Goal: Use online tool/utility: Utilize a website feature to perform a specific function

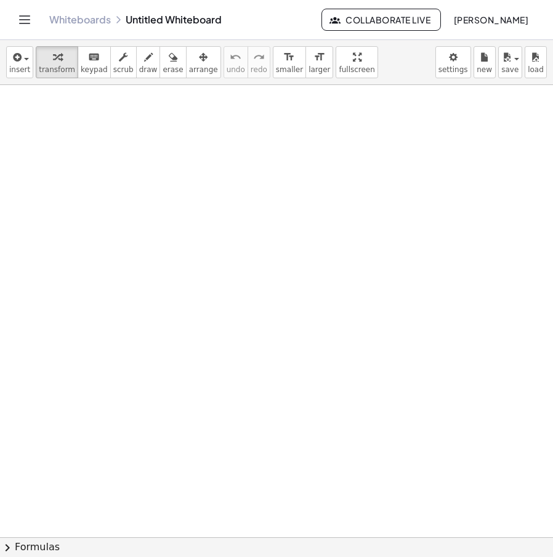
click at [298, 216] on div at bounding box center [276, 537] width 553 height 904
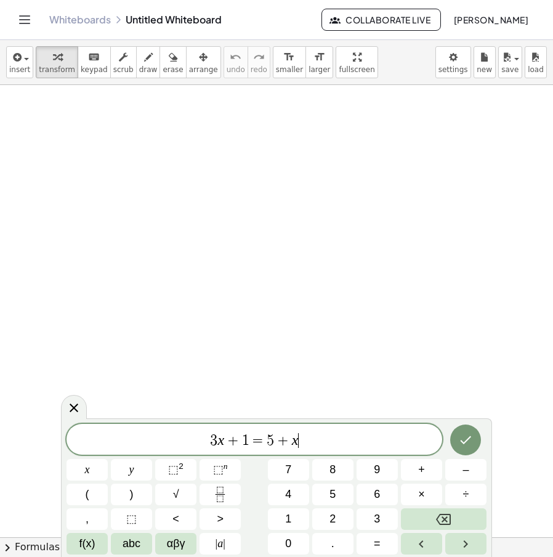
drag, startPoint x: 323, startPoint y: 448, endPoint x: 187, endPoint y: 436, distance: 137.2
click at [187, 436] on span "3 x + 1 = 5 + x ​" at bounding box center [254, 440] width 376 height 17
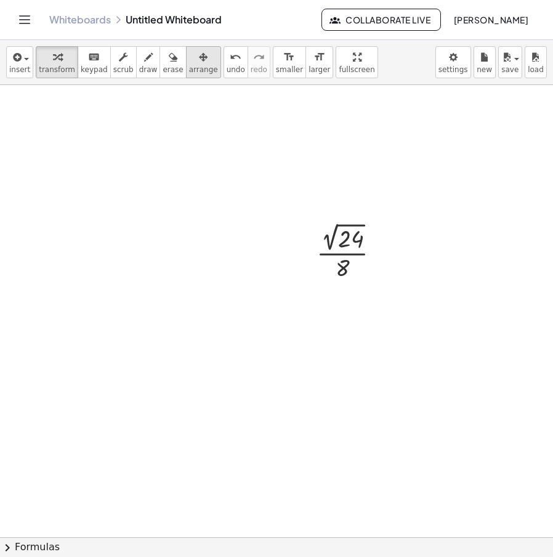
click at [189, 65] on span "arrange" at bounding box center [203, 69] width 29 height 9
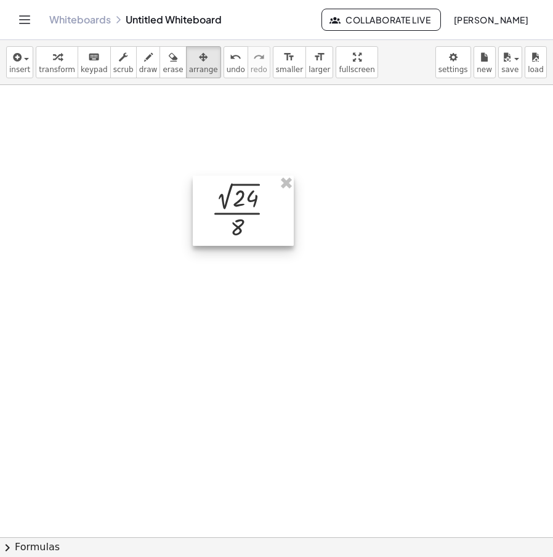
drag, startPoint x: 361, startPoint y: 251, endPoint x: 255, endPoint y: 210, distance: 113.4
click at [255, 210] on div at bounding box center [243, 210] width 101 height 70
click at [45, 62] on div "button" at bounding box center [57, 56] width 36 height 15
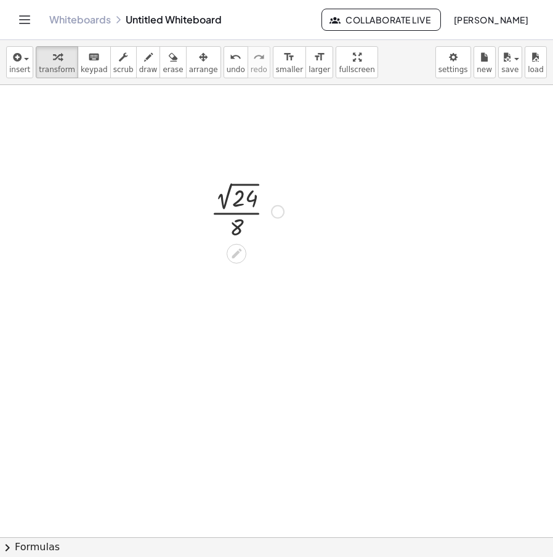
click at [248, 206] on div at bounding box center [247, 211] width 86 height 64
drag, startPoint x: 210, startPoint y: 55, endPoint x: 219, endPoint y: 63, distance: 11.4
click at [230, 55] on icon "undo" at bounding box center [236, 57] width 12 height 15
click at [281, 218] on div at bounding box center [247, 211] width 86 height 64
click at [227, 62] on div "undo" at bounding box center [236, 56] width 18 height 15
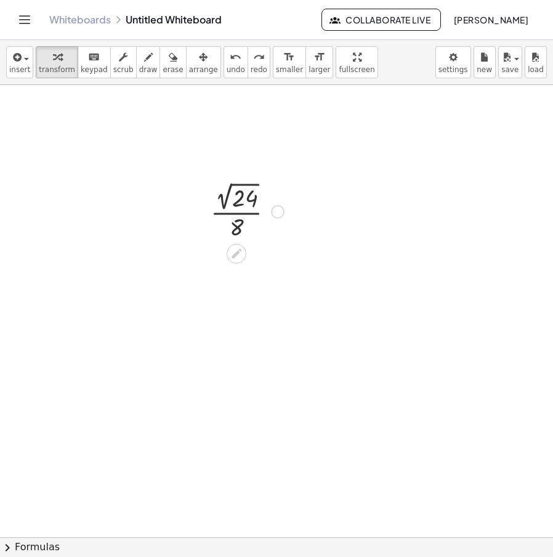
click at [277, 212] on div at bounding box center [278, 212] width 14 height 14
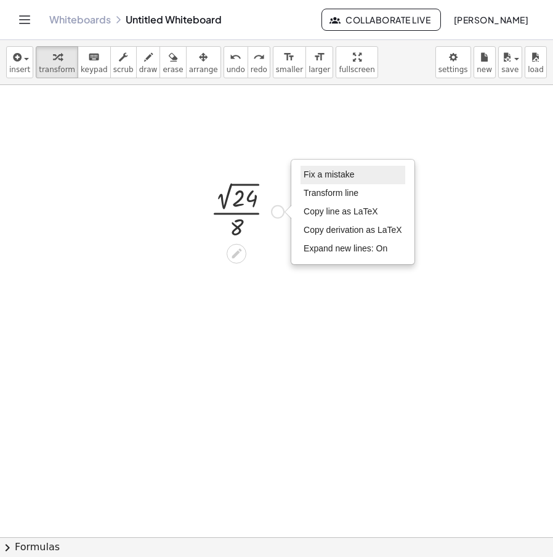
click at [329, 180] on li "Fix a mistake" at bounding box center [352, 175] width 105 height 18
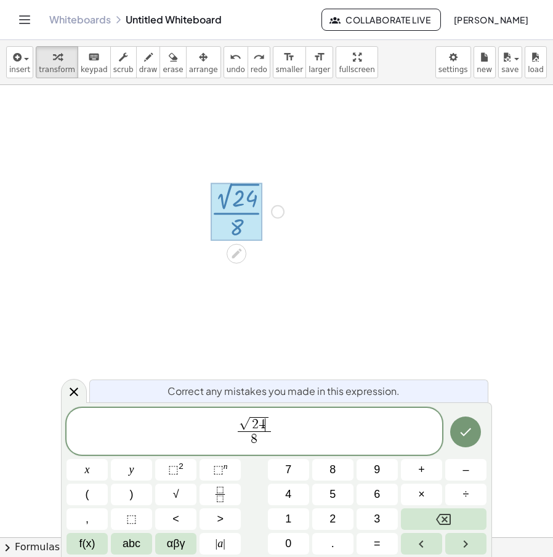
click at [264, 424] on span "4" at bounding box center [262, 424] width 7 height 14
click at [260, 426] on span "·" at bounding box center [262, 425] width 7 height 14
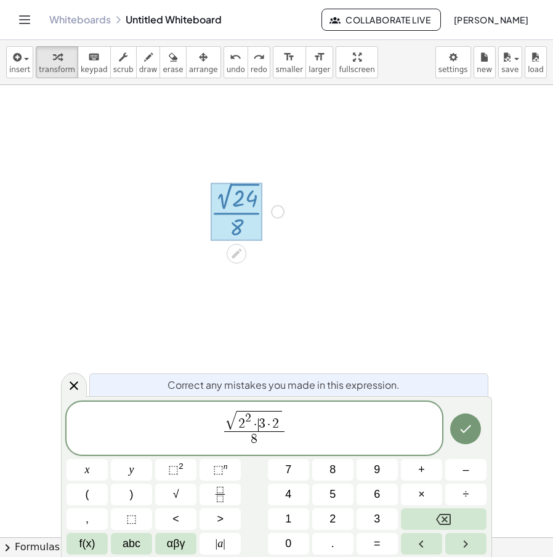
click at [258, 425] on span "2 2 · ​ 3 · 2" at bounding box center [259, 421] width 46 height 20
click at [278, 419] on span "2" at bounding box center [275, 424] width 7 height 14
click at [235, 421] on span "2" at bounding box center [235, 418] width 6 height 12
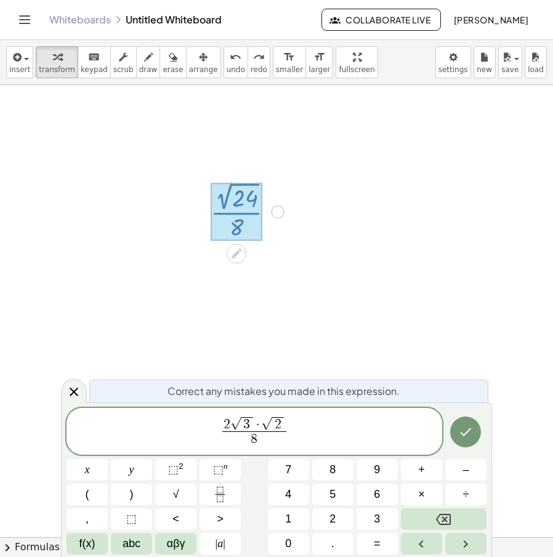
click at [274, 422] on span "2" at bounding box center [278, 424] width 12 height 15
click at [260, 440] on span "8 ​" at bounding box center [254, 439] width 33 height 17
click at [243, 421] on span "2" at bounding box center [242, 424] width 7 height 14
click at [258, 444] on span "8" at bounding box center [254, 439] width 26 height 17
drag, startPoint x: 272, startPoint y: 437, endPoint x: 150, endPoint y: 445, distance: 122.1
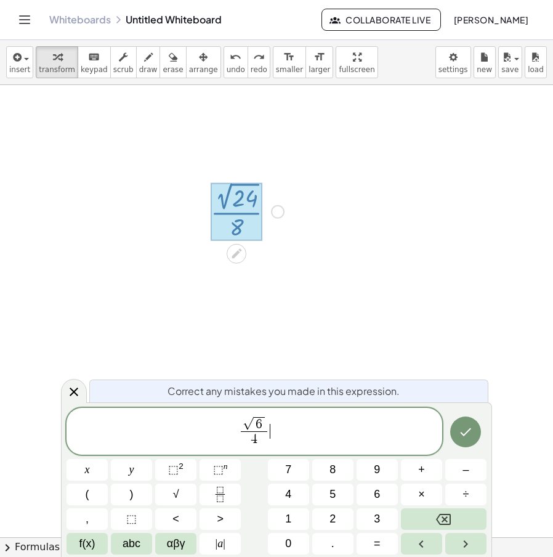
click at [151, 444] on span "√ 6 4 ​ ​" at bounding box center [254, 432] width 376 height 34
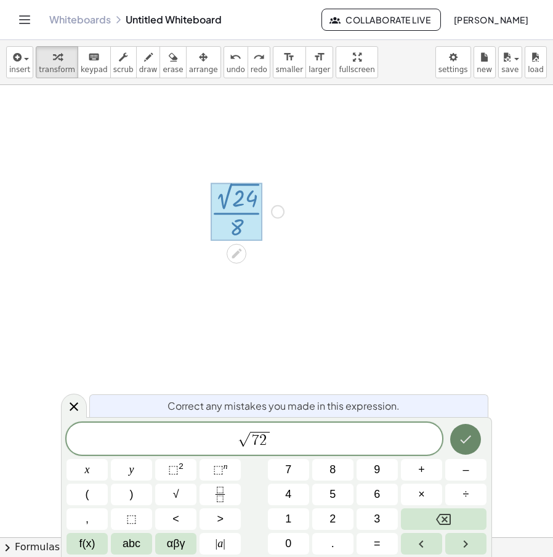
click at [470, 445] on icon "Done" at bounding box center [465, 439] width 15 height 15
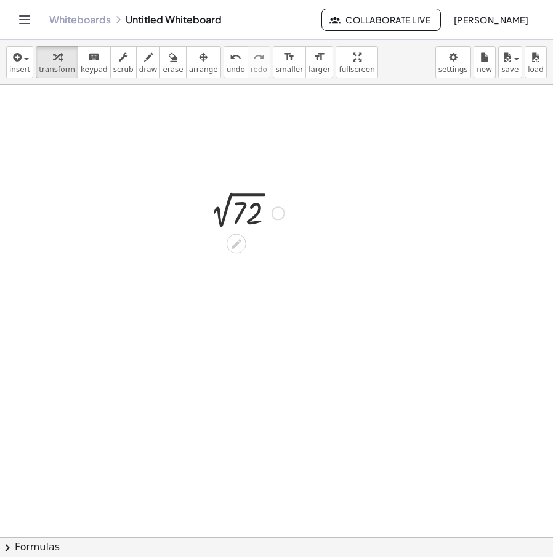
click at [280, 217] on div "Fix a mistake Transform line Copy line as LaTeX Copy derivation as LaTeX Expand…" at bounding box center [279, 213] width 14 height 14
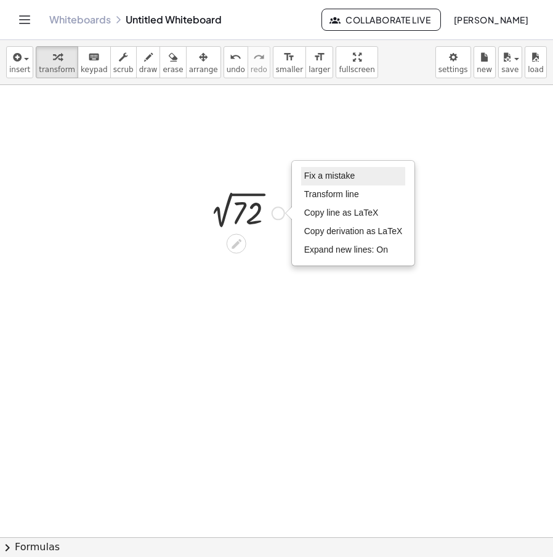
click at [337, 182] on li "Fix a mistake" at bounding box center [353, 176] width 105 height 18
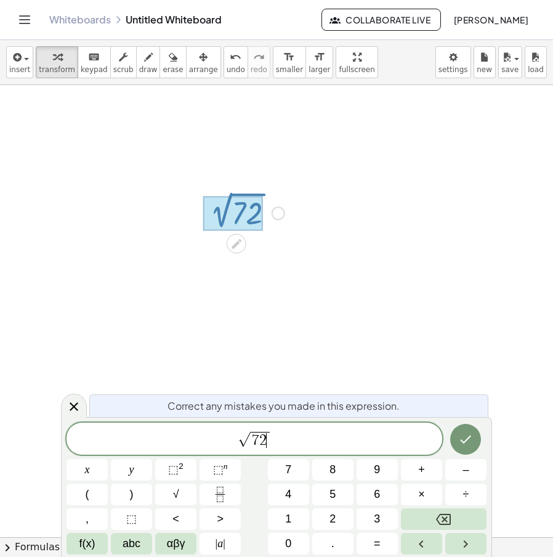
click at [265, 441] on span "2" at bounding box center [262, 440] width 7 height 15
click at [466, 435] on icon "Done" at bounding box center [465, 439] width 15 height 15
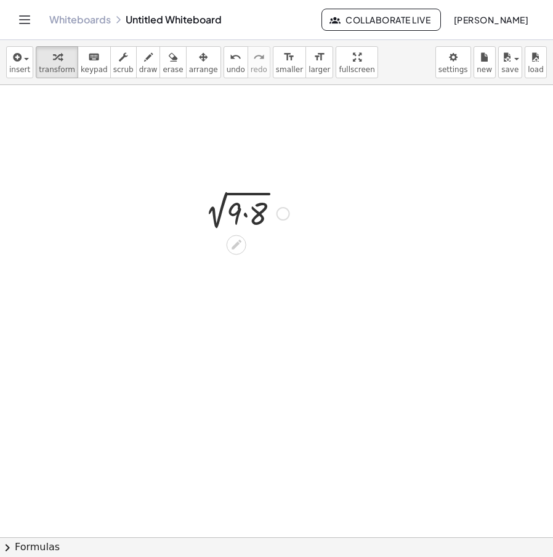
click at [280, 216] on div "Fix a mistake Transform line Copy line as LaTeX Copy derivation as LaTeX Expand…" at bounding box center [283, 214] width 14 height 14
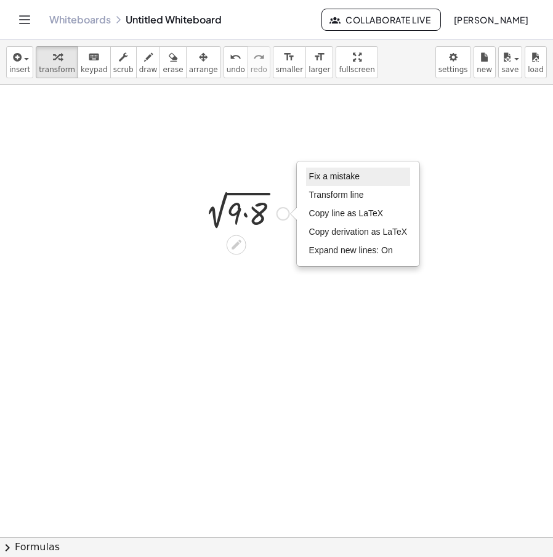
click at [348, 183] on li "Fix a mistake" at bounding box center [358, 176] width 105 height 18
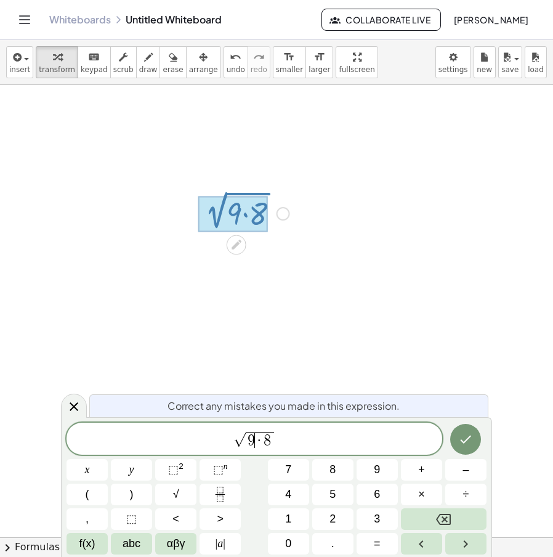
click at [256, 435] on span "·" at bounding box center [259, 440] width 9 height 15
click at [254, 437] on span "9" at bounding box center [251, 440] width 7 height 15
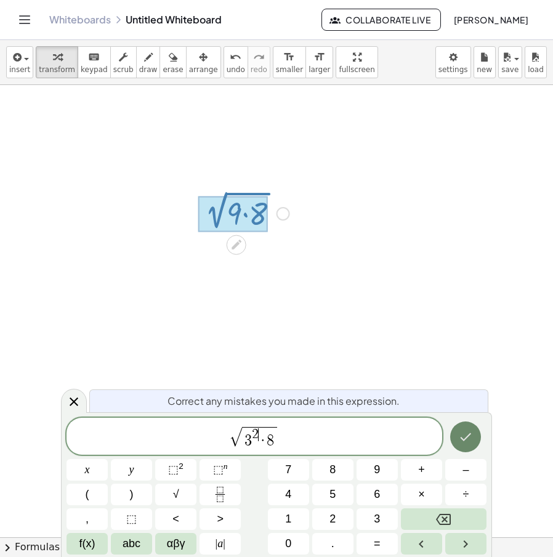
click at [458, 430] on icon "Done" at bounding box center [465, 436] width 15 height 15
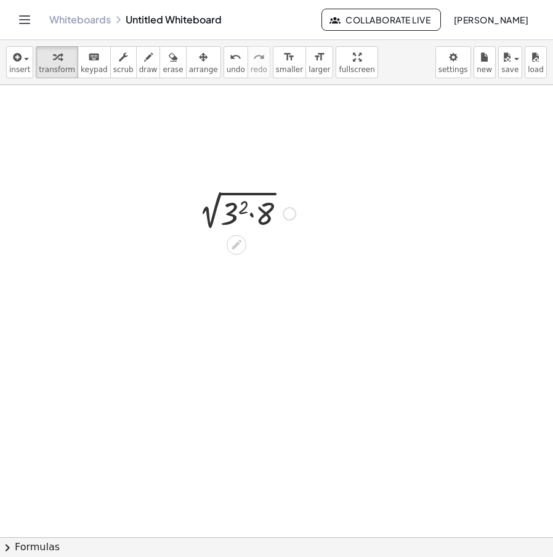
click at [286, 216] on div "Fix a mistake Transform line Copy line as LaTeX Copy derivation as LaTeX Expand…" at bounding box center [290, 214] width 14 height 14
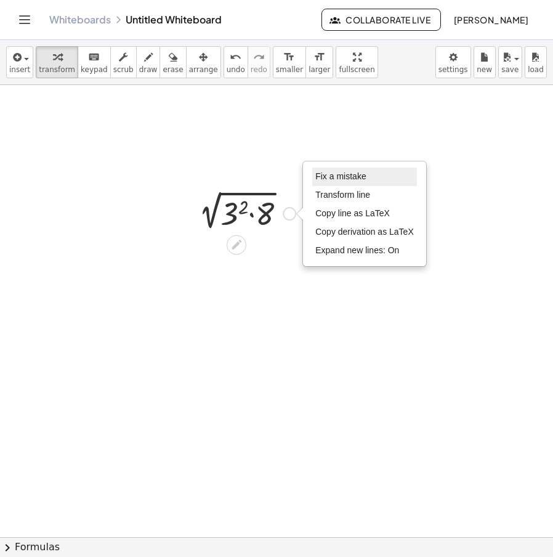
click at [336, 174] on span "Fix a mistake" at bounding box center [340, 176] width 50 height 10
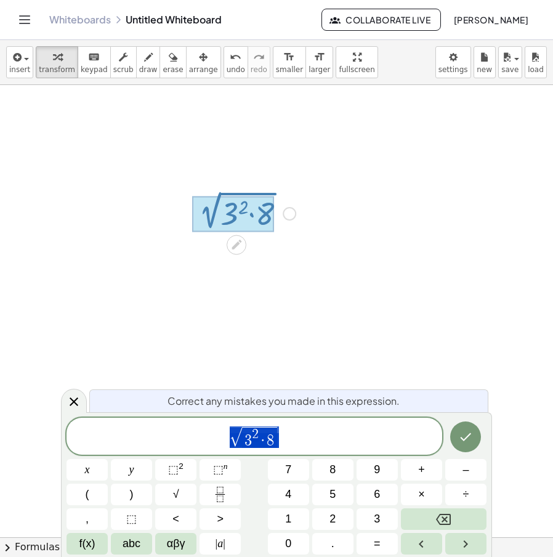
drag, startPoint x: 281, startPoint y: 438, endPoint x: 271, endPoint y: 441, distance: 10.9
click at [271, 441] on span "√ 3 2 · 8" at bounding box center [254, 437] width 376 height 24
click at [461, 438] on icon "Done" at bounding box center [466, 436] width 11 height 8
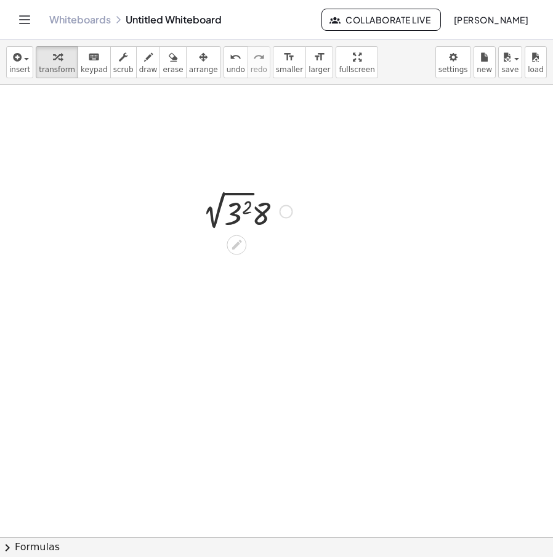
click at [225, 207] on div at bounding box center [247, 210] width 102 height 46
click at [230, 63] on icon "undo" at bounding box center [236, 57] width 12 height 15
click at [213, 216] on div at bounding box center [247, 210] width 102 height 46
click at [236, 247] on div at bounding box center [247, 254] width 102 height 42
click at [227, 70] on span "undo" at bounding box center [236, 69] width 18 height 9
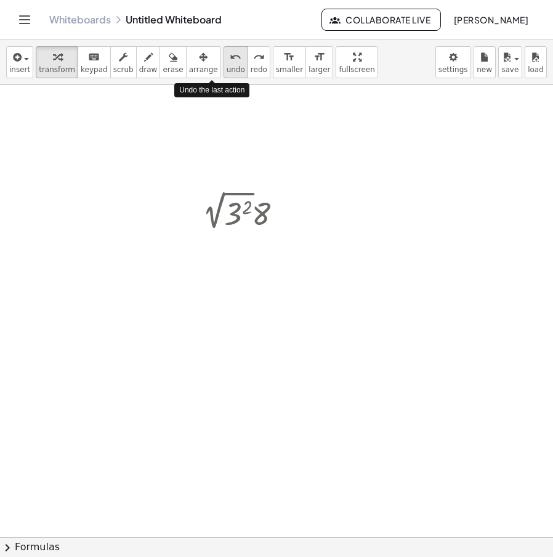
click at [227, 70] on span "undo" at bounding box center [236, 69] width 18 height 9
click at [227, 71] on span "undo" at bounding box center [236, 69] width 18 height 9
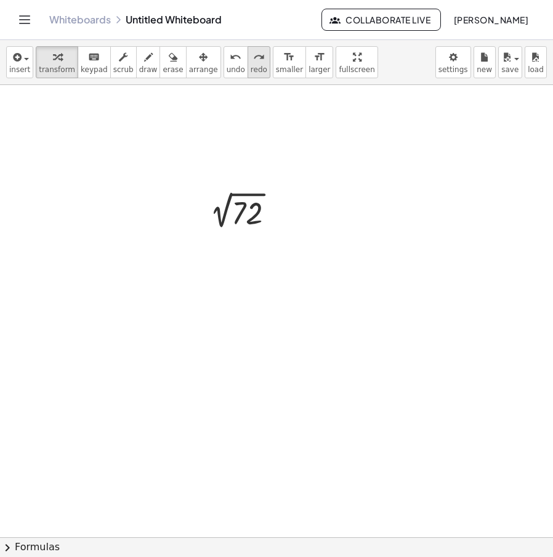
click at [253, 58] on icon "redo" at bounding box center [259, 57] width 12 height 15
click at [230, 55] on icon "undo" at bounding box center [236, 57] width 12 height 15
click at [248, 56] on button "redo redo" at bounding box center [259, 62] width 23 height 32
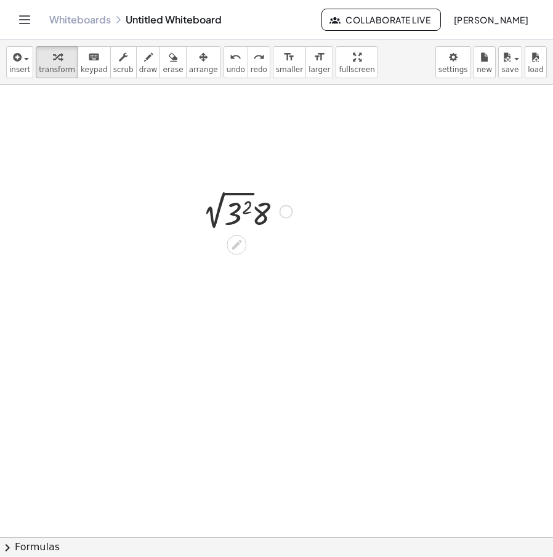
click at [286, 216] on div at bounding box center [287, 212] width 14 height 14
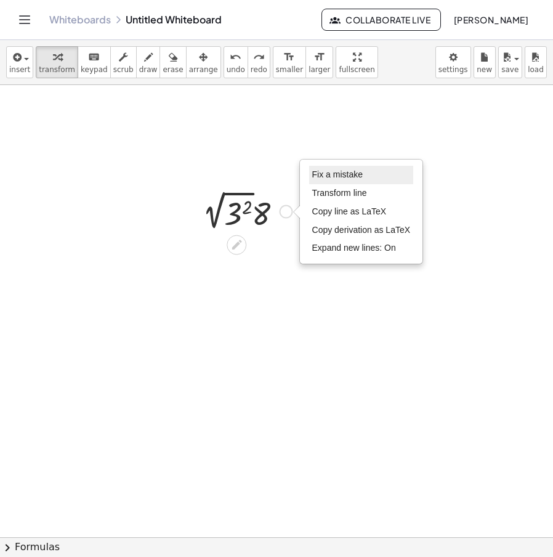
click at [344, 174] on span "Fix a mistake" at bounding box center [337, 174] width 50 height 10
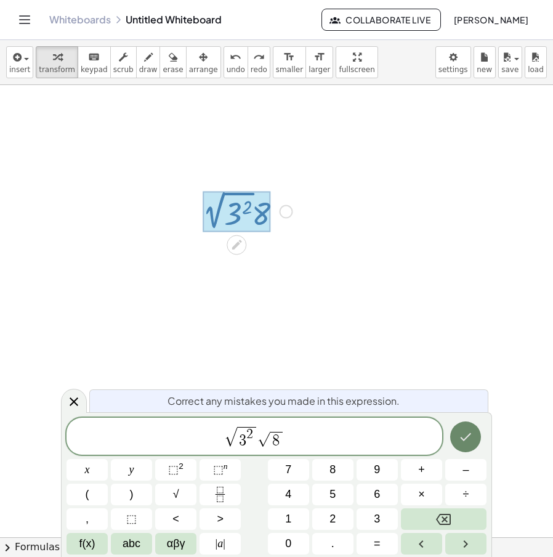
click at [459, 441] on icon "Done" at bounding box center [465, 436] width 15 height 15
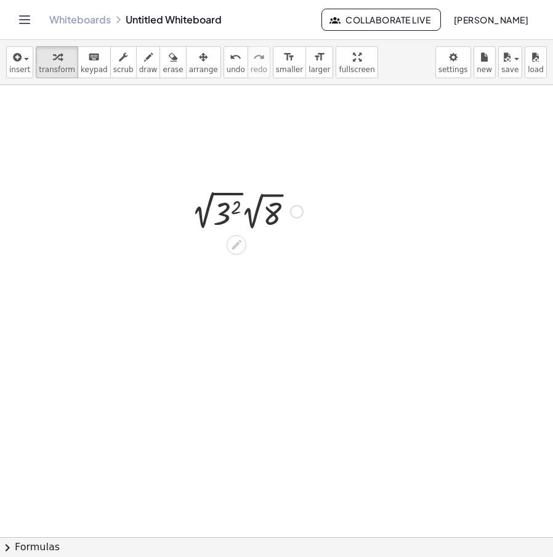
click at [204, 216] on div at bounding box center [247, 210] width 124 height 46
click at [274, 257] on div "Fix a mistake Transform line Copy line as LaTeX Copy derivation as LaTeX Expand…" at bounding box center [281, 257] width 14 height 14
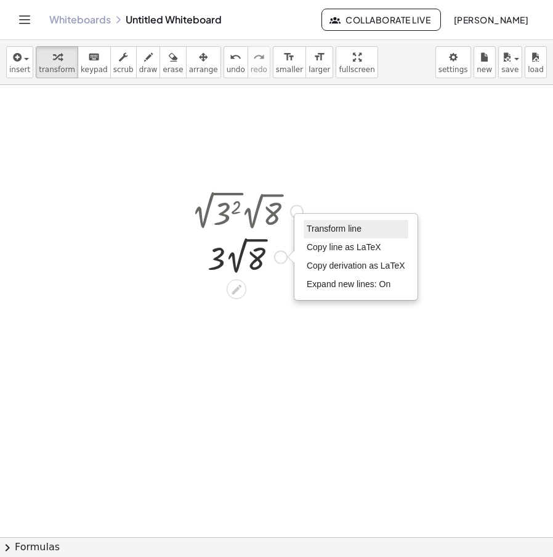
click at [340, 233] on span "Transform line" at bounding box center [334, 228] width 55 height 10
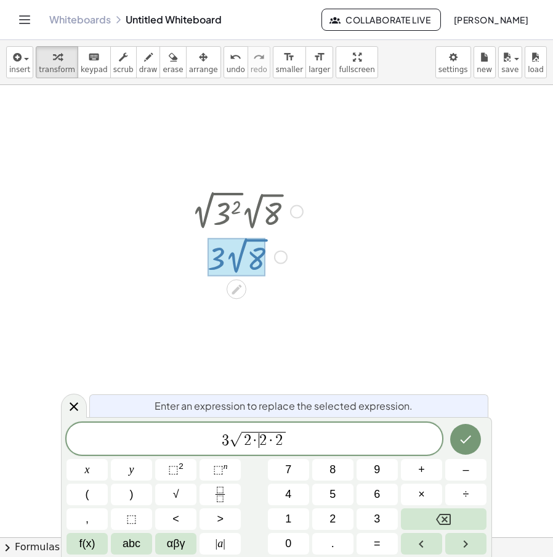
click at [263, 446] on span "2" at bounding box center [262, 440] width 7 height 15
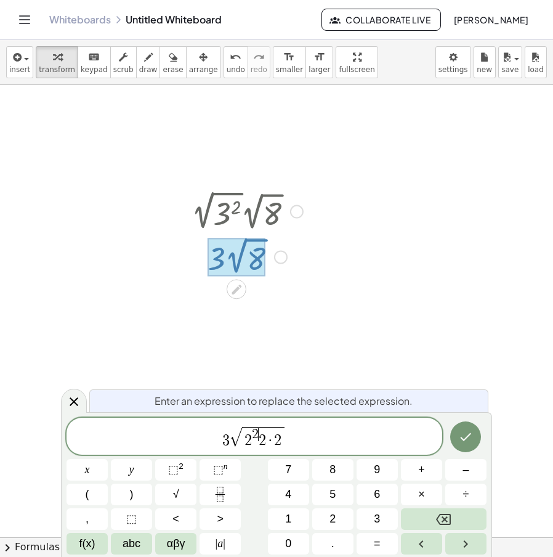
click at [268, 439] on span "·" at bounding box center [270, 440] width 9 height 15
click at [280, 441] on span "2 2 ​ · 2" at bounding box center [263, 437] width 35 height 21
click at [455, 440] on button "Done" at bounding box center [465, 436] width 31 height 31
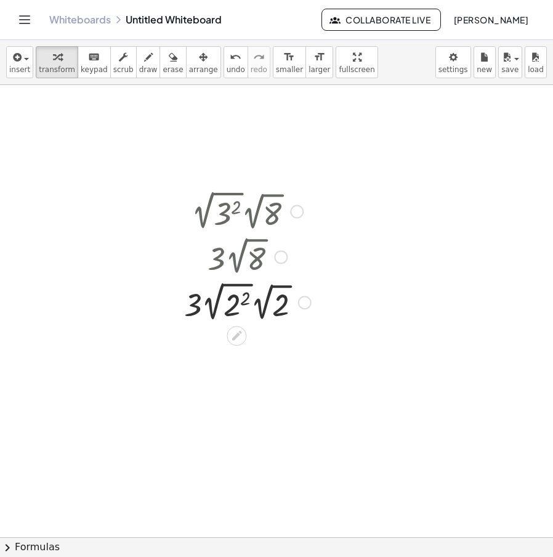
click at [219, 301] on div at bounding box center [247, 301] width 139 height 46
click at [221, 306] on div at bounding box center [247, 301] width 124 height 45
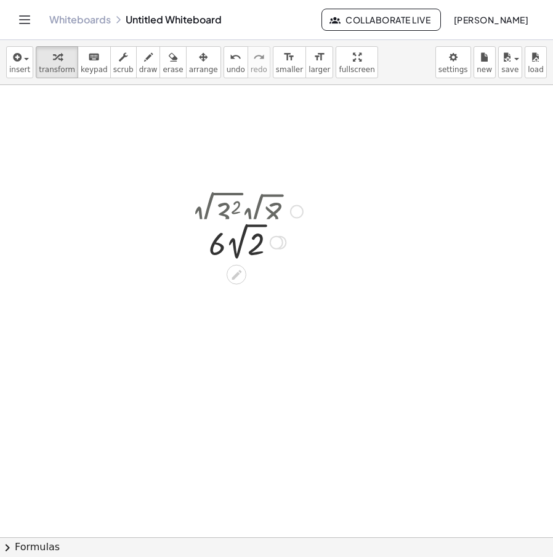
drag, startPoint x: 284, startPoint y: 395, endPoint x: 294, endPoint y: 243, distance: 152.4
click at [236, 243] on div "· · 2 √ 2 6 Transform line Copy line as LaTeX Copy derivation as LaTeX Expand n…" at bounding box center [236, 243] width 0 height 0
drag, startPoint x: 279, startPoint y: 258, endPoint x: 296, endPoint y: 152, distance: 107.2
click at [295, 155] on div "· 2 √ ( 3 2 ) · 2 √ 8 · 3 · 2 √ 8 · 3 · 2 √ ( 2 2 ) · 2 √ 2 · 3 · 2 · 2 √ 2 · ·…" at bounding box center [276, 537] width 553 height 904
click at [232, 250] on icon at bounding box center [236, 244] width 13 height 13
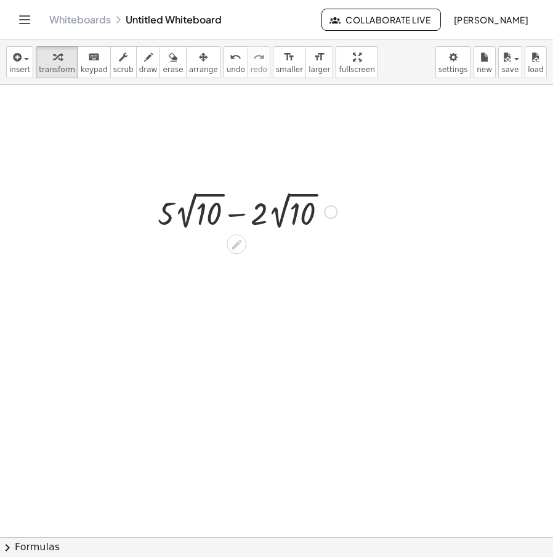
click at [231, 212] on div at bounding box center [246, 210] width 191 height 45
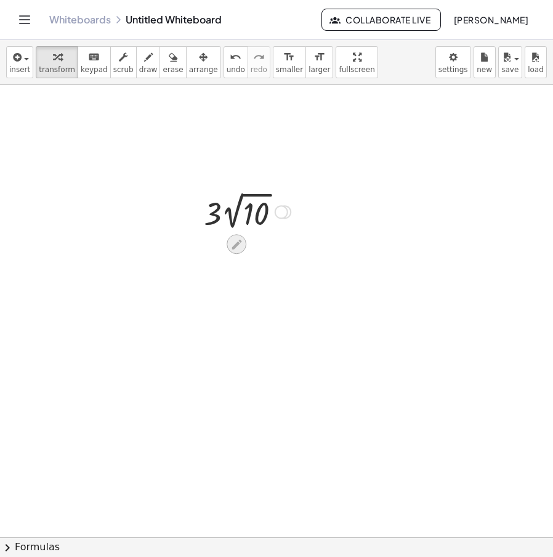
click at [234, 240] on icon at bounding box center [236, 244] width 13 height 13
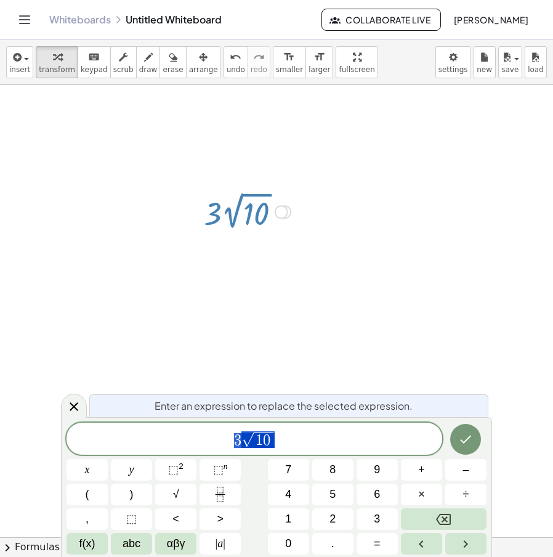
drag, startPoint x: 175, startPoint y: 453, endPoint x: 240, endPoint y: 453, distance: 64.0
click at [190, 456] on div "**********" at bounding box center [276, 488] width 420 height 132
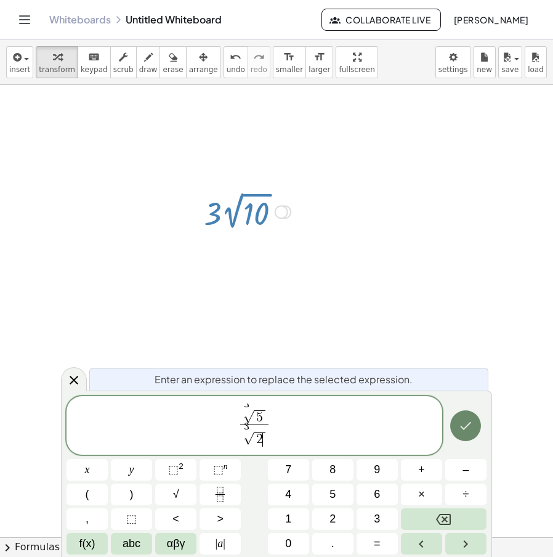
click at [472, 417] on button "Done" at bounding box center [465, 425] width 31 height 31
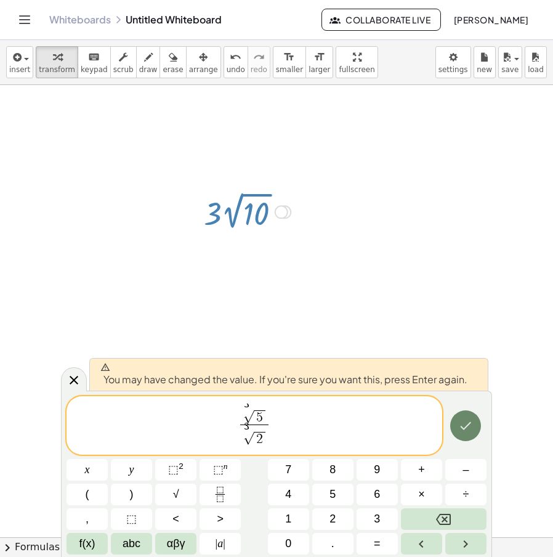
click at [464, 413] on button "Done" at bounding box center [465, 425] width 31 height 31
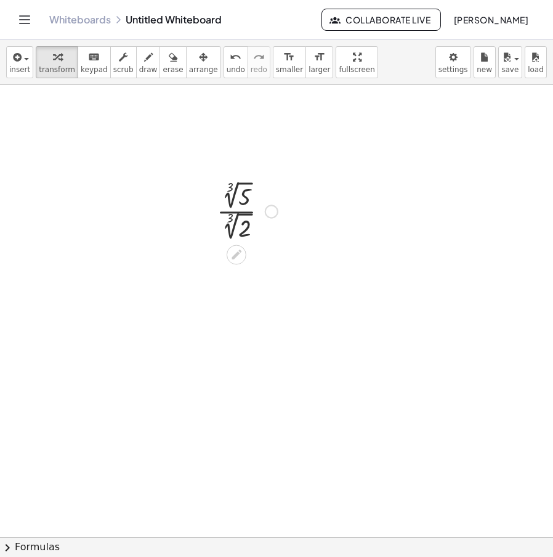
click at [271, 205] on div at bounding box center [272, 212] width 14 height 14
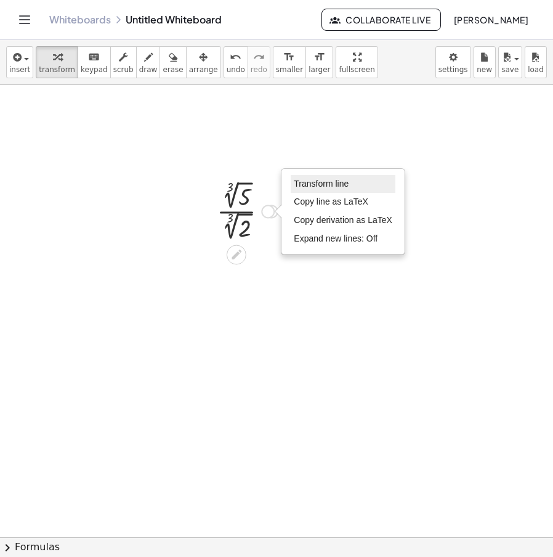
click at [334, 183] on span "Transform line" at bounding box center [321, 184] width 55 height 10
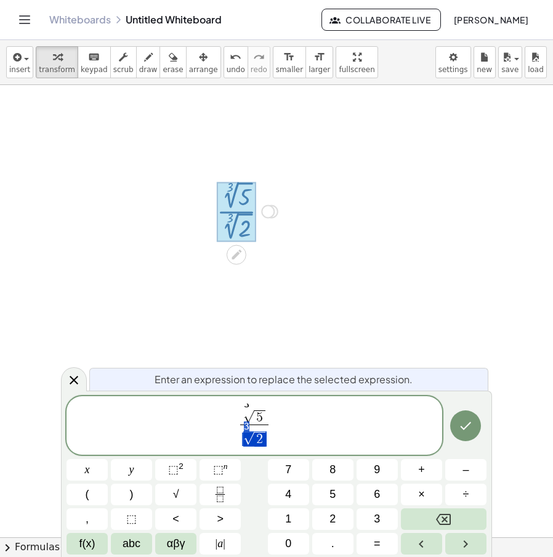
drag, startPoint x: 264, startPoint y: 438, endPoint x: 246, endPoint y: 438, distance: 18.5
click at [275, 440] on span "3 √ 5 3 √ 2 ​ ​" at bounding box center [254, 426] width 376 height 46
click at [272, 444] on span "3 √ 5 3 √ 2 ​ ​" at bounding box center [254, 426] width 376 height 46
click at [268, 445] on span "3 √ 5 3 √ 2 ​ ​" at bounding box center [254, 426] width 33 height 43
click at [273, 421] on sup "3" at bounding box center [272, 426] width 6 height 10
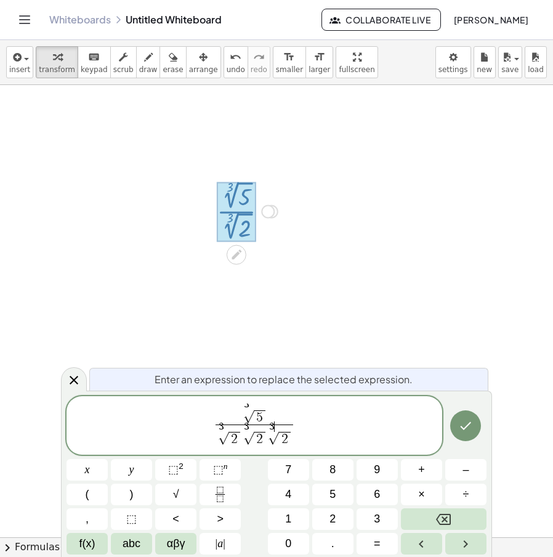
click at [276, 411] on span "3 √ 5" at bounding box center [254, 415] width 78 height 20
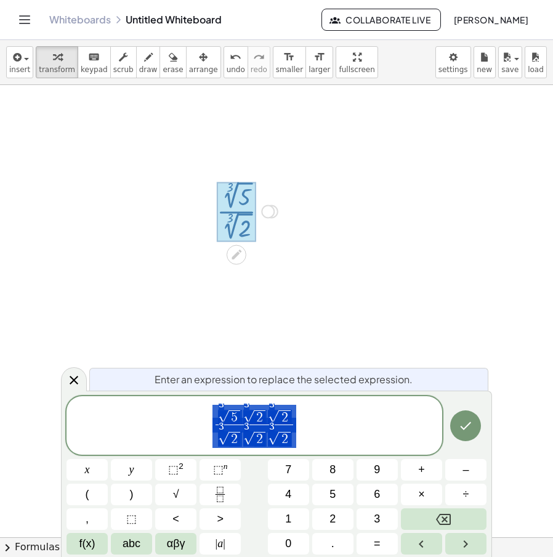
drag, startPoint x: 292, startPoint y: 441, endPoint x: 264, endPoint y: 444, distance: 28.4
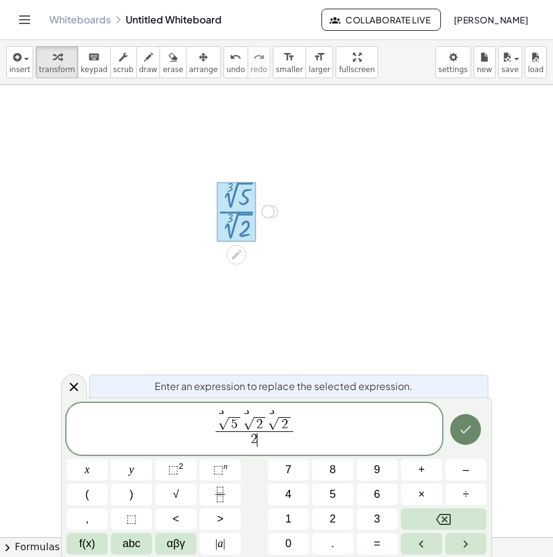
click at [464, 424] on icon "Done" at bounding box center [465, 429] width 15 height 15
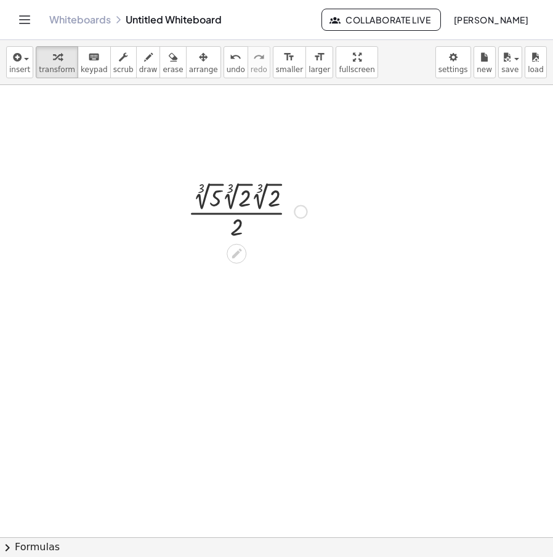
click at [241, 199] on div at bounding box center [247, 211] width 131 height 64
click at [227, 67] on span "undo" at bounding box center [236, 69] width 18 height 9
click at [219, 199] on div at bounding box center [247, 211] width 131 height 64
click at [227, 65] on span "undo" at bounding box center [236, 69] width 18 height 9
click at [232, 198] on div at bounding box center [247, 211] width 131 height 64
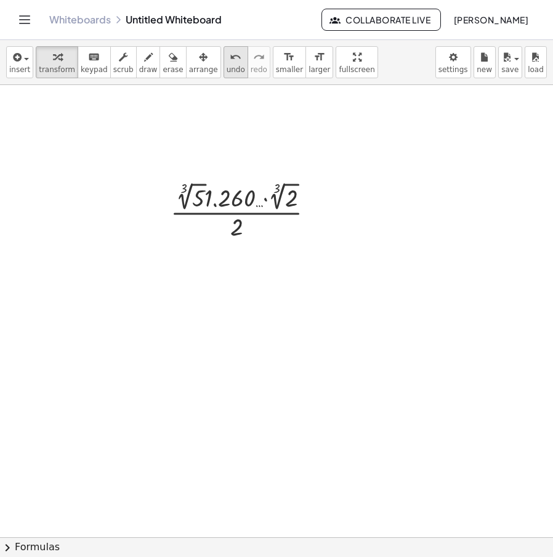
click at [227, 66] on span "undo" at bounding box center [236, 69] width 18 height 9
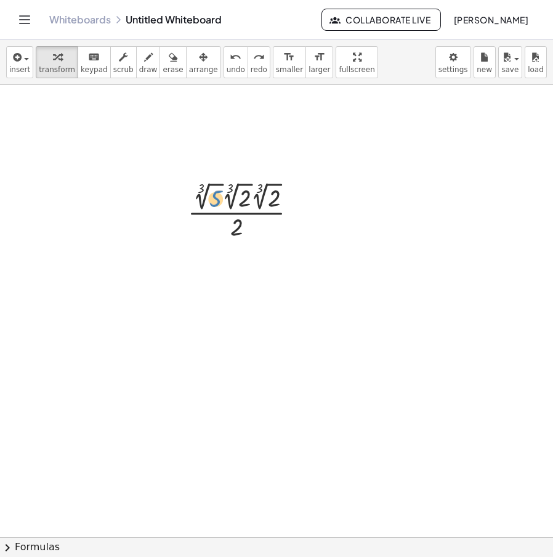
click at [217, 199] on div at bounding box center [247, 211] width 131 height 64
drag, startPoint x: 297, startPoint y: 206, endPoint x: 308, endPoint y: 199, distance: 13.3
click at [297, 206] on div at bounding box center [298, 212] width 14 height 14
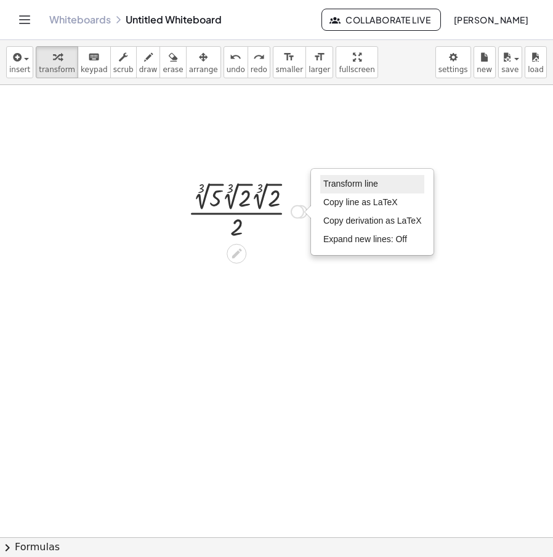
click at [326, 183] on span "Transform line" at bounding box center [350, 184] width 55 height 10
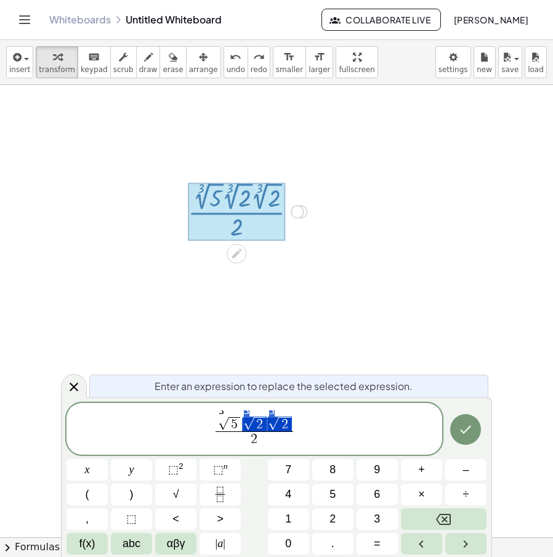
drag, startPoint x: 289, startPoint y: 419, endPoint x: 245, endPoint y: 421, distance: 43.8
drag, startPoint x: 296, startPoint y: 422, endPoint x: 278, endPoint y: 425, distance: 18.1
click at [278, 425] on span "3 √ 5 3 √ 2 3 √ 2 2 ​" at bounding box center [254, 429] width 376 height 39
click at [236, 425] on span "5" at bounding box center [234, 424] width 7 height 14
click at [267, 422] on span "3 √ 5 ​ 3 √ 2 3 √ 2" at bounding box center [254, 421] width 78 height 20
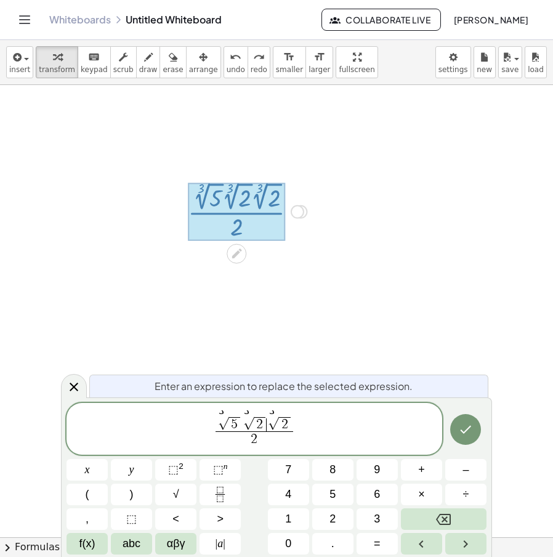
click at [262, 422] on span "2" at bounding box center [260, 424] width 12 height 15
click at [286, 424] on span "2" at bounding box center [284, 424] width 7 height 14
click at [463, 426] on icon "Done" at bounding box center [465, 429] width 15 height 15
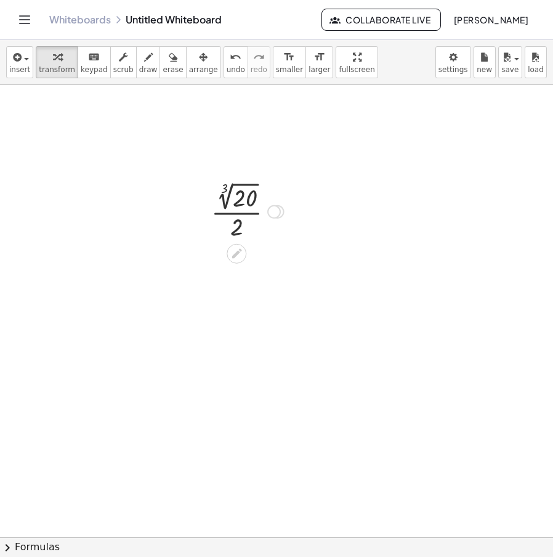
click at [278, 209] on div "Transform line Copy line as LaTeX Copy derivation as LaTeX Expand new lines: Off" at bounding box center [274, 212] width 14 height 14
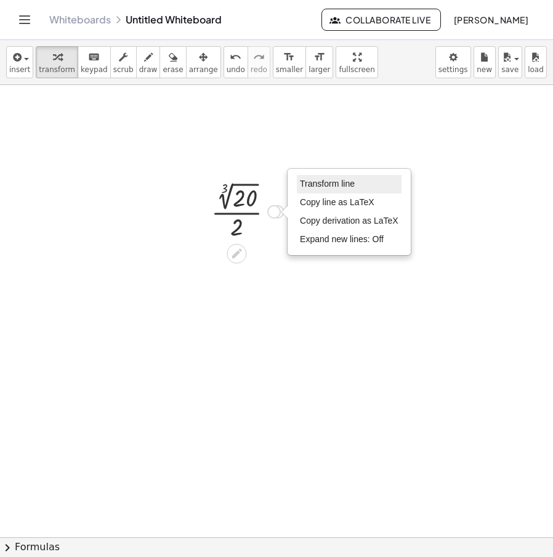
click at [344, 179] on span "Transform line" at bounding box center [327, 184] width 55 height 10
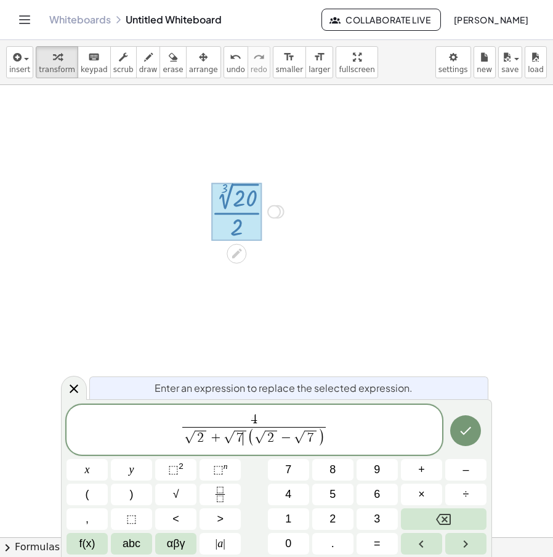
click at [244, 440] on span "7 ​" at bounding box center [241, 437] width 12 height 15
click at [180, 435] on span "(" at bounding box center [180, 437] width 7 height 18
click at [286, 420] on span "4" at bounding box center [254, 420] width 158 height 14
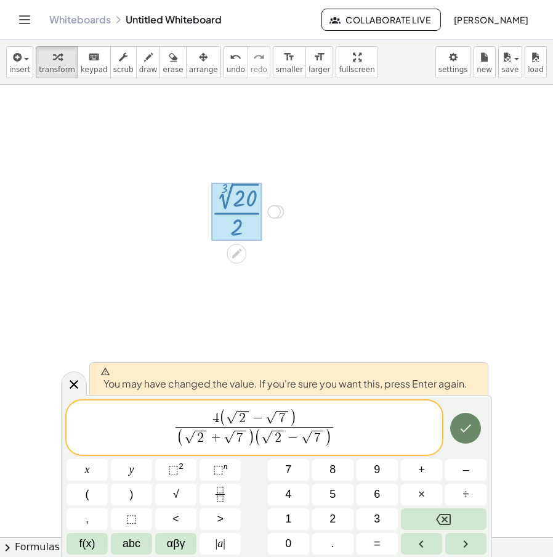
click at [463, 432] on icon "Done" at bounding box center [465, 428] width 15 height 15
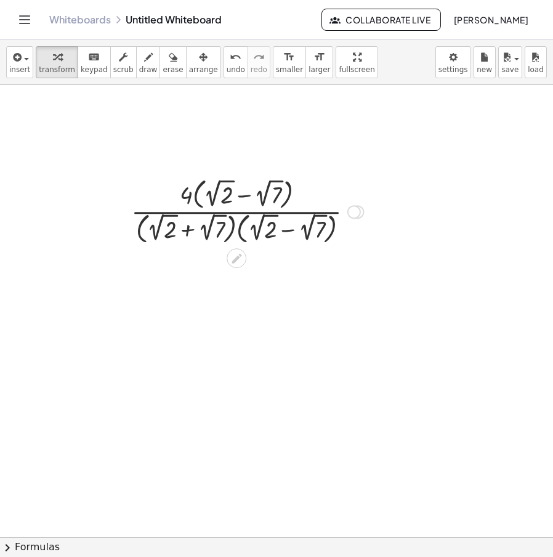
click at [360, 208] on div "Transform line Copy line as LaTeX Copy derivation as LaTeX Expand new lines: Off" at bounding box center [354, 212] width 14 height 14
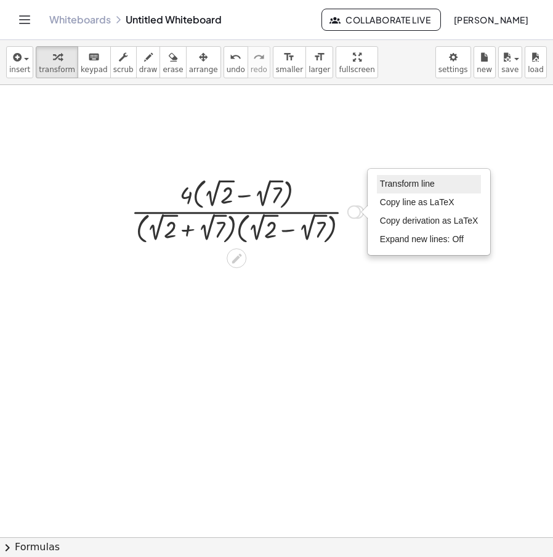
click at [417, 185] on span "Transform line" at bounding box center [407, 184] width 55 height 10
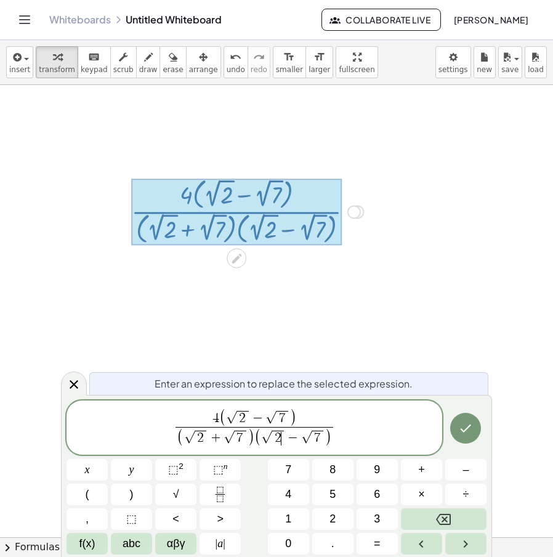
click at [465, 428] on icon "Done" at bounding box center [465, 428] width 15 height 15
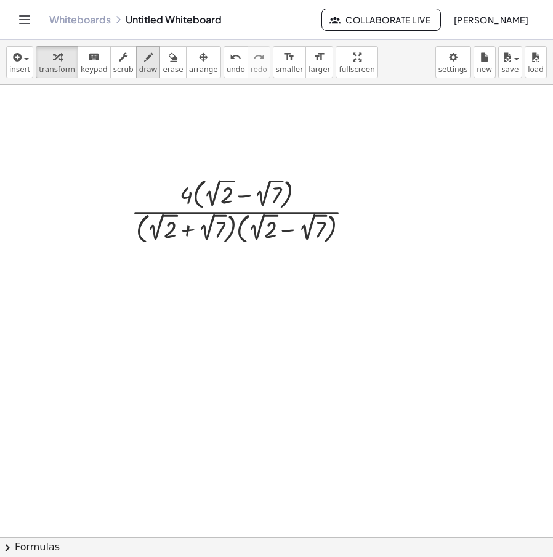
click at [144, 59] on icon "button" at bounding box center [148, 57] width 9 height 15
drag, startPoint x: 154, startPoint y: 243, endPoint x: 268, endPoint y: 243, distance: 113.9
click at [268, 243] on div at bounding box center [276, 537] width 553 height 904
drag, startPoint x: 144, startPoint y: 323, endPoint x: 171, endPoint y: 350, distance: 38.3
click at [171, 350] on div at bounding box center [276, 537] width 553 height 904
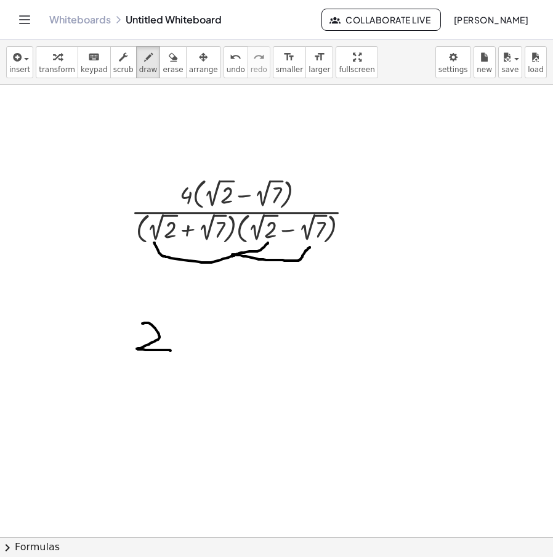
drag, startPoint x: 233, startPoint y: 254, endPoint x: 310, endPoint y: 247, distance: 77.3
click at [310, 247] on div at bounding box center [276, 537] width 553 height 904
drag, startPoint x: 190, startPoint y: 343, endPoint x: 209, endPoint y: 342, distance: 18.5
click at [209, 342] on div at bounding box center [276, 537] width 553 height 904
drag, startPoint x: 215, startPoint y: 330, endPoint x: 256, endPoint y: 326, distance: 41.4
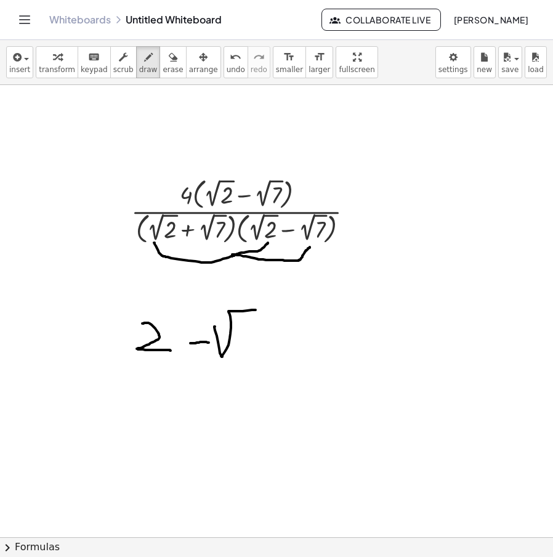
click at [256, 310] on div at bounding box center [276, 537] width 553 height 904
drag, startPoint x: 249, startPoint y: 336, endPoint x: 248, endPoint y: 350, distance: 14.8
click at [247, 350] on div at bounding box center [276, 537] width 553 height 904
drag, startPoint x: 259, startPoint y: 339, endPoint x: 272, endPoint y: 344, distance: 13.5
click at [272, 344] on div at bounding box center [276, 537] width 553 height 904
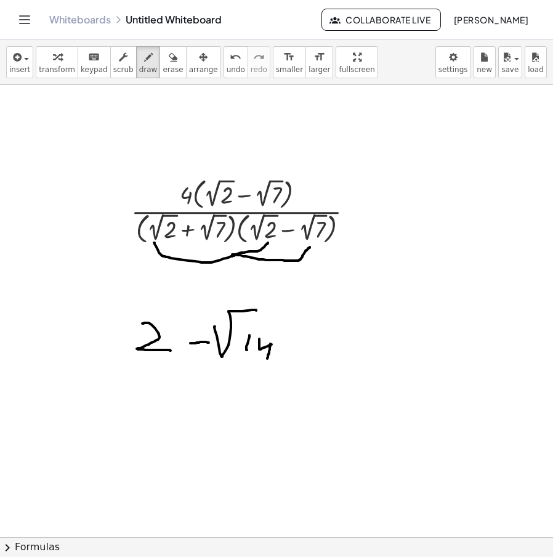
drag, startPoint x: 270, startPoint y: 344, endPoint x: 267, endPoint y: 359, distance: 15.7
click at [267, 359] on div at bounding box center [276, 537] width 553 height 904
drag, startPoint x: 270, startPoint y: 344, endPoint x: 277, endPoint y: 341, distance: 8.0
click at [269, 330] on div at bounding box center [276, 537] width 553 height 904
drag, startPoint x: 213, startPoint y: 247, endPoint x: 256, endPoint y: 240, distance: 43.0
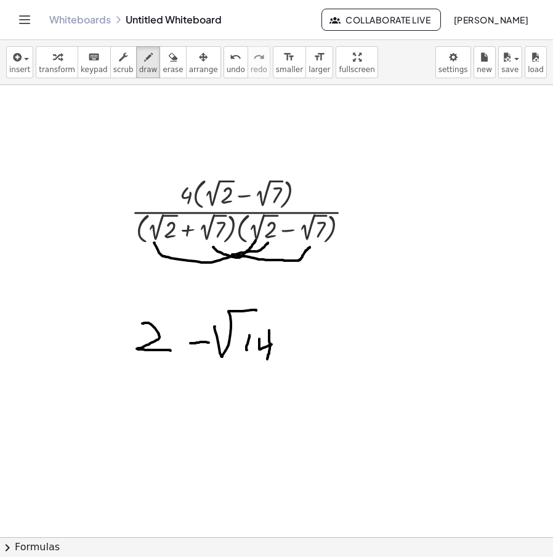
click at [256, 240] on div at bounding box center [276, 537] width 553 height 904
drag, startPoint x: 289, startPoint y: 331, endPoint x: 288, endPoint y: 352, distance: 21.0
click at [288, 352] on div at bounding box center [276, 537] width 553 height 904
drag, startPoint x: 291, startPoint y: 336, endPoint x: 310, endPoint y: 336, distance: 18.5
click at [310, 336] on div at bounding box center [276, 537] width 553 height 904
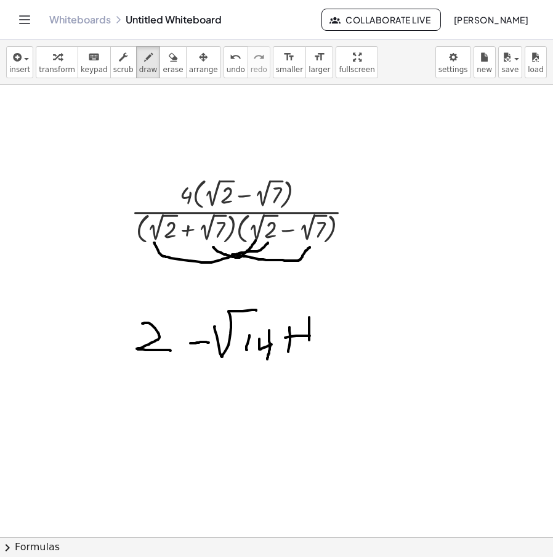
drag, startPoint x: 309, startPoint y: 322, endPoint x: 326, endPoint y: 291, distance: 35.0
click at [326, 291] on div at bounding box center [276, 537] width 553 height 904
drag, startPoint x: 335, startPoint y: 286, endPoint x: 344, endPoint y: 286, distance: 8.6
click at [343, 286] on div at bounding box center [276, 537] width 553 height 904
drag, startPoint x: 331, startPoint y: 314, endPoint x: 332, endPoint y: 358, distance: 43.7
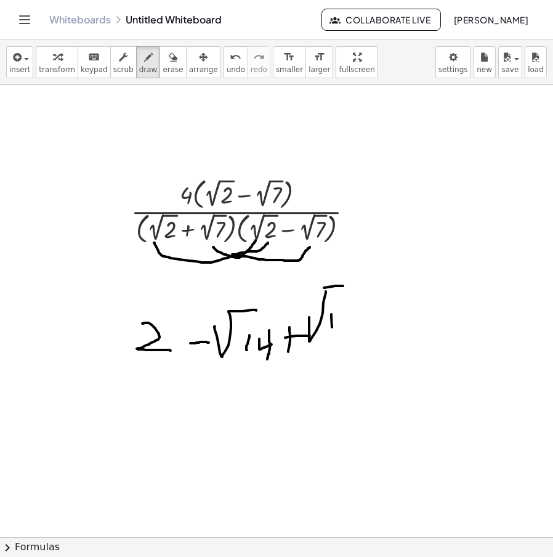
click at [332, 357] on div at bounding box center [276, 537] width 553 height 904
drag, startPoint x: 341, startPoint y: 340, endPoint x: 353, endPoint y: 333, distance: 13.5
click at [352, 334] on div at bounding box center [276, 537] width 553 height 904
drag, startPoint x: 351, startPoint y: 323, endPoint x: 347, endPoint y: 369, distance: 46.9
click at [348, 369] on div at bounding box center [276, 537] width 553 height 904
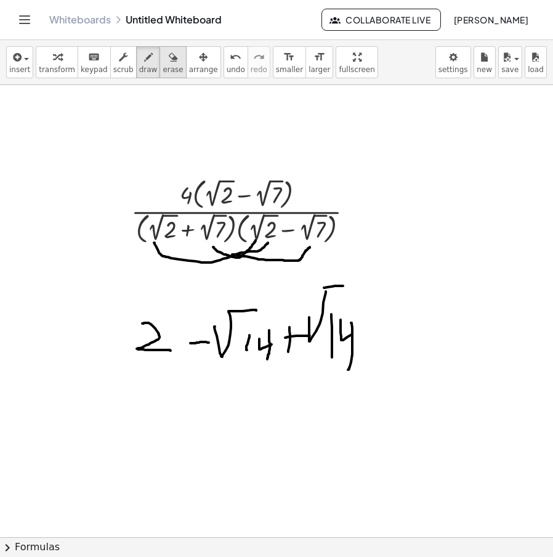
click at [163, 71] on span "erase" at bounding box center [173, 69] width 20 height 9
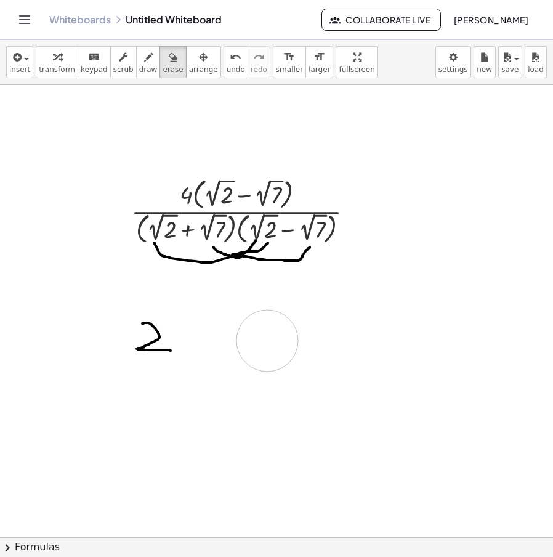
drag, startPoint x: 379, startPoint y: 300, endPoint x: 265, endPoint y: 275, distance: 116.7
click at [273, 328] on div at bounding box center [276, 537] width 553 height 904
click at [140, 72] on span "draw" at bounding box center [148, 69] width 18 height 9
drag, startPoint x: 210, startPoint y: 240, endPoint x: 310, endPoint y: 244, distance: 100.5
click at [310, 244] on div at bounding box center [276, 537] width 553 height 904
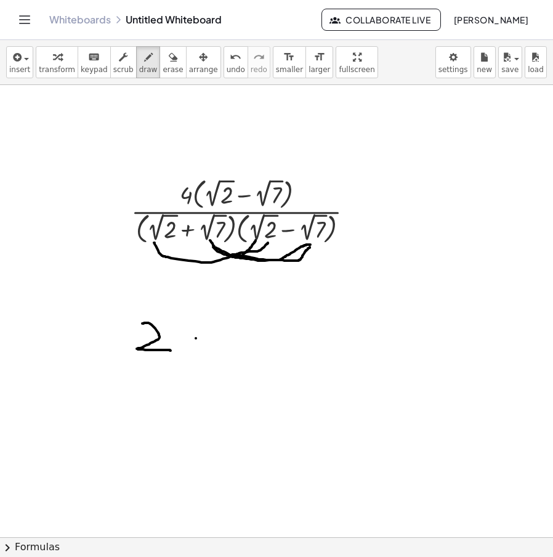
drag, startPoint x: 196, startPoint y: 338, endPoint x: 216, endPoint y: 337, distance: 20.3
click at [212, 337] on div at bounding box center [276, 537] width 553 height 904
drag, startPoint x: 233, startPoint y: 332, endPoint x: 289, endPoint y: 305, distance: 62.5
click at [290, 300] on div at bounding box center [276, 537] width 553 height 904
drag, startPoint x: 265, startPoint y: 326, endPoint x: 275, endPoint y: 350, distance: 26.0
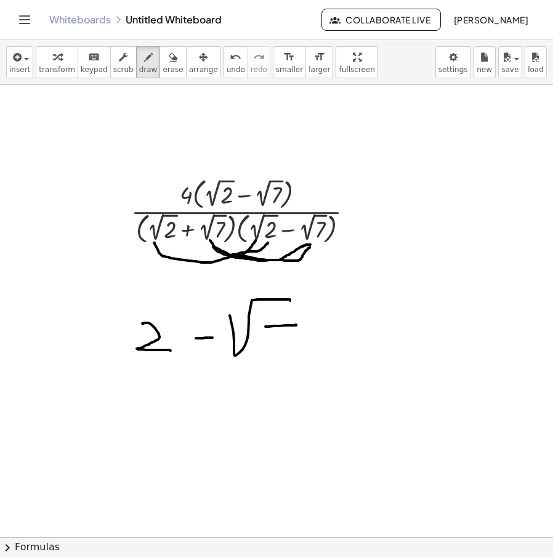
click at [275, 350] on div at bounding box center [276, 537] width 553 height 904
drag, startPoint x: 118, startPoint y: 304, endPoint x: 347, endPoint y: 296, distance: 229.2
click at [345, 296] on div at bounding box center [276, 537] width 553 height 904
click at [227, 66] on span "undo" at bounding box center [236, 69] width 18 height 9
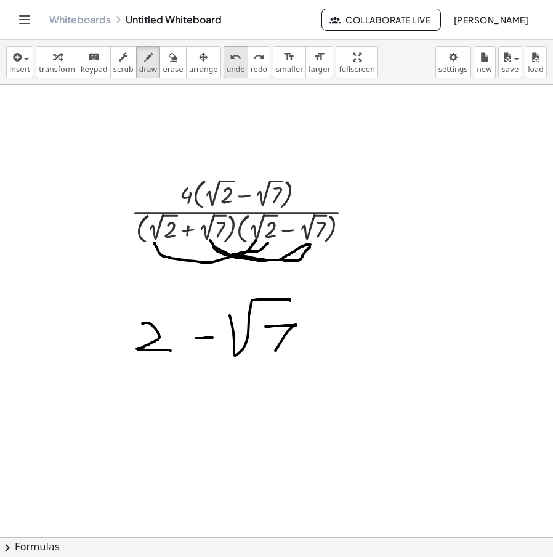
click at [227, 66] on span "undo" at bounding box center [236, 69] width 18 height 9
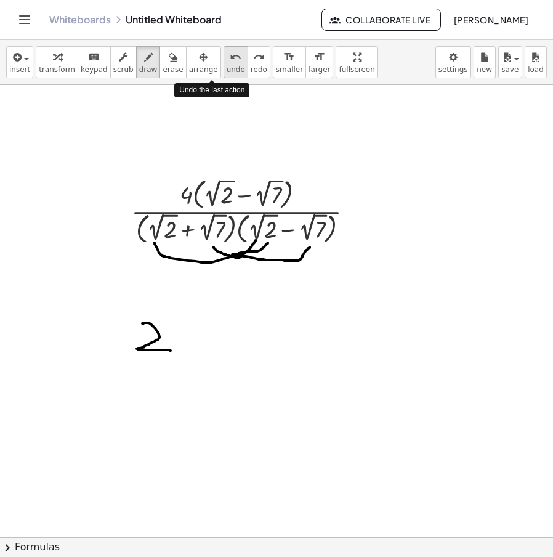
click at [227, 66] on span "undo" at bounding box center [236, 69] width 18 height 9
drag, startPoint x: 158, startPoint y: 63, endPoint x: 181, endPoint y: 246, distance: 184.4
click at [159, 67] on button "erase" at bounding box center [172, 62] width 26 height 32
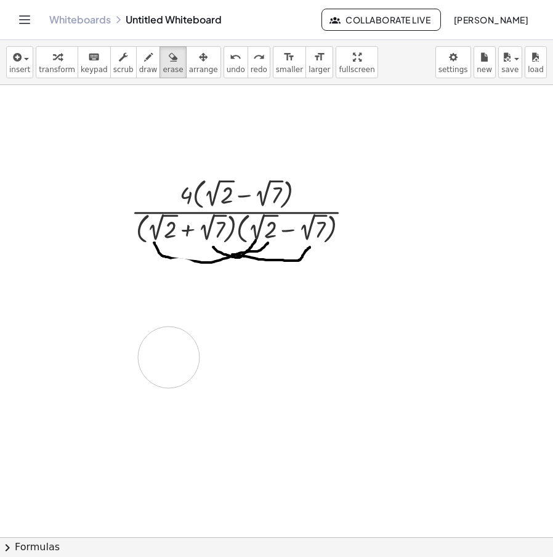
drag, startPoint x: 177, startPoint y: 300, endPoint x: 191, endPoint y: 346, distance: 48.1
click at [186, 351] on div at bounding box center [276, 537] width 553 height 904
drag, startPoint x: 135, startPoint y: 66, endPoint x: 167, endPoint y: 179, distance: 117.6
click at [139, 66] on span "draw" at bounding box center [148, 69] width 18 height 9
drag, startPoint x: 150, startPoint y: 394, endPoint x: 196, endPoint y: 433, distance: 60.2
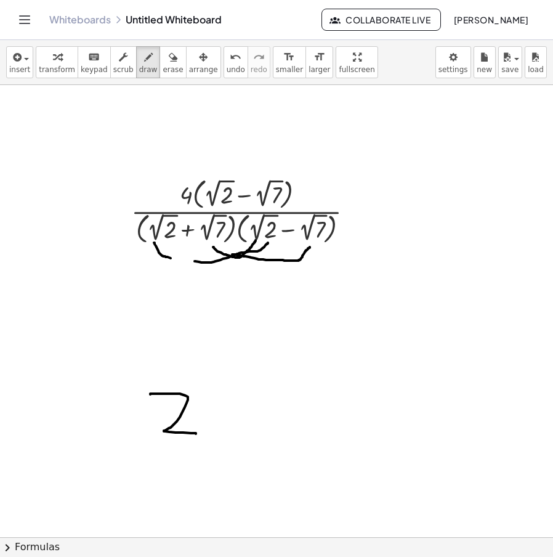
click at [196, 433] on div at bounding box center [276, 537] width 553 height 904
drag, startPoint x: 214, startPoint y: 415, endPoint x: 240, endPoint y: 411, distance: 26.7
click at [240, 411] on div at bounding box center [276, 537] width 553 height 904
drag, startPoint x: 260, startPoint y: 392, endPoint x: 371, endPoint y: 381, distance: 110.8
click at [370, 380] on div at bounding box center [276, 537] width 553 height 904
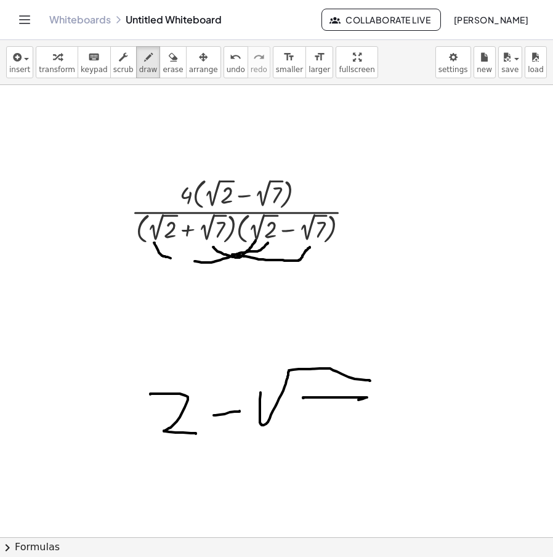
drag, startPoint x: 355, startPoint y: 397, endPoint x: 307, endPoint y: 432, distance: 59.6
click at [307, 432] on div at bounding box center [276, 537] width 553 height 904
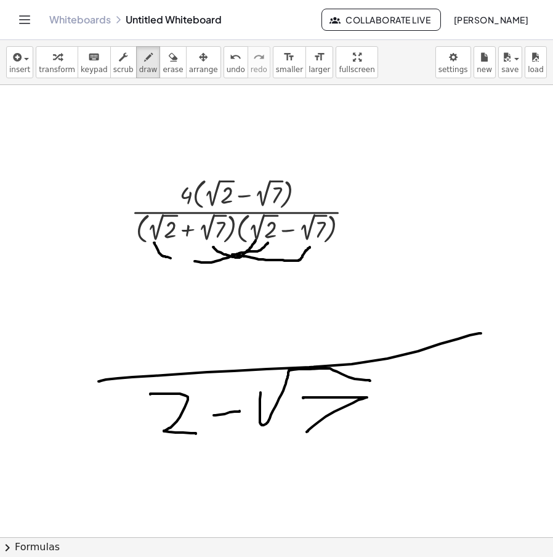
drag, startPoint x: 101, startPoint y: 380, endPoint x: 482, endPoint y: 332, distance: 384.2
click at [482, 332] on div at bounding box center [276, 537] width 553 height 904
drag, startPoint x: 162, startPoint y: 324, endPoint x: 174, endPoint y: 342, distance: 21.7
click at [174, 342] on div at bounding box center [276, 537] width 553 height 904
drag, startPoint x: 176, startPoint y: 324, endPoint x: 175, endPoint y: 376, distance: 51.7
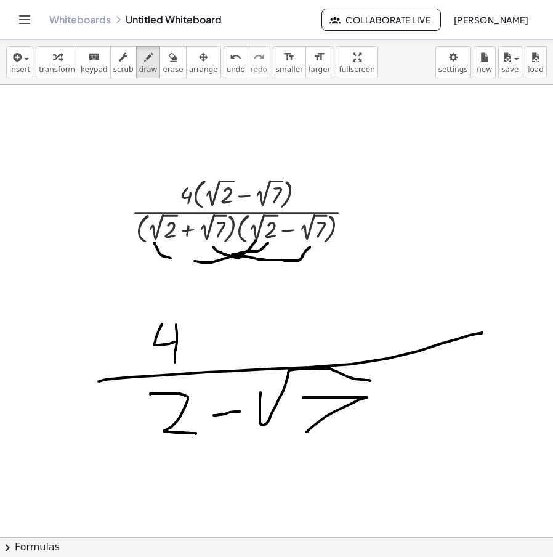
click at [175, 376] on div at bounding box center [276, 537] width 553 height 904
drag, startPoint x: 188, startPoint y: 326, endPoint x: 228, endPoint y: 304, distance: 46.0
click at [228, 304] on div at bounding box center [276, 537] width 553 height 904
click at [223, 64] on button "undo undo" at bounding box center [235, 62] width 25 height 32
drag, startPoint x: 185, startPoint y: 336, endPoint x: 212, endPoint y: 307, distance: 40.1
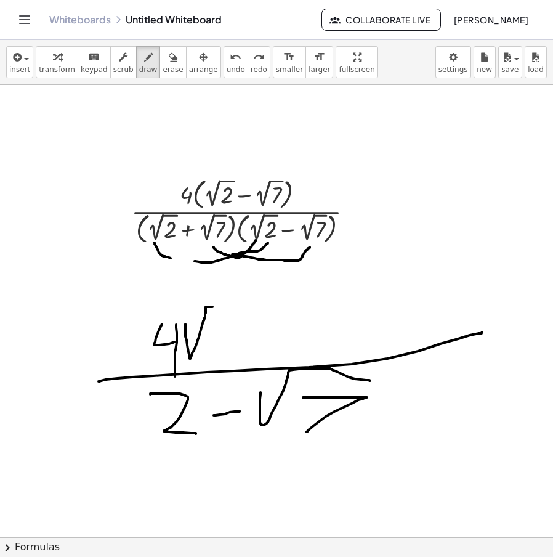
click at [212, 307] on div at bounding box center [276, 537] width 553 height 904
click at [223, 64] on button "undo undo" at bounding box center [235, 62] width 25 height 32
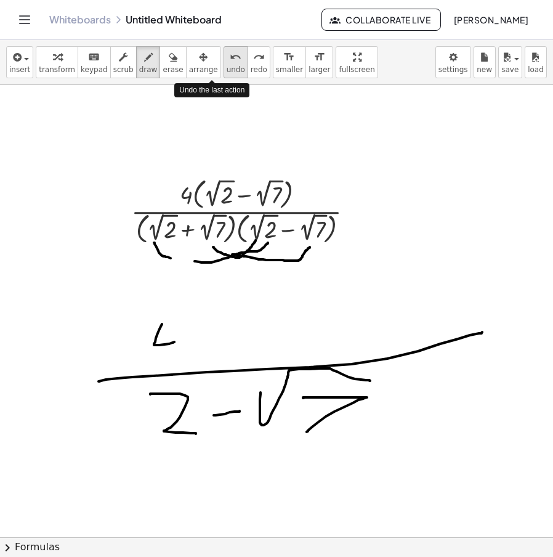
click at [223, 64] on button "undo undo" at bounding box center [235, 62] width 25 height 32
drag, startPoint x: 139, startPoint y: 328, endPoint x: 155, endPoint y: 331, distance: 16.9
click at [151, 342] on div at bounding box center [276, 537] width 553 height 904
drag, startPoint x: 155, startPoint y: 330, endPoint x: 152, endPoint y: 360, distance: 30.3
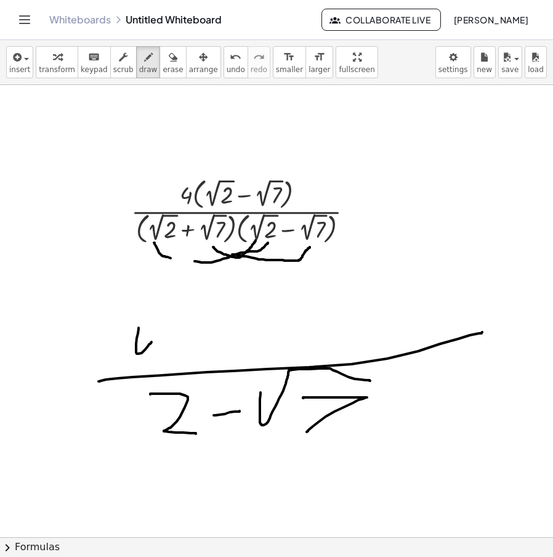
click at [152, 360] on div at bounding box center [276, 537] width 553 height 904
drag, startPoint x: 165, startPoint y: 340, endPoint x: 190, endPoint y: 312, distance: 37.1
click at [190, 312] on div at bounding box center [276, 537] width 553 height 904
drag, startPoint x: 193, startPoint y: 340, endPoint x: 227, endPoint y: 360, distance: 39.2
click at [227, 360] on div at bounding box center [276, 537] width 553 height 904
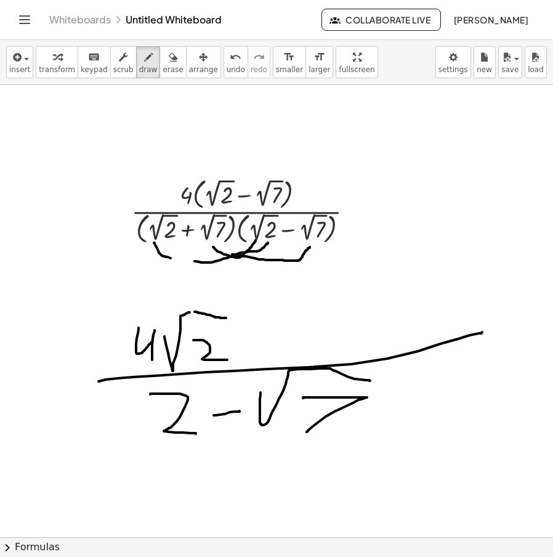
drag, startPoint x: 202, startPoint y: 313, endPoint x: 226, endPoint y: 318, distance: 24.4
click at [226, 318] on div at bounding box center [276, 537] width 553 height 904
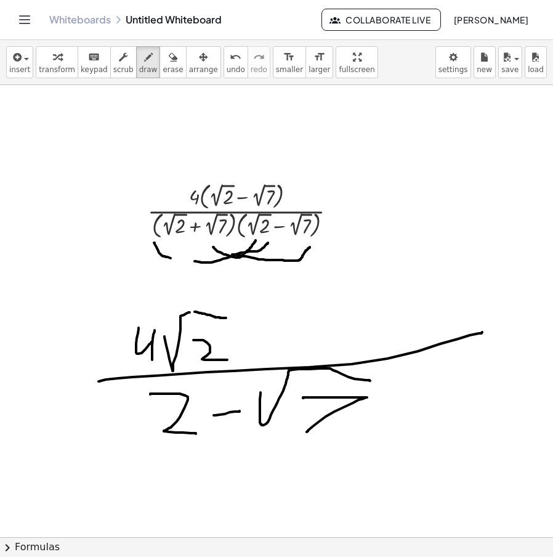
click at [287, 149] on div "insert select one: Math Expression Function Text Youtube Video Graphing Geometr…" at bounding box center [276, 298] width 553 height 517
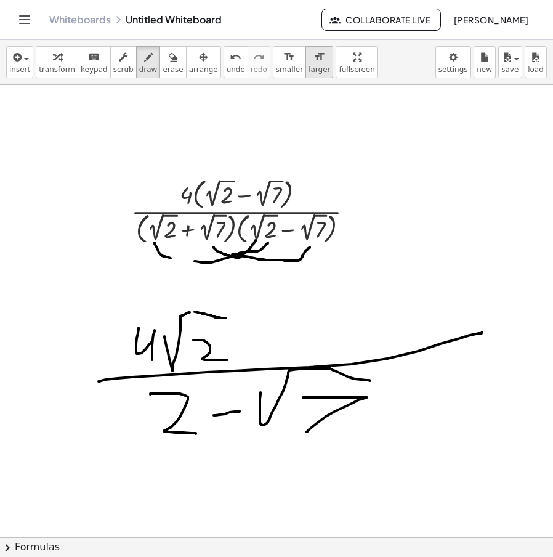
click at [313, 62] on icon "format_size" at bounding box center [319, 57] width 12 height 15
click at [61, 66] on span "transform" at bounding box center [57, 69] width 36 height 9
click at [351, 213] on div at bounding box center [354, 212] width 14 height 14
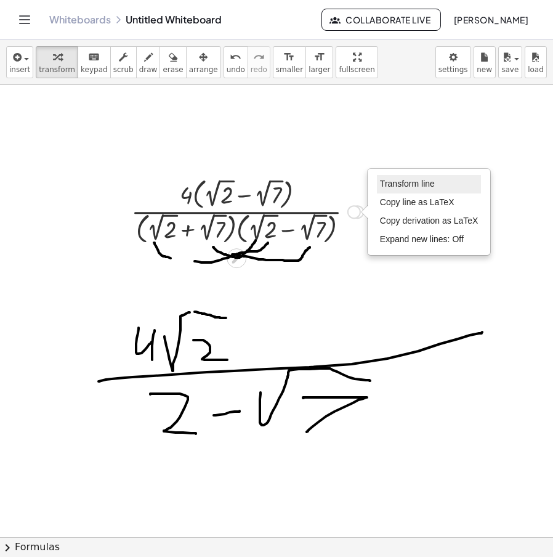
click at [408, 181] on span "Transform line" at bounding box center [407, 184] width 55 height 10
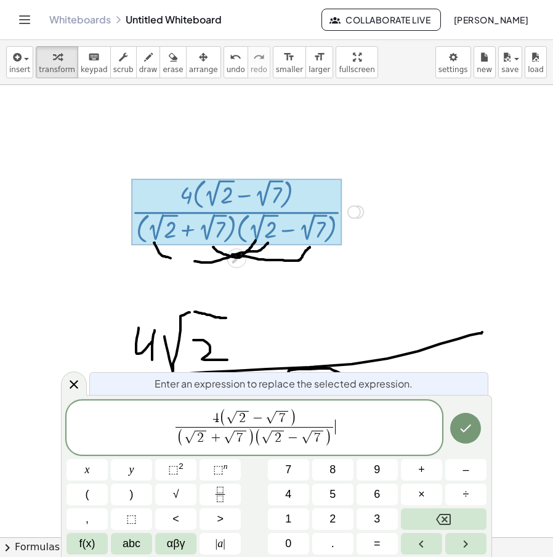
click at [360, 437] on span "4 ( √ 2 − √ 7 ) ( √ 2 + √ 7 ) ( √ 2 − √ 7 ) ​ ​" at bounding box center [254, 428] width 376 height 41
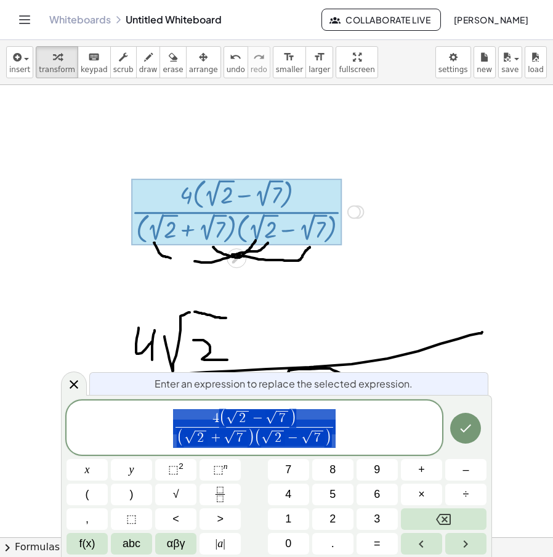
drag, startPoint x: 360, startPoint y: 435, endPoint x: 129, endPoint y: 432, distance: 230.9
click at [129, 432] on span "4 ( √ 2 − √ 7 ) ( √ 2 + √ 7 ) ( √ 2 − √ 7 ) ​" at bounding box center [254, 428] width 376 height 41
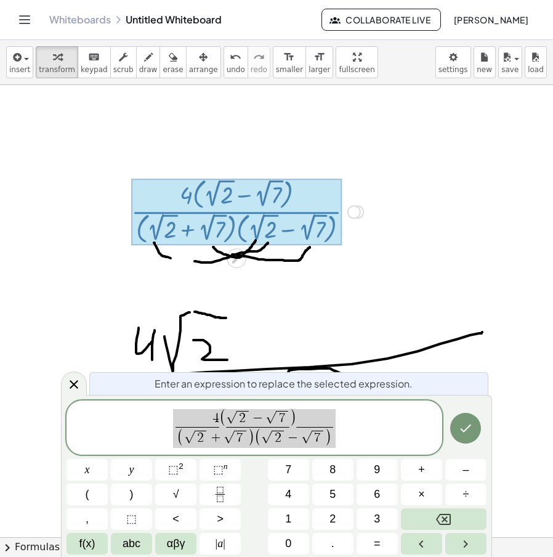
click at [390, 308] on div at bounding box center [276, 537] width 553 height 904
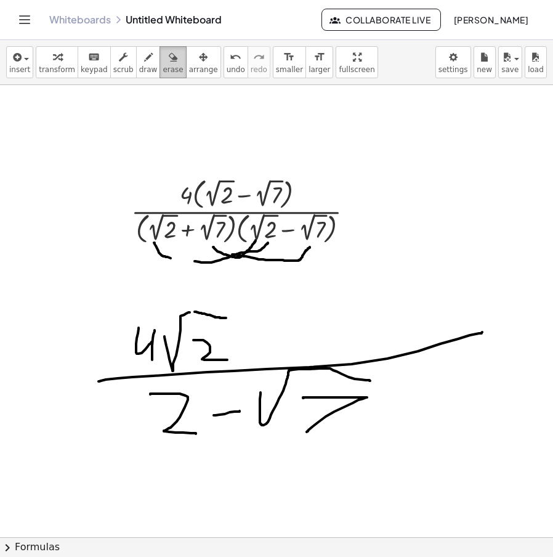
click at [163, 59] on div "button" at bounding box center [173, 56] width 20 height 15
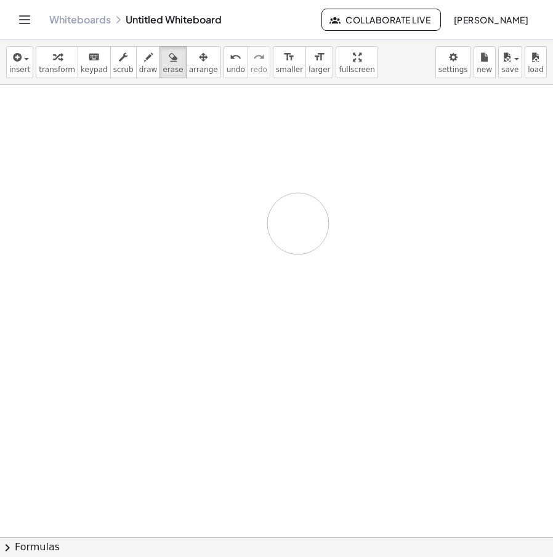
drag, startPoint x: 324, startPoint y: 162, endPoint x: 298, endPoint y: 223, distance: 67.0
click at [298, 223] on div at bounding box center [276, 537] width 553 height 904
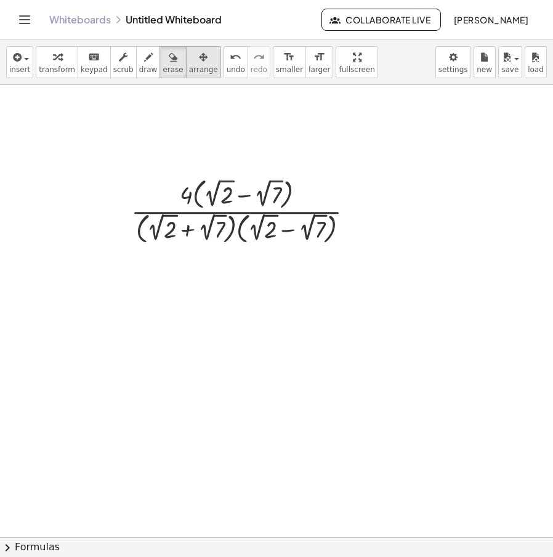
click at [189, 65] on button "arrange" at bounding box center [203, 62] width 35 height 32
click at [54, 71] on span "transform" at bounding box center [57, 69] width 36 height 9
click at [235, 253] on icon at bounding box center [236, 258] width 13 height 13
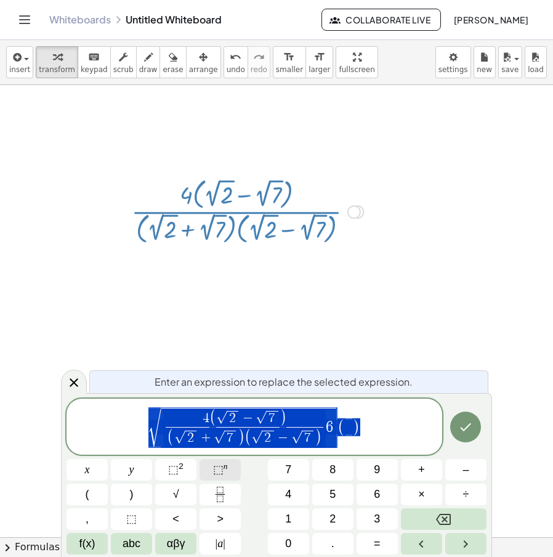
drag, startPoint x: 373, startPoint y: 426, endPoint x: 212, endPoint y: 470, distance: 166.5
click at [174, 469] on div "**********" at bounding box center [276, 476] width 420 height 156
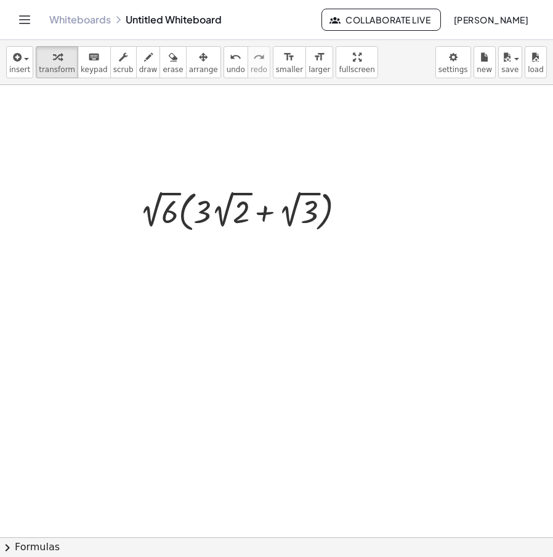
click at [144, 345] on div at bounding box center [276, 537] width 553 height 904
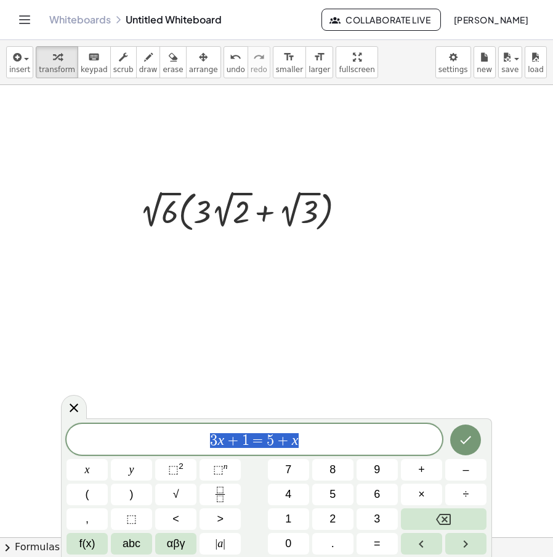
drag, startPoint x: 272, startPoint y: 446, endPoint x: 156, endPoint y: 446, distance: 115.8
click at [124, 448] on span "3 x + 1 = 5 + x" at bounding box center [254, 440] width 376 height 17
click at [472, 427] on button "Done" at bounding box center [465, 439] width 31 height 31
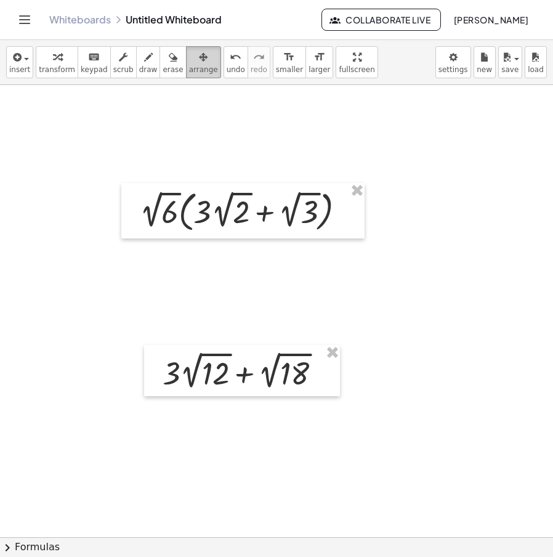
click at [189, 70] on span "arrange" at bounding box center [203, 69] width 29 height 9
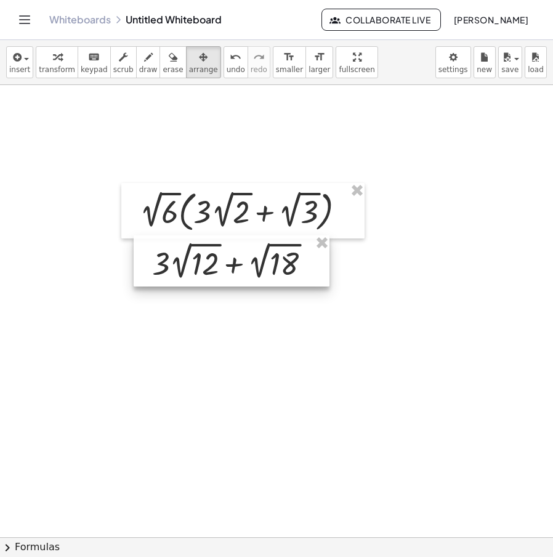
drag, startPoint x: 259, startPoint y: 360, endPoint x: 250, endPoint y: 236, distance: 124.7
click at [248, 250] on div at bounding box center [232, 260] width 196 height 51
drag, startPoint x: 56, startPoint y: 54, endPoint x: 137, endPoint y: 92, distance: 89.2
click at [55, 55] on icon "button" at bounding box center [57, 57] width 9 height 15
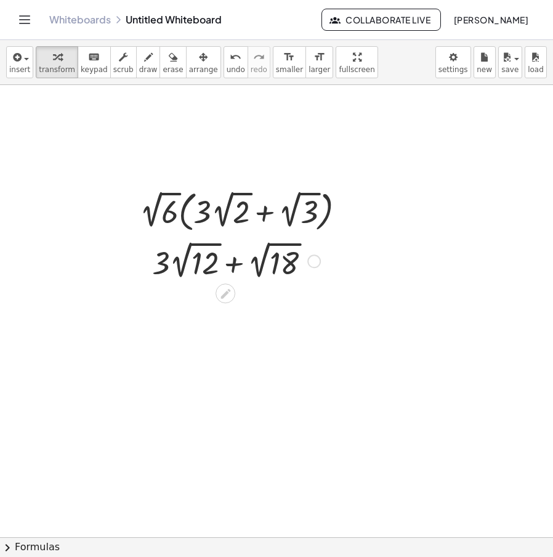
click at [318, 260] on div at bounding box center [314, 261] width 14 height 14
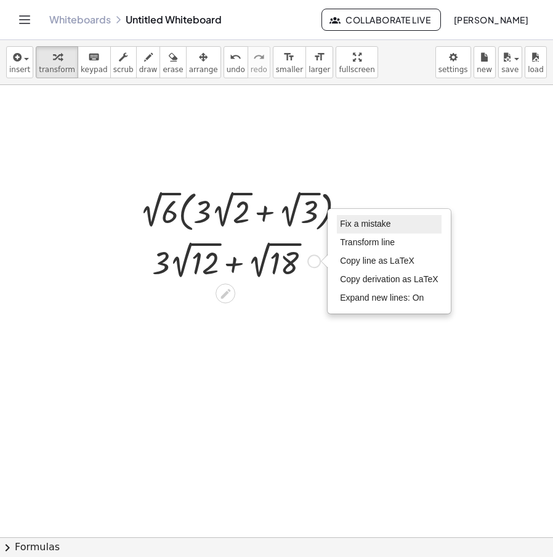
click at [378, 225] on span "Fix a mistake" at bounding box center [365, 224] width 50 height 10
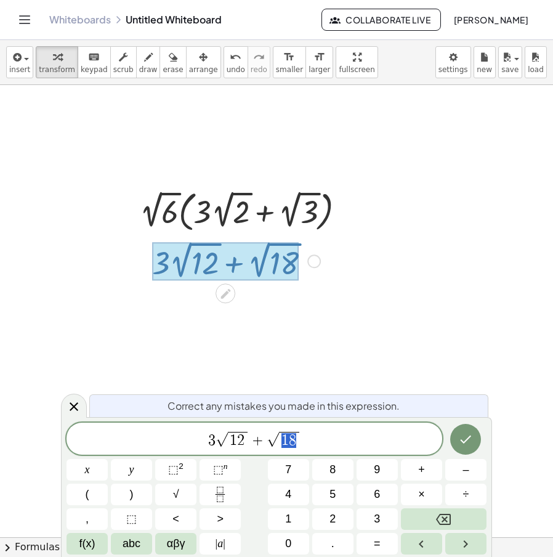
drag, startPoint x: 292, startPoint y: 442, endPoint x: 278, endPoint y: 445, distance: 14.4
click at [278, 445] on span "√ 1 8" at bounding box center [284, 439] width 34 height 17
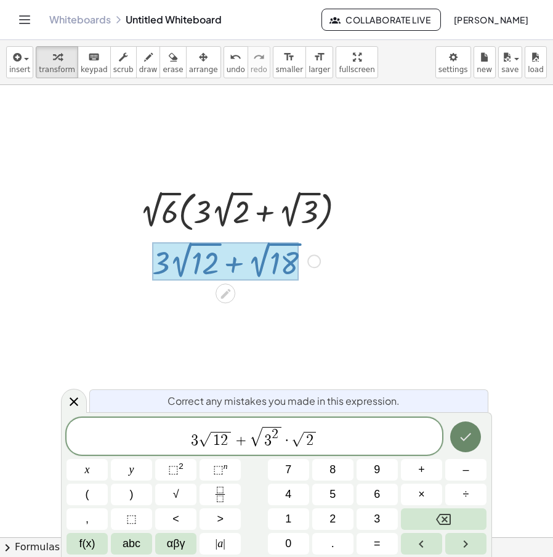
click at [465, 436] on icon "Done" at bounding box center [465, 436] width 15 height 15
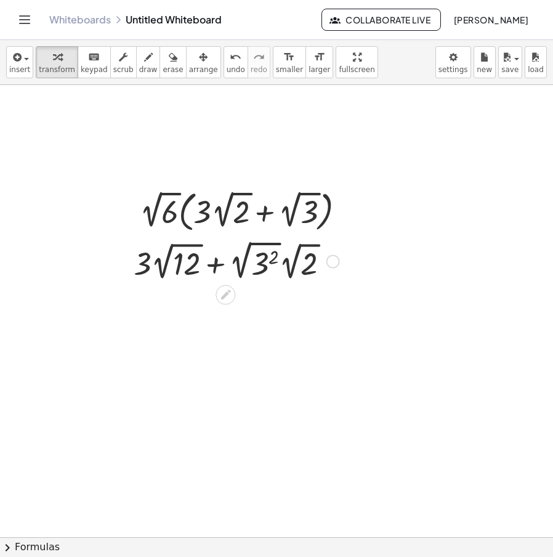
click at [240, 275] on div at bounding box center [236, 260] width 218 height 46
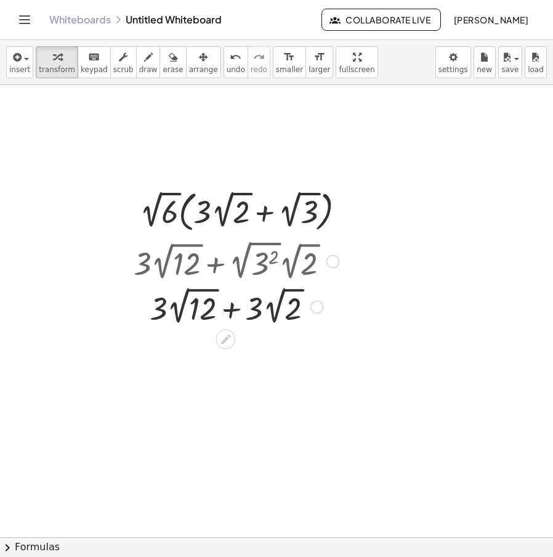
click at [243, 305] on div at bounding box center [236, 305] width 218 height 45
click at [225, 331] on div at bounding box center [225, 339] width 20 height 20
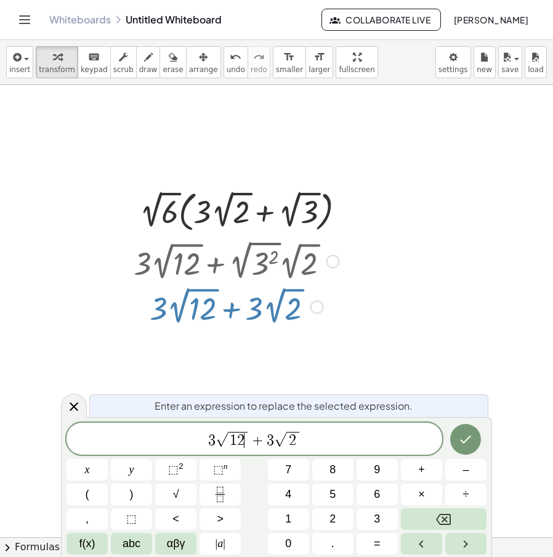
click at [244, 445] on span "1 2 ​" at bounding box center [238, 440] width 20 height 16
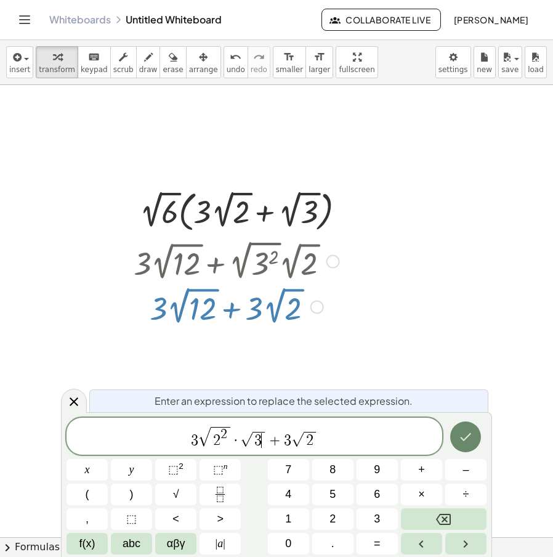
click at [480, 441] on button "Done" at bounding box center [465, 436] width 31 height 31
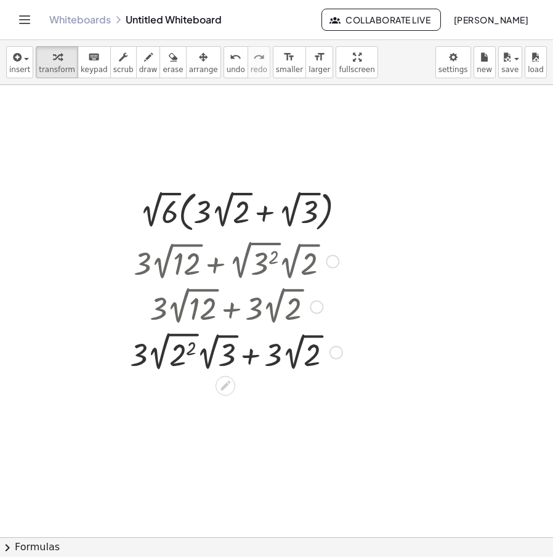
click at [158, 359] on div at bounding box center [236, 351] width 225 height 46
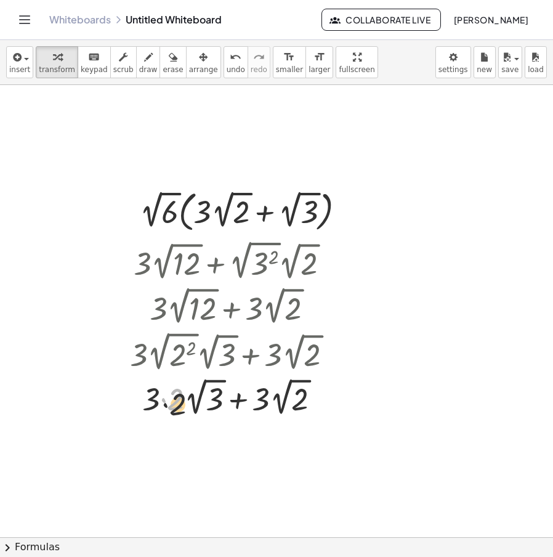
drag, startPoint x: 172, startPoint y: 414, endPoint x: 166, endPoint y: 417, distance: 7.2
click at [171, 416] on div at bounding box center [236, 396] width 225 height 45
click at [161, 399] on div at bounding box center [236, 396] width 225 height 45
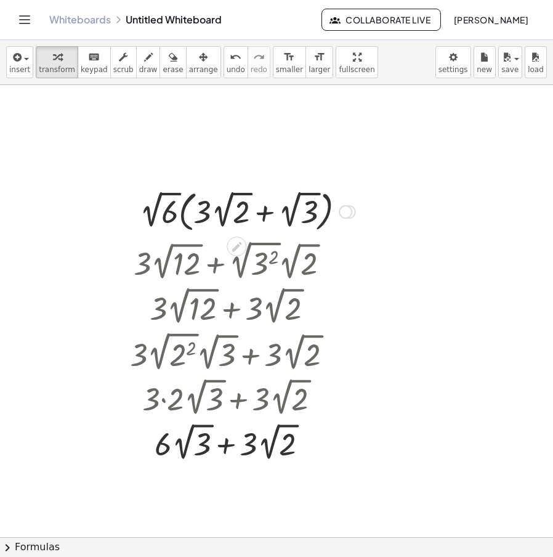
click at [340, 211] on div "Transform line Copy line as LaTeX Copy derivation as LaTeX Expand new lines: Off" at bounding box center [346, 212] width 14 height 14
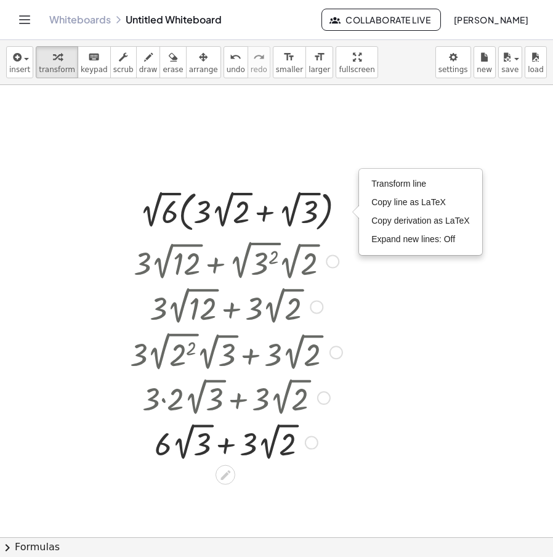
click at [320, 251] on div at bounding box center [236, 260] width 225 height 46
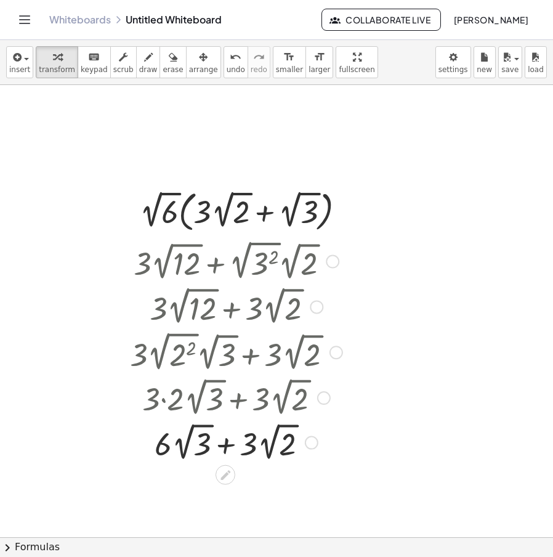
click at [336, 255] on div at bounding box center [236, 260] width 225 height 46
click at [328, 267] on div at bounding box center [236, 260] width 225 height 46
click at [332, 267] on div at bounding box center [333, 262] width 14 height 14
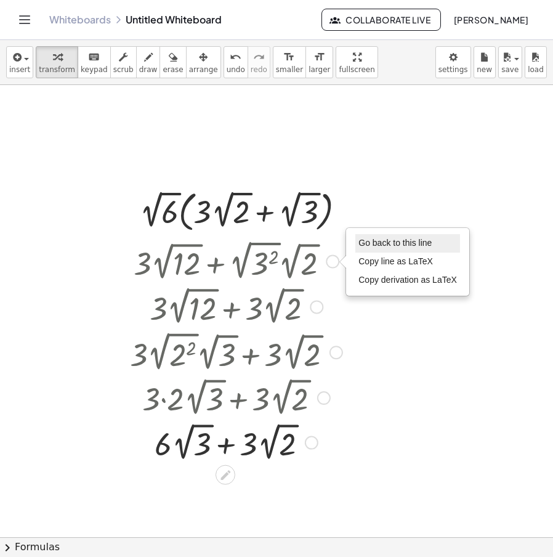
click at [377, 249] on li "Go back to this line" at bounding box center [407, 243] width 105 height 18
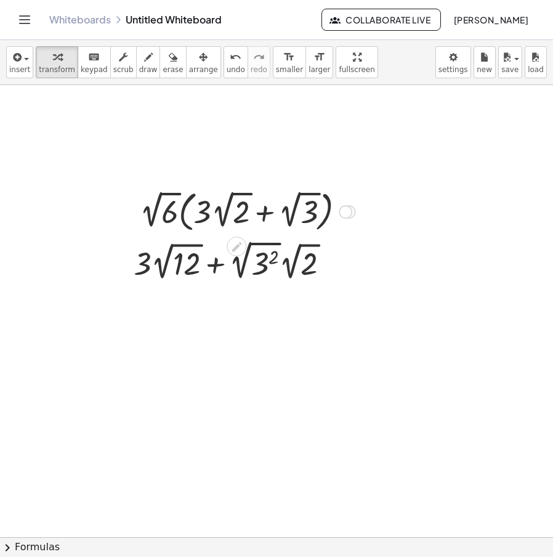
click at [348, 216] on div "Transform line Copy line as LaTeX Copy derivation as LaTeX Expand new lines: Off" at bounding box center [346, 212] width 14 height 14
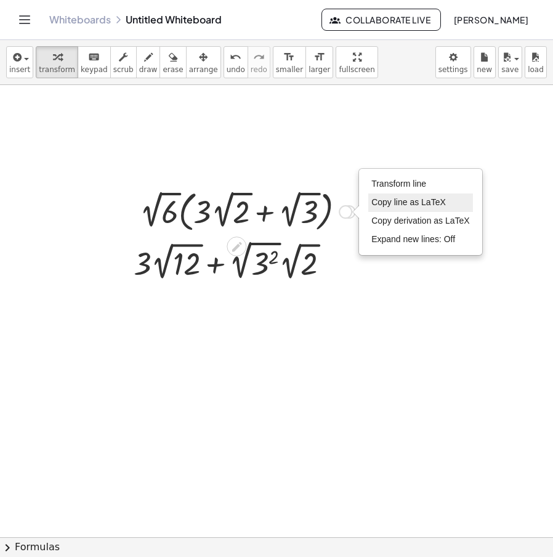
click at [416, 186] on span "Transform line" at bounding box center [398, 184] width 55 height 10
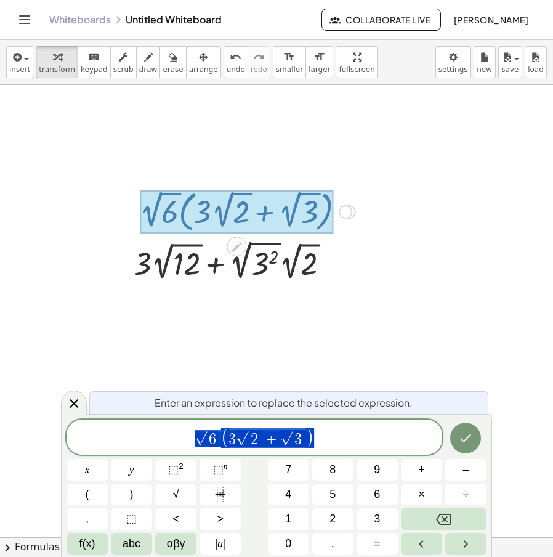
click at [334, 432] on span "√ 6 ( 3 √ 2 + √ 3 )" at bounding box center [254, 438] width 376 height 22
click at [373, 311] on div at bounding box center [276, 537] width 553 height 904
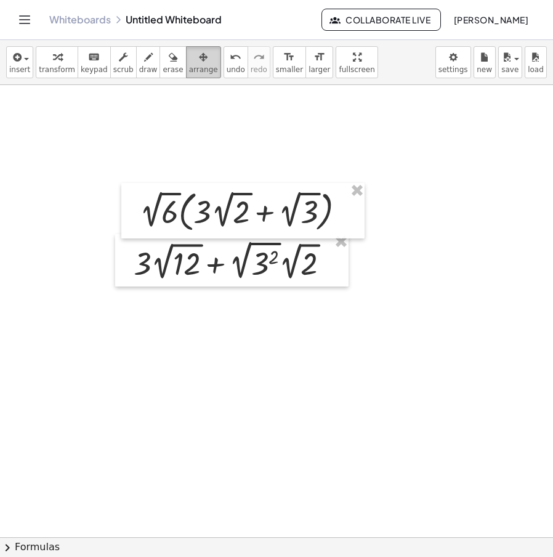
click at [193, 65] on span "arrange" at bounding box center [203, 69] width 29 height 9
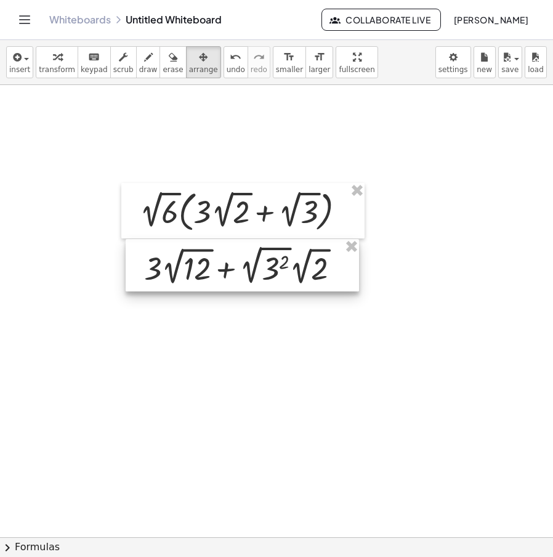
drag, startPoint x: 335, startPoint y: 276, endPoint x: 348, endPoint y: 258, distance: 22.9
click at [348, 258] on div at bounding box center [242, 265] width 233 height 52
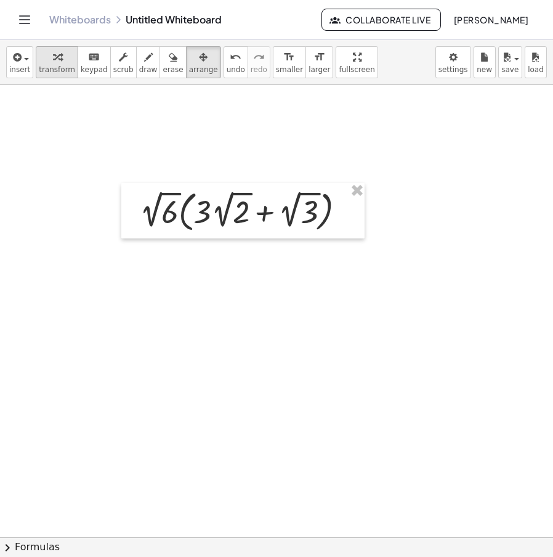
click at [54, 59] on icon "button" at bounding box center [57, 57] width 9 height 15
drag, startPoint x: 224, startPoint y: 302, endPoint x: 304, endPoint y: 311, distance: 80.5
click at [225, 302] on div at bounding box center [276, 537] width 553 height 904
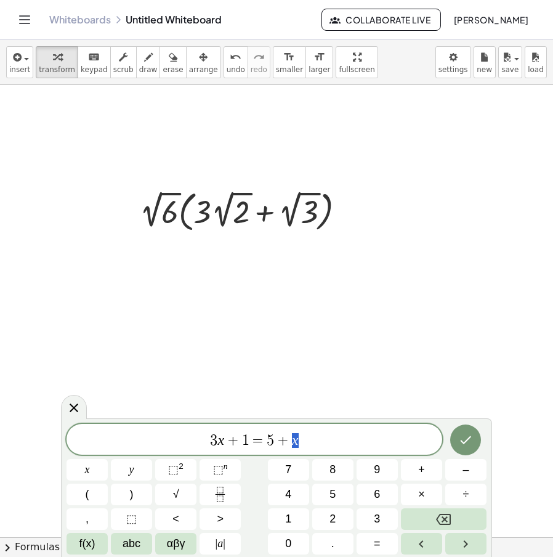
drag, startPoint x: 302, startPoint y: 440, endPoint x: 461, endPoint y: 419, distance: 160.1
click at [261, 427] on div "******** 3 x + 1 = 5 + x" at bounding box center [254, 439] width 376 height 31
click at [331, 448] on span "3 x + 1 = 5 + x" at bounding box center [254, 440] width 376 height 17
click at [230, 446] on span "3 x + 1 = 5 + x ​" at bounding box center [254, 440] width 376 height 17
click at [305, 441] on span "3 x + 1 = 5 + x" at bounding box center [254, 440] width 376 height 17
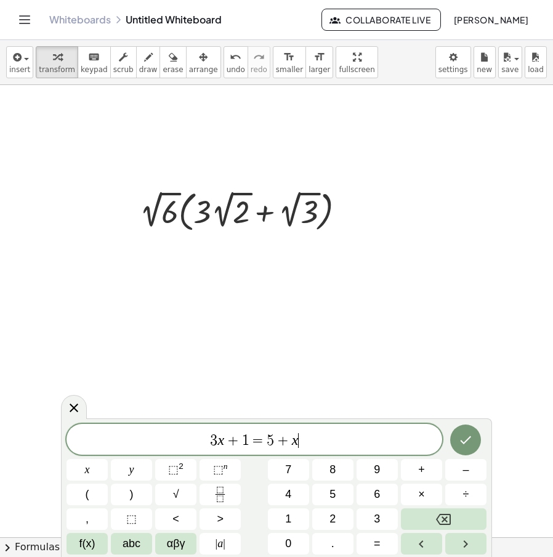
drag, startPoint x: 259, startPoint y: 446, endPoint x: 179, endPoint y: 445, distance: 80.7
click at [179, 445] on span "3 x + 1 = 5 + x ​" at bounding box center [254, 440] width 376 height 17
click at [469, 432] on icon "Done" at bounding box center [465, 439] width 15 height 15
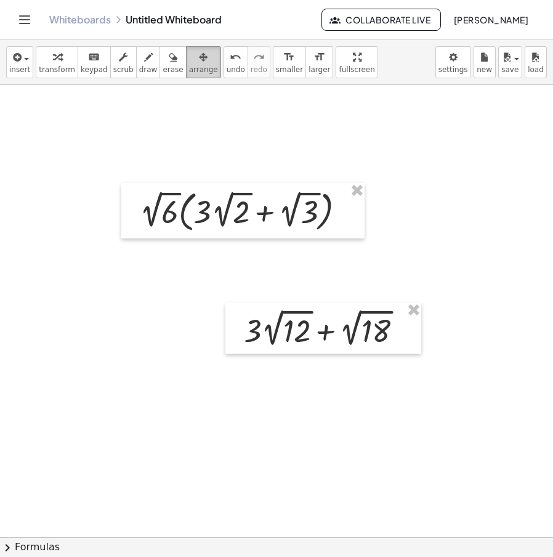
click at [191, 66] on span "arrange" at bounding box center [203, 69] width 29 height 9
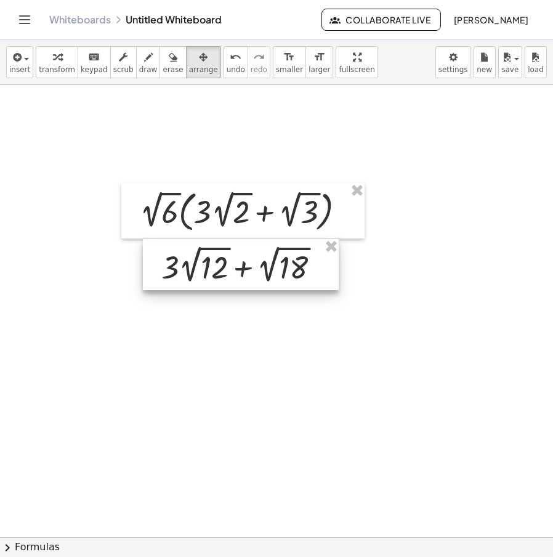
drag, startPoint x: 312, startPoint y: 323, endPoint x: 229, endPoint y: 259, distance: 104.9
click at [229, 259] on div at bounding box center [241, 264] width 196 height 51
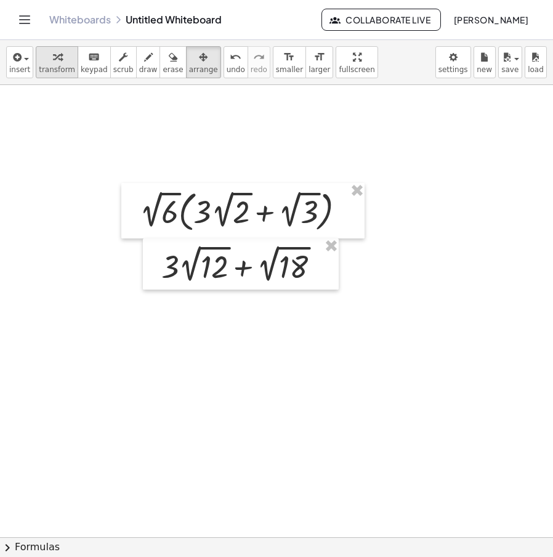
click at [54, 68] on span "transform" at bounding box center [57, 69] width 36 height 9
click at [243, 301] on div at bounding box center [235, 298] width 20 height 20
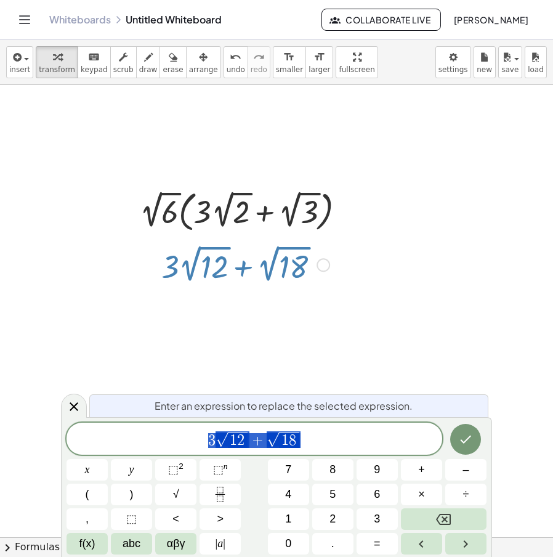
click at [233, 430] on span "3 √ 1 2 + √ 1 8" at bounding box center [254, 439] width 376 height 19
drag, startPoint x: 336, startPoint y: 438, endPoint x: 330, endPoint y: 442, distance: 7.2
click at [334, 440] on span "3 √ 1 2 + √ 1 8" at bounding box center [254, 439] width 376 height 19
click at [282, 441] on span "6" at bounding box center [280, 440] width 7 height 15
click at [292, 447] on span "3 · 3 ​ · 2" at bounding box center [289, 440] width 44 height 16
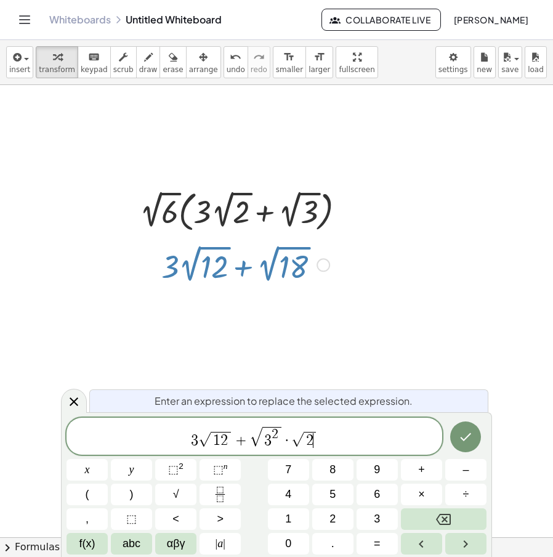
click at [222, 438] on span "2" at bounding box center [223, 440] width 7 height 15
click at [223, 438] on span "2" at bounding box center [223, 440] width 7 height 15
click at [226, 438] on span "2" at bounding box center [223, 440] width 7 height 15
click at [215, 439] on span "4" at bounding box center [212, 440] width 7 height 15
click at [465, 429] on icon "Done" at bounding box center [465, 436] width 15 height 15
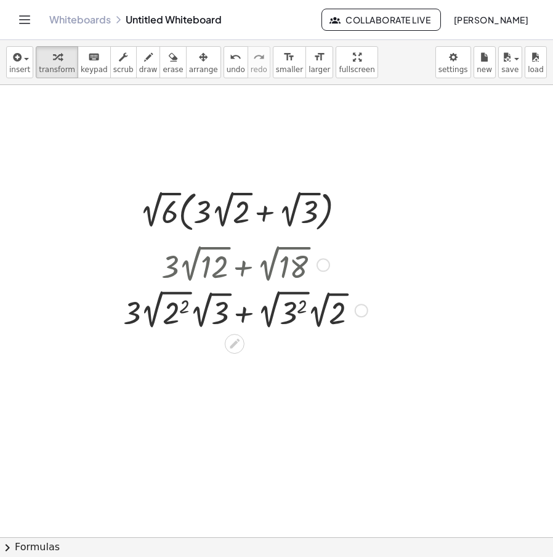
click at [155, 305] on div at bounding box center [245, 309] width 257 height 46
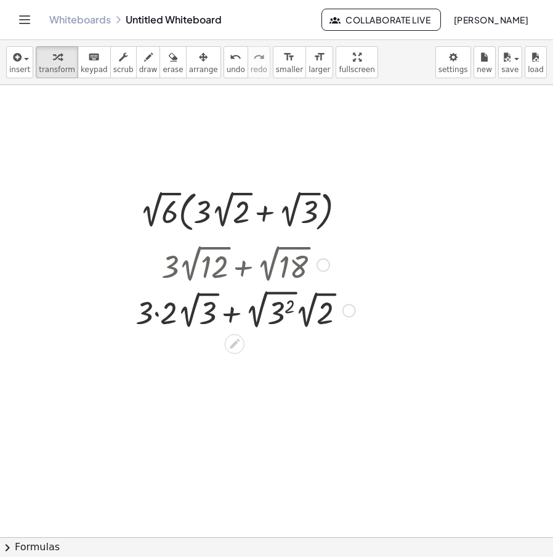
click at [158, 319] on div at bounding box center [245, 309] width 257 height 46
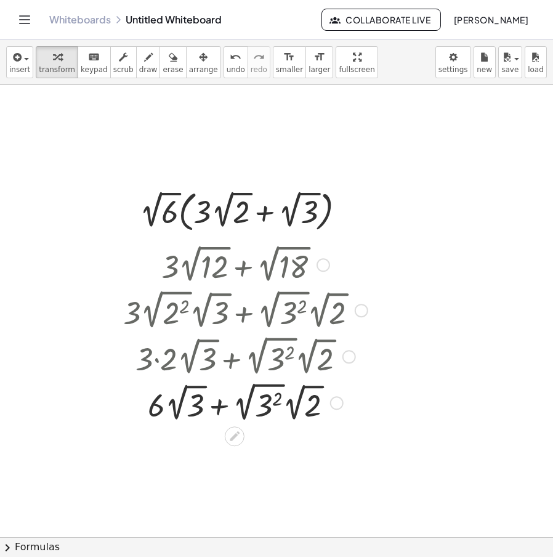
click at [248, 408] on div at bounding box center [245, 402] width 257 height 46
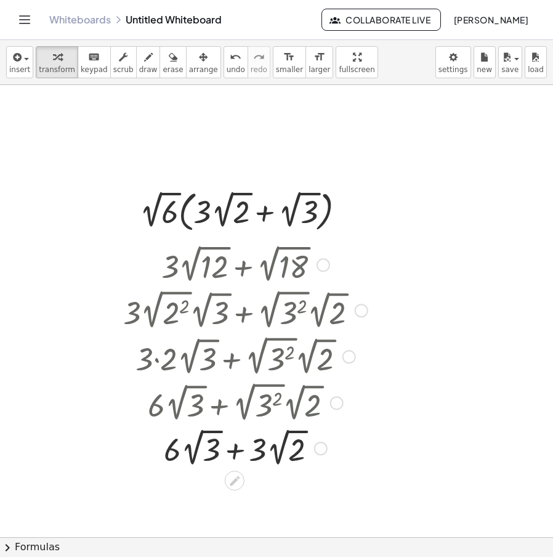
click at [238, 452] on div at bounding box center [245, 447] width 257 height 45
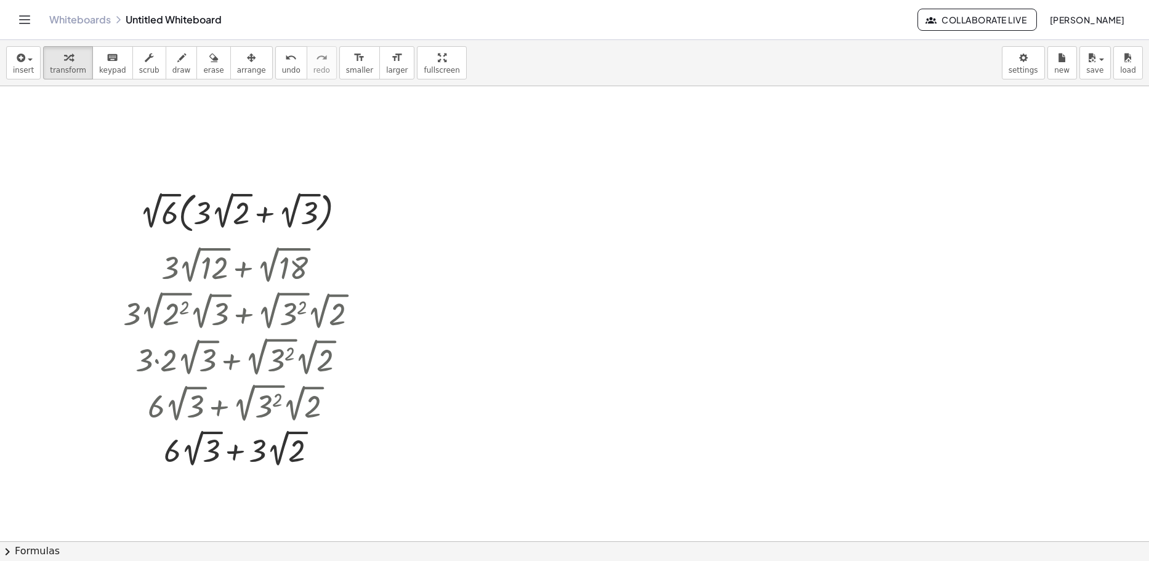
click at [517, 195] on div at bounding box center [574, 541] width 1149 height 910
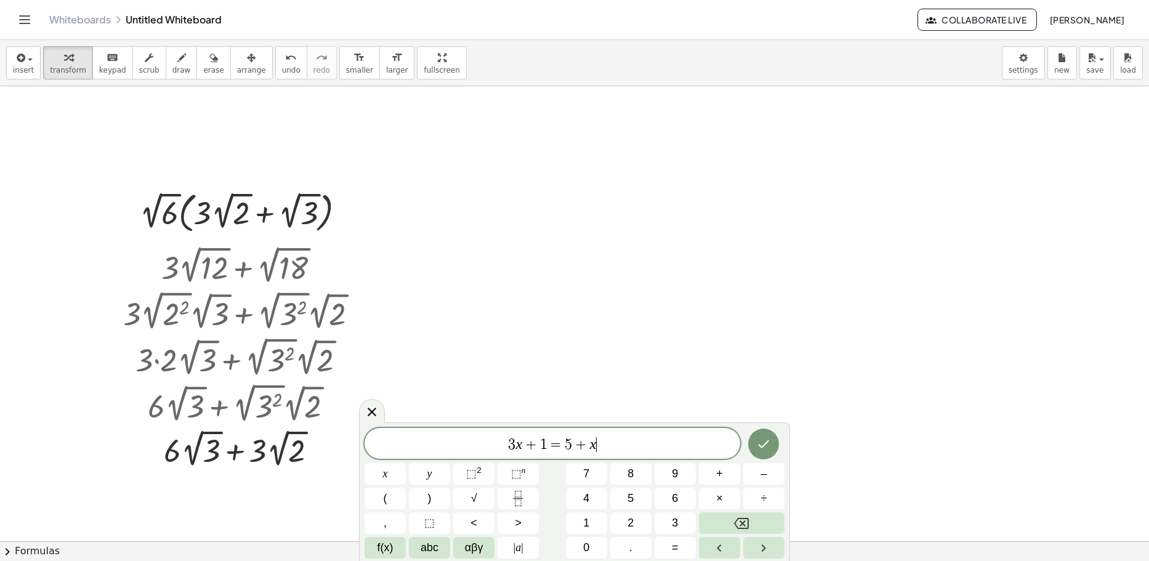
click at [530, 187] on div at bounding box center [574, 541] width 1149 height 910
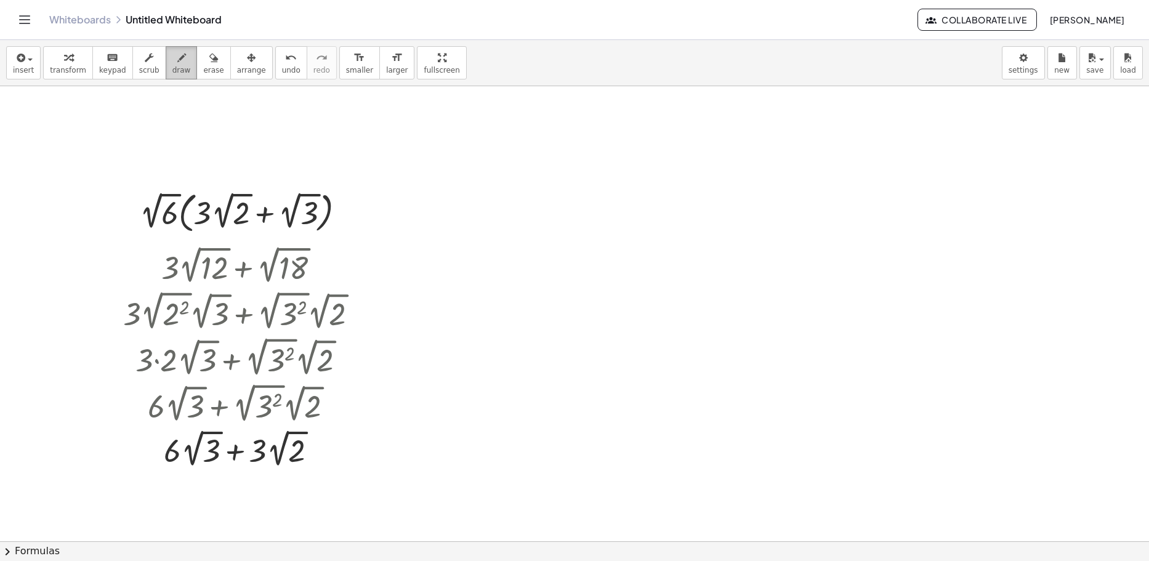
click at [177, 57] on icon "button" at bounding box center [181, 57] width 9 height 15
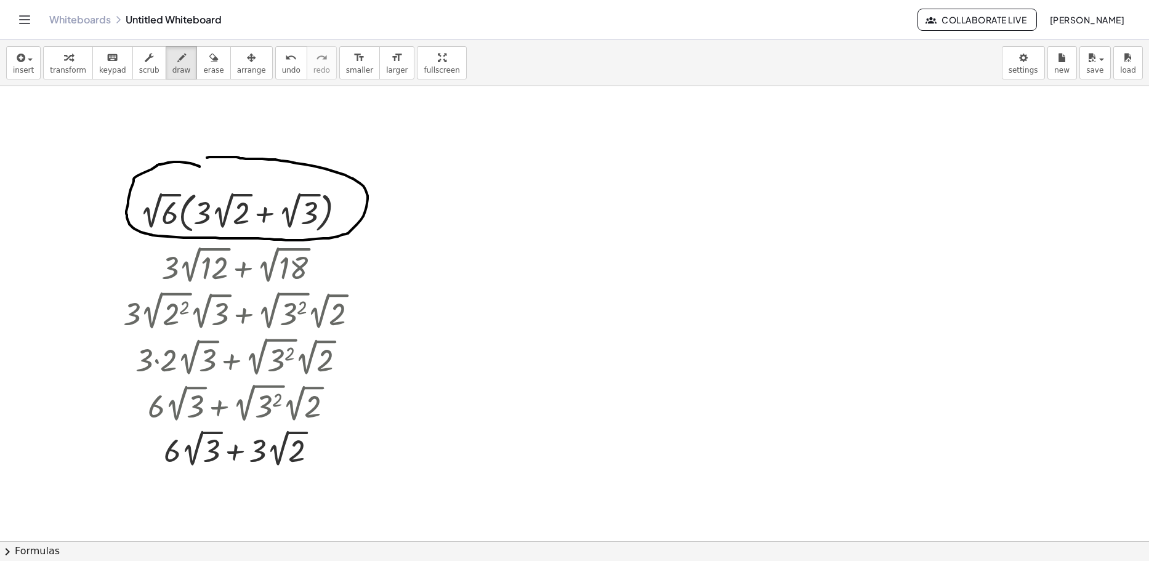
drag, startPoint x: 199, startPoint y: 167, endPoint x: 178, endPoint y: 165, distance: 21.6
click at [178, 165] on div at bounding box center [574, 541] width 1149 height 910
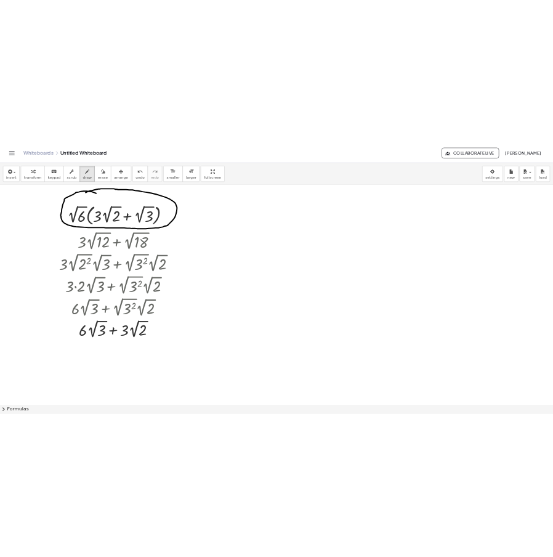
scroll to position [62, 0]
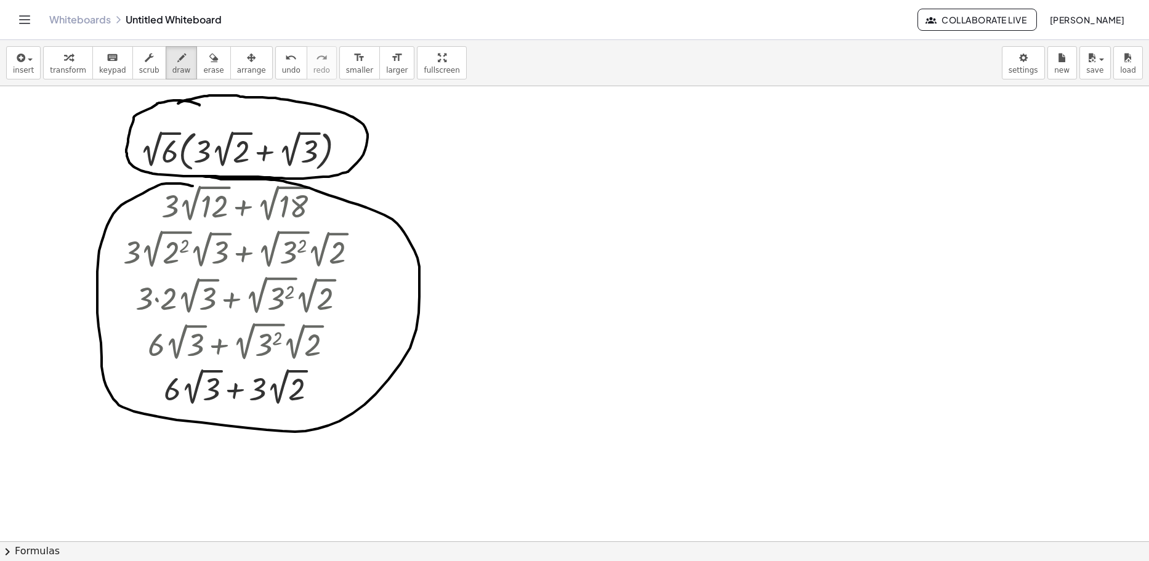
drag, startPoint x: 188, startPoint y: 185, endPoint x: 206, endPoint y: 151, distance: 38.3
click at [179, 180] on div at bounding box center [574, 480] width 1149 height 910
click at [275, 68] on button "undo undo" at bounding box center [291, 62] width 32 height 33
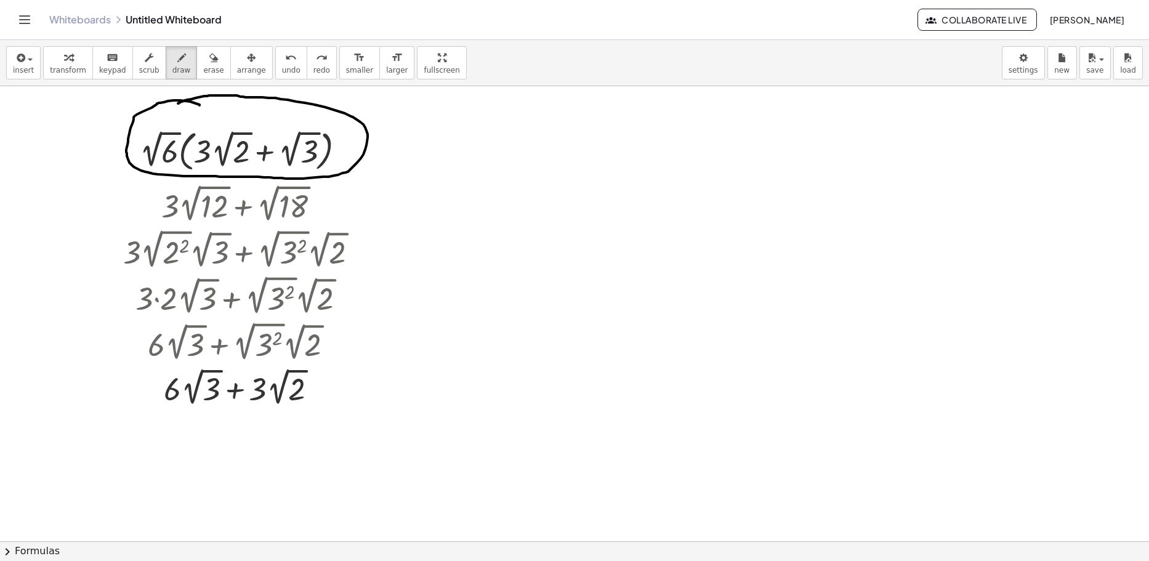
drag, startPoint x: 114, startPoint y: 191, endPoint x: 121, endPoint y: 225, distance: 34.5
click at [119, 216] on div at bounding box center [574, 480] width 1149 height 910
drag, startPoint x: 91, startPoint y: 244, endPoint x: 129, endPoint y: 267, distance: 44.5
click at [112, 264] on div at bounding box center [574, 480] width 1149 height 910
drag, startPoint x: 91, startPoint y: 286, endPoint x: 98, endPoint y: 316, distance: 31.1
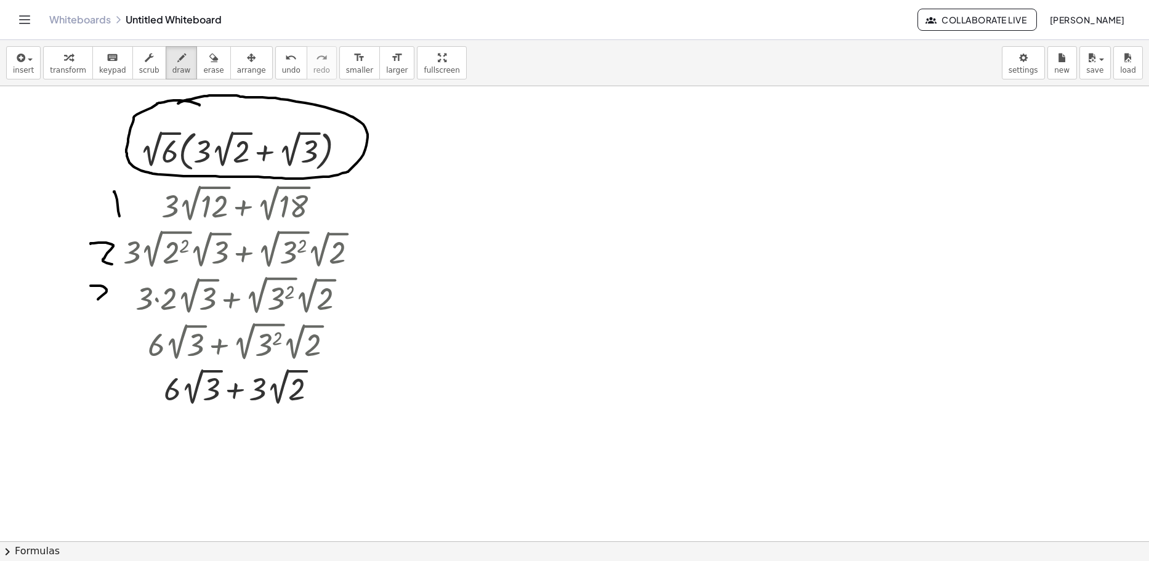
click at [99, 315] on div at bounding box center [574, 480] width 1149 height 910
drag, startPoint x: 99, startPoint y: 331, endPoint x: 123, endPoint y: 347, distance: 28.3
click at [123, 347] on div at bounding box center [574, 480] width 1149 height 910
drag, startPoint x: 124, startPoint y: 363, endPoint x: 123, endPoint y: 369, distance: 6.3
click at [123, 369] on div at bounding box center [574, 480] width 1149 height 910
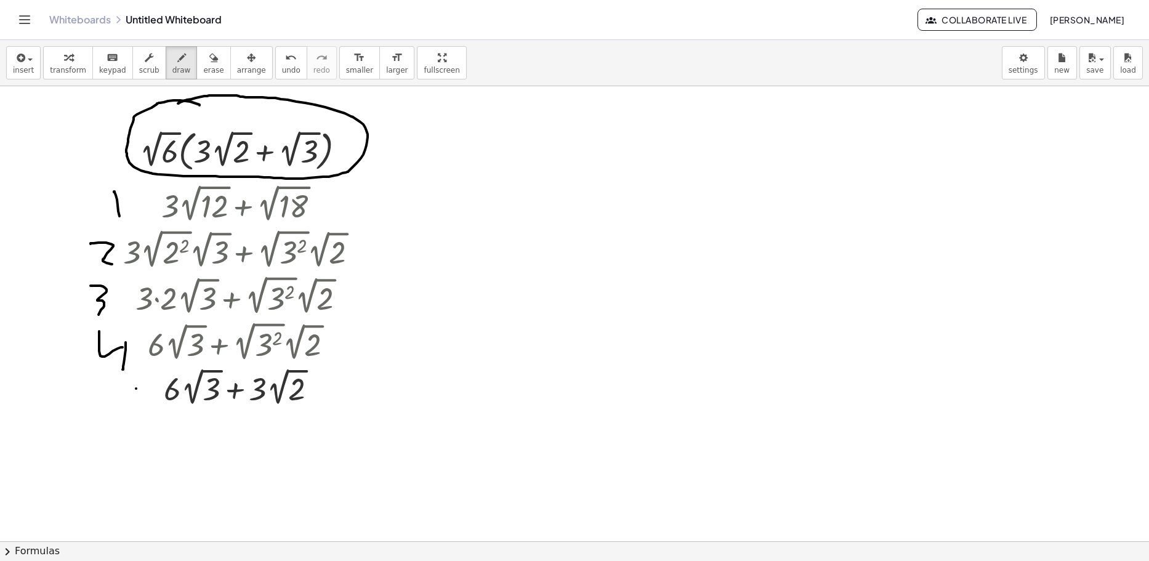
drag, startPoint x: 136, startPoint y: 389, endPoint x: 152, endPoint y: 388, distance: 16.0
click at [152, 388] on div at bounding box center [574, 480] width 1149 height 910
drag, startPoint x: 154, startPoint y: 381, endPoint x: 129, endPoint y: 400, distance: 31.6
click at [128, 400] on div at bounding box center [574, 480] width 1149 height 910
drag, startPoint x: 169, startPoint y: 417, endPoint x: 201, endPoint y: 415, distance: 32.1
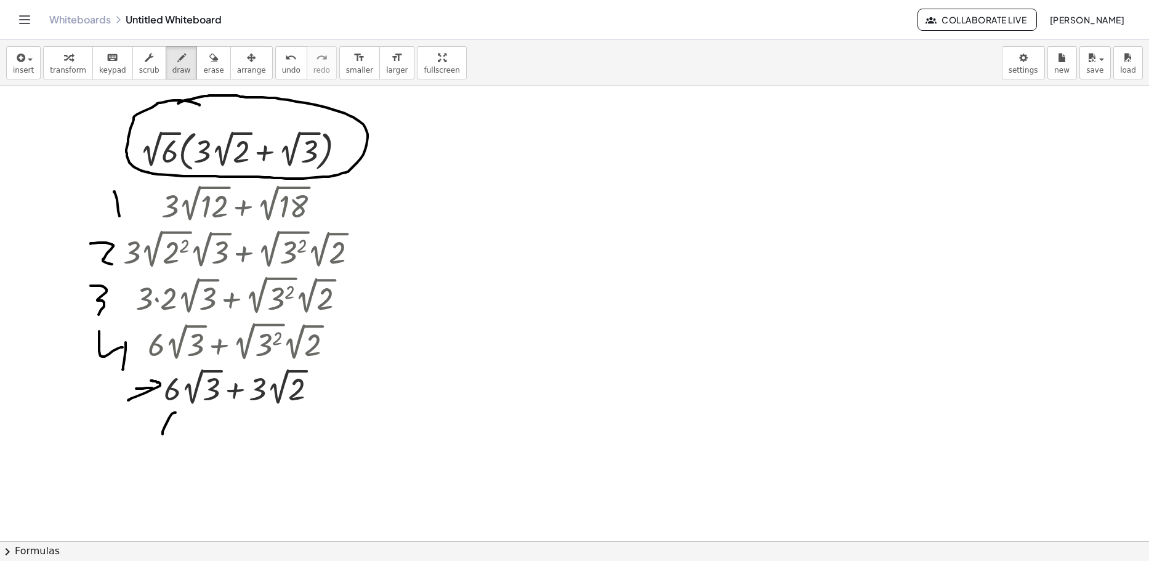
click at [190, 424] on div at bounding box center [574, 480] width 1149 height 910
drag, startPoint x: 201, startPoint y: 432, endPoint x: 204, endPoint y: 413, distance: 19.9
click at [202, 433] on div at bounding box center [574, 480] width 1149 height 910
drag, startPoint x: 204, startPoint y: 413, endPoint x: 212, endPoint y: 419, distance: 10.1
click at [210, 422] on div at bounding box center [574, 480] width 1149 height 910
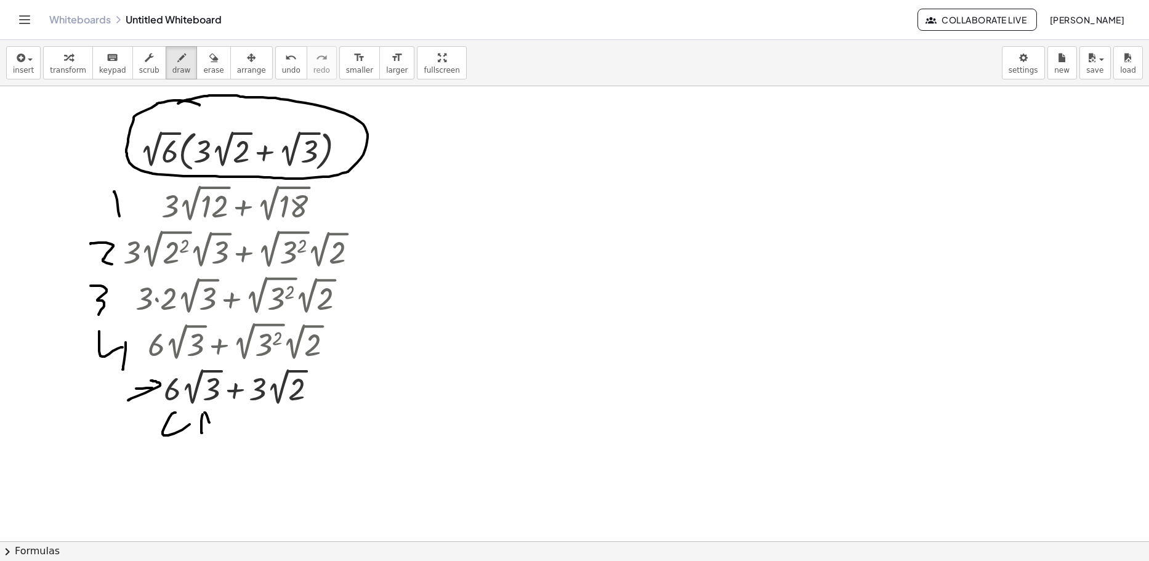
click at [233, 425] on div at bounding box center [574, 480] width 1149 height 910
drag, startPoint x: 247, startPoint y: 419, endPoint x: 236, endPoint y: 441, distance: 24.0
click at [236, 440] on div at bounding box center [574, 480] width 1149 height 910
click at [254, 449] on div at bounding box center [574, 480] width 1149 height 910
drag, startPoint x: 262, startPoint y: 429, endPoint x: 300, endPoint y: 442, distance: 39.9
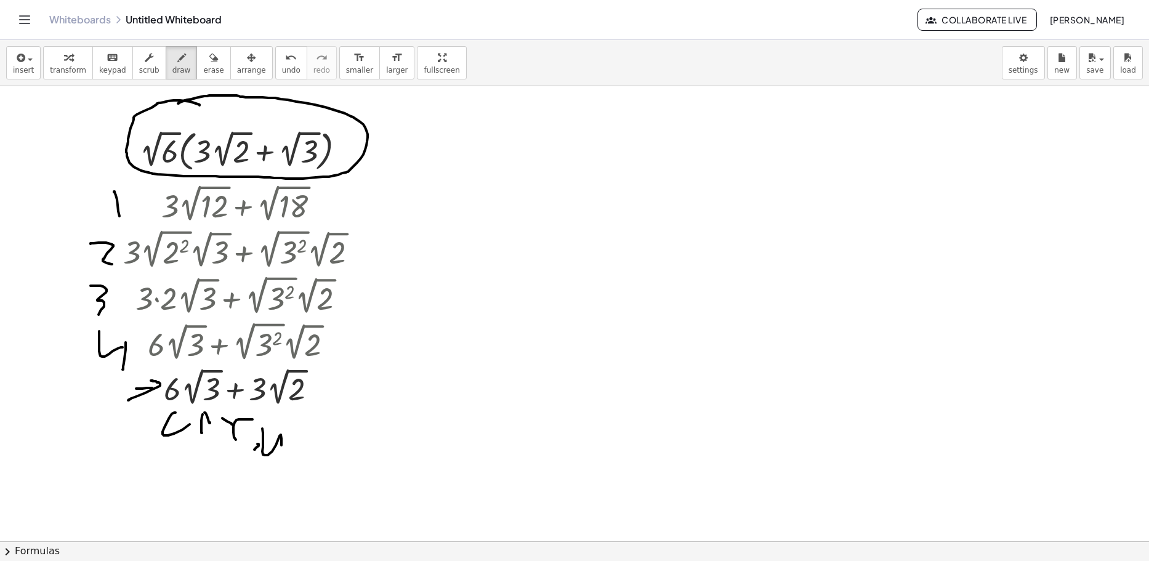
click at [302, 430] on div at bounding box center [574, 480] width 1149 height 910
drag, startPoint x: 300, startPoint y: 442, endPoint x: 367, endPoint y: 435, distance: 67.5
click at [366, 438] on div at bounding box center [574, 480] width 1149 height 910
drag, startPoint x: 365, startPoint y: 437, endPoint x: 674, endPoint y: 424, distance: 309.3
click at [509, 411] on div at bounding box center [574, 480] width 1149 height 910
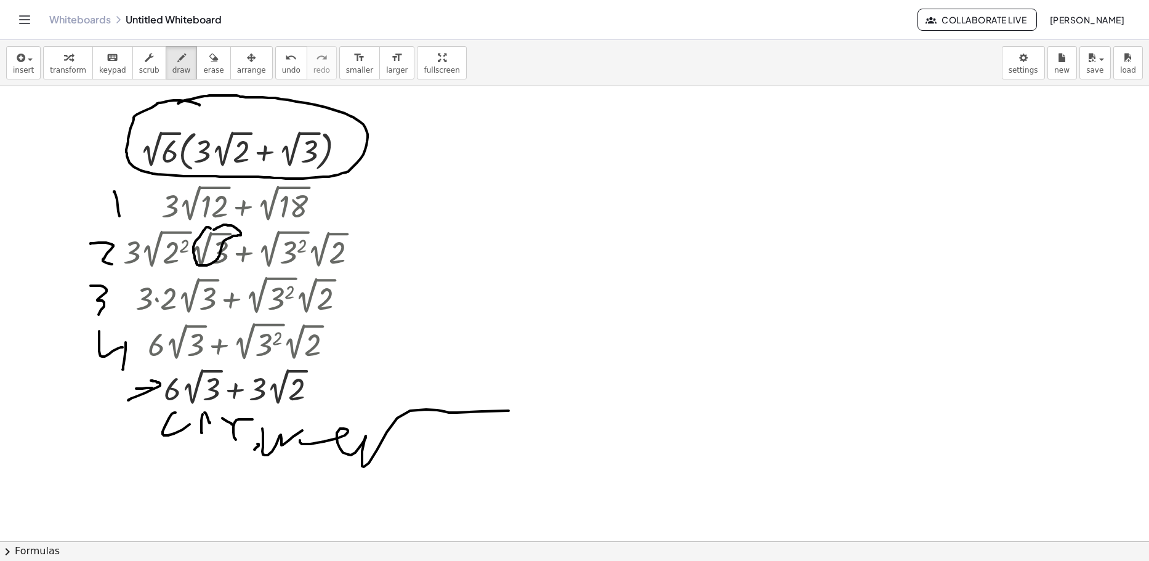
drag, startPoint x: 207, startPoint y: 227, endPoint x: 201, endPoint y: 231, distance: 7.2
click at [202, 232] on div at bounding box center [574, 480] width 1149 height 910
click at [282, 67] on span "undo" at bounding box center [291, 70] width 18 height 9
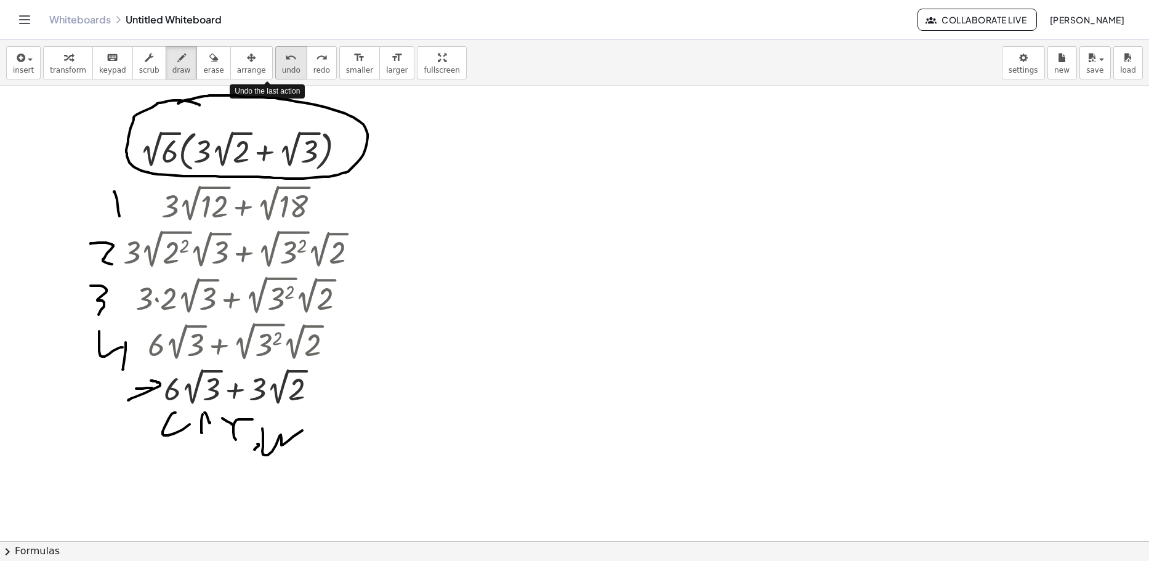
click at [282, 68] on span "undo" at bounding box center [291, 70] width 18 height 9
click at [282, 69] on span "undo" at bounding box center [291, 70] width 18 height 9
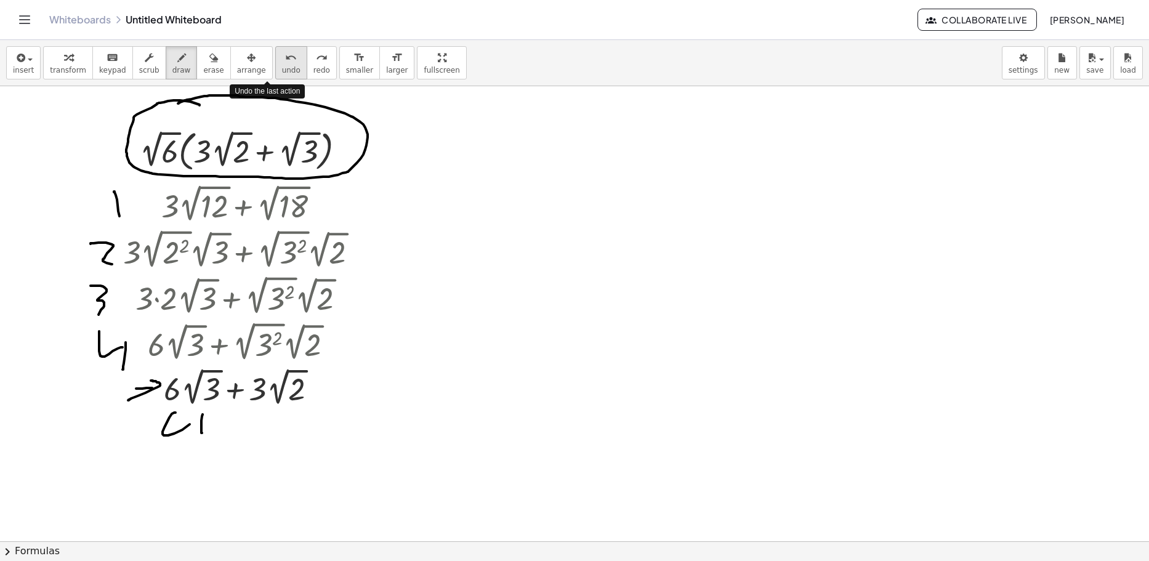
click at [282, 69] on span "undo" at bounding box center [291, 70] width 18 height 9
click at [282, 70] on span "undo" at bounding box center [291, 70] width 18 height 9
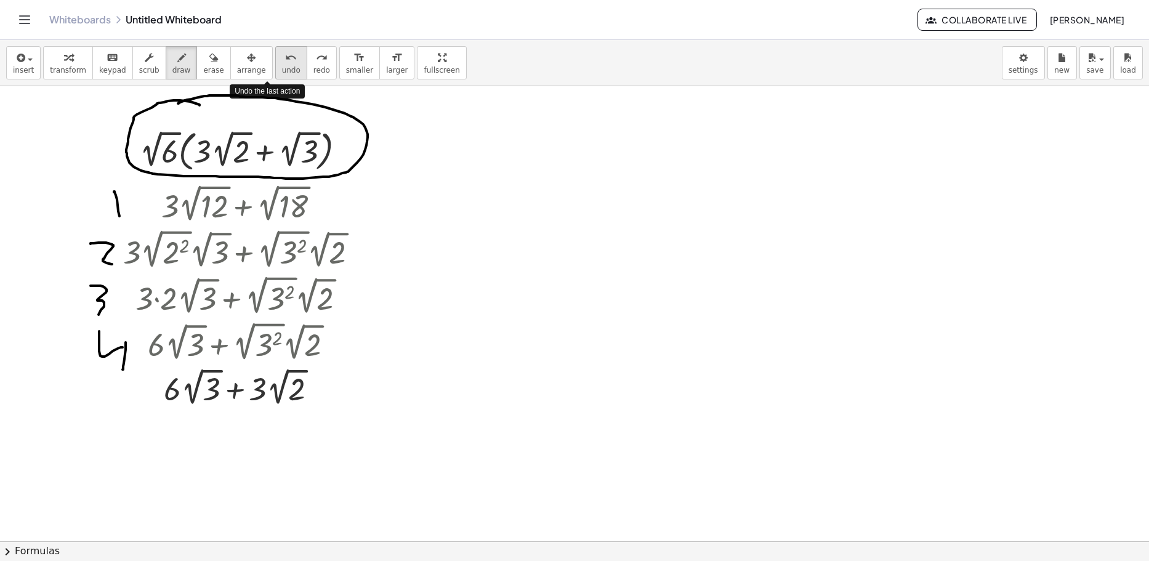
click at [282, 70] on span "undo" at bounding box center [291, 70] width 18 height 9
click at [282, 71] on span "undo" at bounding box center [291, 70] width 18 height 9
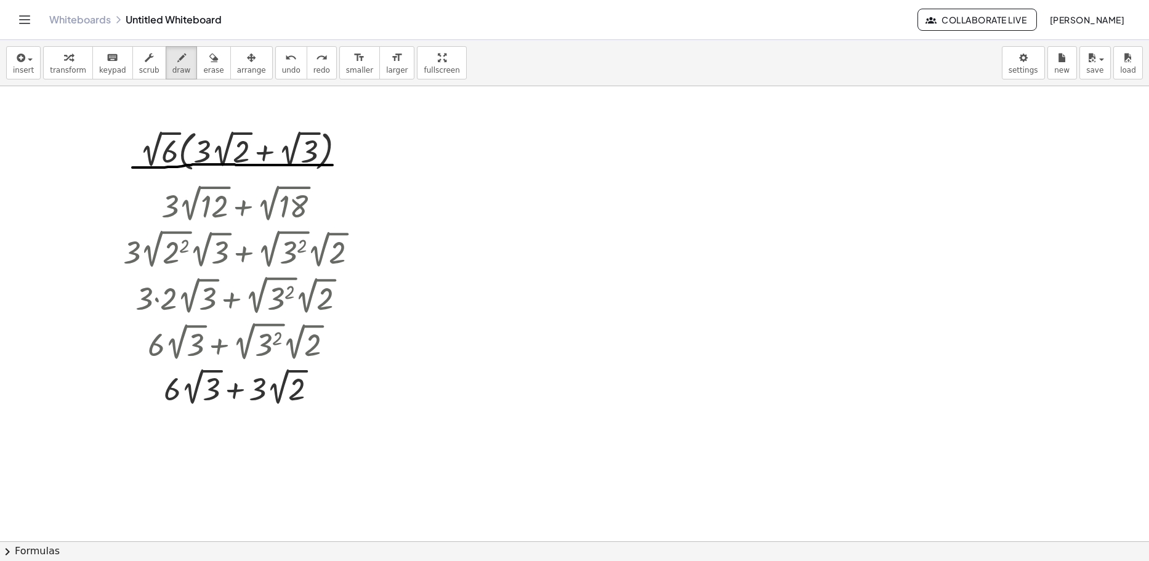
drag, startPoint x: 132, startPoint y: 167, endPoint x: 351, endPoint y: 166, distance: 218.6
click at [351, 166] on div at bounding box center [574, 480] width 1149 height 910
drag, startPoint x: 396, startPoint y: 102, endPoint x: 379, endPoint y: 146, distance: 47.0
click at [379, 146] on div at bounding box center [574, 480] width 1149 height 910
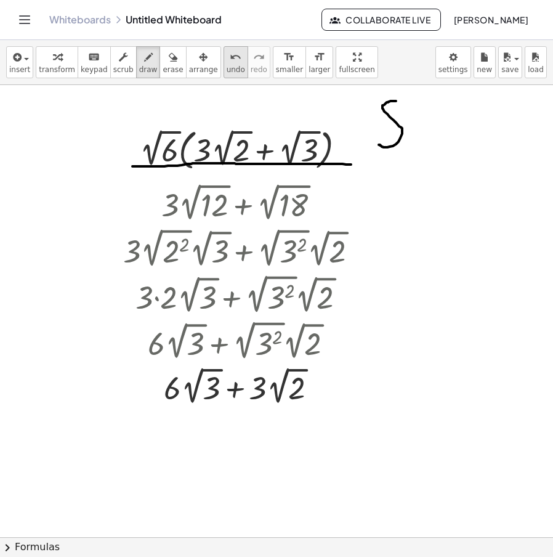
click at [227, 70] on span "undo" at bounding box center [236, 69] width 18 height 9
click at [186, 58] on button "arrange" at bounding box center [203, 62] width 35 height 32
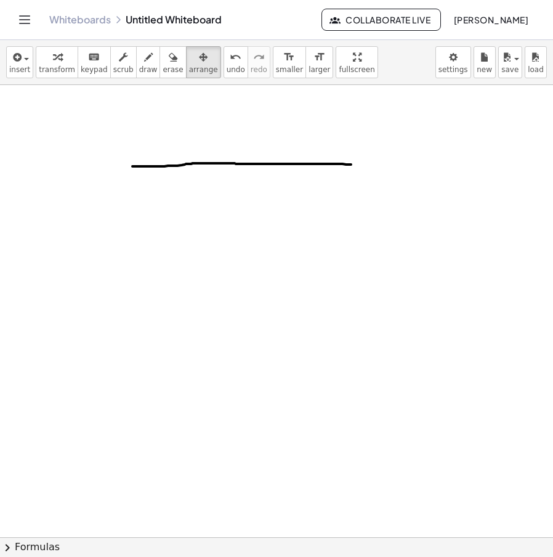
drag, startPoint x: 382, startPoint y: 157, endPoint x: 137, endPoint y: 142, distance: 245.5
click at [146, 163] on div at bounding box center [276, 475] width 553 height 904
click at [163, 73] on span "erase" at bounding box center [173, 69] width 20 height 9
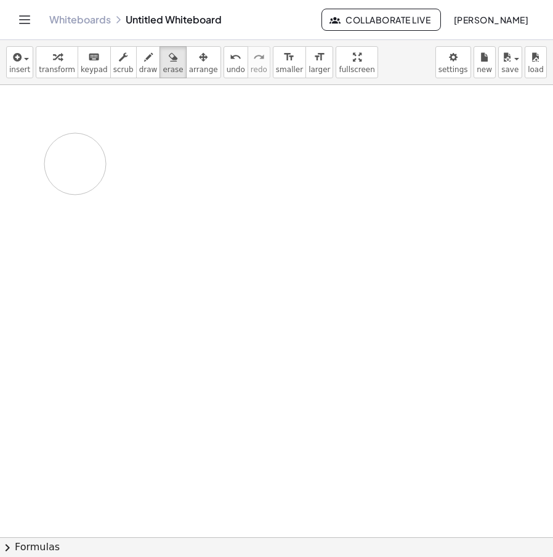
drag, startPoint x: 100, startPoint y: 163, endPoint x: 153, endPoint y: 159, distance: 53.0
click at [113, 159] on div at bounding box center [276, 475] width 553 height 904
click at [88, 63] on icon "keyboard" at bounding box center [94, 57] width 12 height 15
click at [57, 71] on span "transform" at bounding box center [57, 69] width 36 height 9
click at [228, 172] on div at bounding box center [276, 475] width 553 height 904
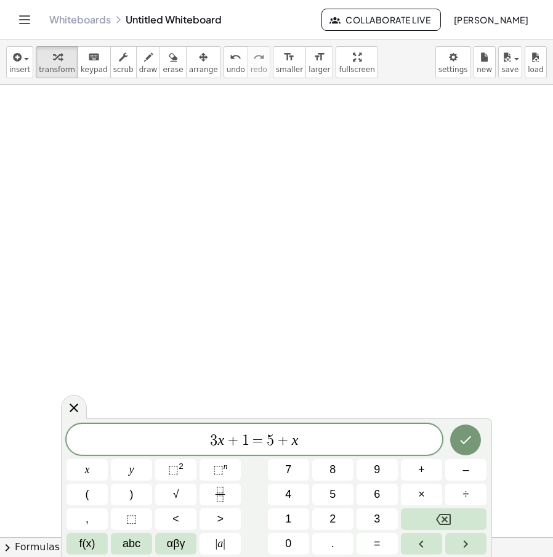
drag, startPoint x: 115, startPoint y: 437, endPoint x: 155, endPoint y: 438, distance: 40.1
click at [113, 437] on span "3 x + 1 = 5 + x ​" at bounding box center [254, 440] width 376 height 17
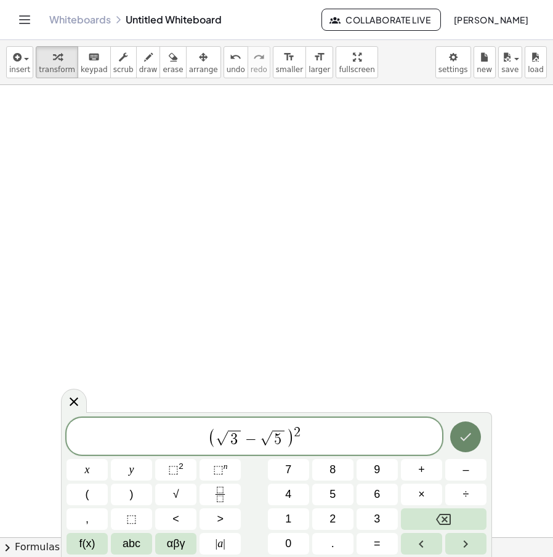
click at [470, 429] on icon "Done" at bounding box center [465, 436] width 15 height 15
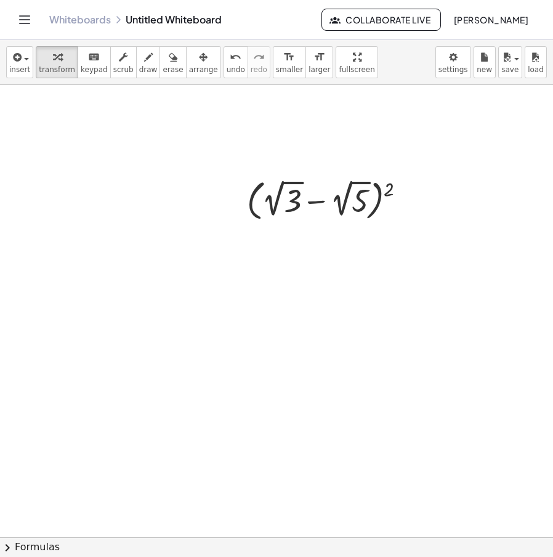
drag, startPoint x: 179, startPoint y: 49, endPoint x: 208, endPoint y: 83, distance: 44.5
click at [189, 54] on div "button" at bounding box center [203, 56] width 29 height 15
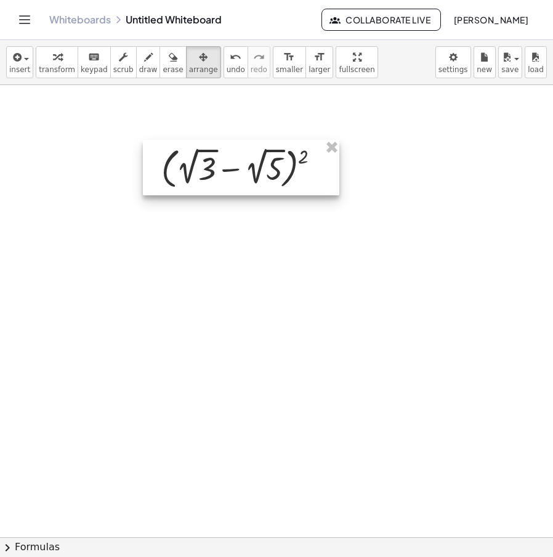
drag, startPoint x: 329, startPoint y: 173, endPoint x: 185, endPoint y: 116, distance: 154.8
click at [204, 140] on div at bounding box center [241, 167] width 196 height 55
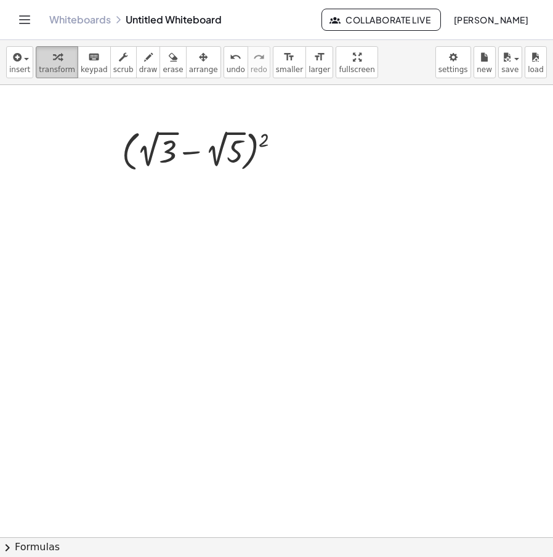
click at [55, 57] on icon "button" at bounding box center [57, 57] width 9 height 15
click at [269, 137] on div at bounding box center [206, 150] width 181 height 49
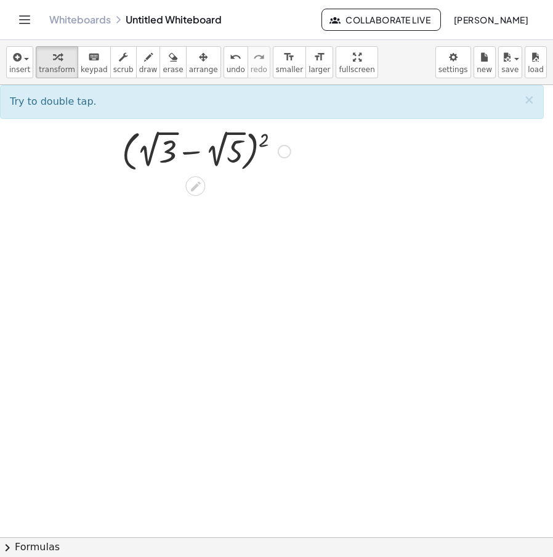
click at [264, 142] on div at bounding box center [206, 150] width 181 height 49
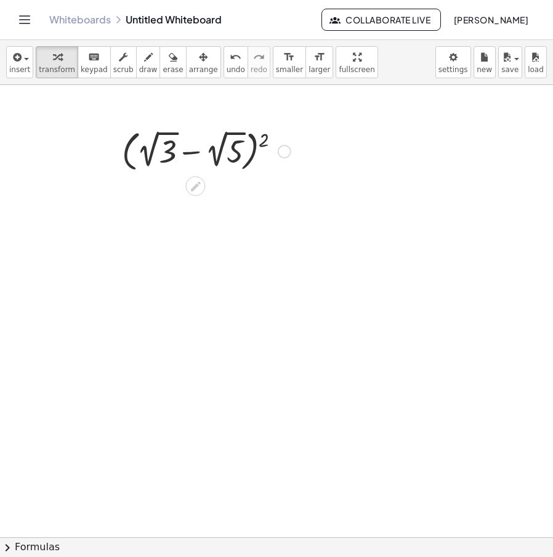
click at [264, 142] on div at bounding box center [206, 150] width 181 height 49
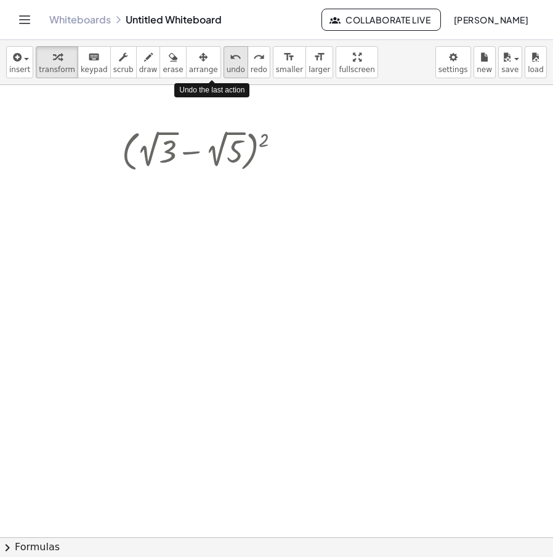
click at [230, 63] on icon "undo" at bounding box center [236, 57] width 12 height 15
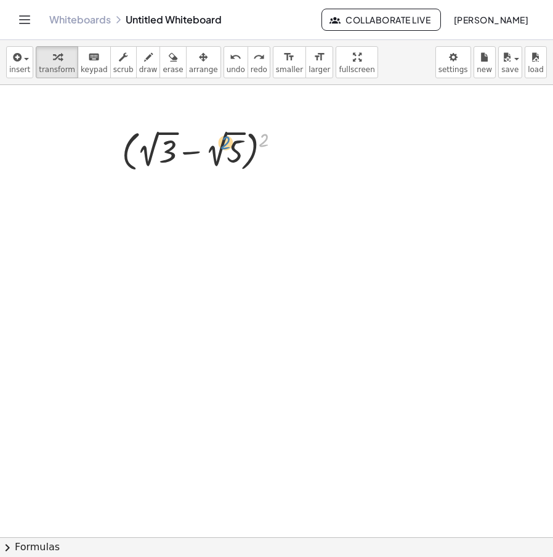
drag, startPoint x: 272, startPoint y: 138, endPoint x: 239, endPoint y: 140, distance: 32.7
click at [236, 140] on div at bounding box center [206, 150] width 181 height 49
click at [204, 182] on div at bounding box center [195, 186] width 20 height 20
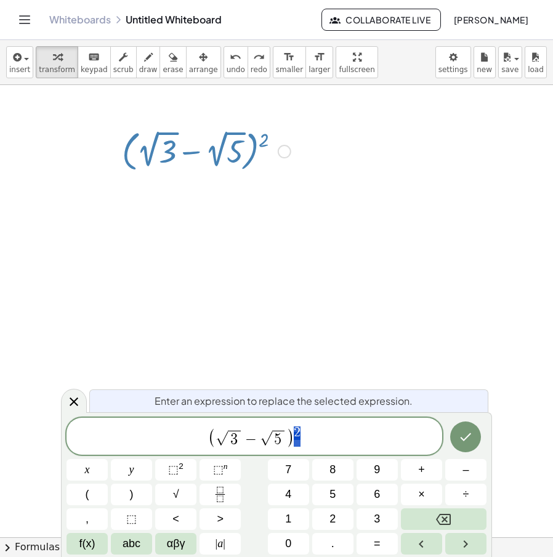
drag, startPoint x: 297, startPoint y: 438, endPoint x: 292, endPoint y: 441, distance: 6.3
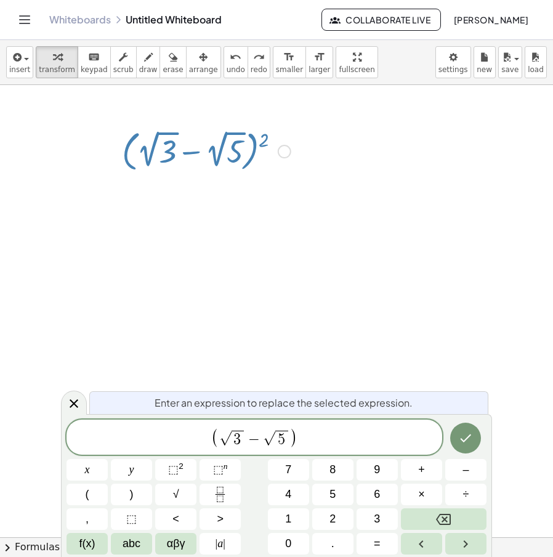
click at [283, 437] on span "5" at bounding box center [281, 439] width 7 height 15
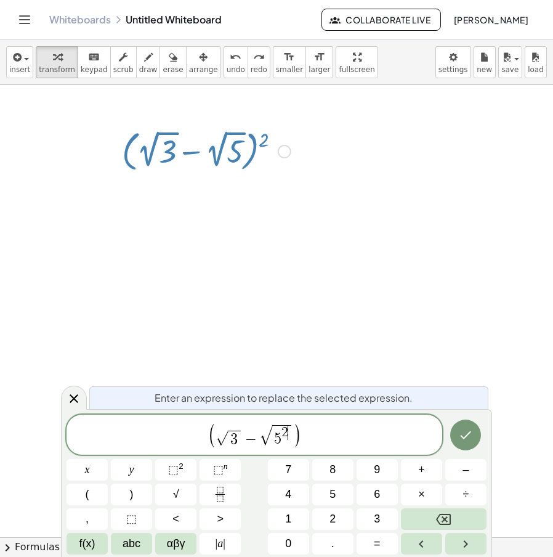
click at [235, 444] on span "3" at bounding box center [233, 439] width 7 height 15
click at [463, 435] on icon "Done" at bounding box center [465, 434] width 15 height 15
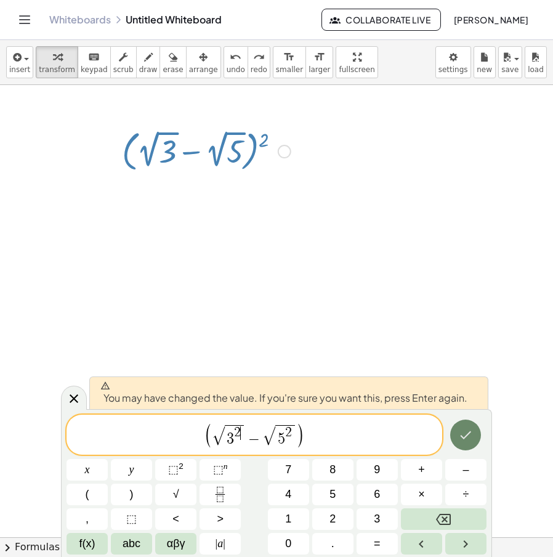
click at [463, 435] on icon "Done" at bounding box center [465, 434] width 15 height 15
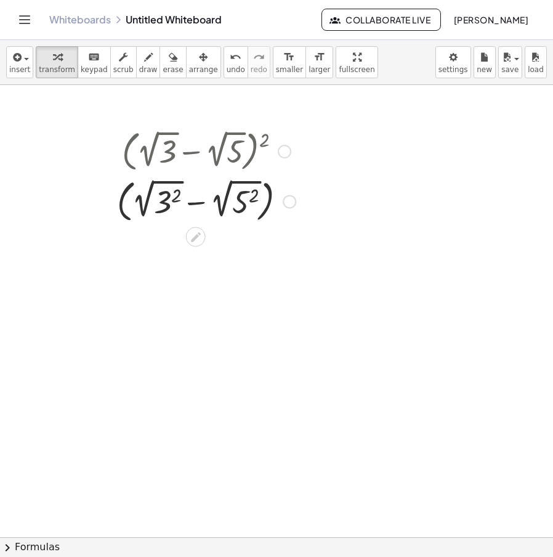
click at [212, 202] on div at bounding box center [206, 200] width 191 height 51
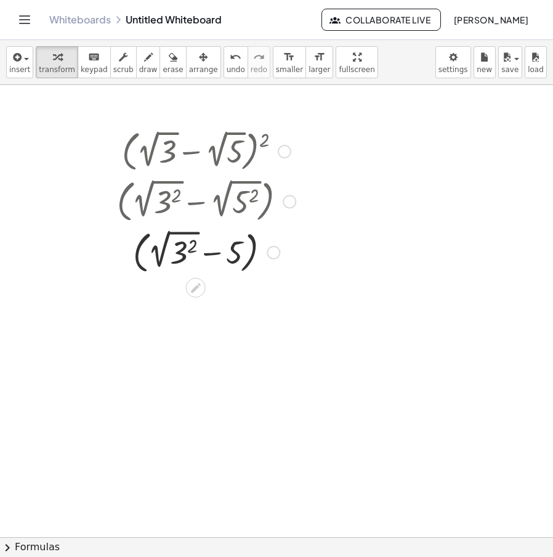
click at [162, 258] on div at bounding box center [206, 251] width 191 height 51
click at [197, 260] on div at bounding box center [206, 251] width 191 height 47
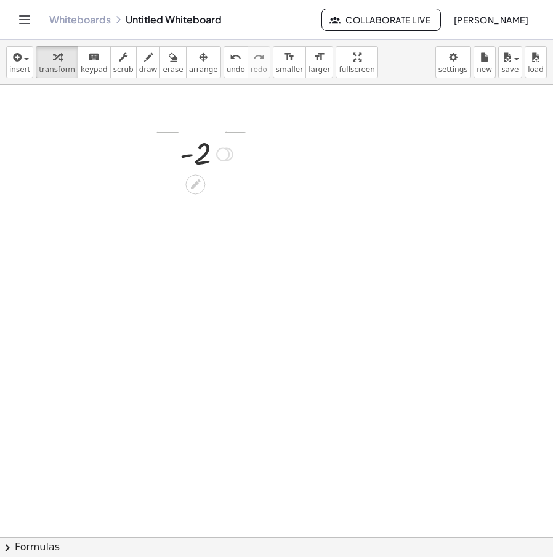
drag, startPoint x: 230, startPoint y: 294, endPoint x: 276, endPoint y: 127, distance: 173.3
click at [276, 129] on div "( + 2 √ 3 − 2 √ 5 ) 2 ( + 2 √ ( 3 2 ) − 2 √ ( 5 2 ) ) ( + 2 √ ( 3 2 ) − 5 ) ( +…" at bounding box center [276, 475] width 553 height 904
click at [218, 144] on div at bounding box center [206, 150] width 65 height 41
click at [222, 155] on div at bounding box center [223, 152] width 14 height 14
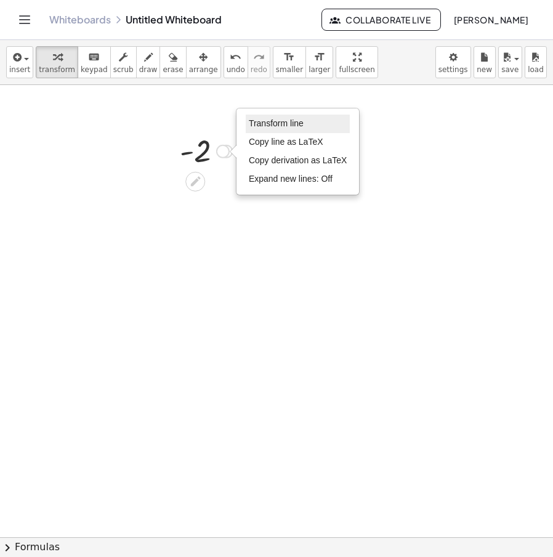
click at [312, 116] on li "Transform line" at bounding box center [298, 124] width 105 height 18
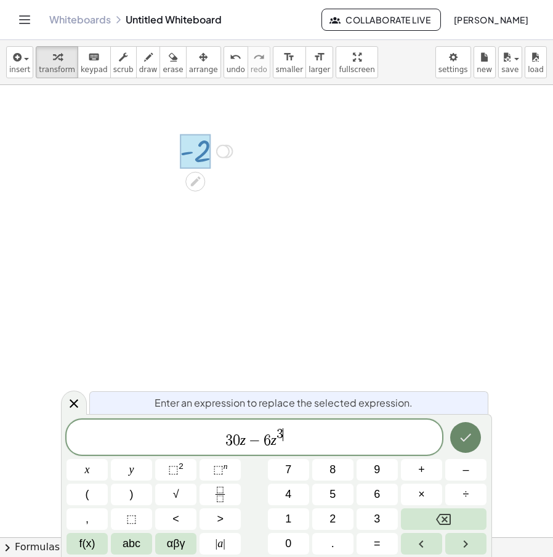
click at [470, 435] on icon "Done" at bounding box center [465, 437] width 15 height 15
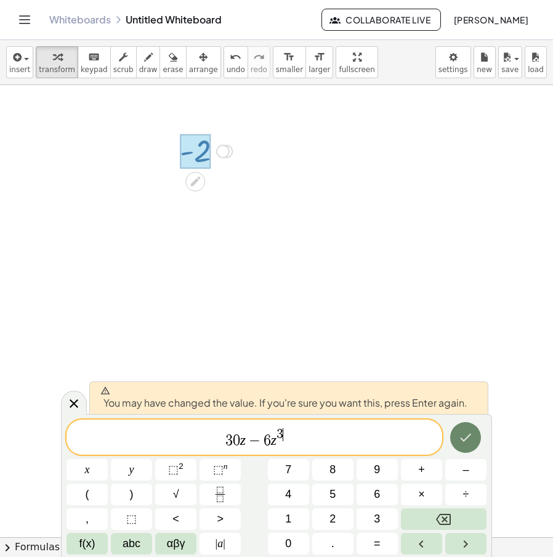
click at [470, 435] on icon "Done" at bounding box center [465, 437] width 15 height 15
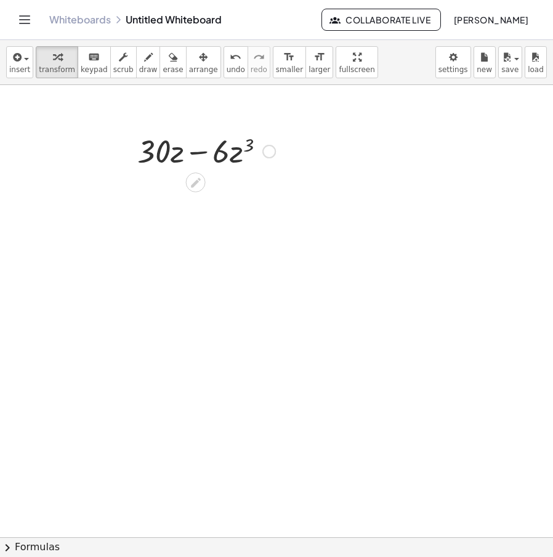
click at [196, 151] on div "+ · 30 · z − · 6 · z 3 Transform line Copy line as LaTeX Copy derivation as LaT…" at bounding box center [196, 151] width 0 height 0
click at [267, 150] on div "Transform line Copy line as LaTeX Copy derivation as LaTeX Expand new lines: Off" at bounding box center [266, 152] width 14 height 14
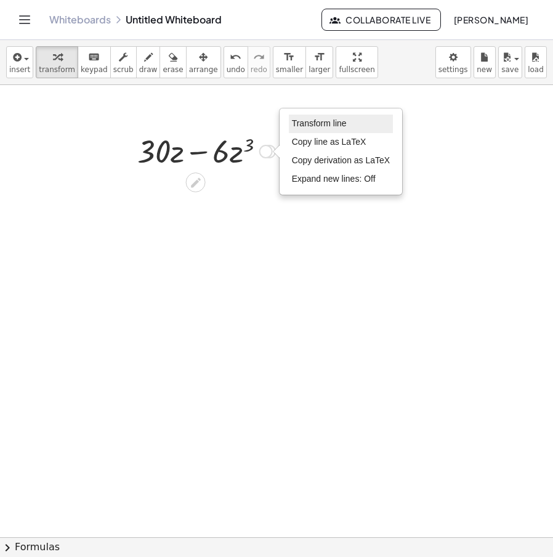
click at [312, 130] on li "Transform line" at bounding box center [341, 124] width 105 height 18
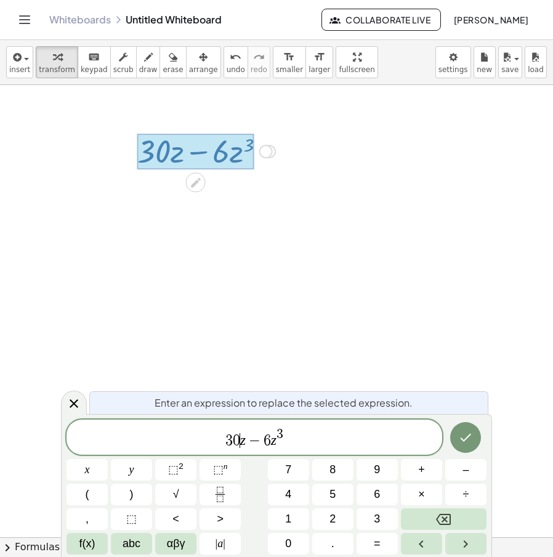
click at [240, 440] on span "3 0 ​ z − 6 z 3" at bounding box center [254, 438] width 376 height 22
click at [266, 442] on span "6" at bounding box center [267, 440] width 7 height 15
click at [269, 442] on span "6" at bounding box center [267, 440] width 7 height 15
click at [234, 440] on span "0" at bounding box center [236, 440] width 7 height 15
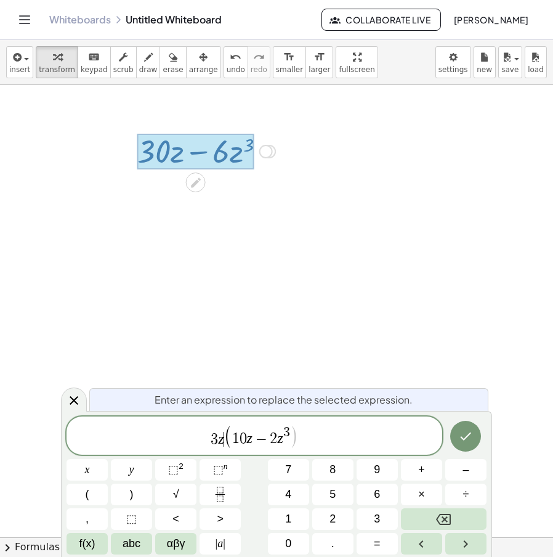
click at [249, 440] on var "z" at bounding box center [250, 438] width 6 height 16
click at [284, 427] on span "3" at bounding box center [283, 432] width 7 height 14
drag, startPoint x: 302, startPoint y: 433, endPoint x: 129, endPoint y: 441, distance: 172.6
click at [126, 440] on span "3 z ( 1 0 − 2 z 2 )" at bounding box center [254, 436] width 376 height 25
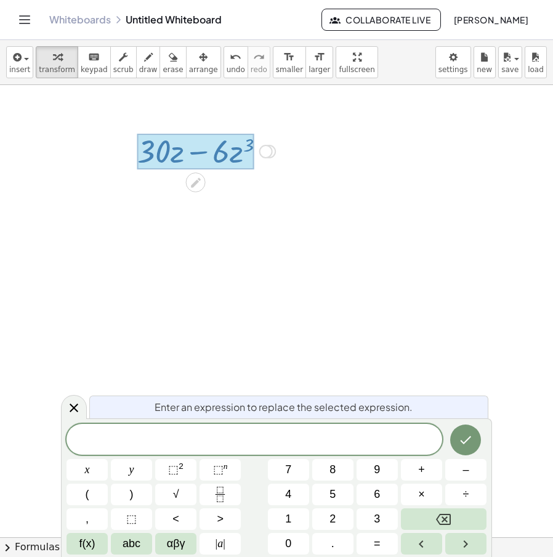
click at [212, 195] on div at bounding box center [276, 475] width 553 height 904
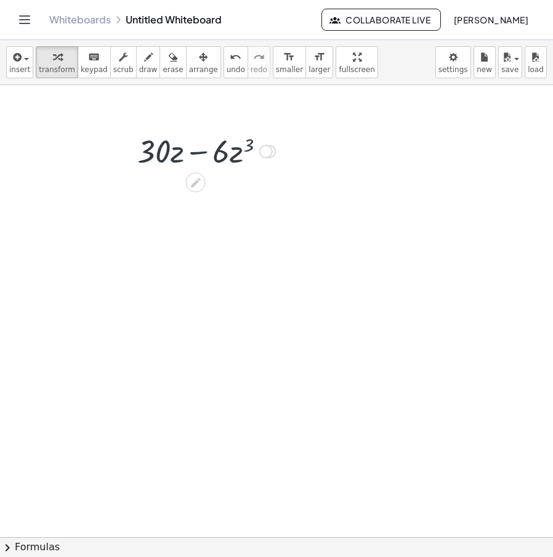
click at [261, 149] on div "Transform line Copy line as LaTeX Copy derivation as LaTeX Expand new lines: Off" at bounding box center [266, 152] width 14 height 14
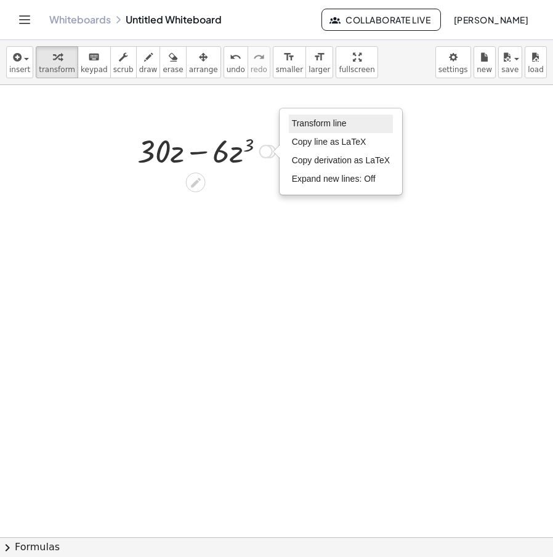
click at [327, 118] on li "Transform line" at bounding box center [341, 124] width 105 height 18
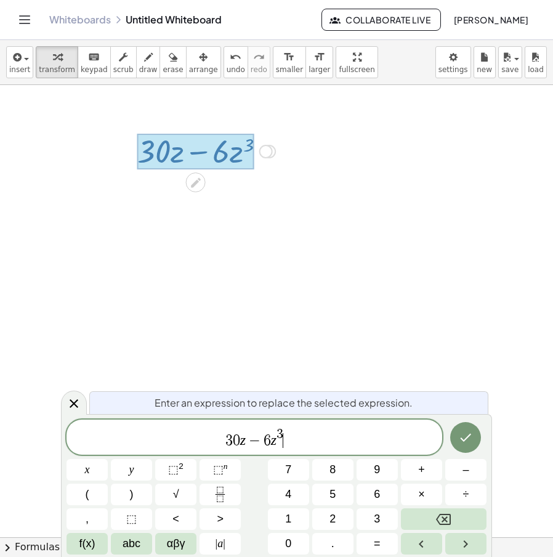
drag, startPoint x: 325, startPoint y: 450, endPoint x: 199, endPoint y: 444, distance: 126.4
click at [158, 448] on div "******** 3 0 z − 6 z 3 ​" at bounding box center [254, 436] width 376 height 35
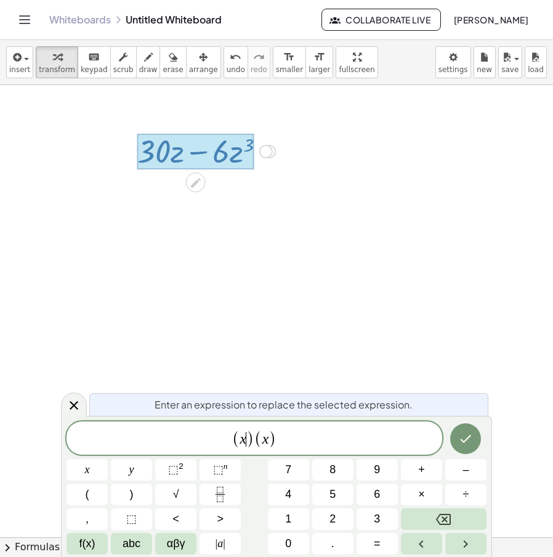
click at [249, 438] on span ")" at bounding box center [250, 439] width 8 height 18
click at [271, 438] on var "x" at bounding box center [269, 438] width 7 height 16
click at [236, 439] on span "1" at bounding box center [233, 439] width 7 height 15
click at [233, 440] on span "1" at bounding box center [233, 439] width 7 height 15
click at [466, 441] on icon "Done" at bounding box center [465, 438] width 15 height 15
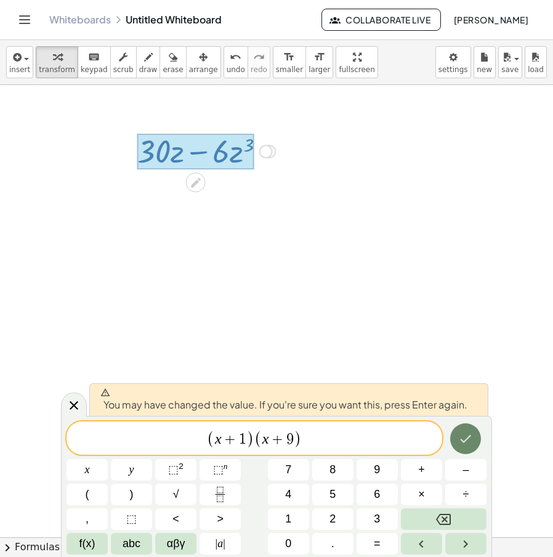
click at [466, 441] on icon "Done" at bounding box center [465, 438] width 15 height 15
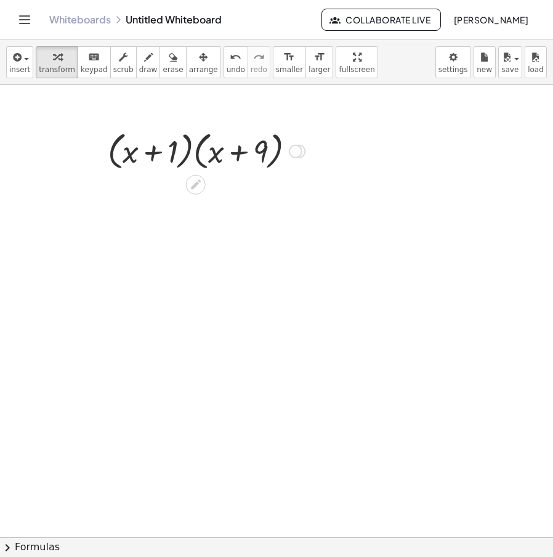
click at [195, 187] on icon at bounding box center [196, 185] width 10 height 10
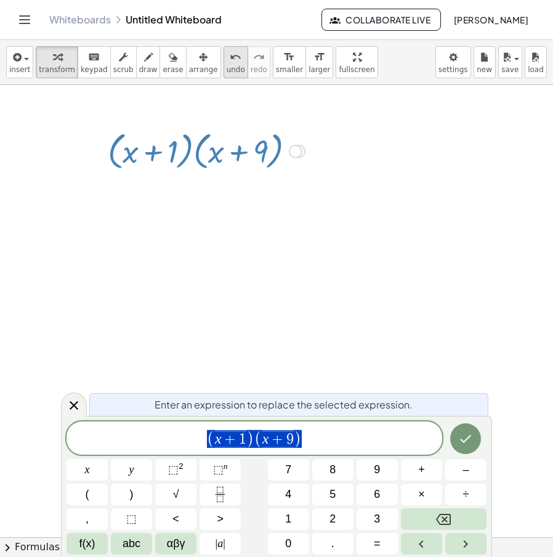
click at [227, 59] on div "undo" at bounding box center [236, 56] width 18 height 15
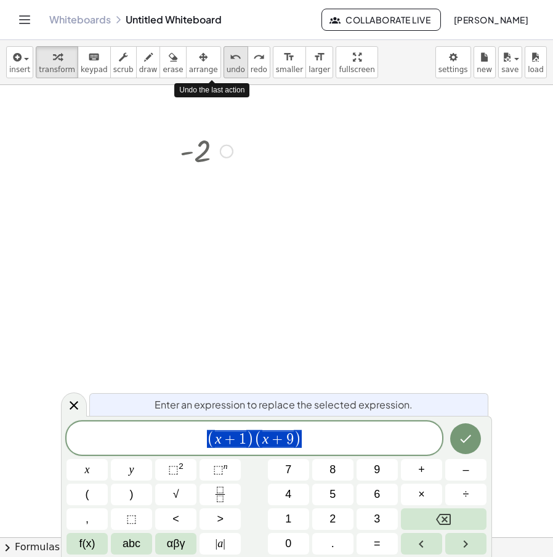
click at [227, 59] on div "undo" at bounding box center [236, 56] width 18 height 15
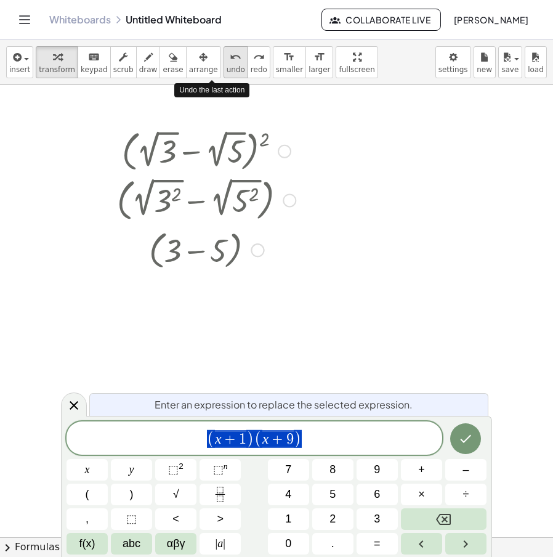
click at [223, 63] on button "undo undo" at bounding box center [235, 62] width 25 height 32
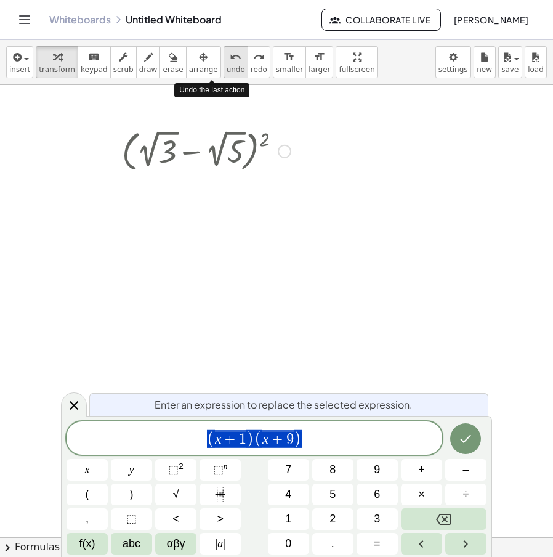
click at [223, 63] on button "undo undo" at bounding box center [235, 62] width 25 height 32
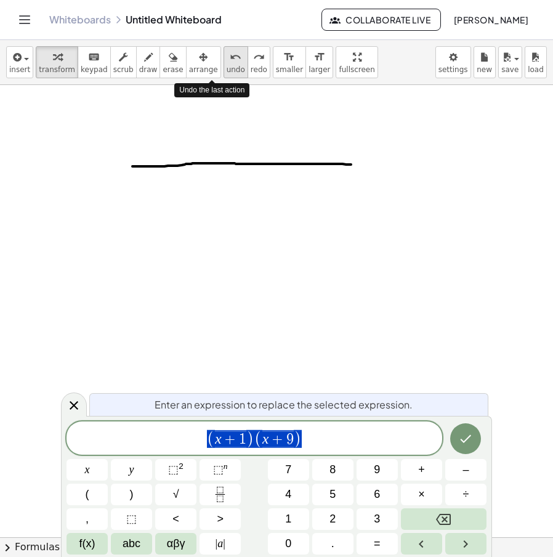
click at [223, 63] on button "undo undo" at bounding box center [235, 62] width 25 height 32
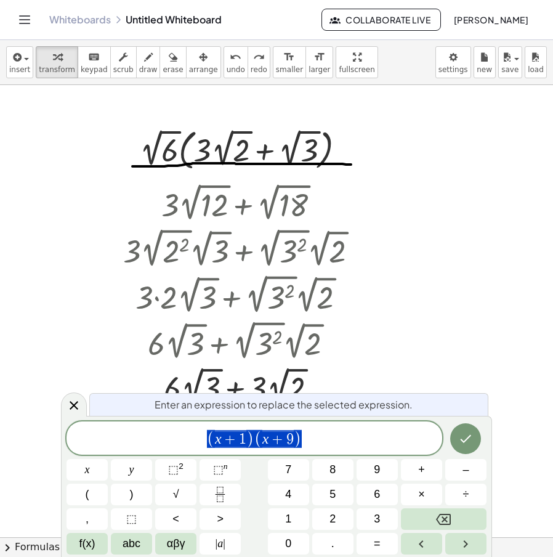
click at [498, 236] on div at bounding box center [276, 475] width 553 height 904
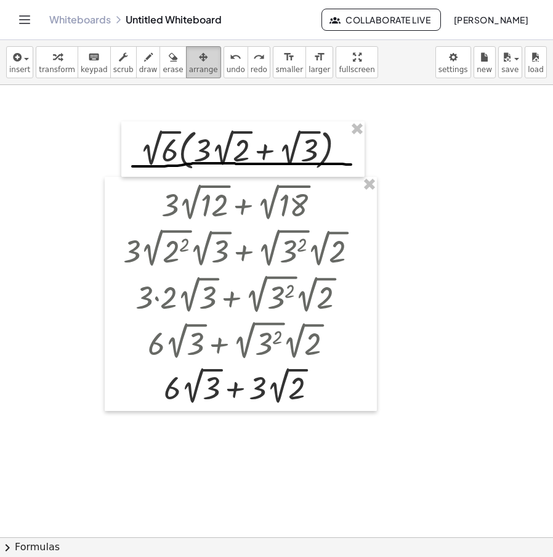
click at [189, 70] on span "arrange" at bounding box center [203, 69] width 29 height 9
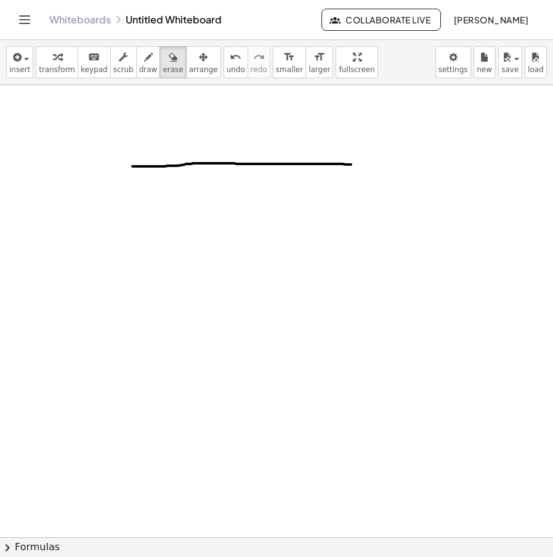
drag, startPoint x: 159, startPoint y: 61, endPoint x: 208, endPoint y: 137, distance: 90.5
click at [169, 62] on icon "button" at bounding box center [173, 57] width 9 height 15
drag, startPoint x: 259, startPoint y: 148, endPoint x: 68, endPoint y: 149, distance: 190.9
click at [68, 149] on div at bounding box center [276, 475] width 553 height 904
click at [46, 60] on div "button" at bounding box center [57, 56] width 36 height 15
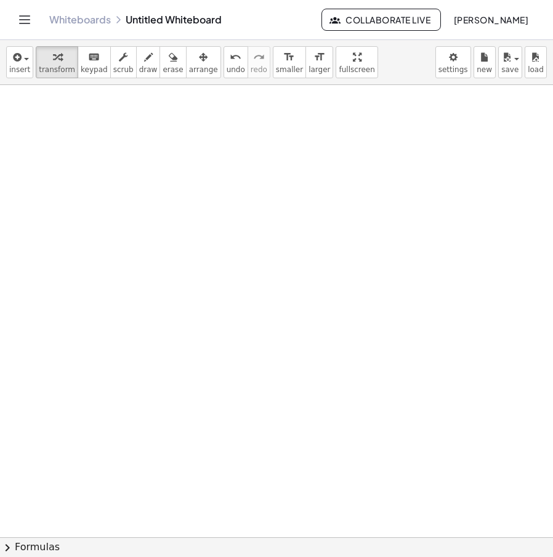
drag, startPoint x: 138, startPoint y: 154, endPoint x: 176, endPoint y: 150, distance: 38.4
click at [140, 154] on div at bounding box center [276, 475] width 553 height 904
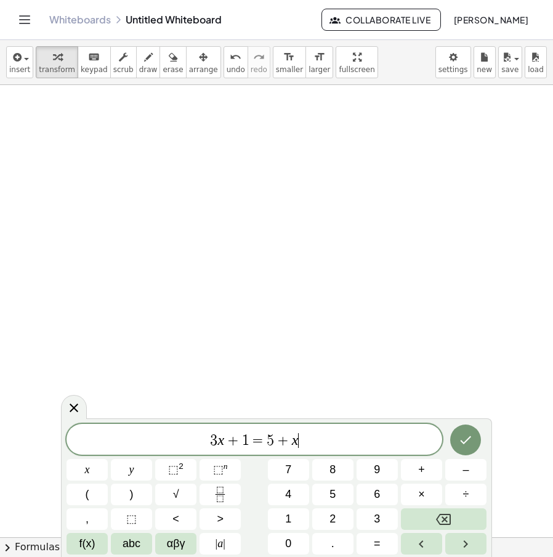
drag, startPoint x: 310, startPoint y: 436, endPoint x: 215, endPoint y: 424, distance: 94.9
click at [118, 435] on span "3 x + 1 = 5 + x ​" at bounding box center [254, 440] width 376 height 17
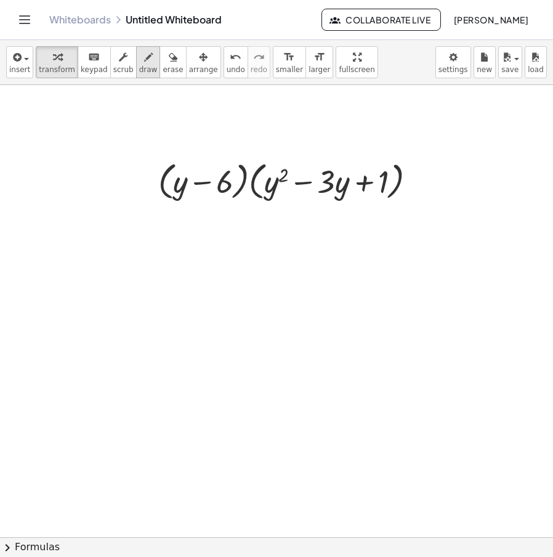
click at [139, 61] on div "button" at bounding box center [148, 56] width 18 height 15
drag, startPoint x: 79, startPoint y: 283, endPoint x: 89, endPoint y: 277, distance: 11.3
click at [81, 285] on div at bounding box center [276, 475] width 553 height 904
click at [57, 308] on div at bounding box center [276, 475] width 553 height 904
drag, startPoint x: 151, startPoint y: 61, endPoint x: 115, endPoint y: 208, distance: 151.4
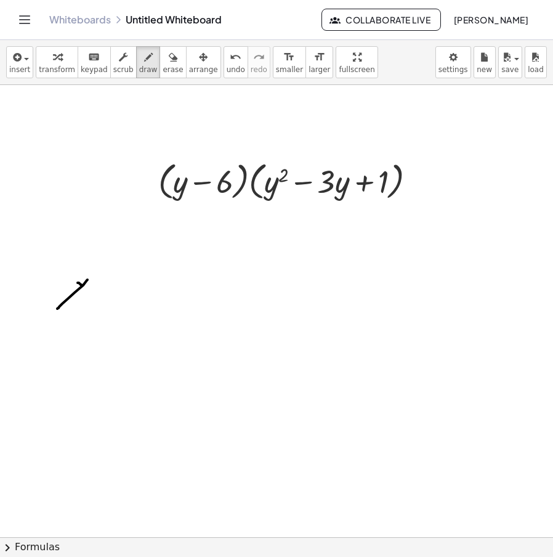
click at [169, 63] on icon "button" at bounding box center [173, 57] width 9 height 15
drag, startPoint x: 54, startPoint y: 320, endPoint x: 110, endPoint y: 270, distance: 75.0
click at [83, 338] on div at bounding box center [276, 475] width 553 height 904
click at [44, 58] on div "button" at bounding box center [57, 56] width 36 height 15
click at [189, 209] on div at bounding box center [276, 475] width 553 height 904
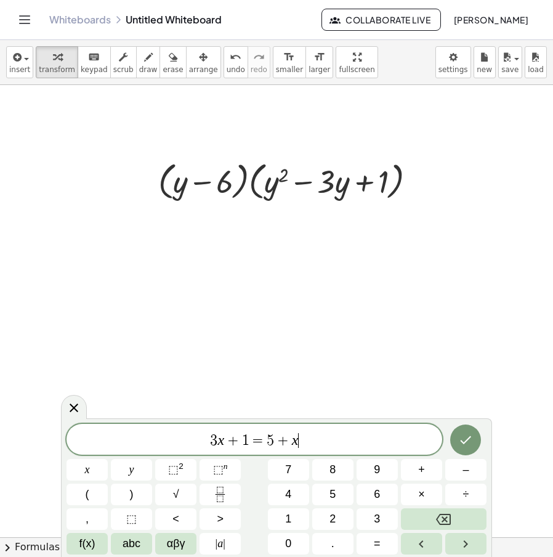
drag, startPoint x: 329, startPoint y: 440, endPoint x: 198, endPoint y: 436, distance: 131.2
click at [171, 440] on span "3 x + 1 = 5 + x ​" at bounding box center [254, 440] width 376 height 17
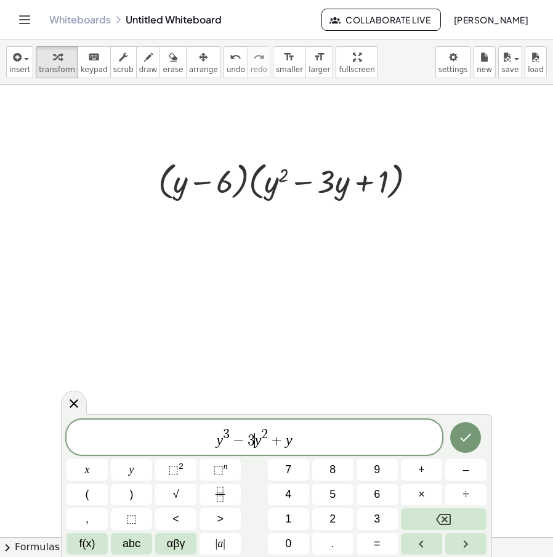
click at [255, 435] on var "y" at bounding box center [258, 440] width 7 height 16
click at [319, 435] on span "y 3 − 9 y 2 + y ​" at bounding box center [254, 438] width 376 height 22
drag, startPoint x: 329, startPoint y: 454, endPoint x: 229, endPoint y: 404, distance: 111.5
click at [132, 464] on div "**********" at bounding box center [276, 486] width 420 height 135
click at [365, 283] on div at bounding box center [276, 475] width 553 height 904
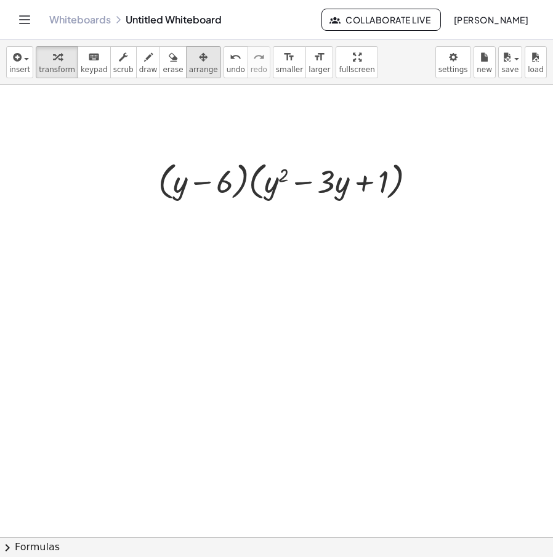
click at [189, 65] on span "arrange" at bounding box center [203, 69] width 29 height 9
click at [57, 66] on span "transform" at bounding box center [57, 69] width 36 height 9
click at [284, 223] on div at bounding box center [282, 215] width 20 height 20
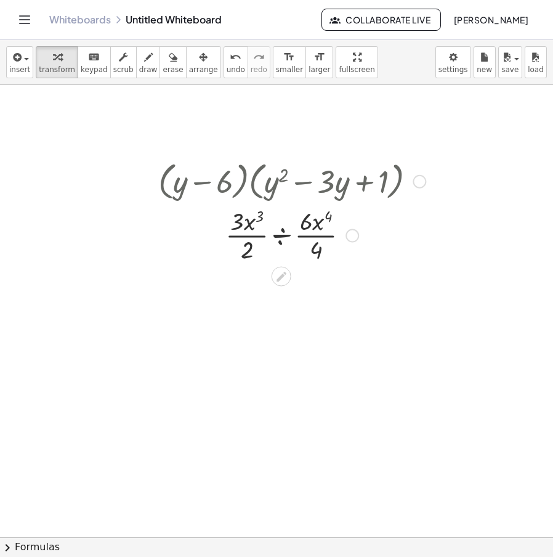
click at [278, 235] on div at bounding box center [292, 235] width 280 height 62
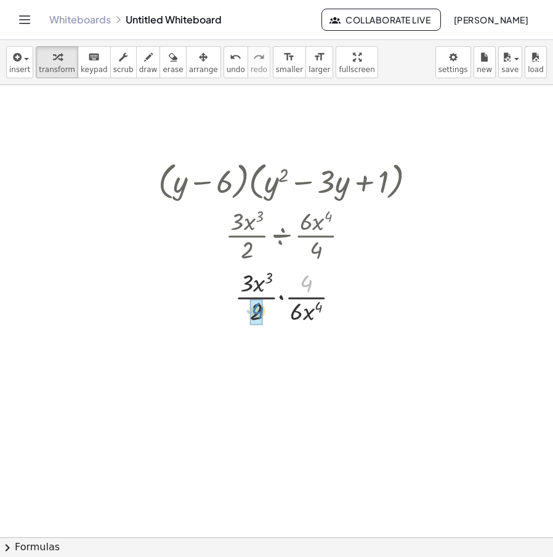
drag, startPoint x: 308, startPoint y: 277, endPoint x: 262, endPoint y: 303, distance: 52.4
drag, startPoint x: 241, startPoint y: 356, endPoint x: 291, endPoint y: 371, distance: 52.6
drag, startPoint x: 256, startPoint y: 366, endPoint x: 285, endPoint y: 371, distance: 29.5
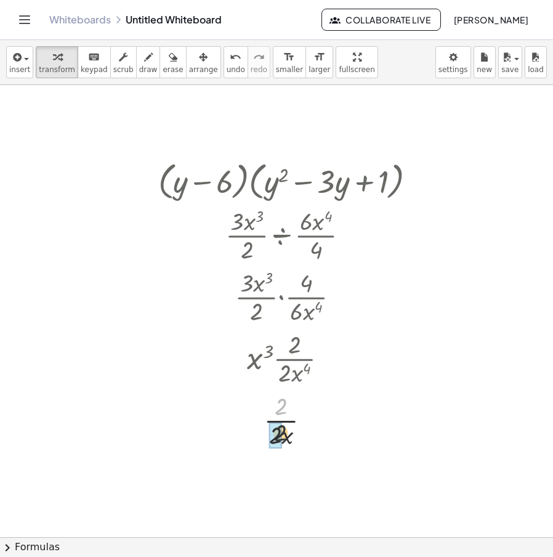
drag, startPoint x: 281, startPoint y: 401, endPoint x: 281, endPoint y: 430, distance: 29.6
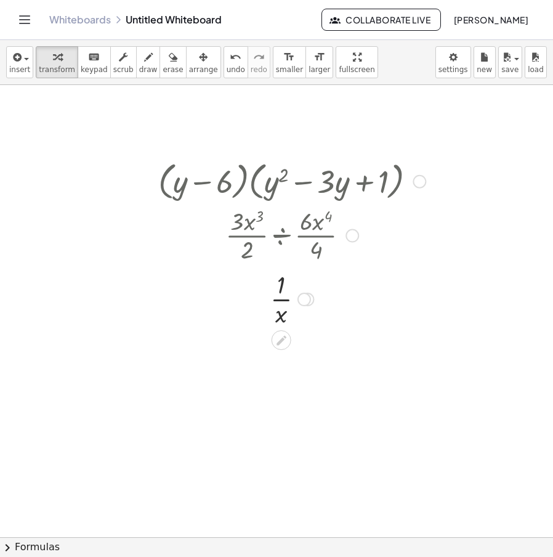
drag, startPoint x: 304, startPoint y: 486, endPoint x: 331, endPoint y: 125, distance: 362.4
click at [332, 125] on div "· ( + y − 6 ) · ( + y 2 − · 3 · y + 1 ) · · 3 · x 3 · 2 ÷ · 6 · x 4 · 4 · · 3 ·…" at bounding box center [276, 475] width 553 height 904
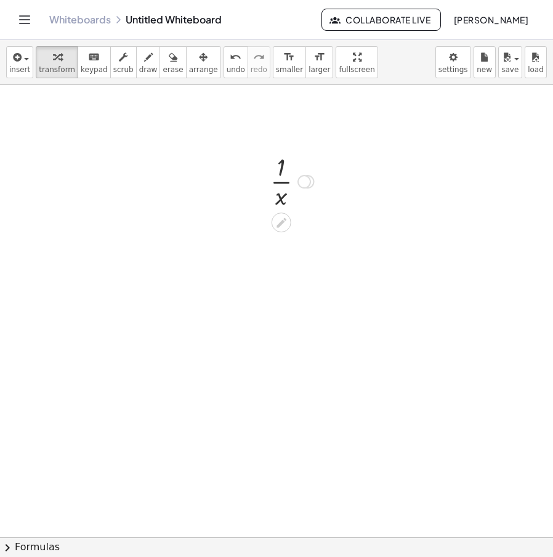
click at [306, 179] on div at bounding box center [304, 182] width 14 height 14
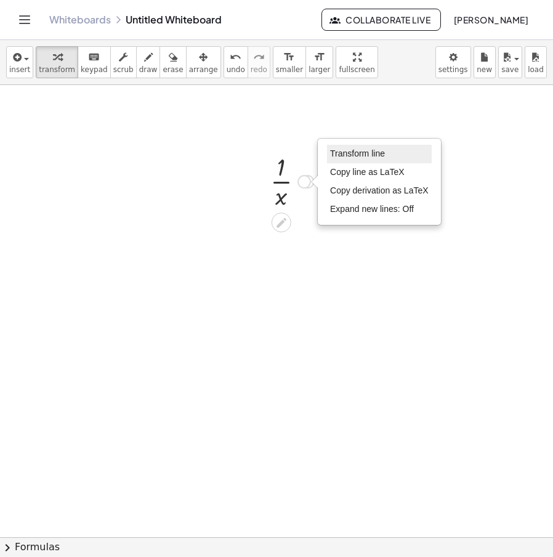
click at [345, 156] on span "Transform line" at bounding box center [357, 153] width 55 height 10
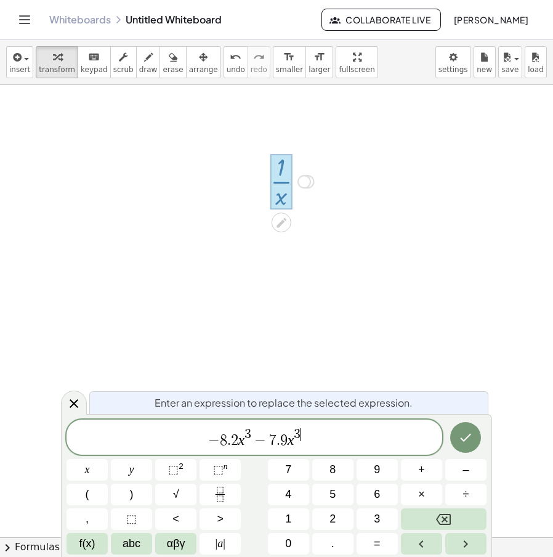
click at [470, 432] on div at bounding box center [276, 475] width 553 height 904
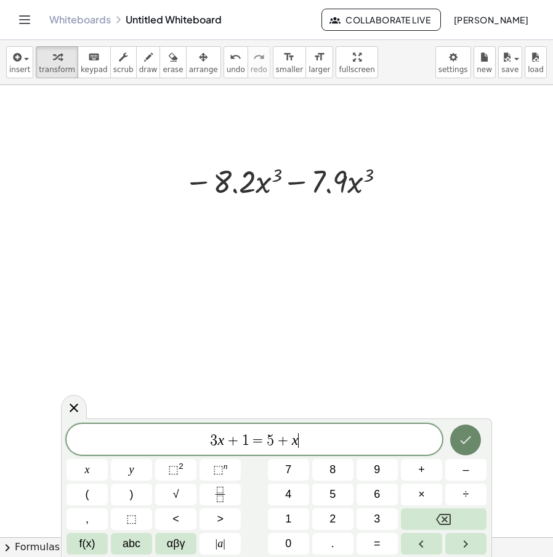
click at [462, 427] on button "Done" at bounding box center [465, 439] width 31 height 31
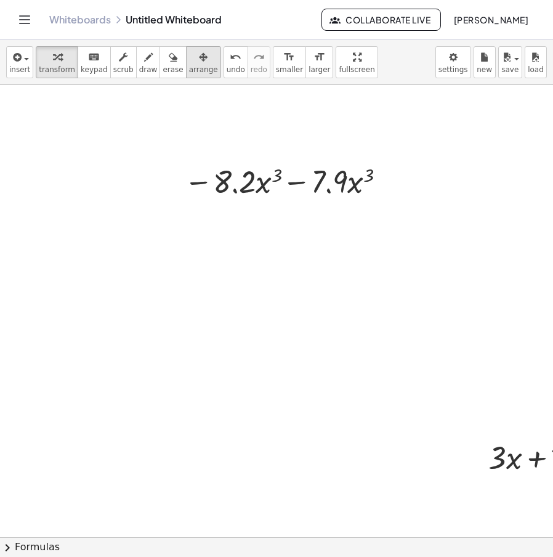
click at [189, 58] on div "button" at bounding box center [203, 56] width 29 height 15
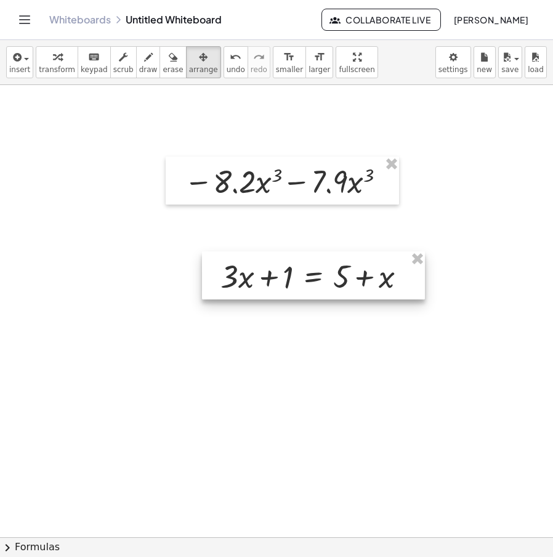
drag, startPoint x: 533, startPoint y: 455, endPoint x: 228, endPoint y: 272, distance: 355.9
click at [228, 273] on div at bounding box center [313, 275] width 223 height 48
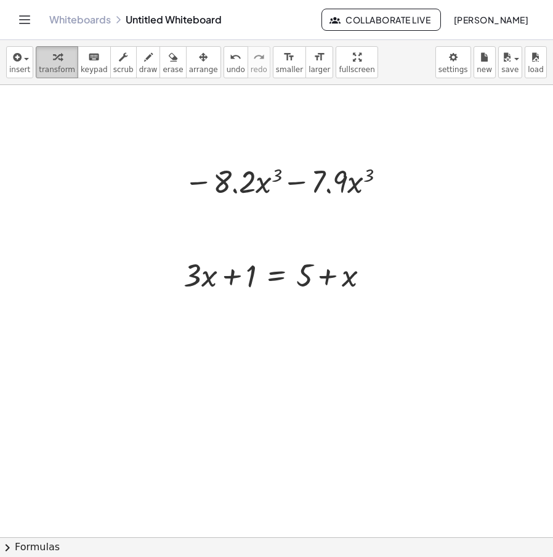
click at [53, 58] on icon "button" at bounding box center [57, 57] width 9 height 15
click at [298, 188] on div at bounding box center [287, 180] width 218 height 42
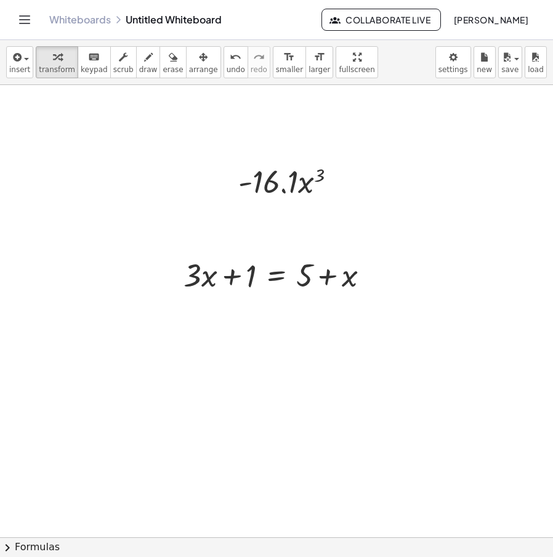
drag, startPoint x: 181, startPoint y: 76, endPoint x: 203, endPoint y: 86, distance: 24.5
click at [186, 75] on button "arrange" at bounding box center [203, 62] width 35 height 32
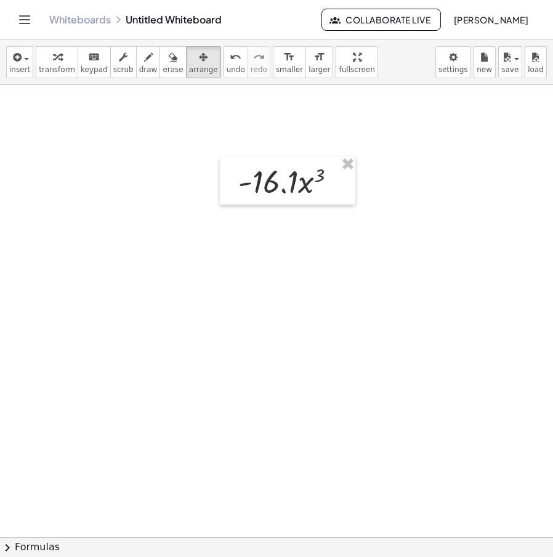
drag, startPoint x: 50, startPoint y: 65, endPoint x: 210, endPoint y: 164, distance: 188.1
click at [54, 66] on span "transform" at bounding box center [57, 69] width 36 height 9
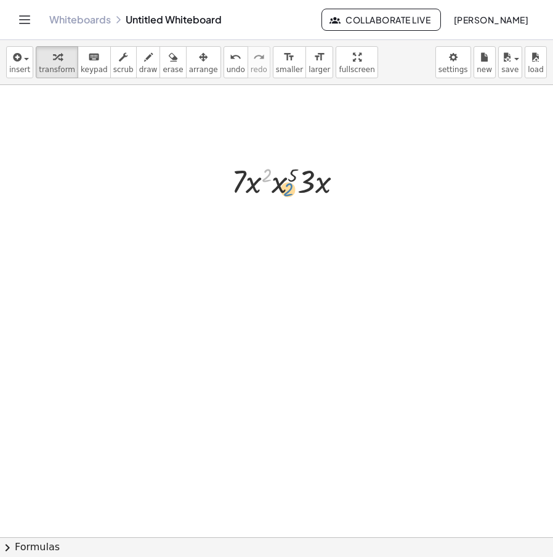
drag, startPoint x: 265, startPoint y: 179, endPoint x: 281, endPoint y: 193, distance: 20.9
click at [283, 194] on div at bounding box center [291, 180] width 133 height 42
click at [267, 183] on div at bounding box center [291, 180] width 133 height 42
click at [252, 181] on div at bounding box center [291, 180] width 133 height 42
click at [338, 185] on div "Transform line Copy line as LaTeX Copy derivation as LaTeX Expand new lines: Off" at bounding box center [343, 182] width 14 height 14
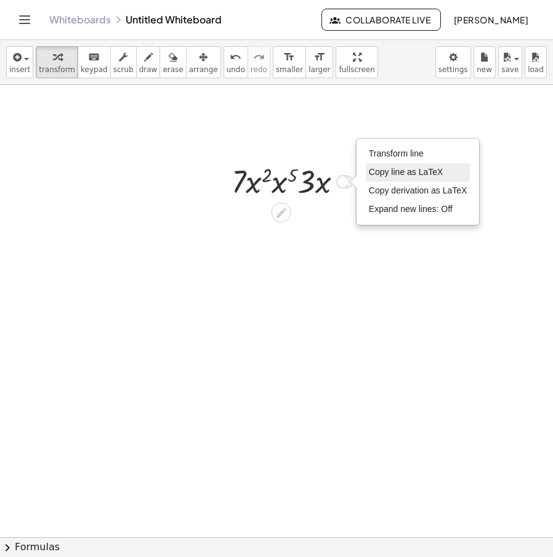
drag, startPoint x: 406, startPoint y: 155, endPoint x: 413, endPoint y: 172, distance: 17.7
click at [406, 154] on span "Transform line" at bounding box center [396, 153] width 55 height 10
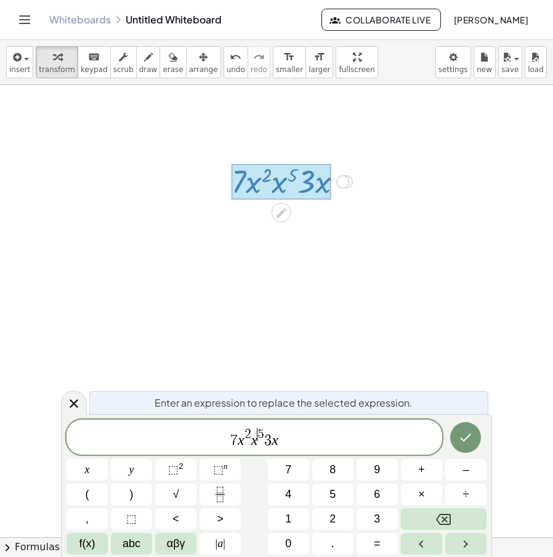
click at [260, 441] on span "​ 5" at bounding box center [260, 435] width 7 height 14
click at [265, 441] on span "3" at bounding box center [267, 440] width 7 height 15
click at [256, 442] on span "7 x 2 x 5 ( ​ 3 x )" at bounding box center [254, 437] width 376 height 24
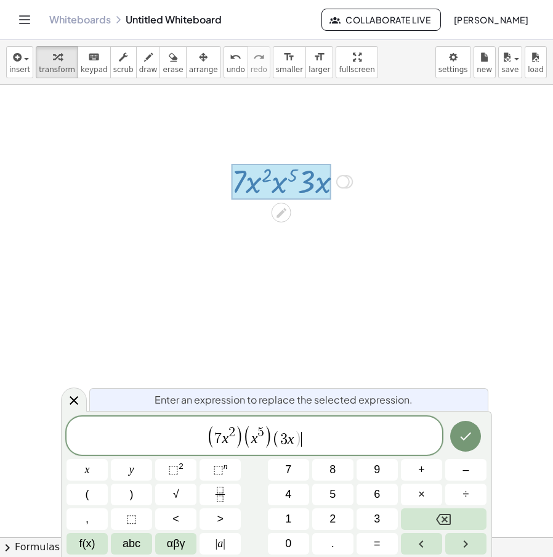
click at [304, 439] on span "( 7 x 2 ) ( x 5 ) ( 3 x ) ​" at bounding box center [254, 436] width 376 height 25
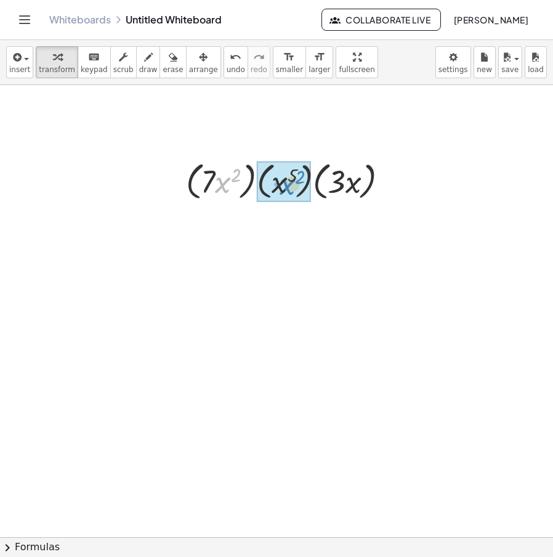
drag, startPoint x: 227, startPoint y: 182, endPoint x: 289, endPoint y: 184, distance: 62.8
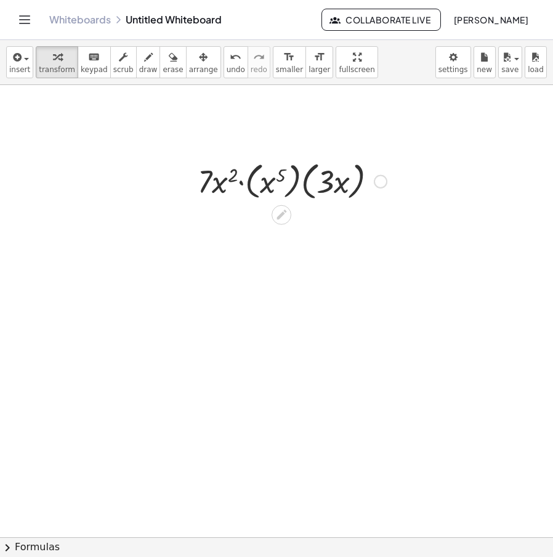
click at [242, 187] on div at bounding box center [291, 180] width 201 height 47
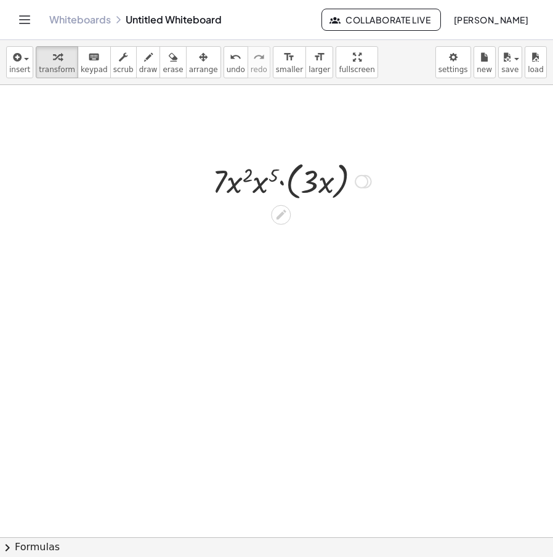
click at [256, 187] on div at bounding box center [291, 180] width 171 height 47
click at [262, 177] on div at bounding box center [292, 180] width 172 height 47
click at [276, 189] on div at bounding box center [291, 180] width 143 height 47
drag, startPoint x: 294, startPoint y: 187, endPoint x: 252, endPoint y: 187, distance: 42.5
click at [301, 188] on div at bounding box center [292, 180] width 102 height 42
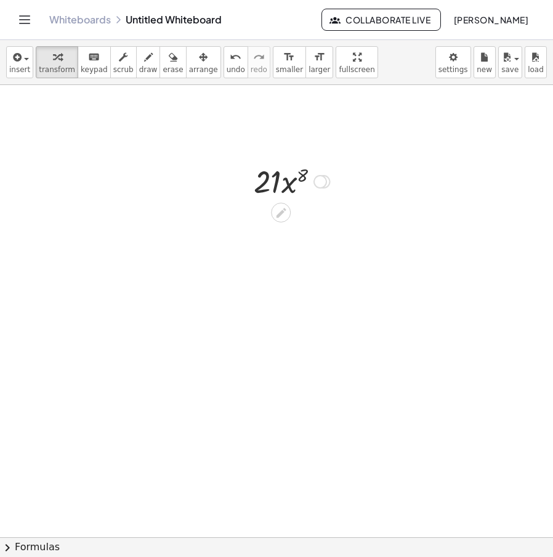
drag, startPoint x: 283, startPoint y: 204, endPoint x: 297, endPoint y: 207, distance: 15.1
click at [283, 203] on div at bounding box center [281, 213] width 20 height 20
drag, startPoint x: 300, startPoint y: 167, endPoint x: 299, endPoint y: 189, distance: 22.2
click at [299, 189] on div at bounding box center [292, 181] width 92 height 62
click at [282, 170] on div at bounding box center [292, 181] width 92 height 62
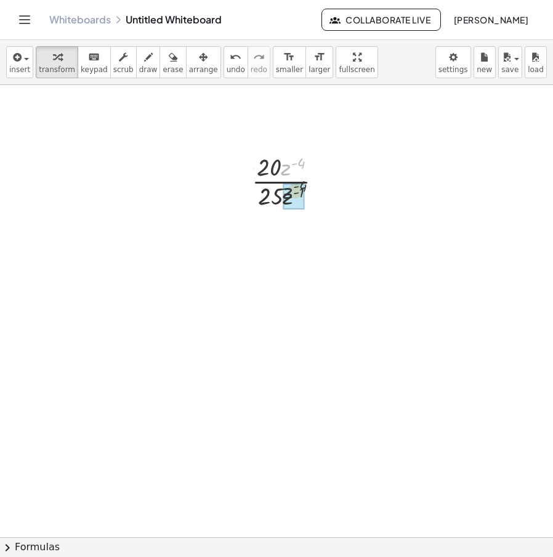
drag, startPoint x: 284, startPoint y: 169, endPoint x: 286, endPoint y: 196, distance: 27.2
drag, startPoint x: 284, startPoint y: 160, endPoint x: 278, endPoint y: 180, distance: 21.2
click at [280, 222] on icon at bounding box center [281, 222] width 13 height 13
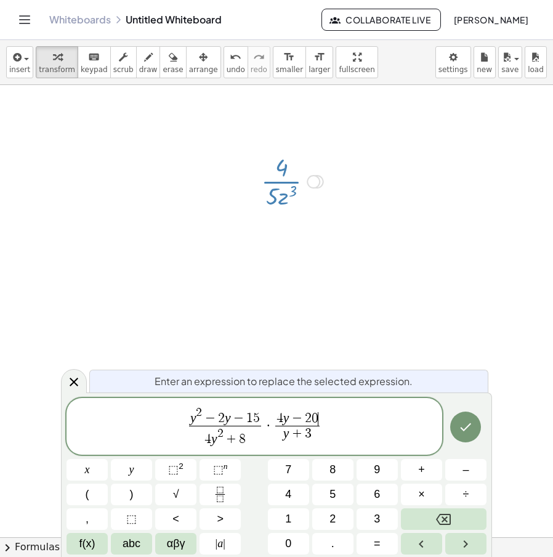
click at [467, 437] on div at bounding box center [348, 475] width 696 height 904
click at [470, 433] on icon "Done" at bounding box center [465, 426] width 15 height 15
click at [465, 435] on div at bounding box center [348, 475] width 696 height 904
click at [464, 434] on icon "Done" at bounding box center [465, 426] width 15 height 15
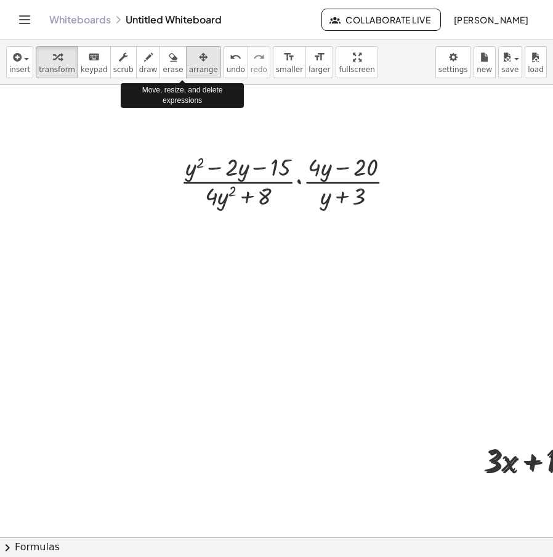
click at [191, 60] on div "button" at bounding box center [203, 56] width 29 height 15
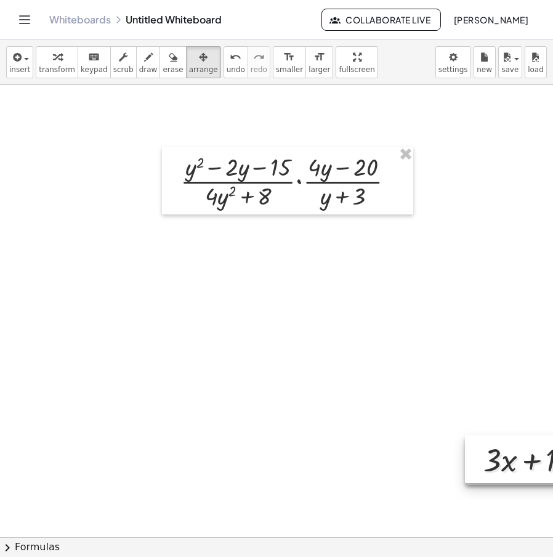
drag, startPoint x: 504, startPoint y: 460, endPoint x: 319, endPoint y: 409, distance: 192.2
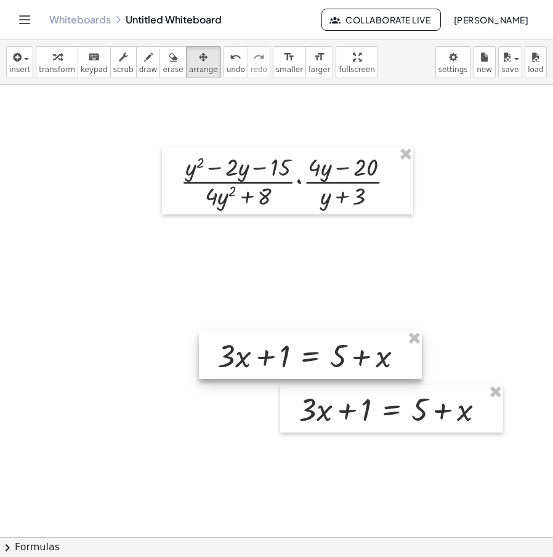
drag, startPoint x: 512, startPoint y: 464, endPoint x: 203, endPoint y: 339, distance: 333.6
click at [201, 339] on div at bounding box center [310, 355] width 223 height 48
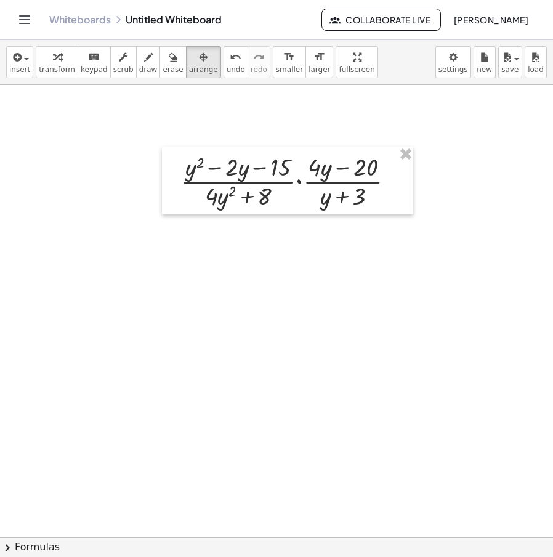
click at [52, 66] on span "transform" at bounding box center [57, 69] width 36 height 9
click at [189, 68] on span "arrange" at bounding box center [203, 69] width 29 height 9
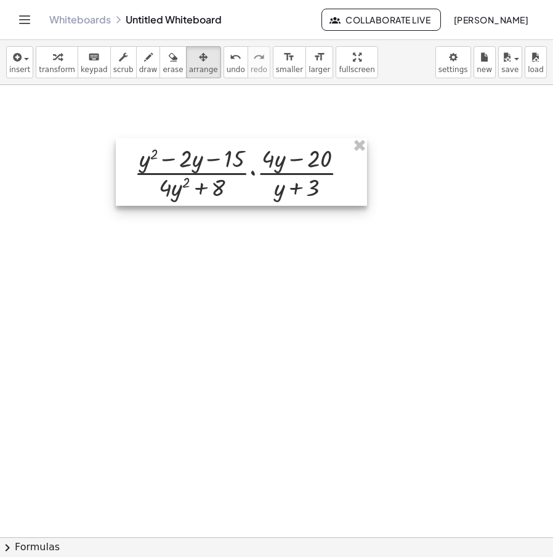
drag, startPoint x: 280, startPoint y: 174, endPoint x: 262, endPoint y: 167, distance: 19.1
click at [262, 167] on div at bounding box center [241, 172] width 251 height 68
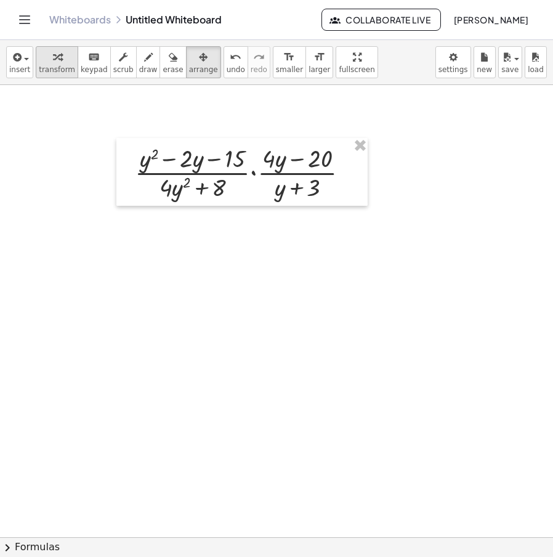
click at [53, 63] on icon "button" at bounding box center [57, 57] width 9 height 15
click at [355, 171] on div "Transform line Copy line as LaTeX Copy derivation as LaTeX Expand new lines: Off" at bounding box center [349, 173] width 14 height 14
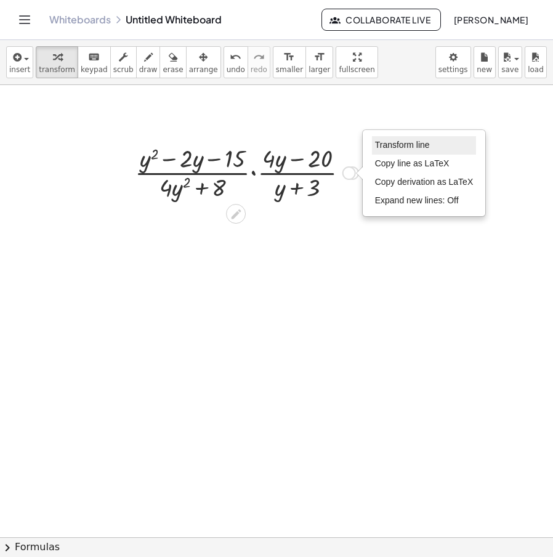
click at [407, 146] on span "Transform line" at bounding box center [402, 145] width 55 height 10
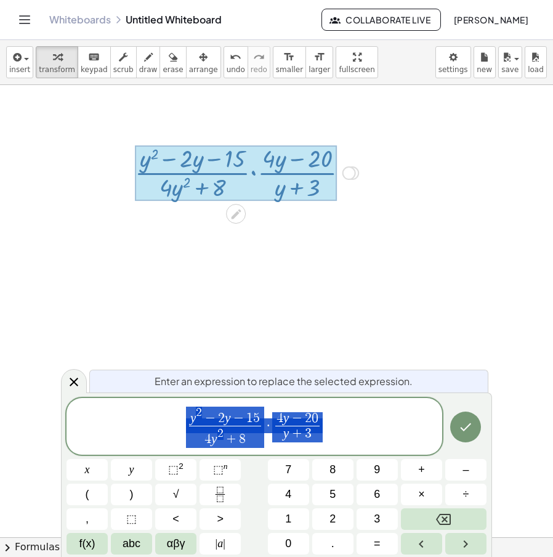
click at [443, 366] on div at bounding box center [348, 475] width 696 height 904
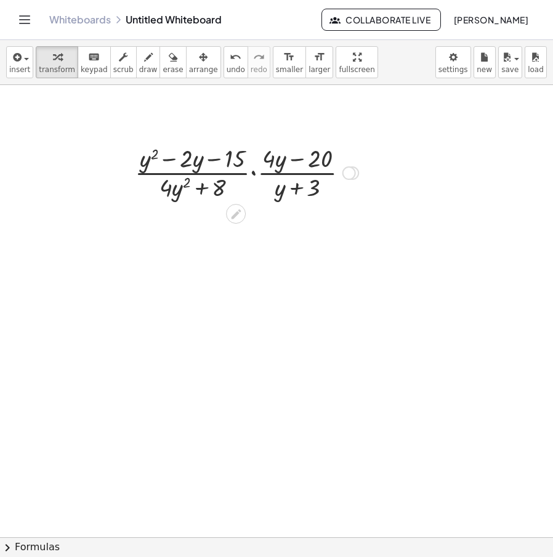
click at [353, 170] on div "Transform line Copy line as LaTeX Copy derivation as LaTeX Expand new lines: Off" at bounding box center [349, 173] width 14 height 14
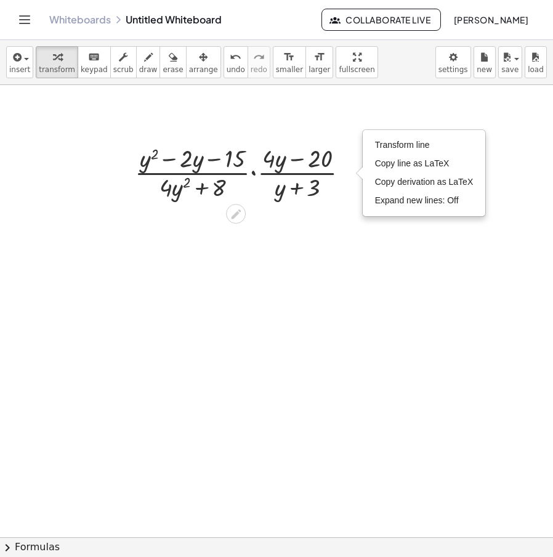
click at [400, 126] on div at bounding box center [348, 475] width 696 height 904
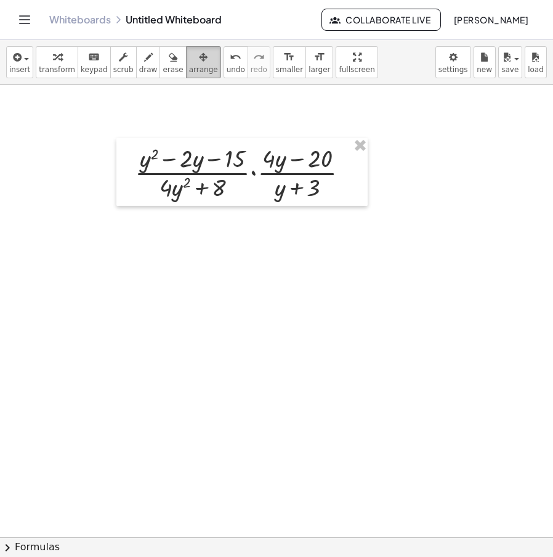
click at [190, 68] on span "arrange" at bounding box center [203, 69] width 29 height 9
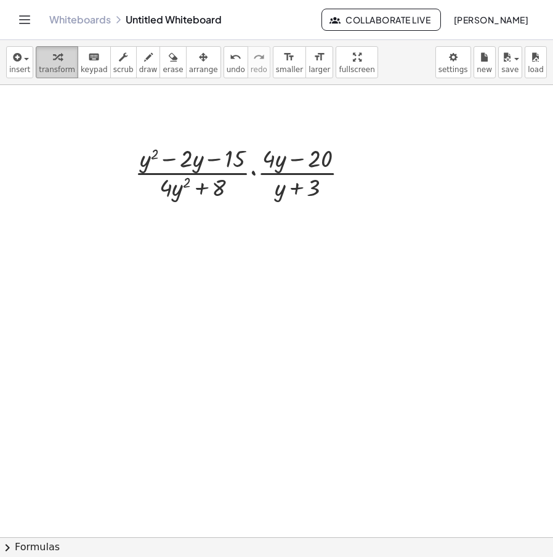
click at [55, 64] on icon "button" at bounding box center [57, 57] width 9 height 15
click at [197, 289] on div at bounding box center [348, 475] width 696 height 904
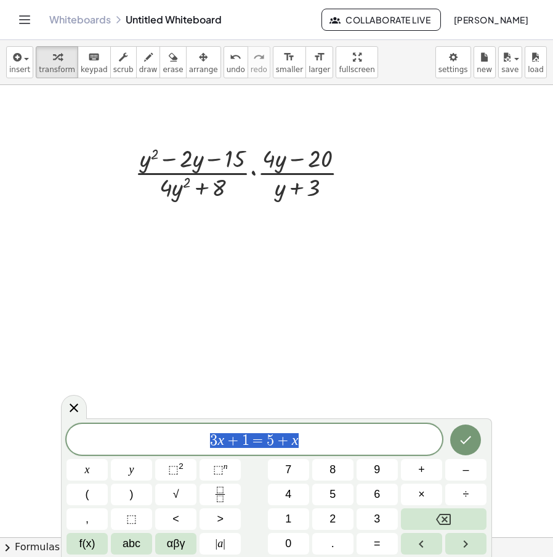
drag, startPoint x: 170, startPoint y: 439, endPoint x: 187, endPoint y: 443, distance: 17.8
click at [162, 438] on span "3 x + 1 = 5 + x" at bounding box center [254, 440] width 376 height 17
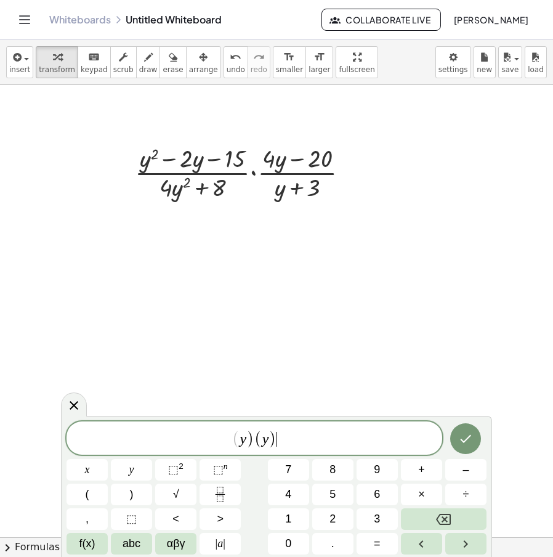
click at [236, 445] on span "(" at bounding box center [236, 439] width 8 height 18
click at [270, 440] on span ")" at bounding box center [272, 439] width 8 height 18
click at [241, 435] on span ")" at bounding box center [242, 439] width 8 height 18
click at [283, 443] on span "−" at bounding box center [281, 439] width 18 height 15
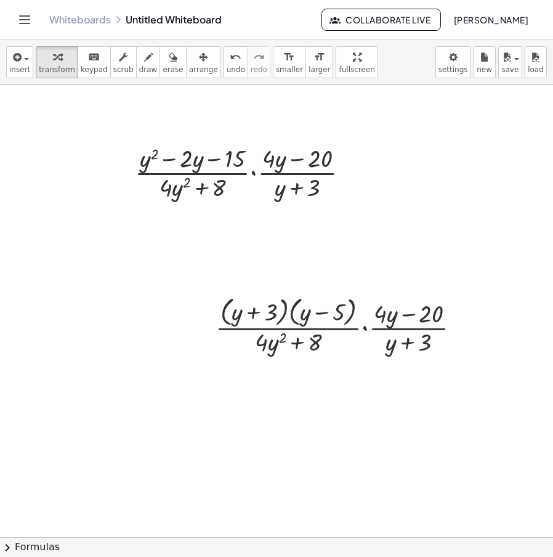
click at [189, 65] on span "arrange" at bounding box center [203, 69] width 29 height 9
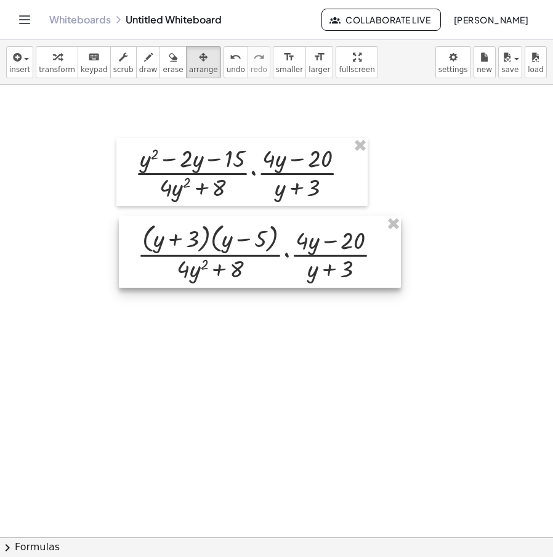
drag, startPoint x: 382, startPoint y: 306, endPoint x: 283, endPoint y: 225, distance: 127.7
click at [285, 227] on div at bounding box center [260, 251] width 282 height 71
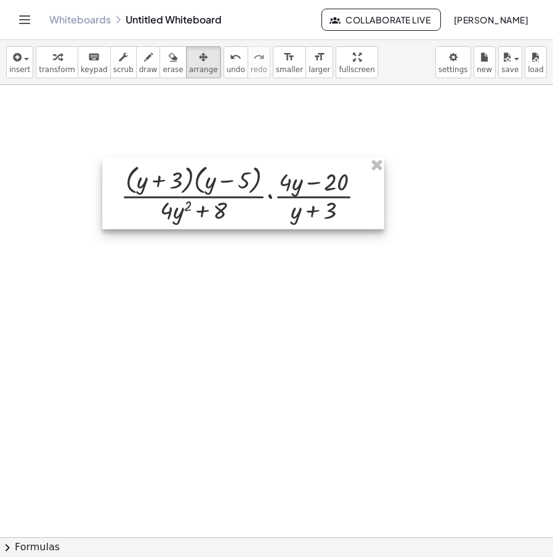
drag, startPoint x: 273, startPoint y: 228, endPoint x: 275, endPoint y: 175, distance: 53.0
click at [275, 175] on div at bounding box center [243, 193] width 282 height 71
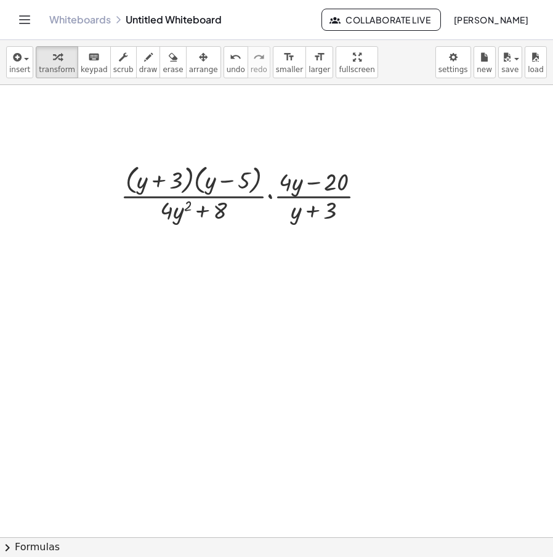
drag, startPoint x: 54, startPoint y: 62, endPoint x: 89, endPoint y: 104, distance: 55.1
click at [54, 62] on icon "button" at bounding box center [57, 57] width 9 height 15
drag, startPoint x: 187, startPoint y: 185, endPoint x: 348, endPoint y: 224, distance: 165.3
click at [339, 224] on div at bounding box center [248, 193] width 267 height 65
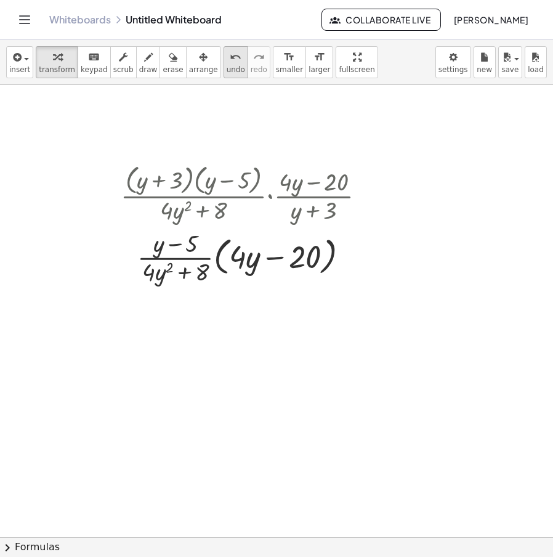
click at [227, 67] on span "undo" at bounding box center [236, 69] width 18 height 9
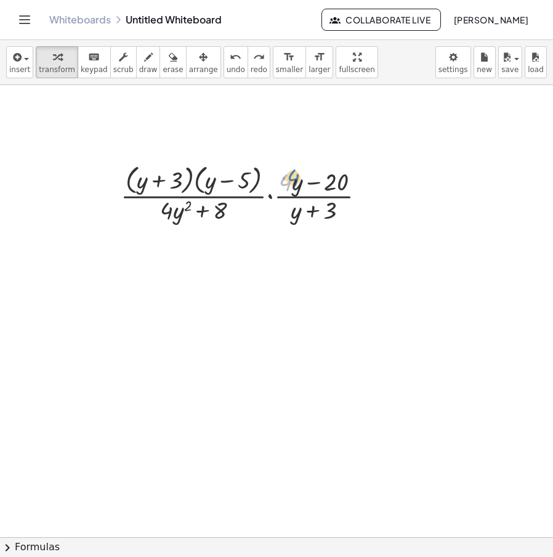
drag, startPoint x: 290, startPoint y: 190, endPoint x: 297, endPoint y: 185, distance: 8.6
click at [297, 185] on div at bounding box center [248, 193] width 267 height 65
click at [235, 241] on icon at bounding box center [237, 237] width 10 height 10
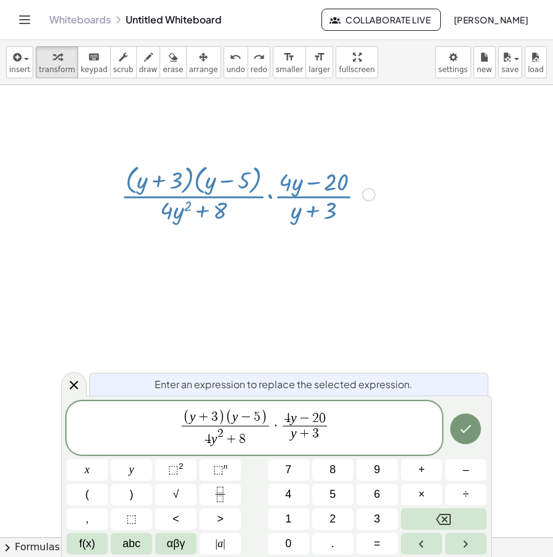
click at [294, 416] on var "y" at bounding box center [294, 417] width 6 height 15
click at [298, 416] on span "−" at bounding box center [305, 419] width 16 height 14
click at [294, 417] on span "(" at bounding box center [295, 417] width 7 height 16
click at [297, 417] on span "(" at bounding box center [295, 417] width 7 height 16
click at [280, 422] on var "y" at bounding box center [283, 416] width 6 height 15
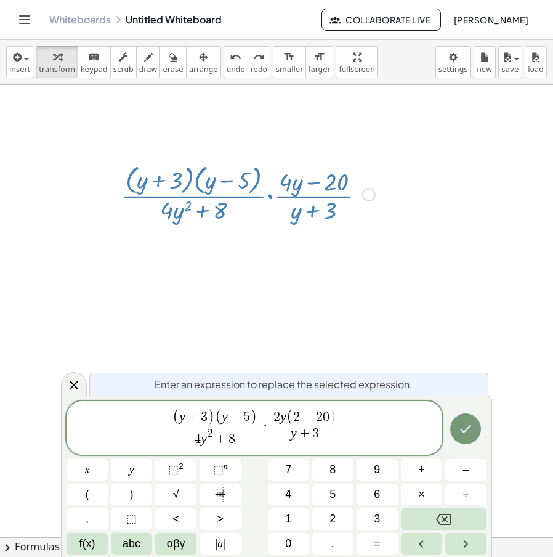
click at [332, 419] on span ")" at bounding box center [332, 417] width 7 height 16
click at [297, 417] on span "2" at bounding box center [296, 417] width 7 height 14
click at [284, 422] on span "(" at bounding box center [286, 417] width 7 height 16
click at [331, 417] on span ")" at bounding box center [332, 417] width 7 height 16
click at [207, 440] on span "4 y 2 + 8" at bounding box center [214, 436] width 87 height 22
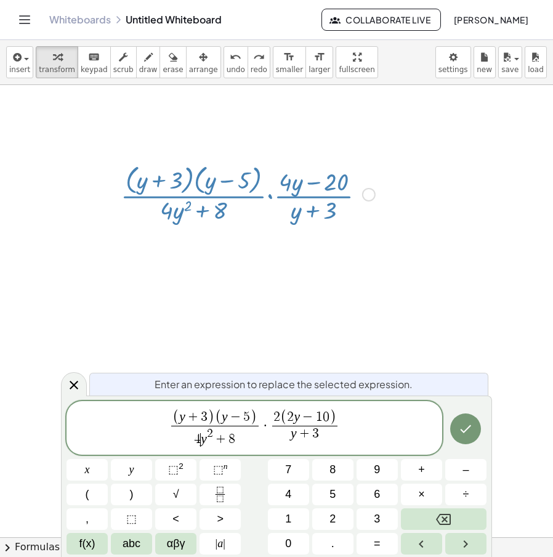
click at [203, 441] on var "y" at bounding box center [204, 438] width 6 height 15
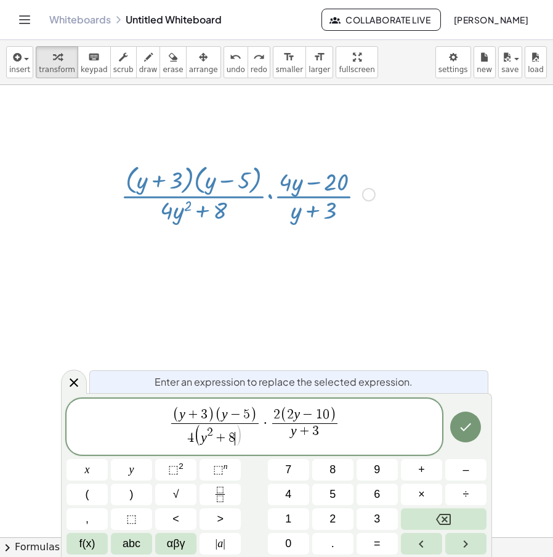
click at [237, 440] on span ")" at bounding box center [238, 435] width 7 height 23
click at [202, 438] on var "y" at bounding box center [204, 437] width 6 height 15
click at [192, 438] on span "(" at bounding box center [193, 435] width 7 height 23
click at [469, 427] on icon "Done" at bounding box center [465, 426] width 15 height 15
click at [239, 437] on span ")" at bounding box center [241, 435] width 7 height 23
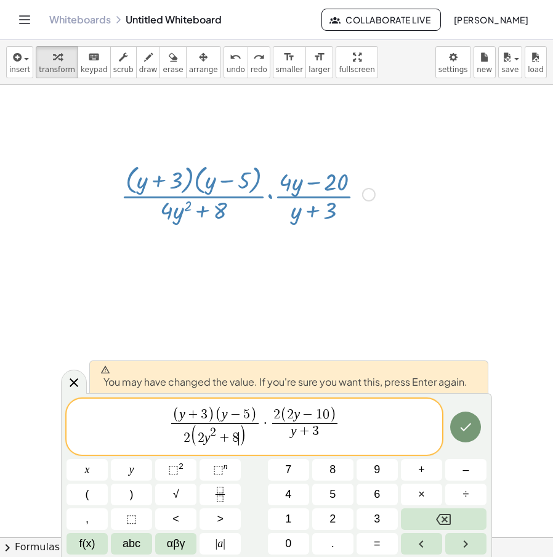
click at [240, 434] on span ")" at bounding box center [241, 435] width 7 height 23
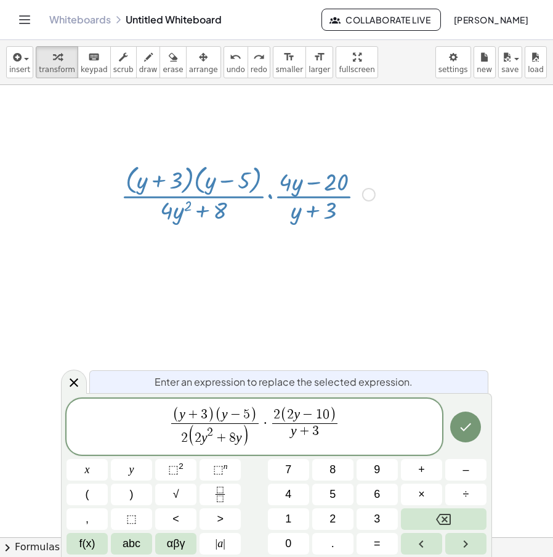
click at [187, 440] on span "2 ( 2 y 2 + 8 y ​ )" at bounding box center [214, 435] width 87 height 25
click at [213, 435] on span "2" at bounding box center [213, 432] width 6 height 12
click at [215, 435] on span "2" at bounding box center [213, 432] width 6 height 12
click at [276, 412] on span "2" at bounding box center [276, 415] width 7 height 14
click at [276, 411] on span "2" at bounding box center [276, 414] width 7 height 14
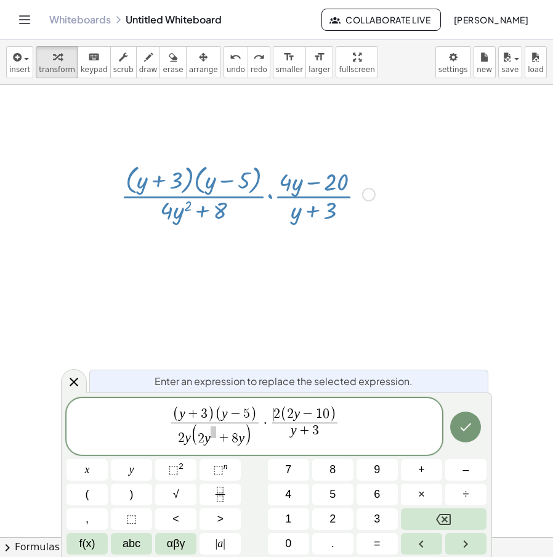
click at [276, 411] on span "2" at bounding box center [276, 414] width 7 height 14
click at [279, 412] on span "2" at bounding box center [276, 414] width 7 height 14
click at [213, 440] on span "2 y ​ + 8 y" at bounding box center [221, 435] width 47 height 19
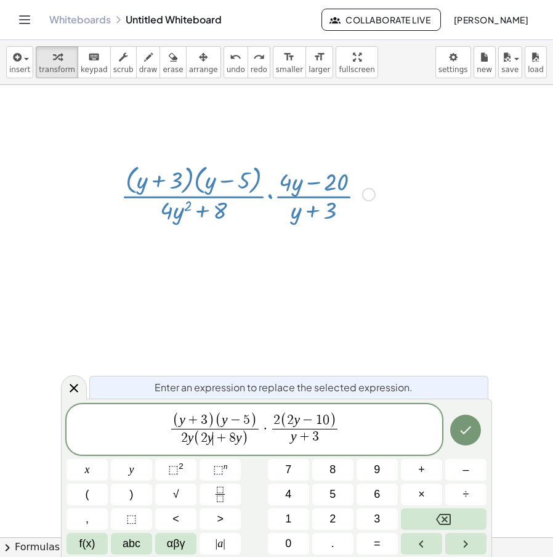
click at [240, 437] on var "y" at bounding box center [239, 437] width 6 height 15
click at [470, 429] on icon "Done" at bounding box center [465, 429] width 15 height 15
click at [465, 429] on icon "Done" at bounding box center [465, 429] width 15 height 15
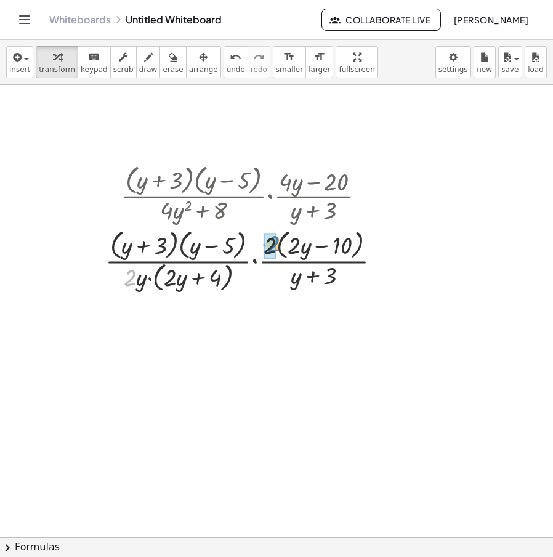
drag, startPoint x: 131, startPoint y: 279, endPoint x: 274, endPoint y: 245, distance: 147.4
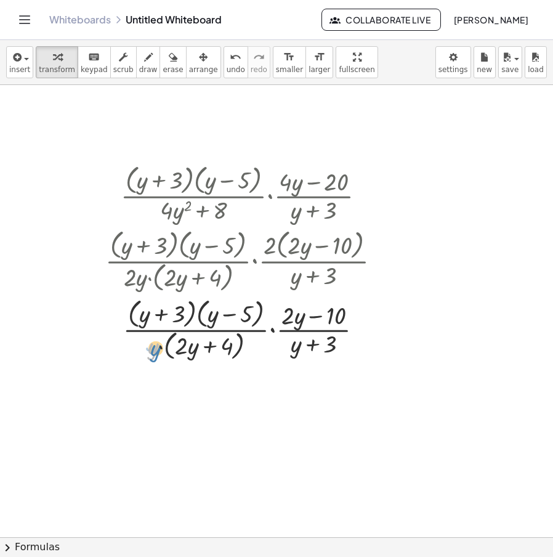
click at [151, 356] on div at bounding box center [247, 328] width 297 height 68
drag, startPoint x: 188, startPoint y: 308, endPoint x: 320, endPoint y: 340, distance: 135.1
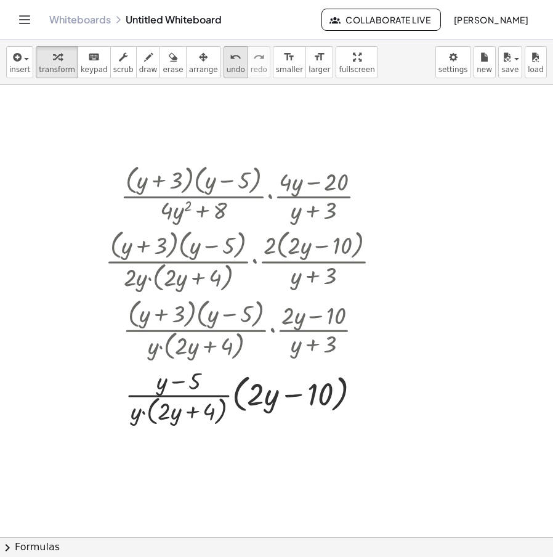
click at [227, 57] on div "undo" at bounding box center [236, 56] width 18 height 15
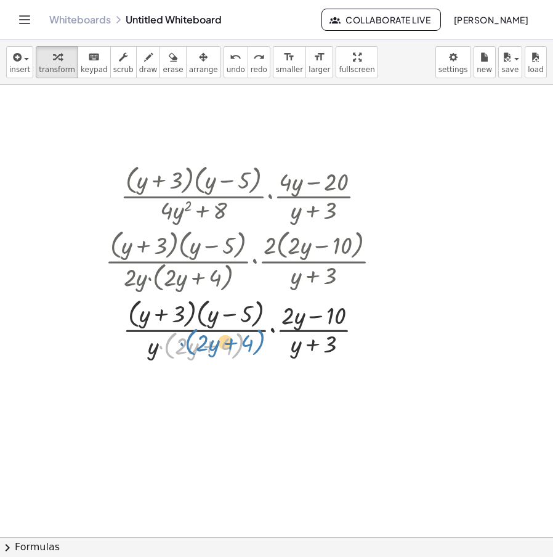
drag, startPoint x: 240, startPoint y: 348, endPoint x: 261, endPoint y: 344, distance: 22.0
click at [261, 344] on div at bounding box center [248, 328] width 302 height 68
click at [368, 330] on div at bounding box center [367, 330] width 14 height 14
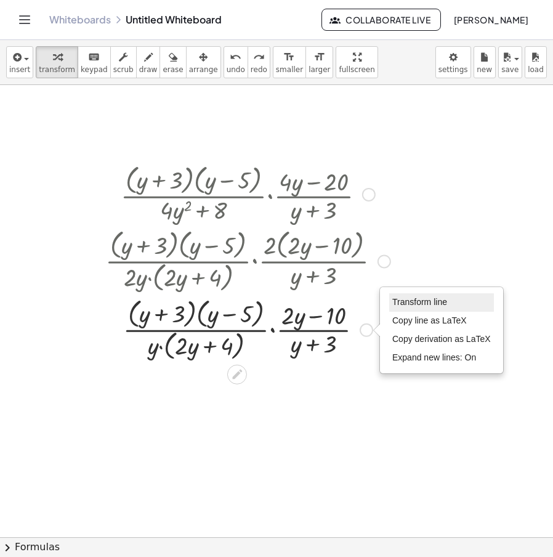
click at [406, 303] on span "Transform line" at bounding box center [419, 302] width 55 height 10
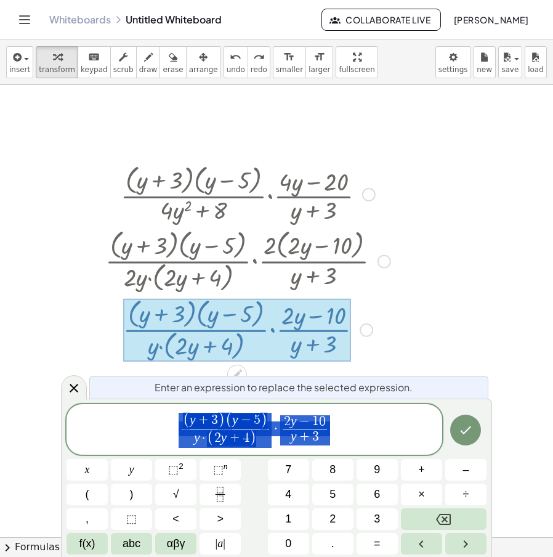
click at [296, 408] on div "( y + 3 ) ( y − 5 ) y · ( 2 y + 4 ) ​ · 2 y − 1 0 y + 3 ​" at bounding box center [254, 429] width 376 height 50
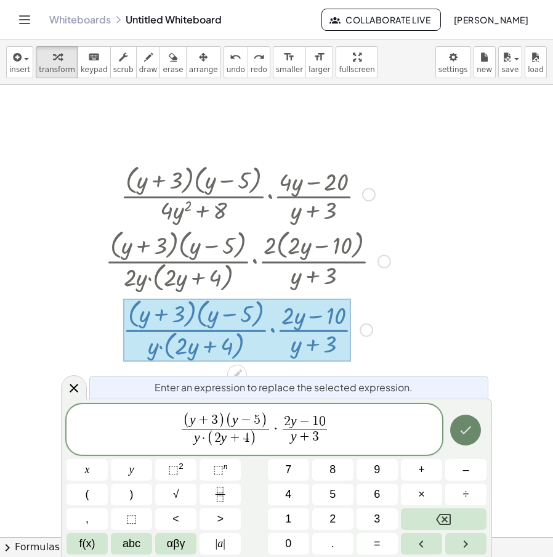
click at [472, 434] on icon "Done" at bounding box center [465, 429] width 15 height 15
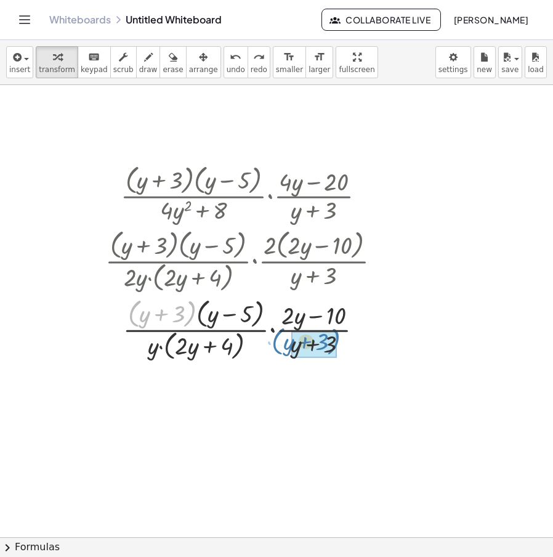
drag, startPoint x: 188, startPoint y: 316, endPoint x: 343, endPoint y: 347, distance: 158.3
click at [343, 347] on div at bounding box center [247, 328] width 297 height 68
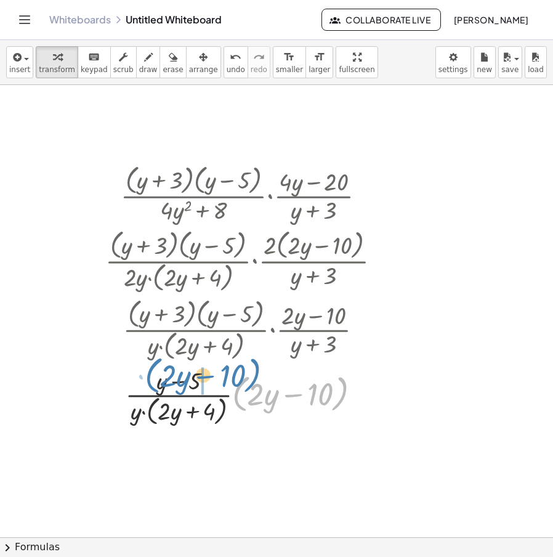
drag, startPoint x: 235, startPoint y: 387, endPoint x: 153, endPoint y: 372, distance: 83.3
click at [153, 372] on div at bounding box center [247, 395] width 297 height 65
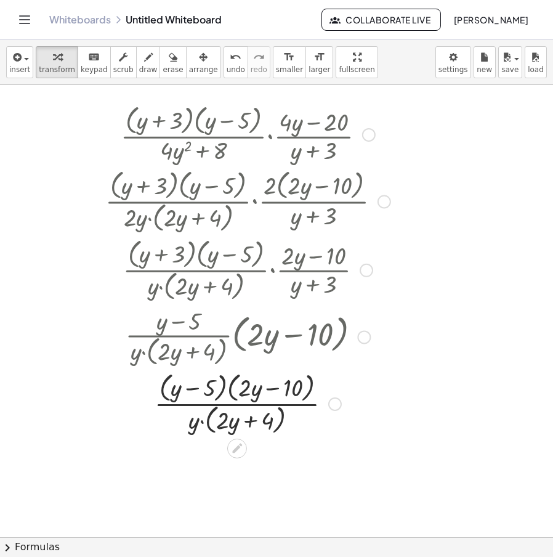
scroll to position [123, 0]
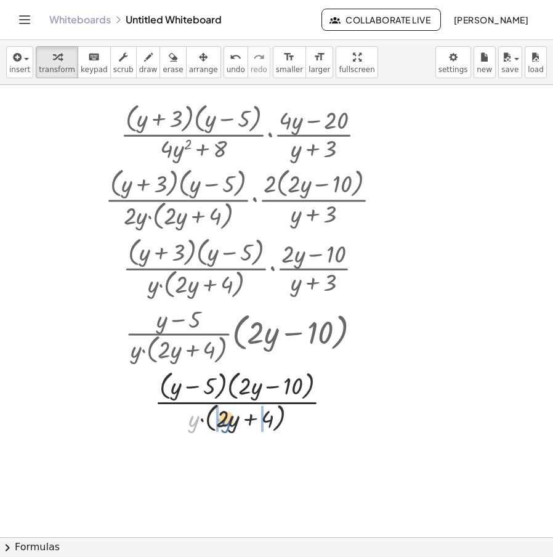
drag, startPoint x: 193, startPoint y: 419, endPoint x: 225, endPoint y: 419, distance: 32.0
click at [225, 419] on div at bounding box center [247, 400] width 297 height 68
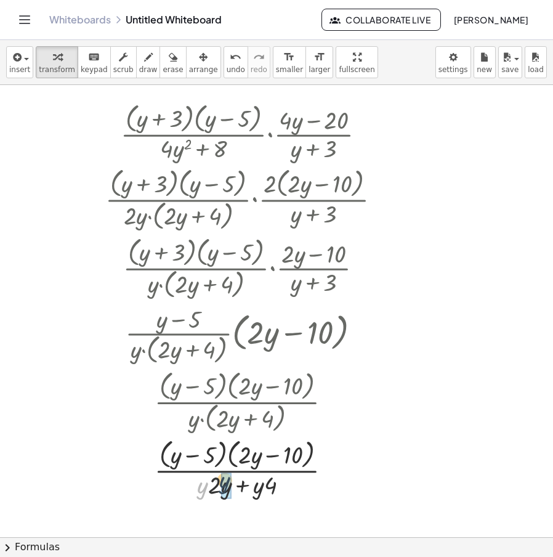
drag, startPoint x: 202, startPoint y: 494, endPoint x: 224, endPoint y: 489, distance: 22.8
drag, startPoint x: 251, startPoint y: 490, endPoint x: 279, endPoint y: 493, distance: 27.9
click at [279, 493] on div at bounding box center [247, 467] width 297 height 65
drag, startPoint x: 267, startPoint y: 487, endPoint x: 246, endPoint y: 488, distance: 20.9
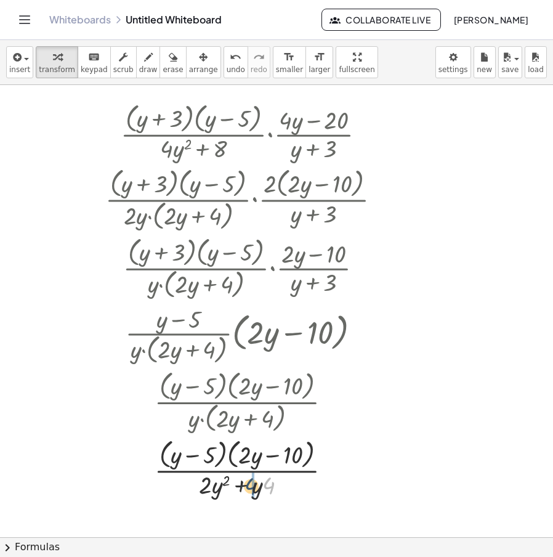
click at [246, 488] on div at bounding box center [247, 467] width 297 height 65
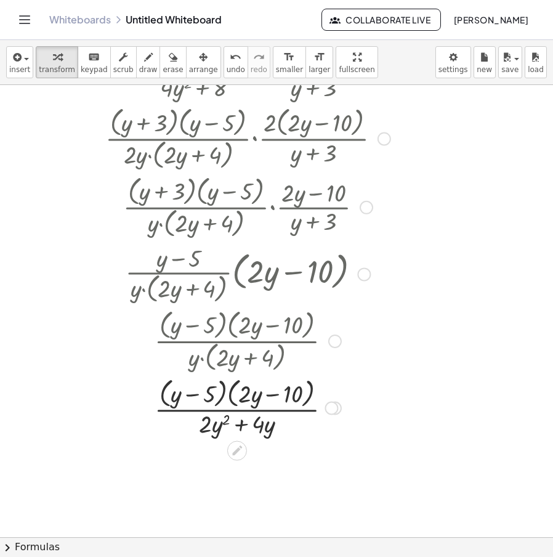
scroll to position [185, 0]
drag, startPoint x: 190, startPoint y: 399, endPoint x: 225, endPoint y: 398, distance: 35.1
click at [225, 398] on div at bounding box center [247, 406] width 297 height 65
drag, startPoint x: 163, startPoint y: 401, endPoint x: 217, endPoint y: 400, distance: 53.6
click at [217, 400] on div at bounding box center [247, 406] width 297 height 65
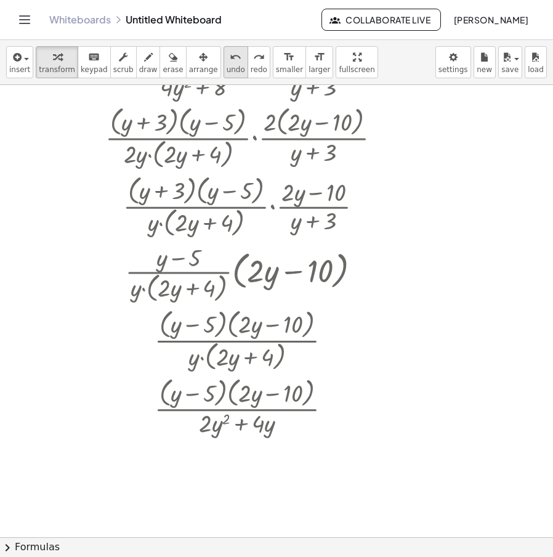
click at [223, 68] on button "undo undo" at bounding box center [235, 62] width 25 height 32
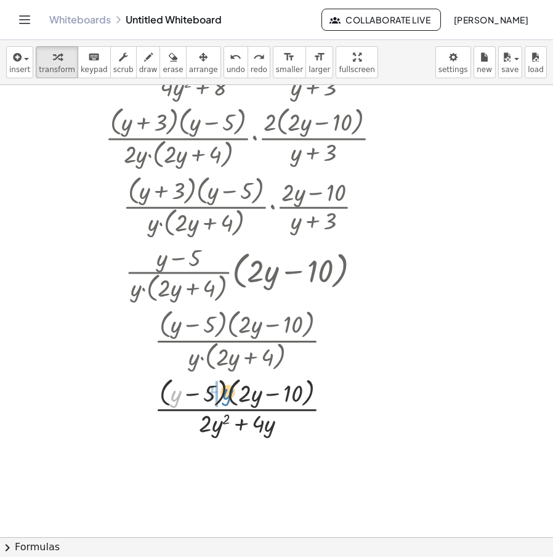
drag, startPoint x: 177, startPoint y: 390, endPoint x: 229, endPoint y: 388, distance: 51.8
click at [229, 388] on div at bounding box center [247, 406] width 252 height 65
drag, startPoint x: 216, startPoint y: 391, endPoint x: 173, endPoint y: 392, distance: 43.1
click at [173, 392] on div at bounding box center [247, 406] width 297 height 65
click at [331, 406] on div at bounding box center [331, 408] width 14 height 14
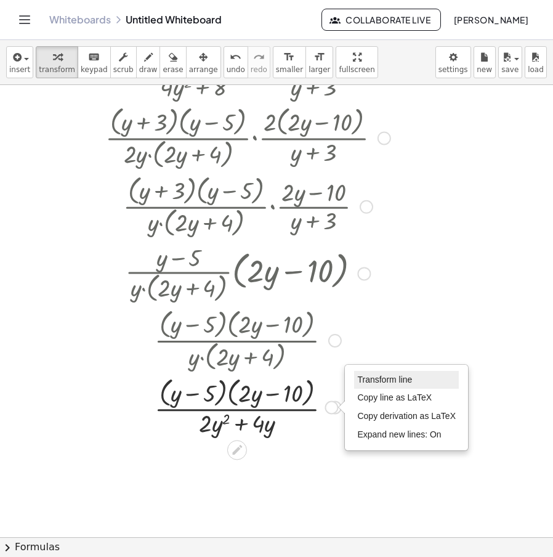
click at [398, 371] on li "Transform line" at bounding box center [406, 380] width 105 height 18
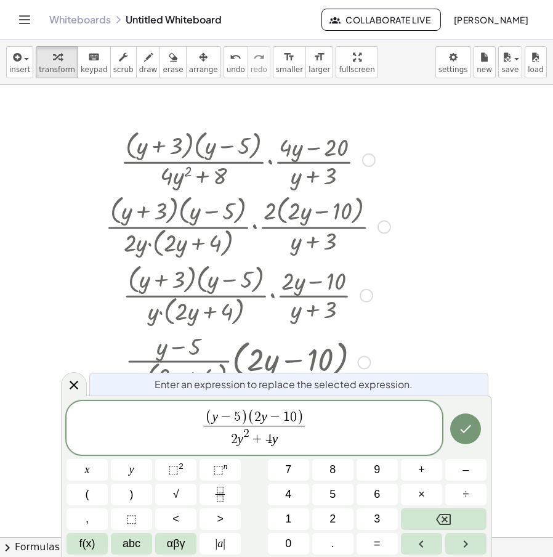
scroll to position [123, 0]
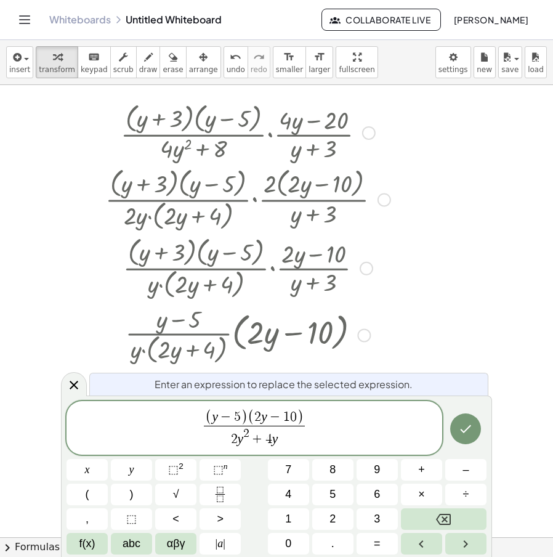
click at [492, 335] on div at bounding box center [348, 414] width 696 height 904
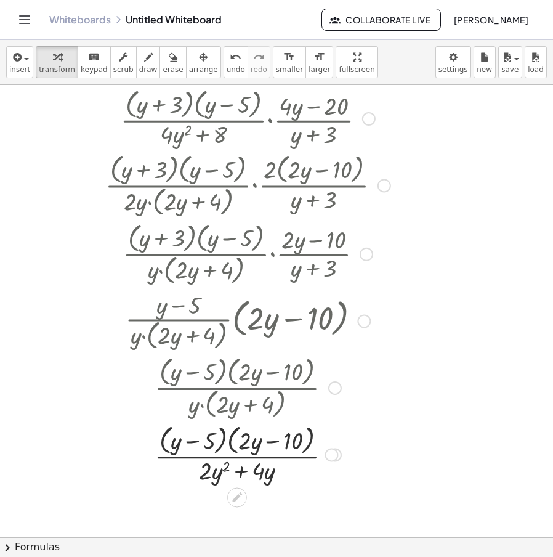
scroll to position [62, 0]
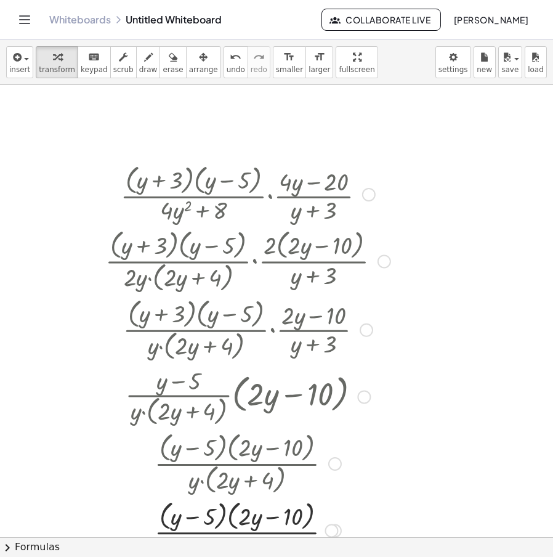
click at [386, 265] on div at bounding box center [384, 261] width 14 height 14
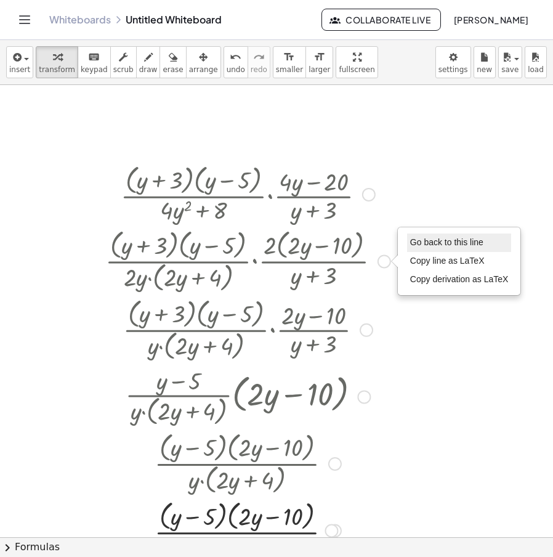
click at [436, 247] on span "Go back to this line" at bounding box center [446, 242] width 73 height 10
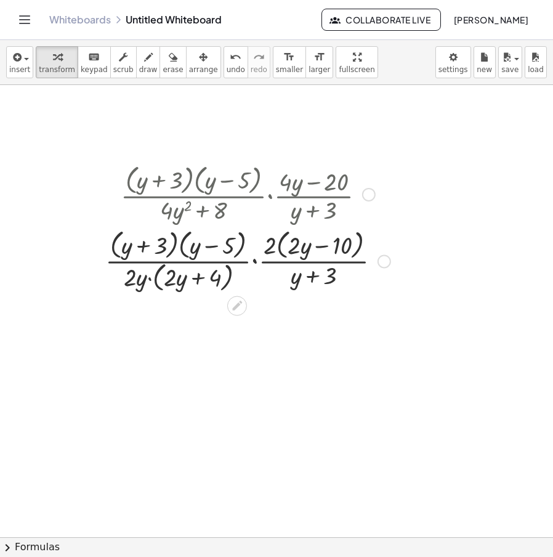
click at [382, 260] on div "Go back to this line Copy line as LaTeX Copy derivation as LaTeX" at bounding box center [384, 261] width 14 height 14
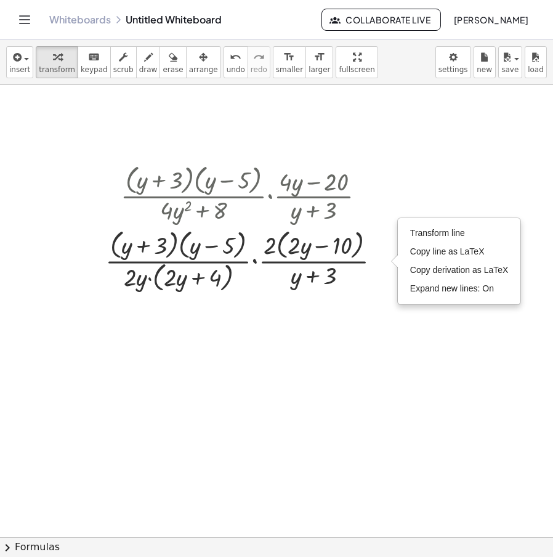
click at [486, 194] on div at bounding box center [348, 475] width 696 height 904
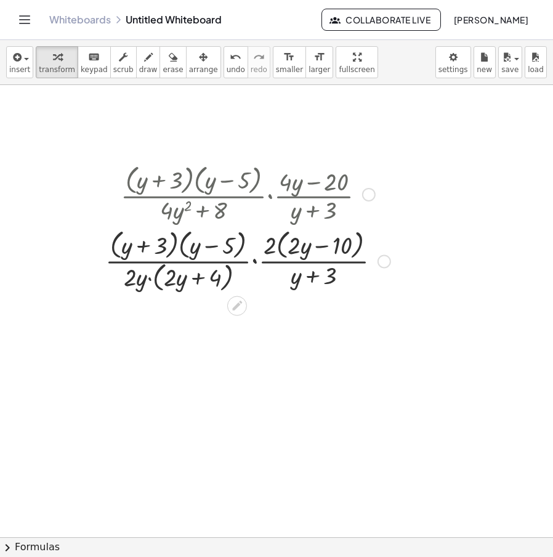
click at [382, 198] on div at bounding box center [247, 193] width 297 height 65
click at [371, 195] on div at bounding box center [369, 195] width 14 height 14
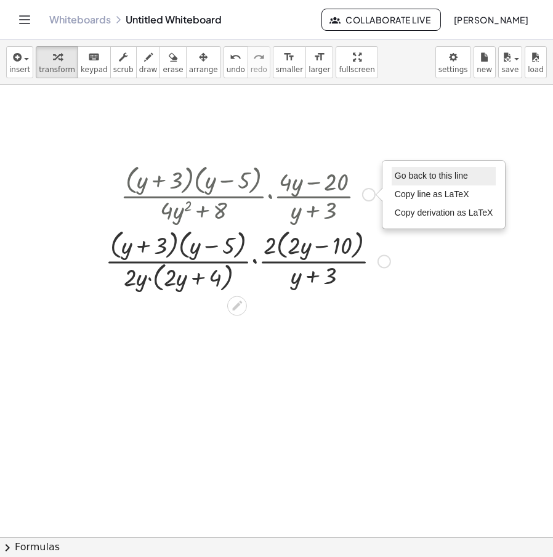
click at [452, 179] on span "Go back to this line" at bounding box center [431, 176] width 73 height 10
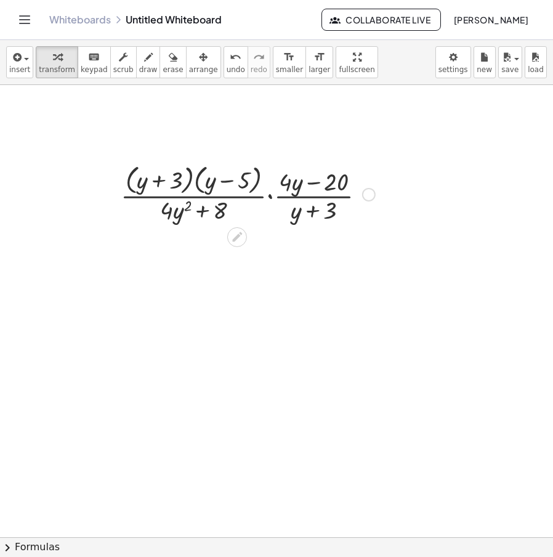
click at [368, 195] on div "Go back to this line Copy line as LaTeX Copy derivation as LaTeX" at bounding box center [369, 195] width 14 height 14
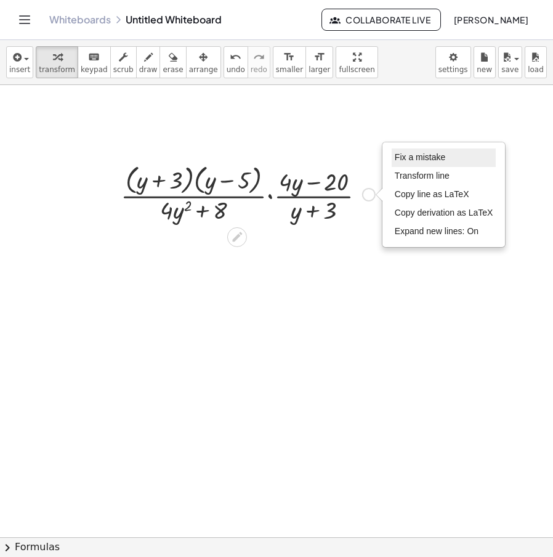
click at [433, 159] on span "Fix a mistake" at bounding box center [420, 157] width 50 height 10
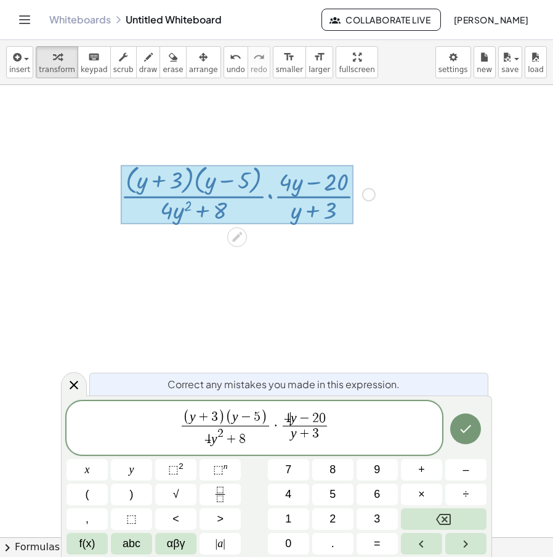
click at [291, 409] on span "( y + 3 ) ( y − 5 ) 4 y 2 + 8 ​ · 4 ​ y − 2 0 y + 3 ​" at bounding box center [254, 428] width 376 height 41
click at [294, 416] on var "y" at bounding box center [294, 417] width 6 height 15
click at [223, 438] on span "+" at bounding box center [231, 440] width 16 height 14
click at [244, 438] on span "8" at bounding box center [242, 439] width 7 height 14
click at [218, 440] on span "4 y 2 + 8 ​" at bounding box center [225, 436] width 87 height 22
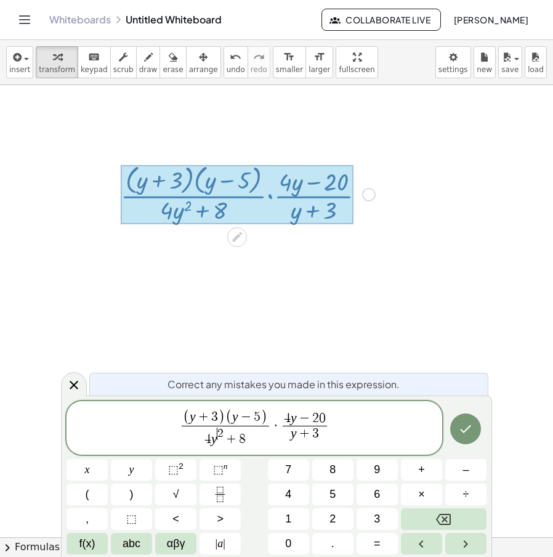
click at [212, 440] on var "y" at bounding box center [214, 438] width 6 height 15
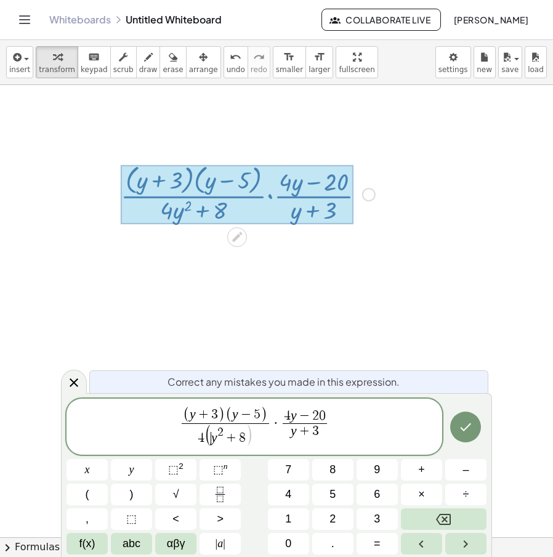
click at [247, 445] on span ")" at bounding box center [249, 435] width 7 height 23
click at [206, 435] on span "(" at bounding box center [207, 435] width 7 height 23
click at [245, 437] on span "( y 2 + 8 )" at bounding box center [228, 436] width 49 height 22
click at [199, 441] on span "4" at bounding box center [198, 438] width 7 height 14
click at [228, 425] on span "( y 2 + 8 y )" at bounding box center [231, 436] width 54 height 22
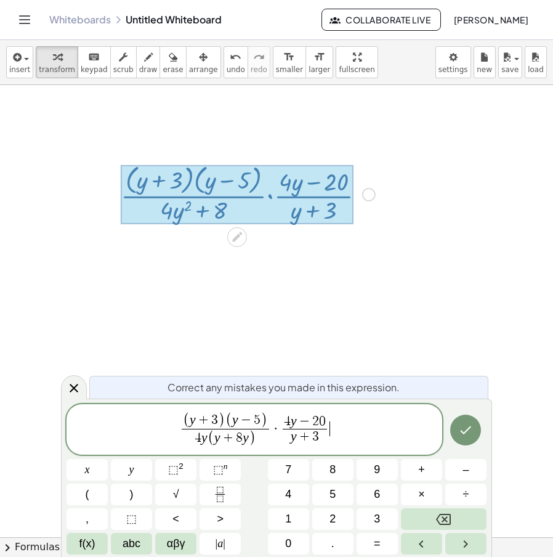
click at [330, 416] on span "( y + 3 ) ( y − 5 ) 4 y ( y + 8 y ) ​ · 4 y − 2 0 y + 3 ​ ​" at bounding box center [254, 430] width 376 height 38
click at [326, 414] on span "( y + 3 ) ( y − 5 ) 4 y ( y + 8 y ) ​ · 4 y − 2 0 ​ y + 3 ​" at bounding box center [254, 430] width 376 height 38
click at [297, 417] on span "−" at bounding box center [305, 421] width 16 height 14
drag, startPoint x: 294, startPoint y: 417, endPoint x: 300, endPoint y: 418, distance: 6.2
click at [281, 421] on span "(" at bounding box center [280, 421] width 7 height 16
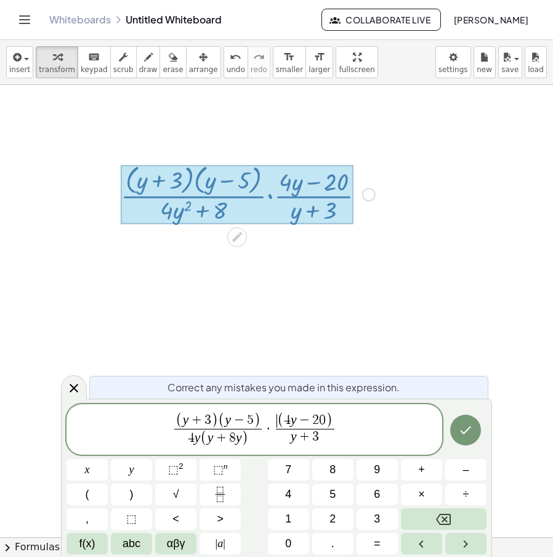
click at [279, 421] on span "(" at bounding box center [280, 421] width 7 height 16
click at [296, 423] on var "y" at bounding box center [297, 419] width 6 height 15
click at [297, 423] on var "y" at bounding box center [297, 419] width 6 height 15
click at [202, 441] on span "(" at bounding box center [203, 438] width 7 height 16
click at [206, 441] on var "y" at bounding box center [207, 437] width 6 height 15
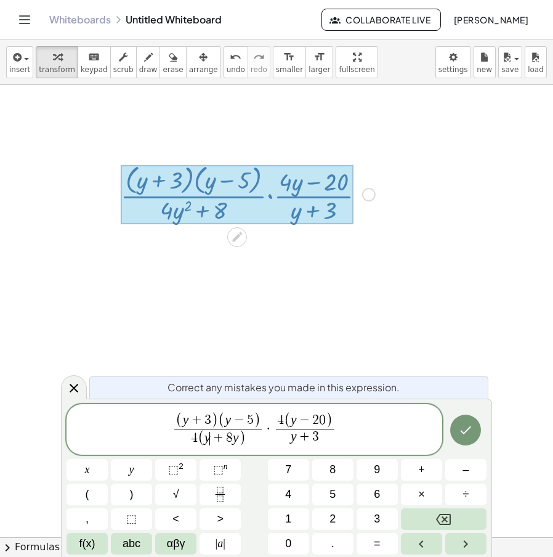
click at [211, 440] on span "+" at bounding box center [218, 439] width 16 height 14
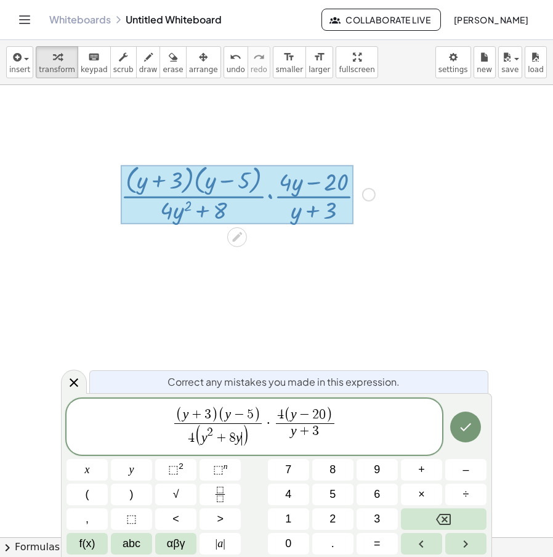
click at [234, 440] on span "8" at bounding box center [232, 438] width 7 height 14
click at [460, 421] on icon "Done" at bounding box center [465, 426] width 15 height 15
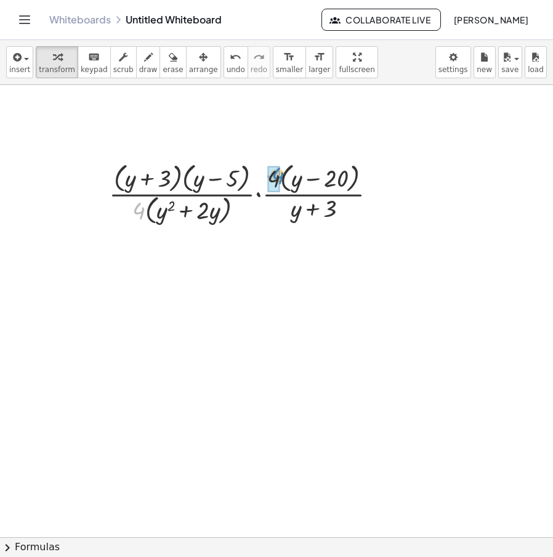
drag, startPoint x: 140, startPoint y: 217, endPoint x: 281, endPoint y: 180, distance: 145.3
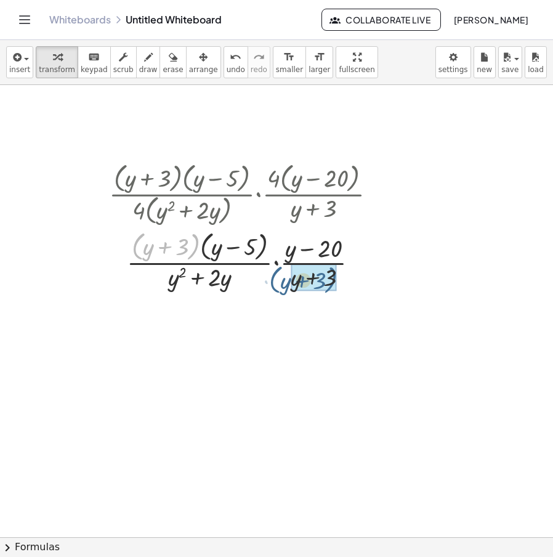
drag, startPoint x: 190, startPoint y: 252, endPoint x: 318, endPoint y: 284, distance: 132.0
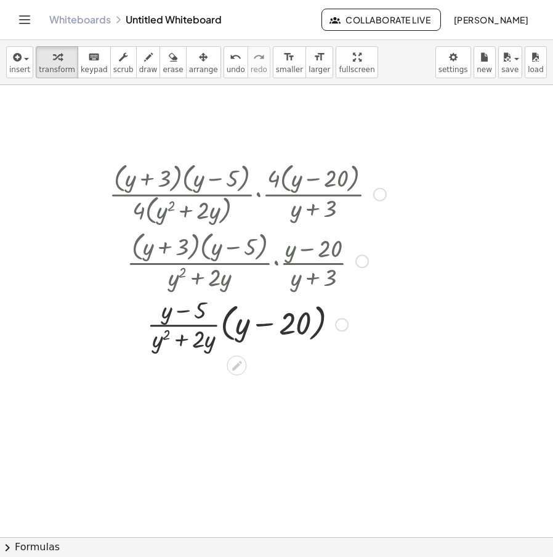
click at [341, 320] on div "Fix a mistake Transform line Copy line as LaTeX Copy derivation as LaTeX Expand…" at bounding box center [342, 325] width 14 height 14
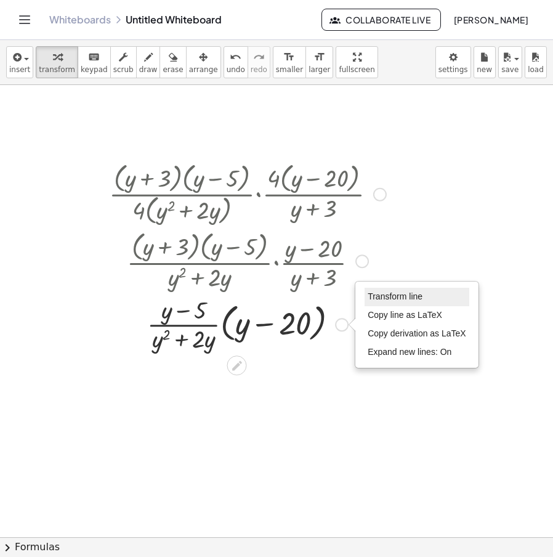
click at [399, 297] on span "Transform line" at bounding box center [395, 296] width 55 height 10
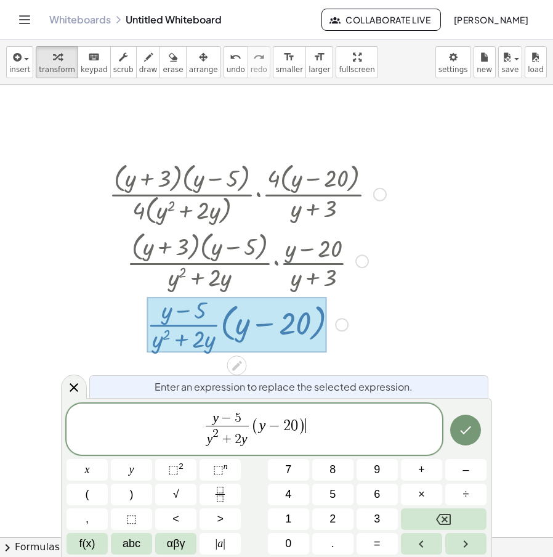
click at [315, 436] on span "y − 5 y 2 + 2 y ​ ( y − 2 0 ) ​" at bounding box center [254, 430] width 376 height 38
click at [252, 425] on span "(" at bounding box center [255, 426] width 8 height 18
click at [310, 434] on span "y − 5 y 2 + 2 y ​ · ​ ( y − 2 0 )" at bounding box center [254, 430] width 376 height 38
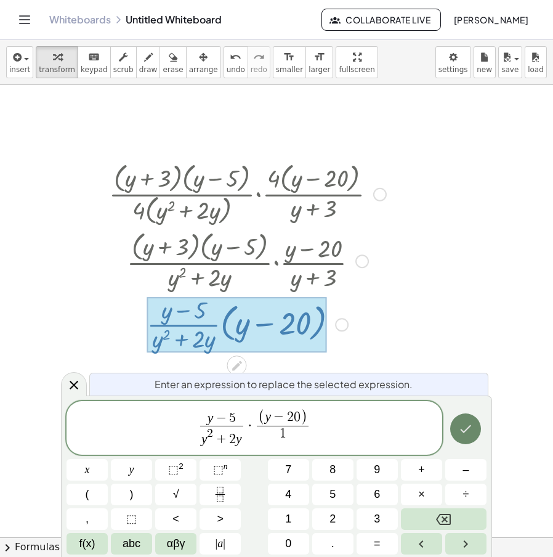
click at [470, 417] on button "Done" at bounding box center [465, 428] width 31 height 31
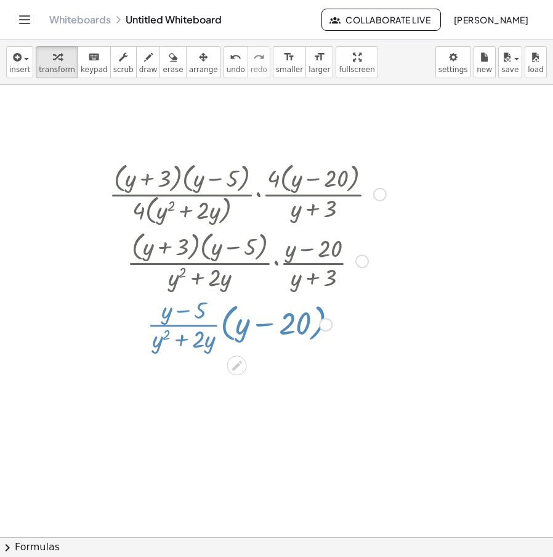
click at [468, 417] on div at bounding box center [348, 475] width 696 height 904
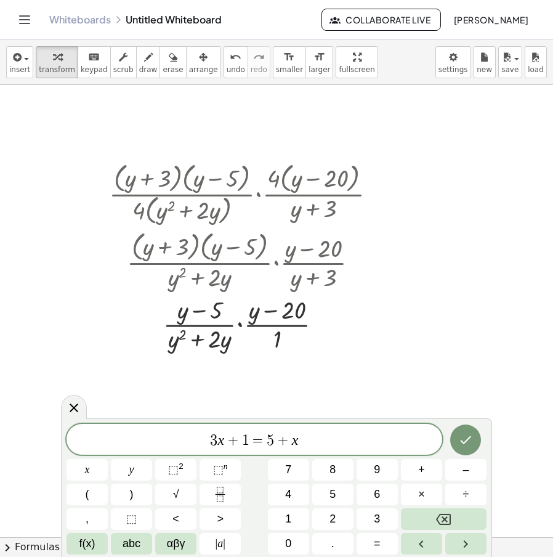
click at [453, 371] on div at bounding box center [348, 475] width 696 height 904
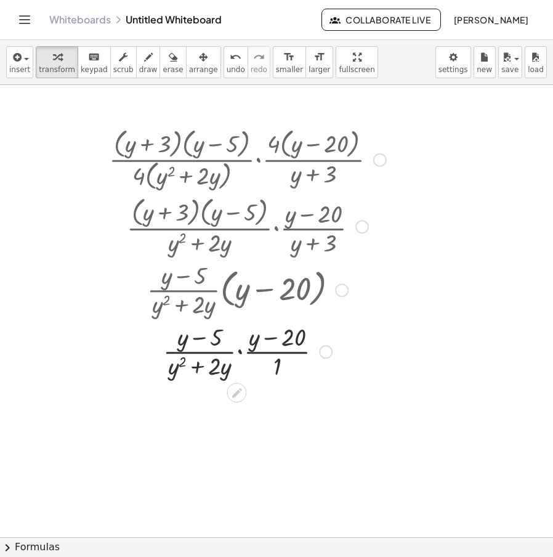
scroll to position [123, 0]
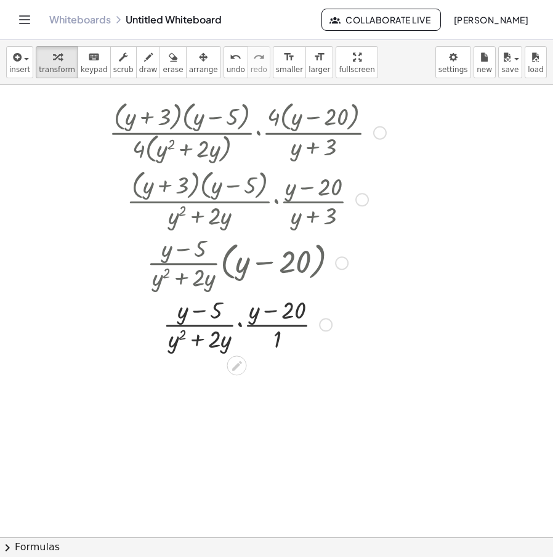
click at [323, 323] on div "Transform line Copy line as LaTeX Copy derivation as LaTeX Expand new lines: On" at bounding box center [326, 325] width 14 height 14
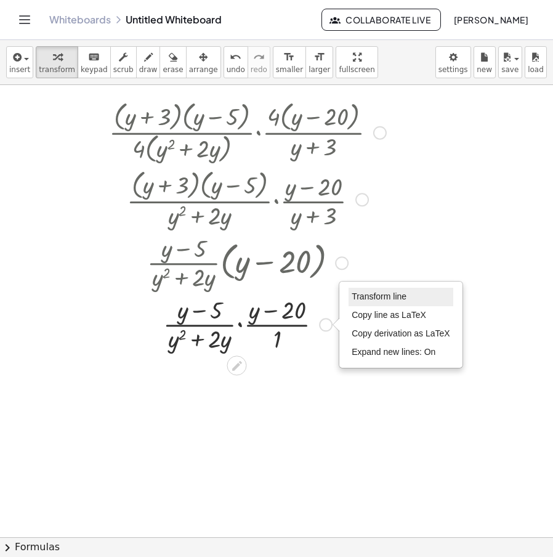
click at [389, 295] on span "Transform line" at bounding box center [379, 296] width 55 height 10
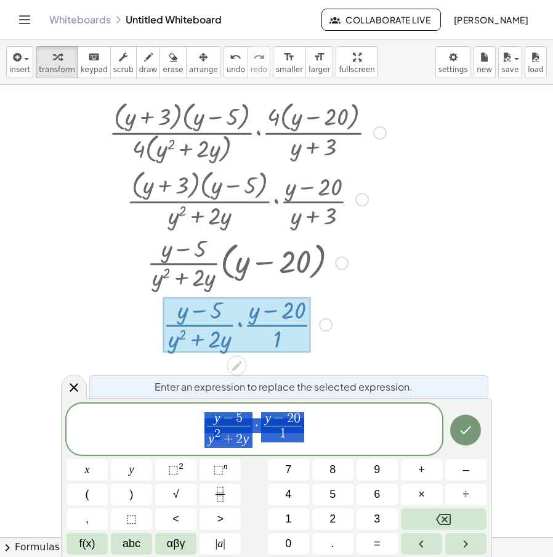
click at [482, 364] on div at bounding box center [348, 414] width 696 height 904
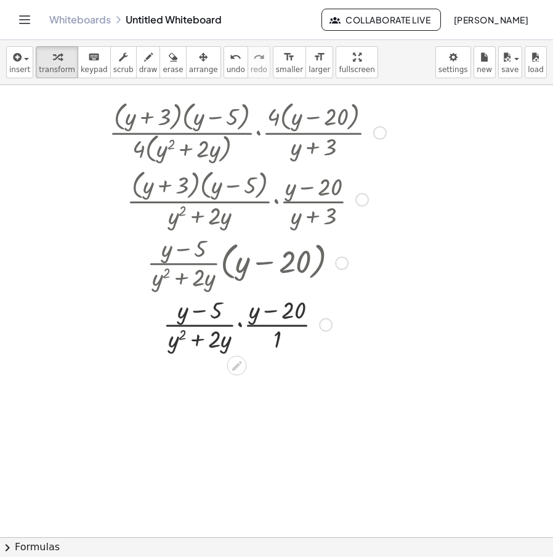
click at [239, 328] on div at bounding box center [247, 323] width 289 height 62
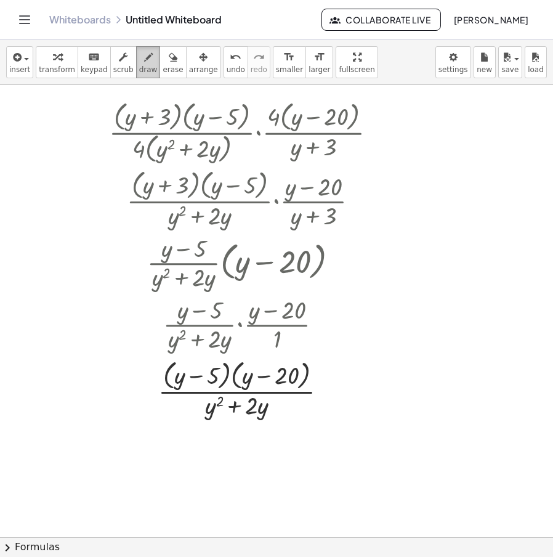
click at [139, 65] on span "draw" at bounding box center [148, 69] width 18 height 9
click at [81, 68] on span "keypad" at bounding box center [94, 69] width 27 height 9
click at [55, 70] on span "transform" at bounding box center [57, 69] width 36 height 9
click at [64, 301] on div at bounding box center [348, 414] width 696 height 904
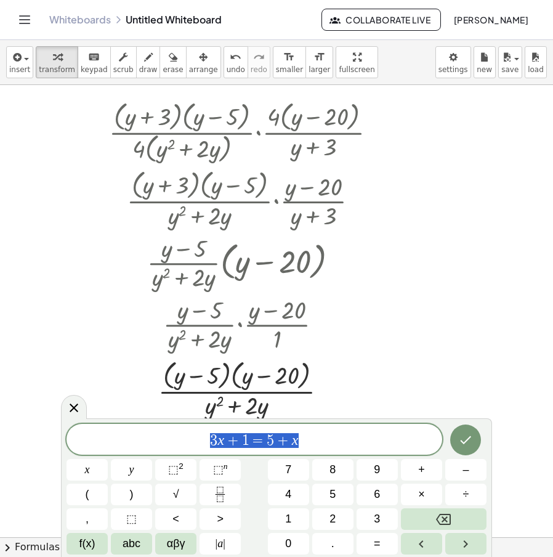
drag, startPoint x: 278, startPoint y: 445, endPoint x: 185, endPoint y: 443, distance: 93.6
click at [183, 443] on span "3 x + 1 = 5 + x" at bounding box center [254, 440] width 376 height 17
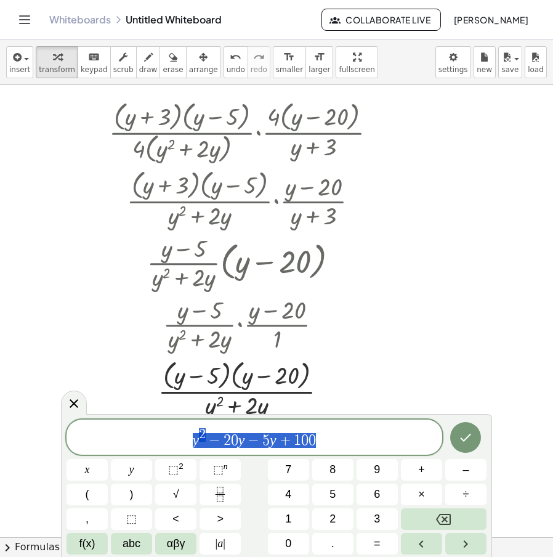
drag, startPoint x: 314, startPoint y: 441, endPoint x: 100, endPoint y: 445, distance: 213.7
click at [102, 445] on span "y 2 − 2 0 y − 5 y + 1 0 0" at bounding box center [254, 438] width 376 height 22
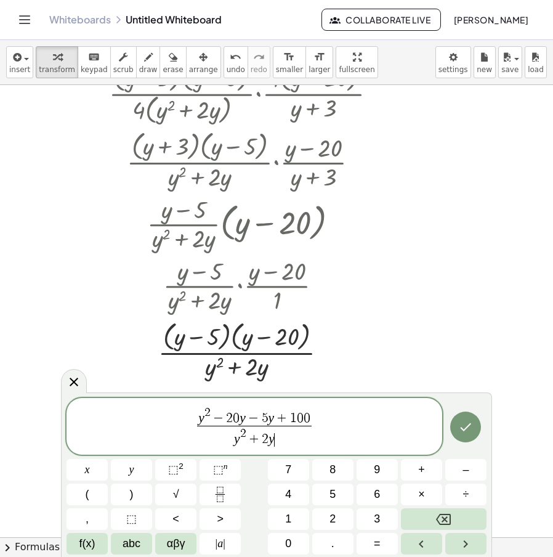
scroll to position [246, 0]
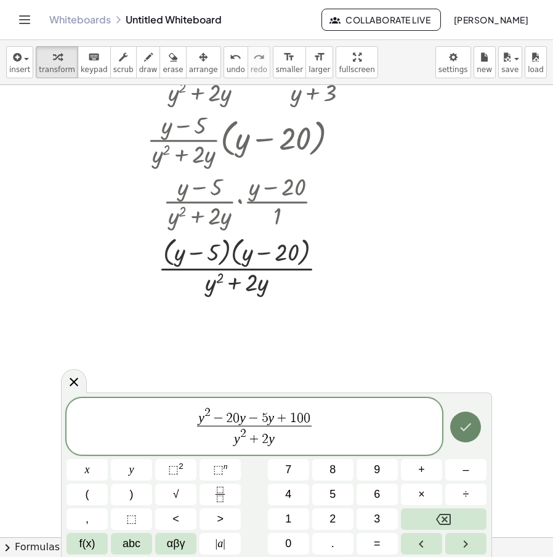
click at [468, 424] on icon "Done" at bounding box center [465, 426] width 15 height 15
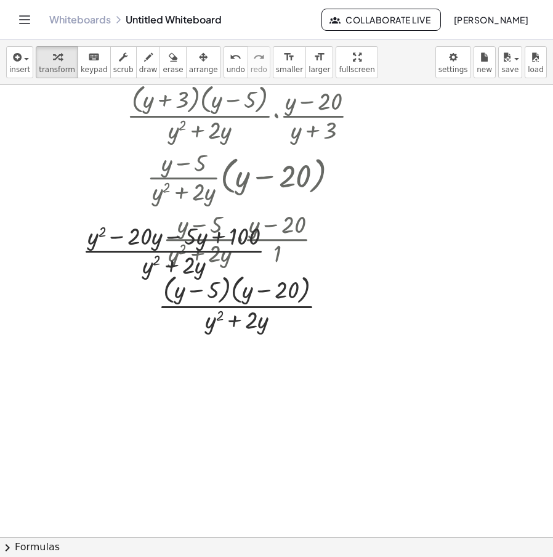
scroll to position [123, 0]
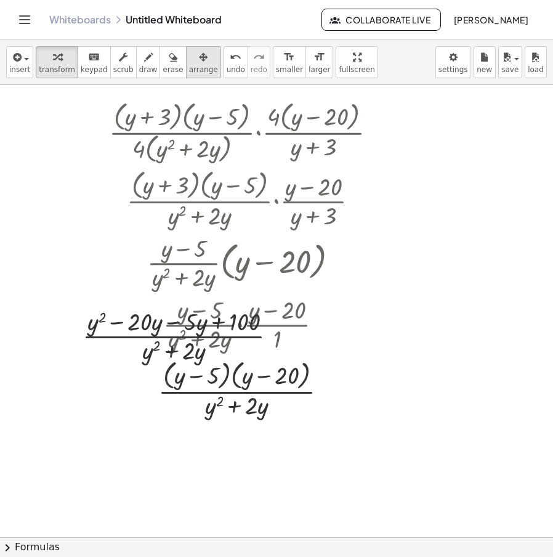
click at [194, 67] on button "arrange" at bounding box center [203, 62] width 35 height 32
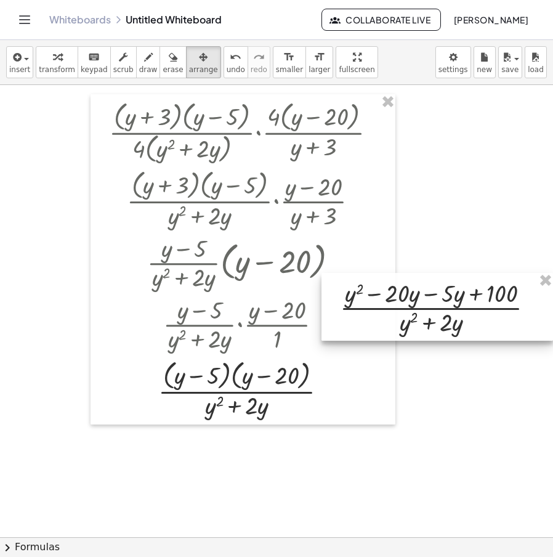
drag, startPoint x: 105, startPoint y: 329, endPoint x: 363, endPoint y: 301, distance: 258.9
click at [363, 301] on div at bounding box center [437, 307] width 232 height 68
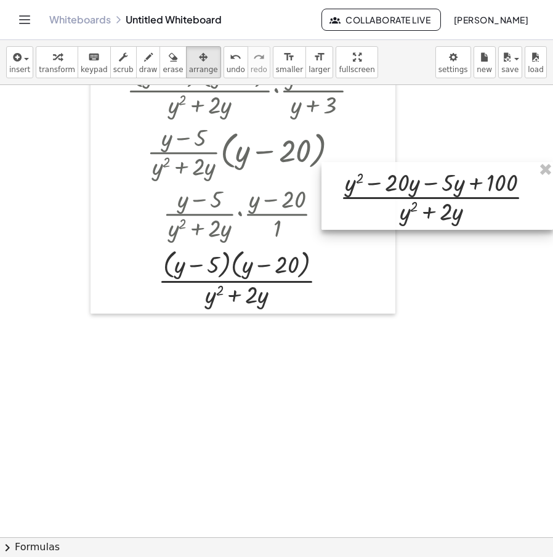
scroll to position [246, 0]
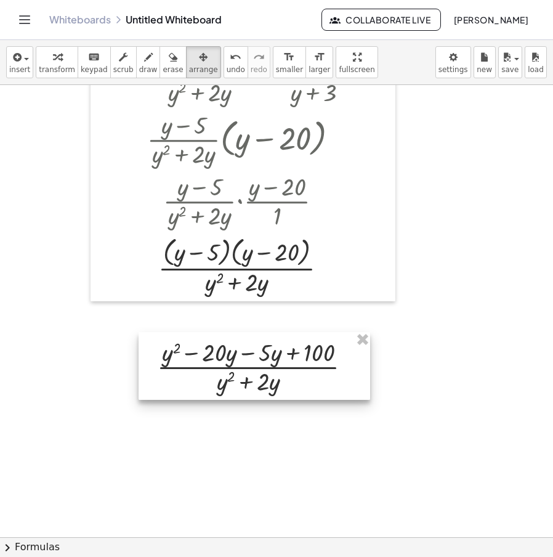
drag, startPoint x: 470, startPoint y: 215, endPoint x: 292, endPoint y: 382, distance: 243.9
click at [292, 382] on div at bounding box center [255, 366] width 232 height 68
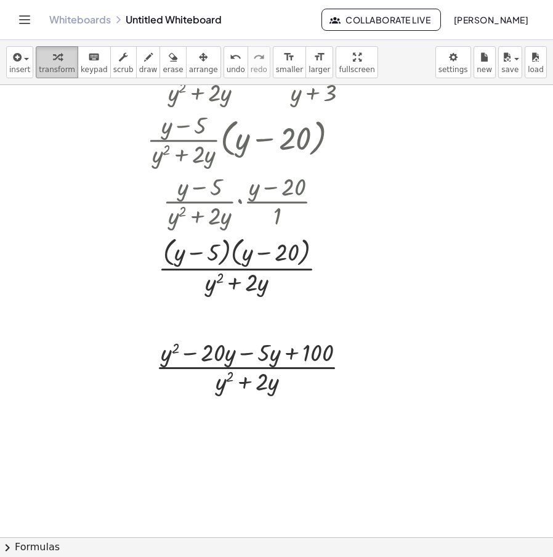
click at [58, 58] on div "button" at bounding box center [57, 56] width 36 height 15
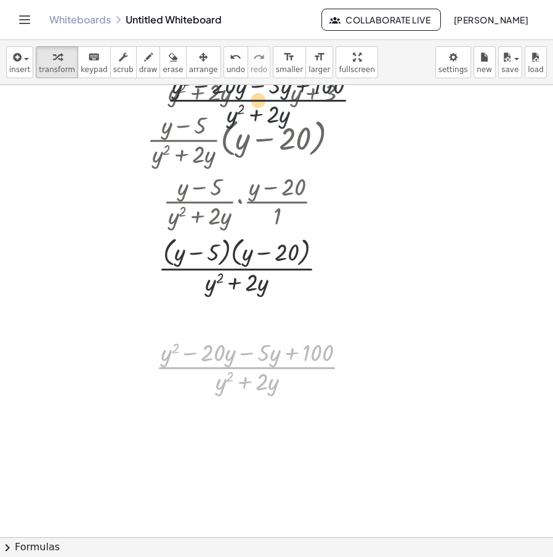
drag, startPoint x: 350, startPoint y: 360, endPoint x: 361, endPoint y: 90, distance: 270.5
click at [361, 90] on div "· · ( + y + 3 ) · ( + y − 5 ) · 4 · ( + y 2 + · 2 · y ) · · 4 · ( + y − 20 ) · …" at bounding box center [348, 291] width 696 height 904
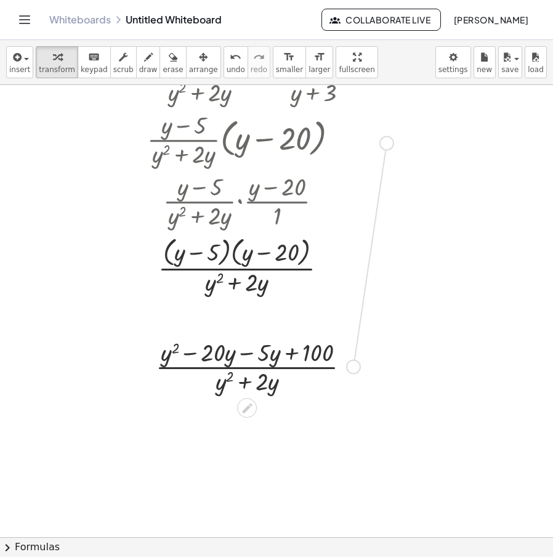
drag, startPoint x: 356, startPoint y: 366, endPoint x: 414, endPoint y: 131, distance: 242.8
click at [414, 131] on div "· · ( + y + 3 ) · ( + y − 5 ) · 4 · ( + y 2 + · 2 · y ) · · 4 · ( + y − 20 ) · …" at bounding box center [348, 291] width 696 height 904
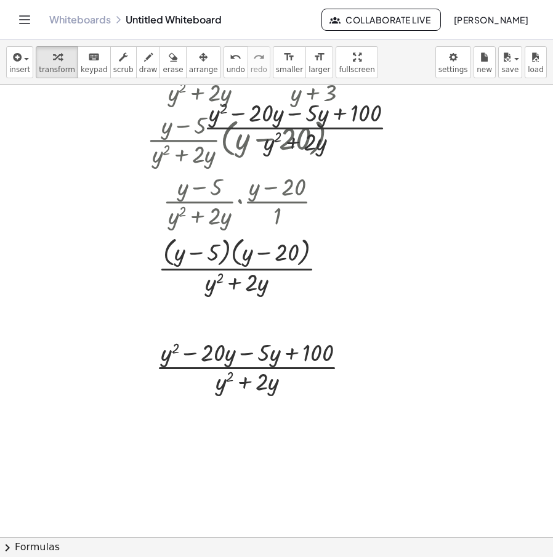
scroll to position [185, 0]
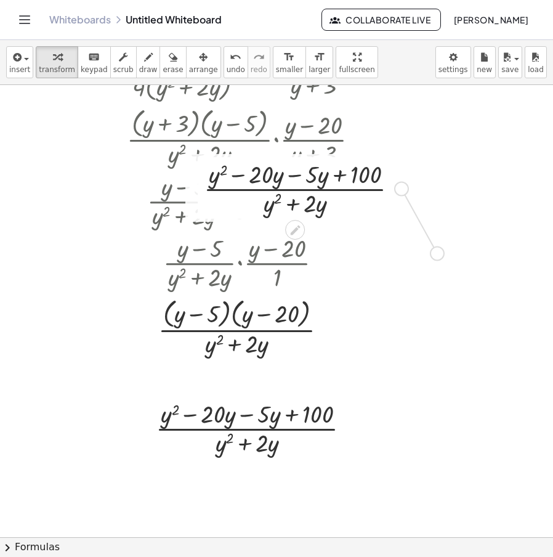
drag, startPoint x: 403, startPoint y: 189, endPoint x: 446, endPoint y: 272, distance: 93.1
click at [446, 272] on div "· · ( + y + 3 ) · ( + y − 5 ) · 4 · ( + y 2 + · 2 · y ) · · 4 · ( + y − 20 ) · …" at bounding box center [348, 352] width 696 height 904
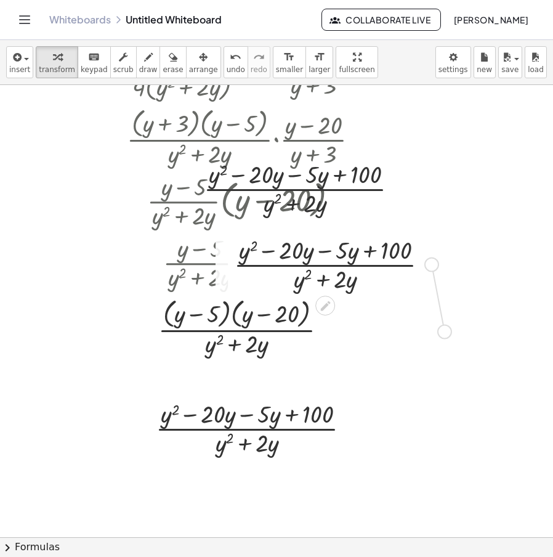
drag, startPoint x: 428, startPoint y: 268, endPoint x: 442, endPoint y: 339, distance: 72.2
click at [442, 339] on div "· · ( + y + 3 ) · ( + y − 5 ) · 4 · ( + y 2 + · 2 · y ) · · 4 · ( + y − 20 ) · …" at bounding box center [348, 352] width 696 height 904
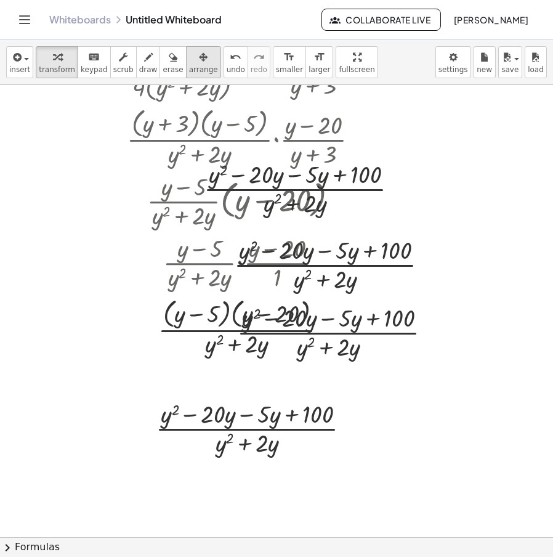
click at [189, 63] on div "button" at bounding box center [203, 56] width 29 height 15
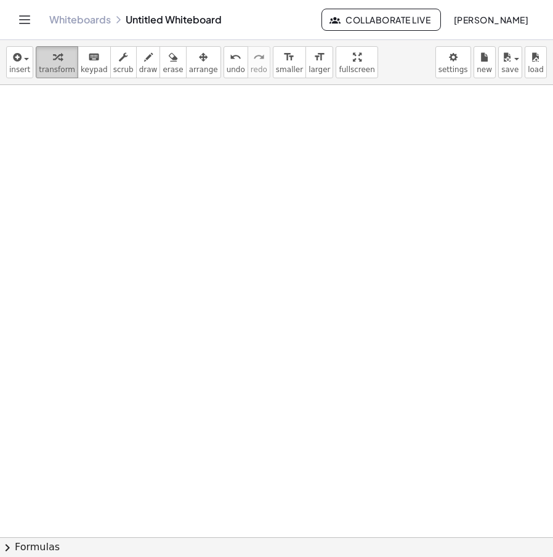
click at [53, 63] on icon "button" at bounding box center [57, 57] width 9 height 15
click at [216, 154] on div at bounding box center [348, 537] width 696 height 904
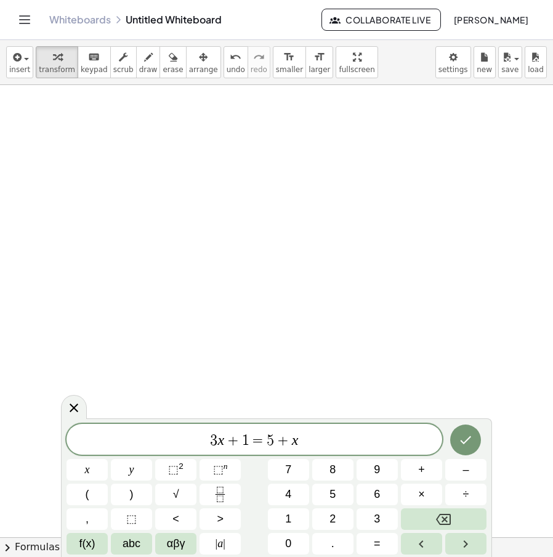
drag, startPoint x: 317, startPoint y: 448, endPoint x: 65, endPoint y: 447, distance: 252.4
click at [65, 447] on div "******** 3 x + 1 = 5 + x ​ x y ⬚ 2 ⬚ n 7 8 9 + – ( ) √ 4 5 6 × ÷ , ⬚ < > 1 2 3 …" at bounding box center [276, 487] width 431 height 139
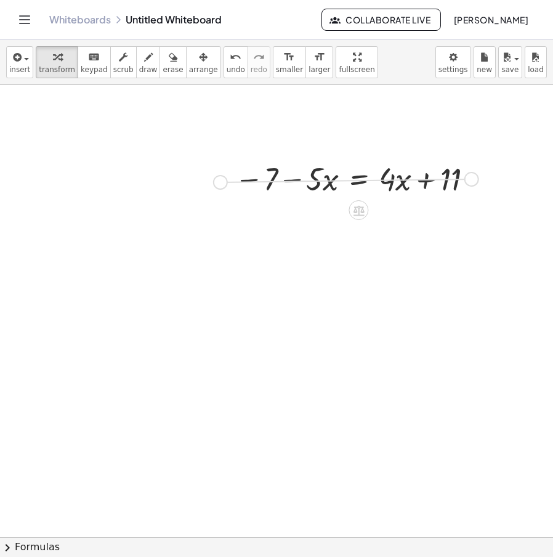
drag, startPoint x: 474, startPoint y: 182, endPoint x: 219, endPoint y: 184, distance: 255.5
click at [219, 184] on div "− 7 − · 5 · x = + · 4 · x + 11" at bounding box center [351, 178] width 271 height 48
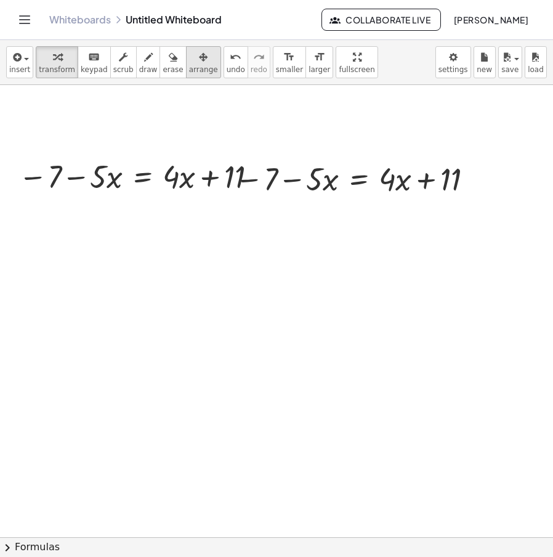
click at [189, 63] on div "button" at bounding box center [203, 56] width 29 height 15
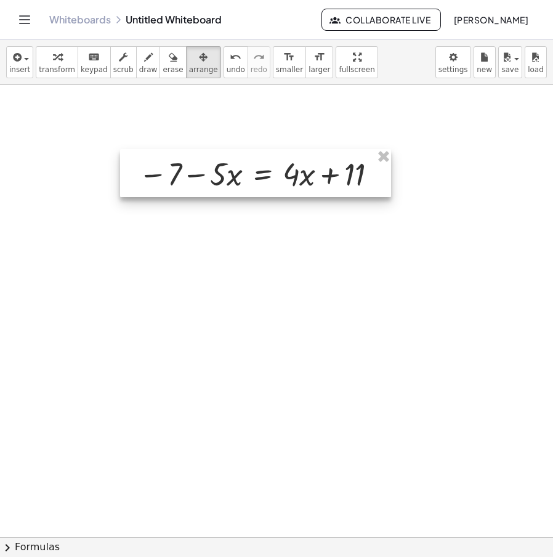
drag, startPoint x: 215, startPoint y: 175, endPoint x: 249, endPoint y: 167, distance: 34.3
click at [249, 167] on div at bounding box center [255, 173] width 271 height 48
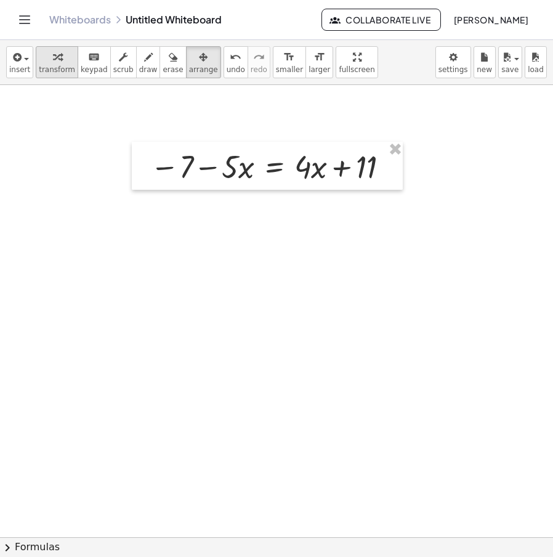
click at [55, 70] on span "transform" at bounding box center [57, 69] width 36 height 9
click at [275, 200] on icon at bounding box center [274, 197] width 13 height 13
click at [230, 196] on div "+" at bounding box center [225, 198] width 20 height 20
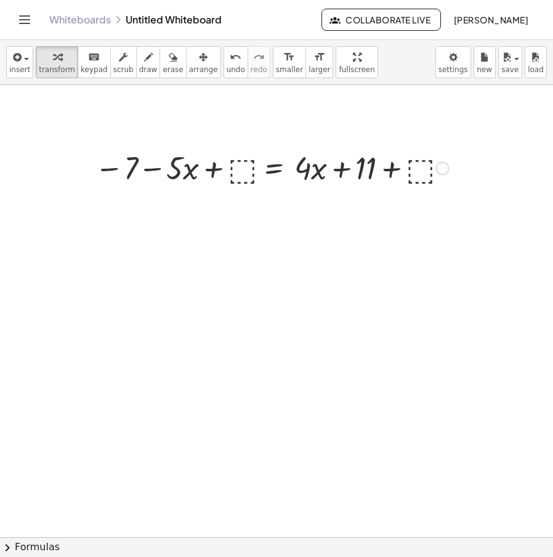
click at [274, 167] on div "− 7 − · 5 · x = + · 4 · x + 11 − 7 − · 5 · x = + · 4 · x + 11 + ⬚ + ⬚" at bounding box center [274, 167] width 0 height 0
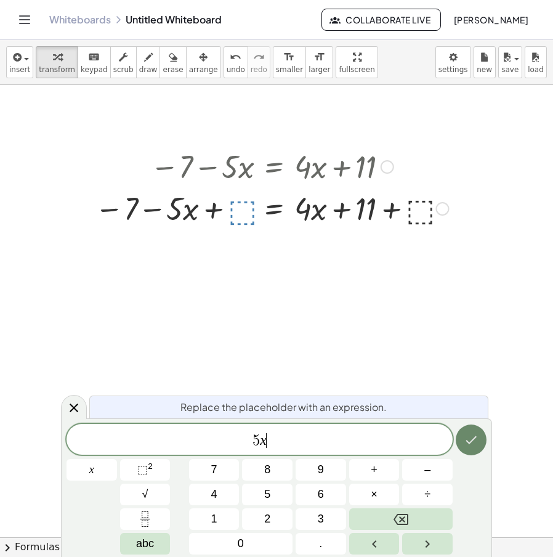
click at [485, 437] on button "Done" at bounding box center [471, 439] width 31 height 31
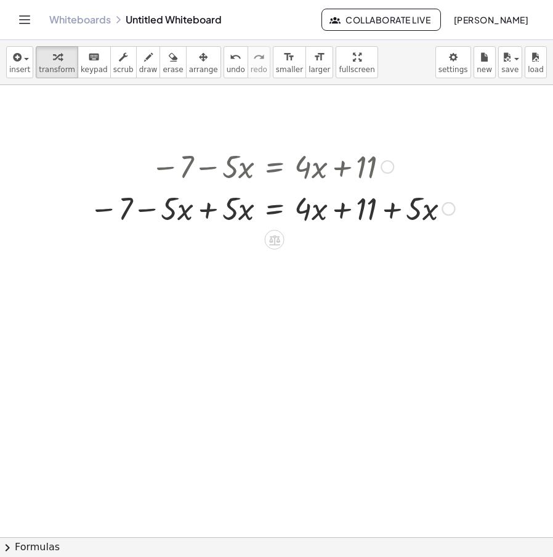
click at [210, 216] on div at bounding box center [271, 208] width 377 height 42
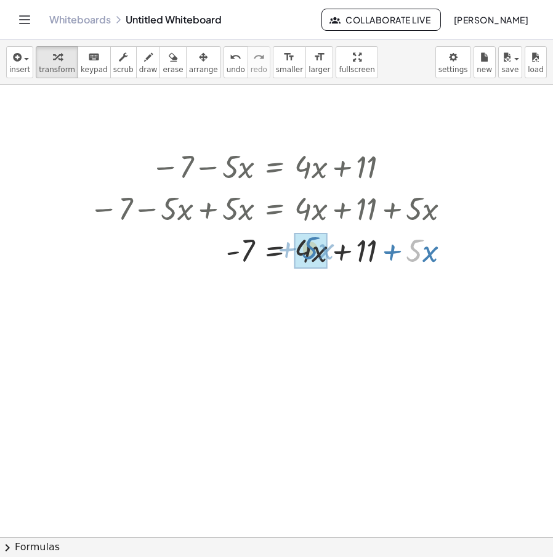
drag, startPoint x: 394, startPoint y: 252, endPoint x: 300, endPoint y: 248, distance: 93.7
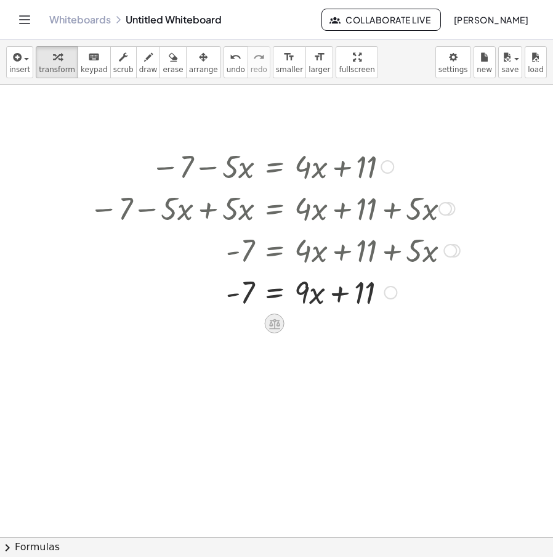
click at [275, 323] on icon at bounding box center [274, 323] width 13 height 13
click at [231, 323] on div "+" at bounding box center [225, 323] width 20 height 20
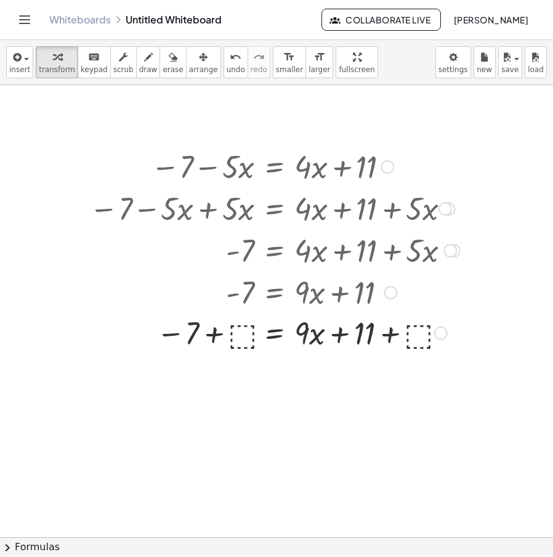
click at [241, 310] on div at bounding box center [284, 291] width 263 height 42
click at [242, 342] on div at bounding box center [274, 333] width 383 height 42
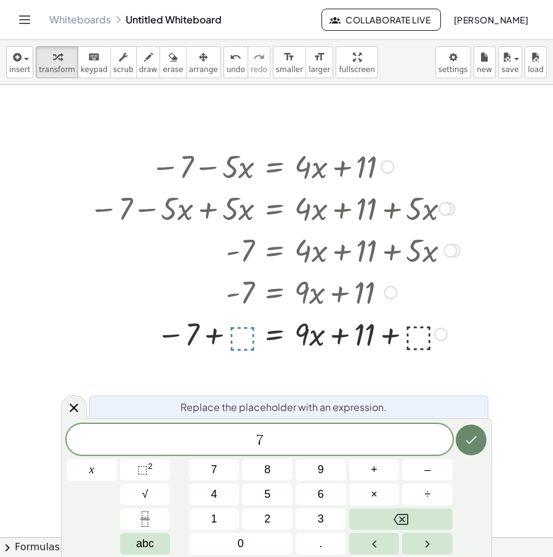
click at [461, 439] on button "Done" at bounding box center [471, 439] width 31 height 31
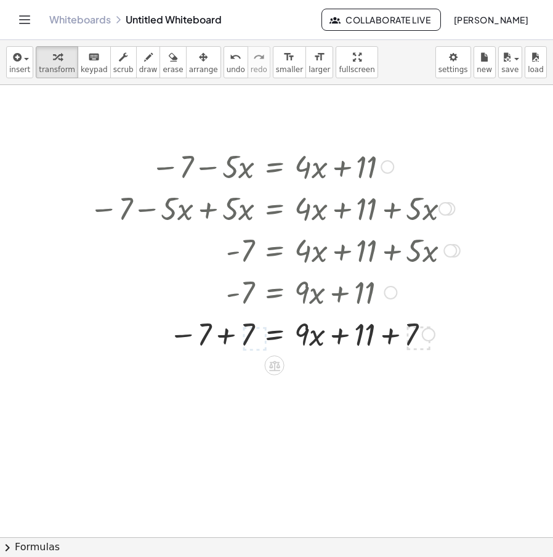
click at [397, 337] on div at bounding box center [274, 333] width 383 height 42
click at [233, 337] on div at bounding box center [274, 333] width 383 height 42
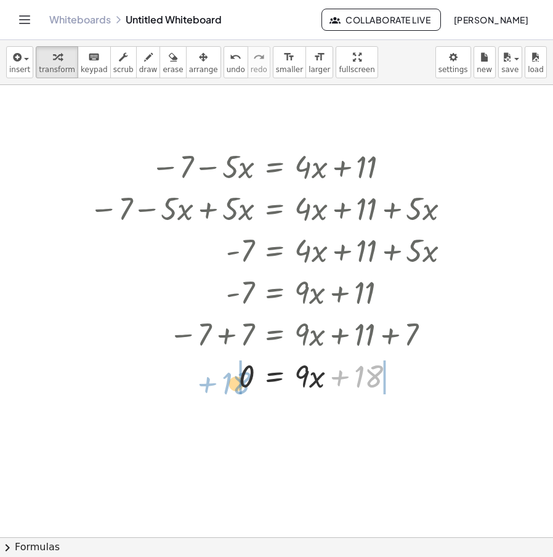
drag, startPoint x: 355, startPoint y: 377, endPoint x: 223, endPoint y: 384, distance: 132.5
click at [223, 384] on div at bounding box center [274, 375] width 383 height 42
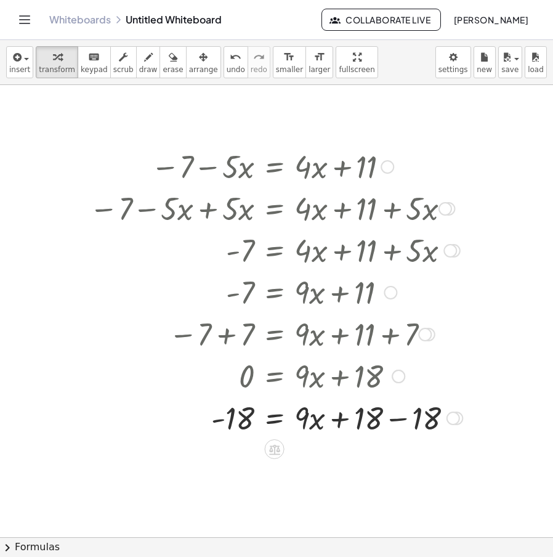
click at [400, 411] on div at bounding box center [275, 417] width 385 height 42
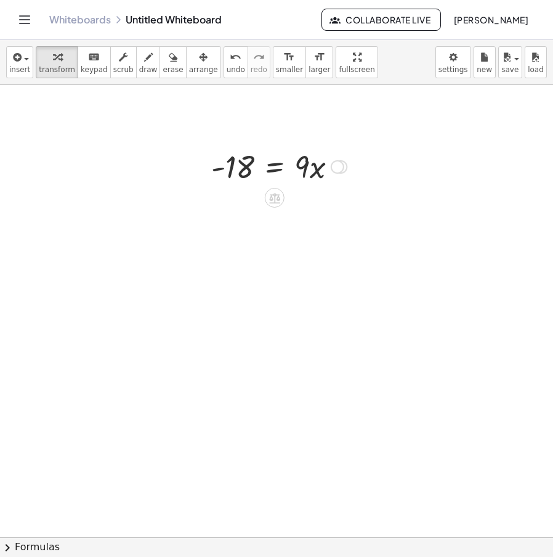
drag, startPoint x: 369, startPoint y: 283, endPoint x: 345, endPoint y: 181, distance: 105.0
click at [379, 153] on div "− 7 − · 5 · x = + · 4 · x + 11 − 7 − · 5 · x + ⬚ = + · 4 · x + 11 + ⬚ − 7 − · 5…" at bounding box center [348, 537] width 696 height 904
click at [340, 161] on div at bounding box center [338, 167] width 14 height 14
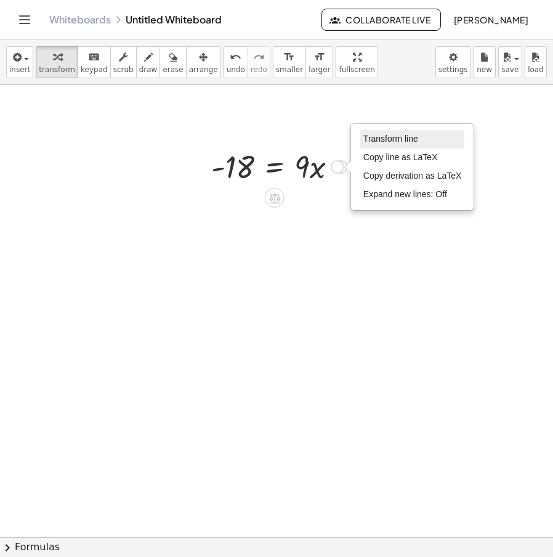
click at [413, 141] on span "Transform line" at bounding box center [390, 139] width 55 height 10
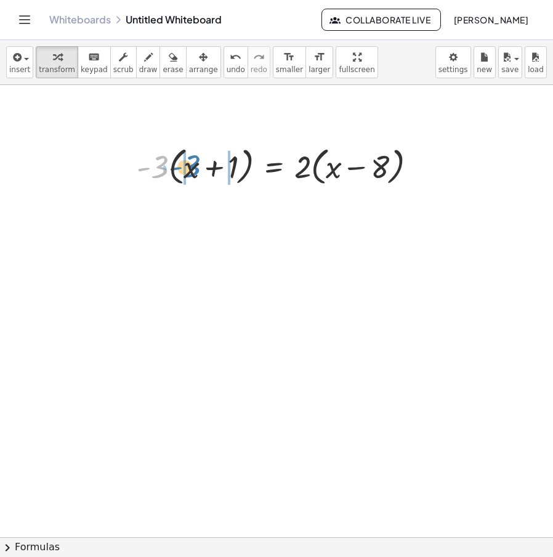
drag, startPoint x: 165, startPoint y: 174, endPoint x: 198, endPoint y: 174, distance: 32.6
click at [198, 174] on div at bounding box center [282, 165] width 302 height 47
drag, startPoint x: 302, startPoint y: 166, endPoint x: 325, endPoint y: 166, distance: 23.4
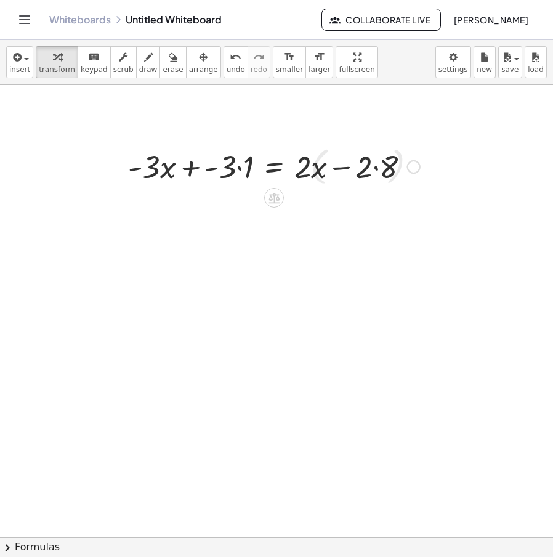
click at [243, 167] on div at bounding box center [274, 166] width 304 height 42
click at [379, 161] on div at bounding box center [283, 166] width 286 height 42
click at [177, 169] on div at bounding box center [275, 166] width 271 height 42
drag, startPoint x: 249, startPoint y: 170, endPoint x: 400, endPoint y: 171, distance: 150.8
click at [400, 170] on div at bounding box center [275, 166] width 271 height 42
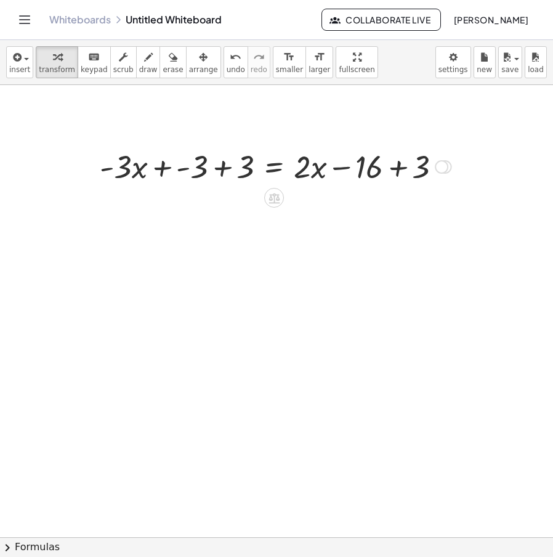
click at [399, 168] on div at bounding box center [276, 166] width 364 height 42
click at [230, 172] on div at bounding box center [253, 166] width 318 height 42
click at [230, 172] on div at bounding box center [306, 166] width 211 height 42
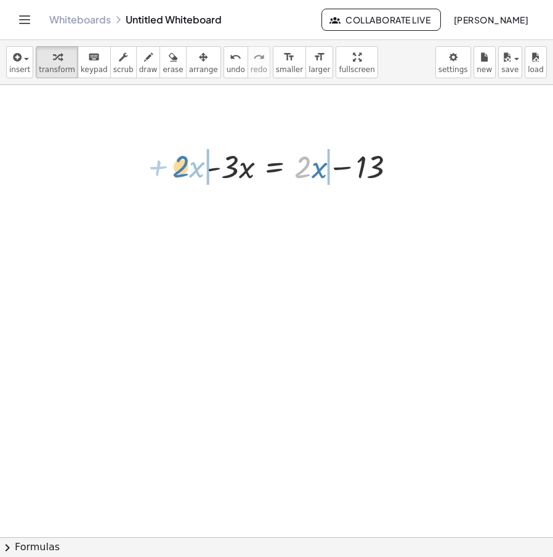
drag, startPoint x: 281, startPoint y: 183, endPoint x: 185, endPoint y: 169, distance: 97.1
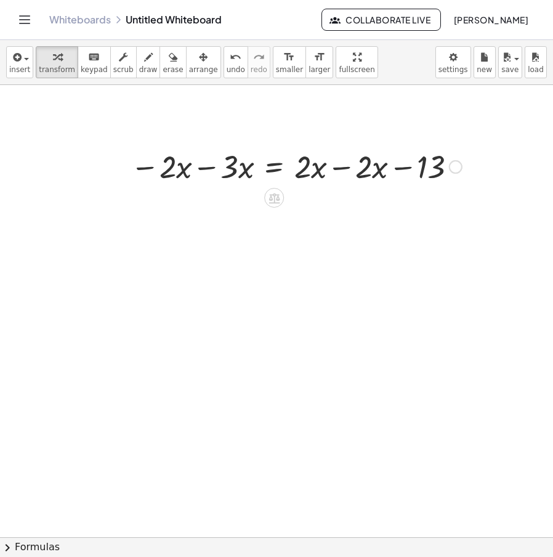
click at [198, 169] on div at bounding box center [296, 166] width 344 height 42
click at [328, 167] on div at bounding box center [337, 166] width 272 height 42
click at [344, 165] on div "Transform line Copy line as LaTeX Copy derivation as LaTeX Expand new lines: Off" at bounding box center [349, 167] width 14 height 14
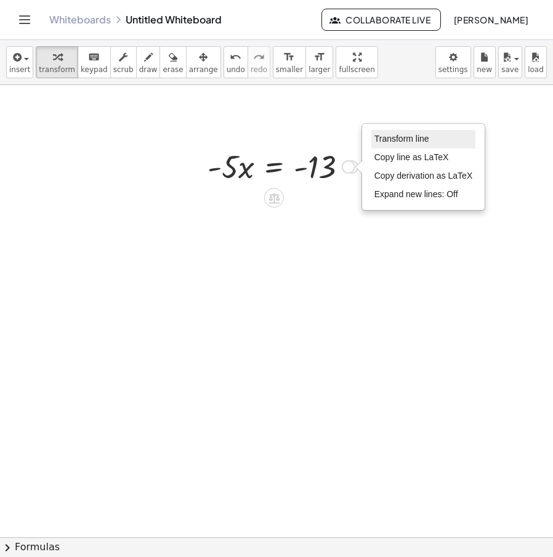
click at [403, 142] on span "Transform line" at bounding box center [401, 139] width 55 height 10
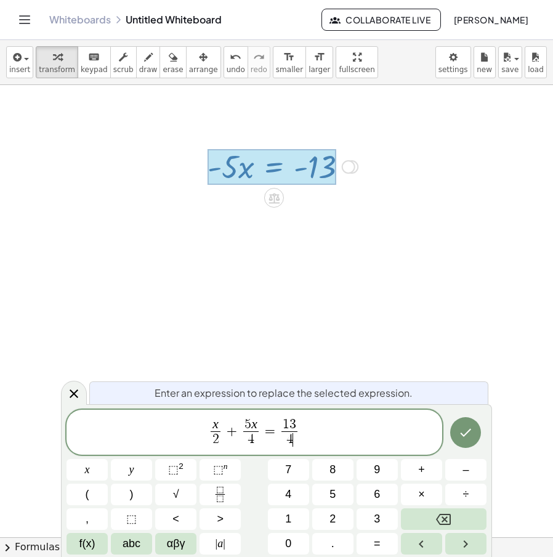
click at [220, 437] on span "2" at bounding box center [215, 439] width 9 height 17
click at [212, 421] on span "x" at bounding box center [215, 425] width 9 height 14
click at [467, 440] on icon "Done" at bounding box center [465, 432] width 15 height 15
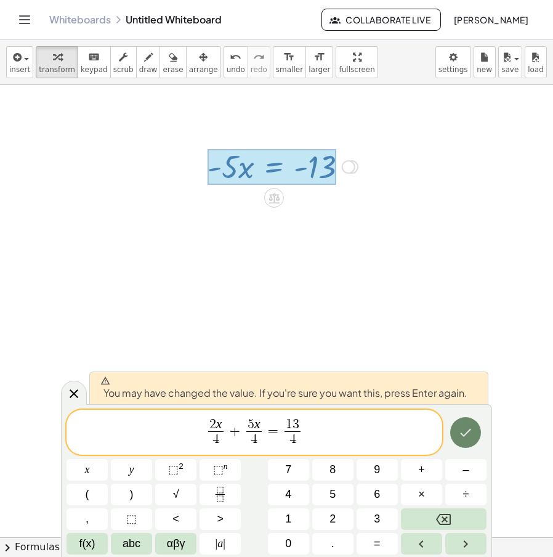
click at [473, 435] on icon "Done" at bounding box center [465, 432] width 15 height 15
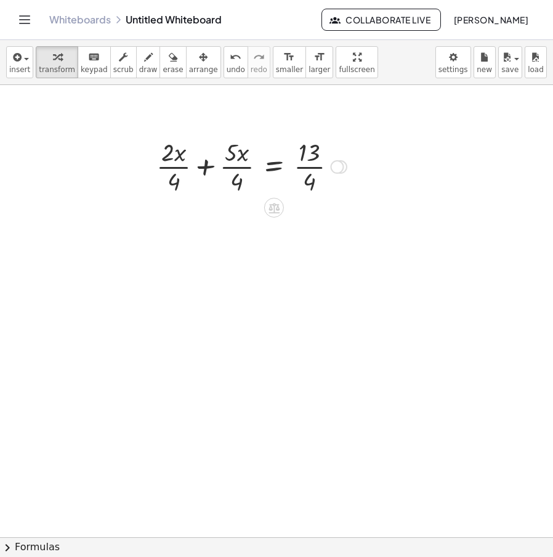
click at [199, 171] on div at bounding box center [251, 166] width 203 height 62
click at [208, 155] on div at bounding box center [259, 166] width 185 height 62
drag, startPoint x: 247, startPoint y: 187, endPoint x: 319, endPoint y: 187, distance: 72.0
click at [319, 187] on div at bounding box center [283, 166] width 137 height 62
drag, startPoint x: 343, startPoint y: 158, endPoint x: 321, endPoint y: 184, distance: 34.1
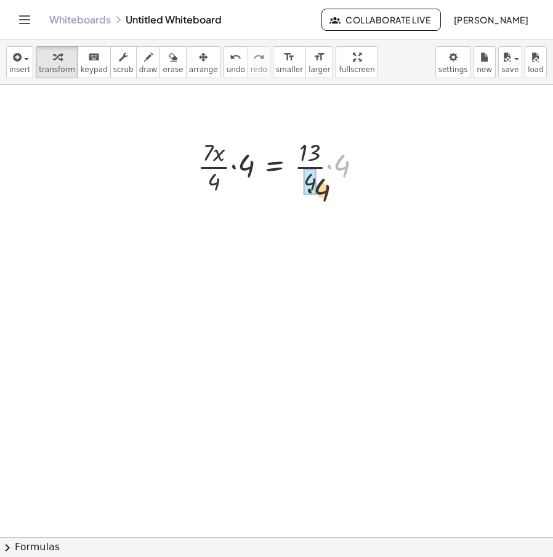
click at [321, 184] on div at bounding box center [284, 166] width 186 height 62
drag, startPoint x: 242, startPoint y: 169, endPoint x: 211, endPoint y: 190, distance: 36.9
click at [336, 163] on div "Transform line Copy line as LaTeX Copy derivation as LaTeX Expand new lines: Off" at bounding box center [335, 167] width 14 height 14
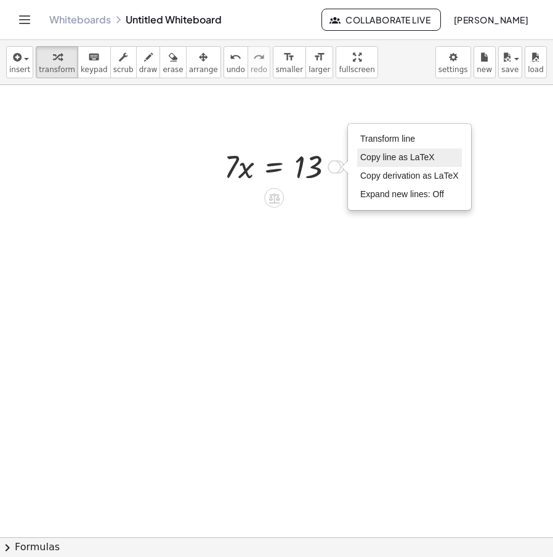
click at [387, 150] on li "Copy line as LaTeX" at bounding box center [409, 157] width 105 height 18
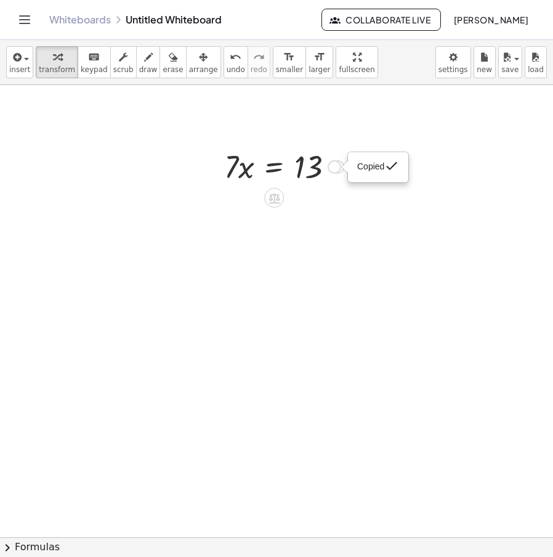
click at [333, 165] on div "Copied done" at bounding box center [335, 167] width 14 height 14
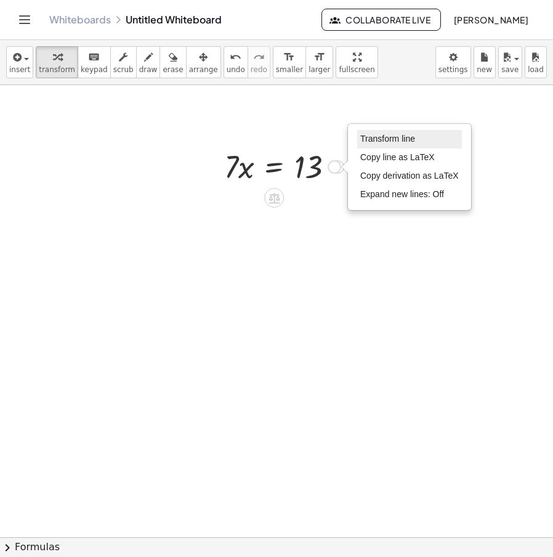
drag, startPoint x: 392, startPoint y: 137, endPoint x: 374, endPoint y: 184, distance: 50.1
click at [391, 142] on span "Transform line" at bounding box center [387, 139] width 55 height 10
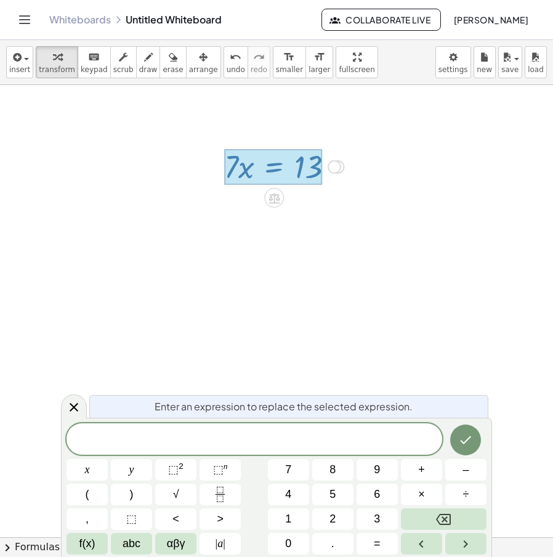
click at [352, 428] on div at bounding box center [254, 438] width 376 height 31
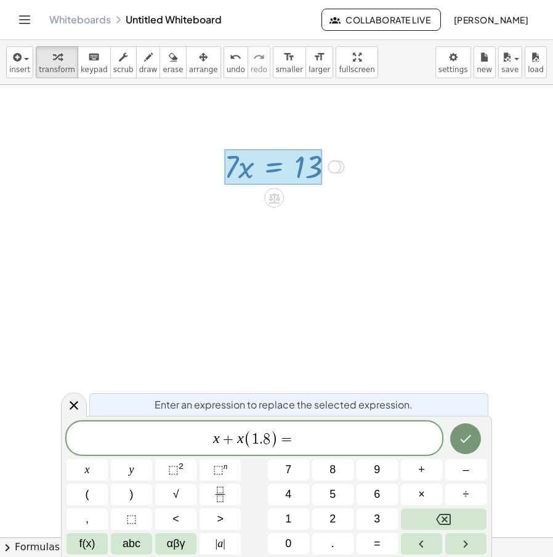
drag, startPoint x: 296, startPoint y: 436, endPoint x: 147, endPoint y: 438, distance: 149.0
click at [147, 438] on span "x + x ( 1 . 8 ) =" at bounding box center [254, 439] width 376 height 20
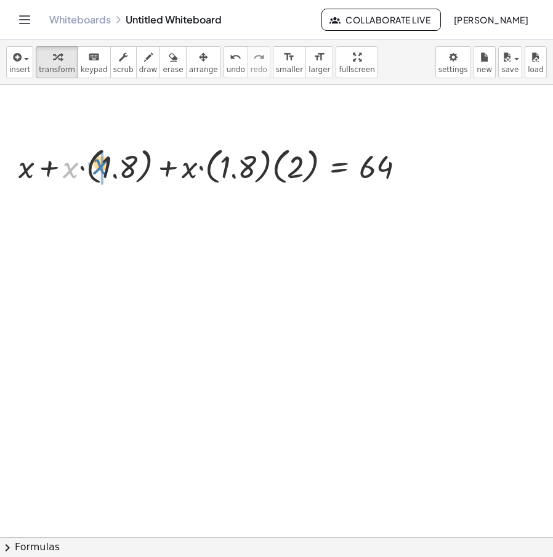
drag, startPoint x: 72, startPoint y: 173, endPoint x: 102, endPoint y: 170, distance: 29.7
click at [84, 170] on div at bounding box center [235, 165] width 371 height 45
drag, startPoint x: 195, startPoint y: 171, endPoint x: 231, endPoint y: 172, distance: 35.7
click at [231, 172] on div at bounding box center [255, 165] width 332 height 45
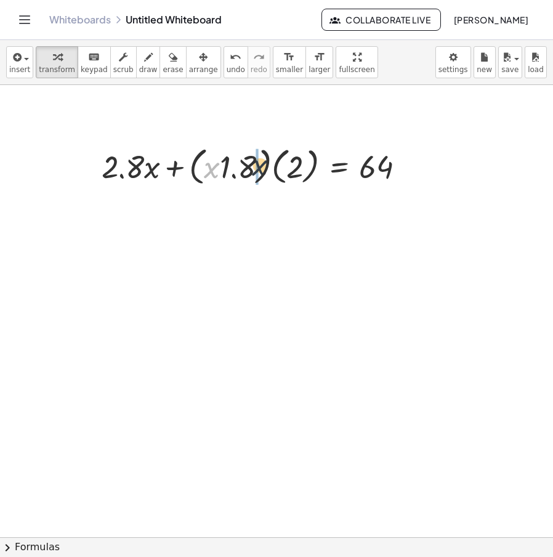
drag, startPoint x: 205, startPoint y: 171, endPoint x: 257, endPoint y: 168, distance: 51.8
drag, startPoint x: 272, startPoint y: 168, endPoint x: 250, endPoint y: 172, distance: 22.6
click at [250, 172] on div at bounding box center [257, 165] width 325 height 47
click at [270, 171] on div at bounding box center [270, 165] width 302 height 45
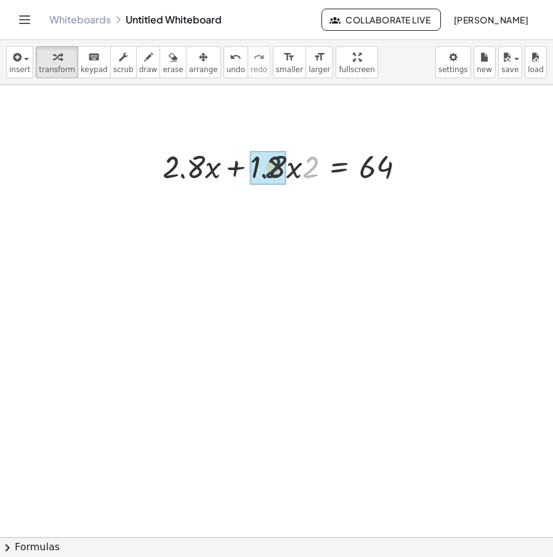
drag, startPoint x: 315, startPoint y: 175, endPoint x: 290, endPoint y: 175, distance: 25.2
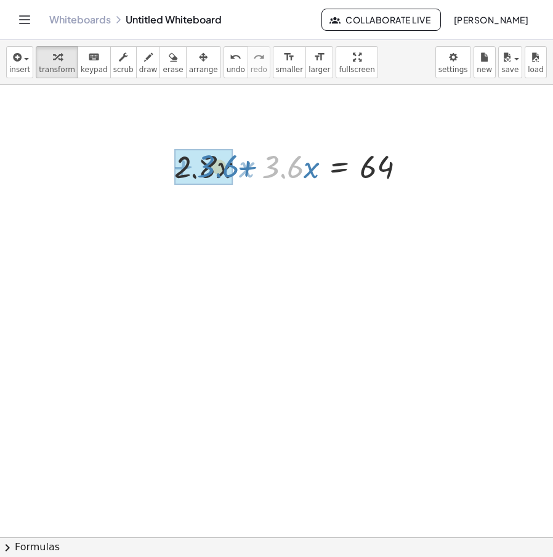
drag, startPoint x: 277, startPoint y: 168, endPoint x: 204, endPoint y: 167, distance: 72.7
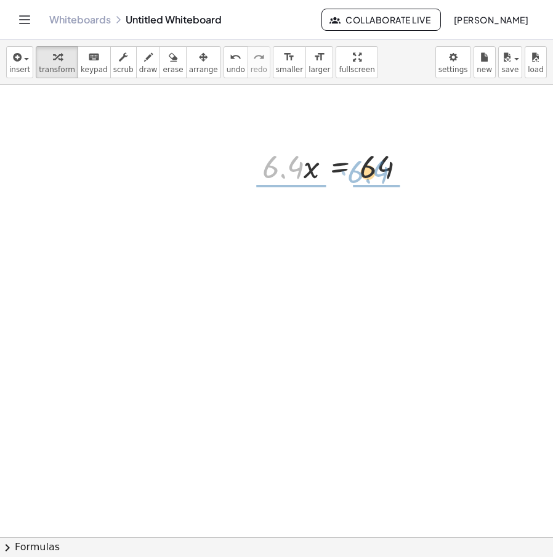
drag, startPoint x: 268, startPoint y: 170, endPoint x: 357, endPoint y: 174, distance: 88.8
click at [357, 174] on div at bounding box center [338, 166] width 165 height 42
click at [374, 168] on div at bounding box center [343, 166] width 167 height 62
click at [290, 166] on div at bounding box center [336, 166] width 153 height 62
click at [398, 167] on div "Transform line Copy line as LaTeX Copy derivation as LaTeX Expand new lines: Off" at bounding box center [397, 167] width 14 height 14
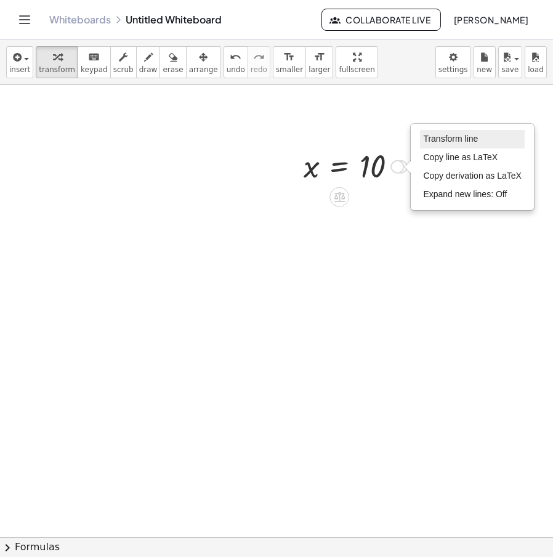
click at [460, 146] on li "Transform line" at bounding box center [472, 139] width 105 height 18
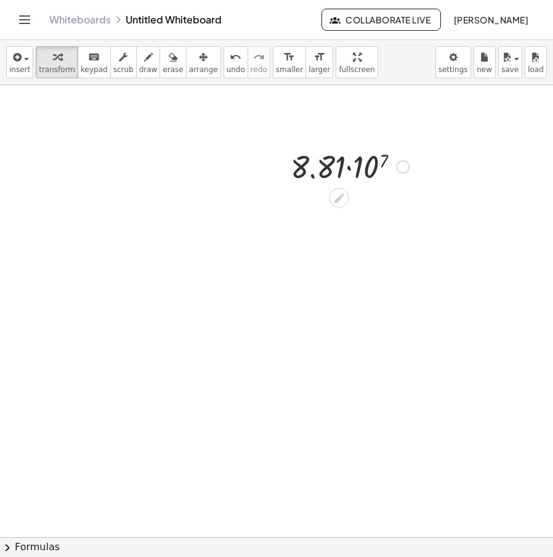
click at [385, 161] on div at bounding box center [349, 166] width 131 height 42
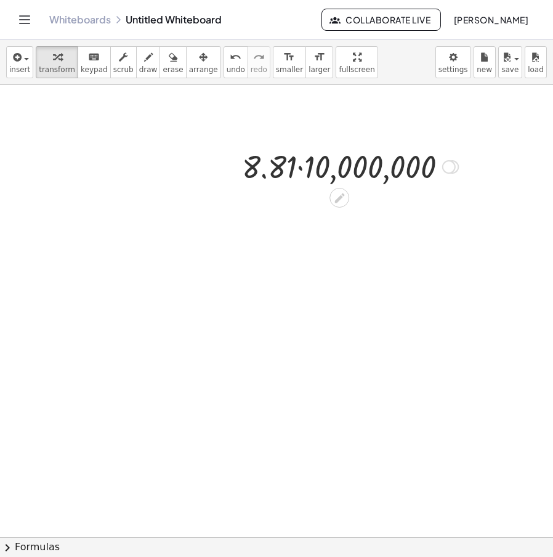
click at [299, 172] on div at bounding box center [350, 166] width 228 height 42
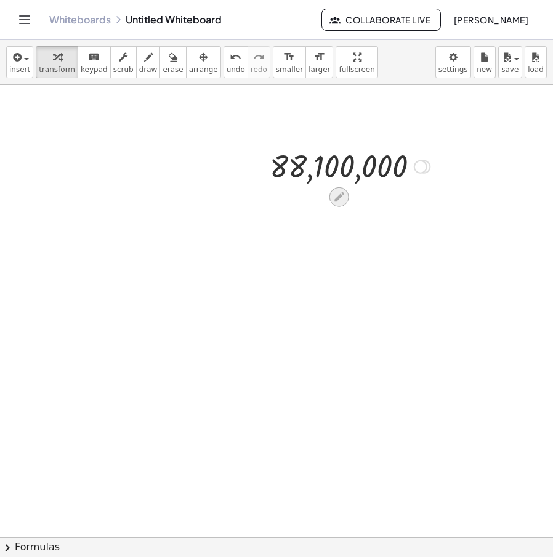
click at [334, 199] on icon at bounding box center [339, 197] width 10 height 10
click at [377, 161] on div at bounding box center [349, 166] width 127 height 42
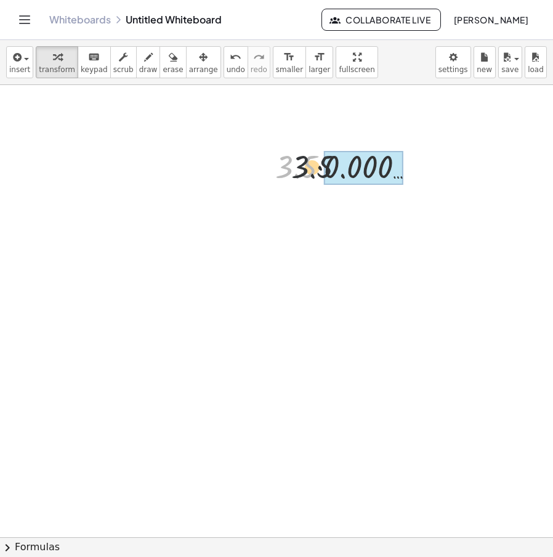
drag, startPoint x: 310, startPoint y: 169, endPoint x: 344, endPoint y: 169, distance: 33.9
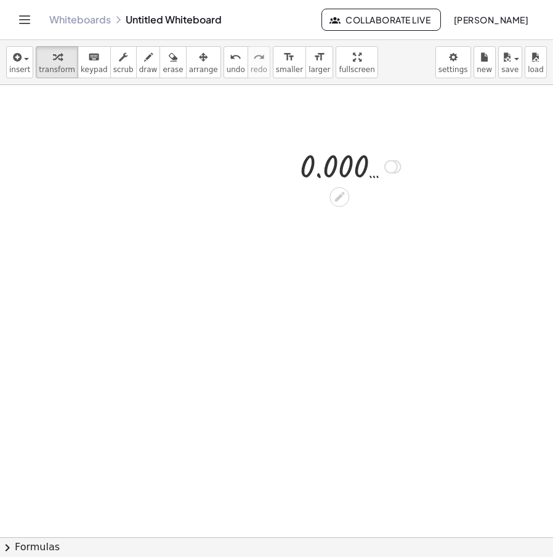
click at [374, 180] on div at bounding box center [350, 165] width 113 height 41
click at [456, 63] on body "Graspable Math Activities Whiteboards Classes Account v1.30.2 | Privacy policy …" at bounding box center [276, 278] width 553 height 557
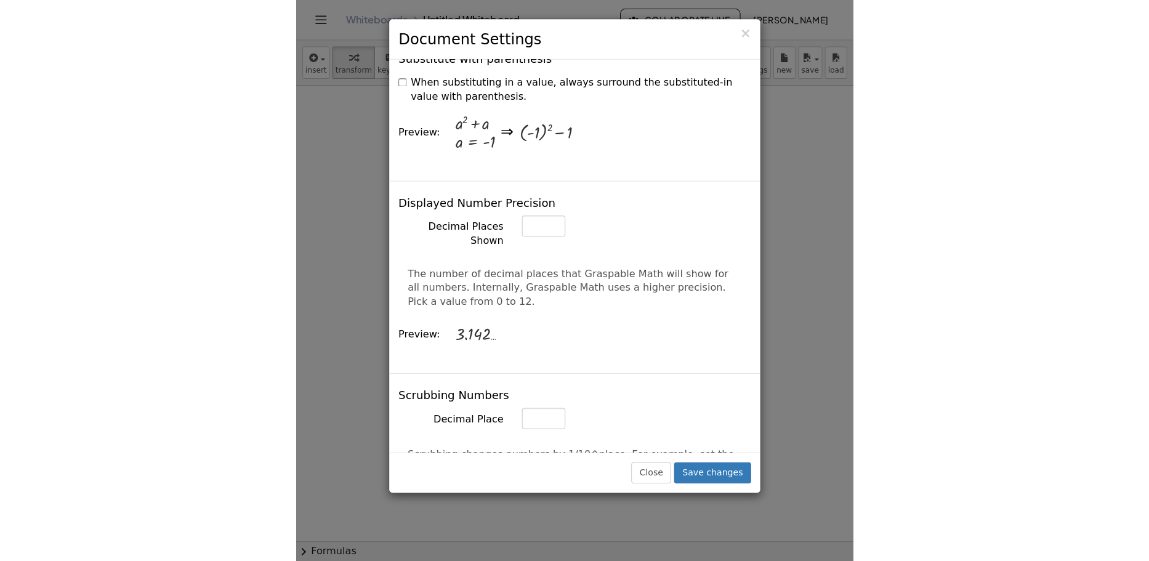
scroll to position [431, 0]
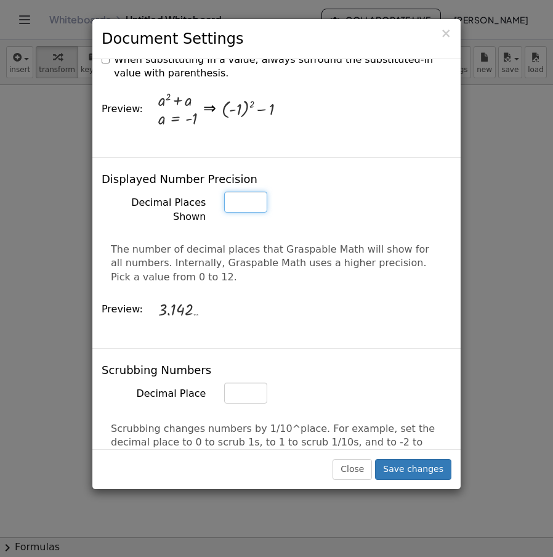
drag, startPoint x: 243, startPoint y: 178, endPoint x: 197, endPoint y: 179, distance: 45.6
click at [197, 191] on div "Decimal Places Shown *" at bounding box center [276, 207] width 368 height 33
click at [255, 191] on input "*" at bounding box center [245, 201] width 43 height 21
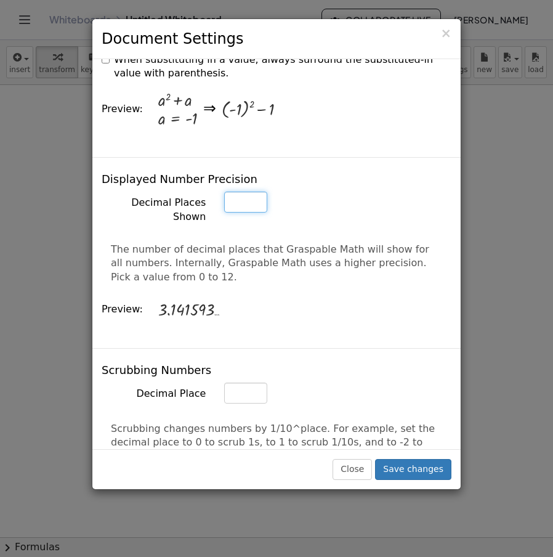
click at [255, 191] on input "*" at bounding box center [245, 201] width 43 height 21
click at [255, 191] on input "**" at bounding box center [245, 201] width 43 height 21
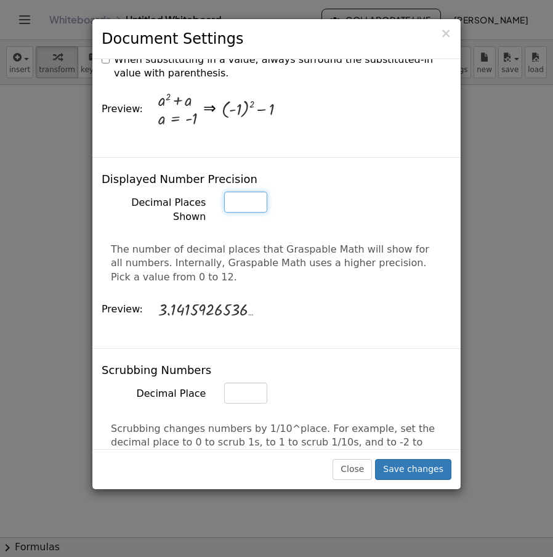
type input "**"
click at [255, 191] on input "**" at bounding box center [245, 201] width 43 height 21
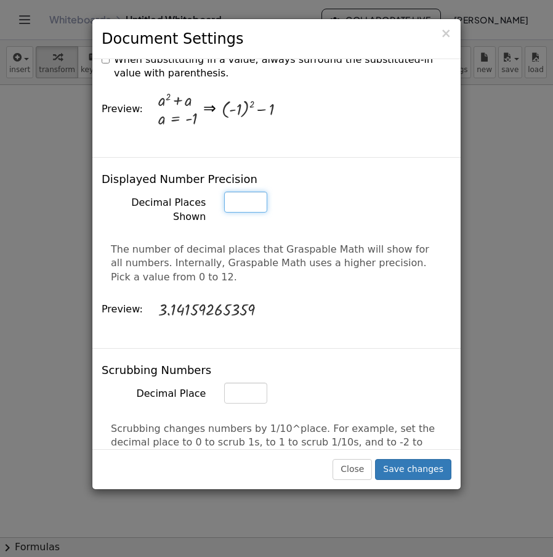
click at [255, 191] on input "**" at bounding box center [245, 201] width 43 height 21
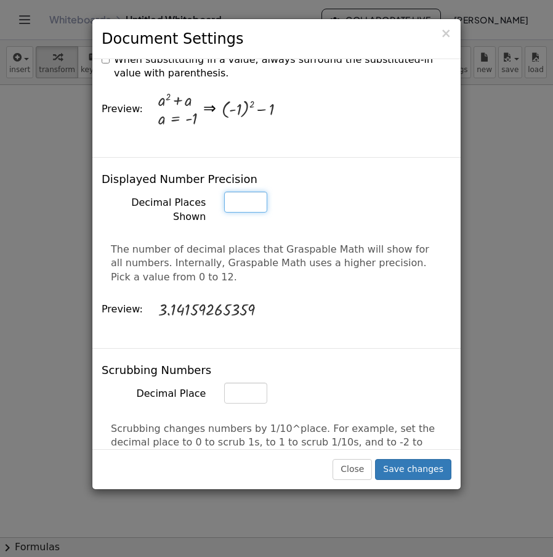
click at [255, 191] on input "**" at bounding box center [245, 201] width 43 height 21
click at [405, 470] on button "Save changes" at bounding box center [413, 469] width 76 height 21
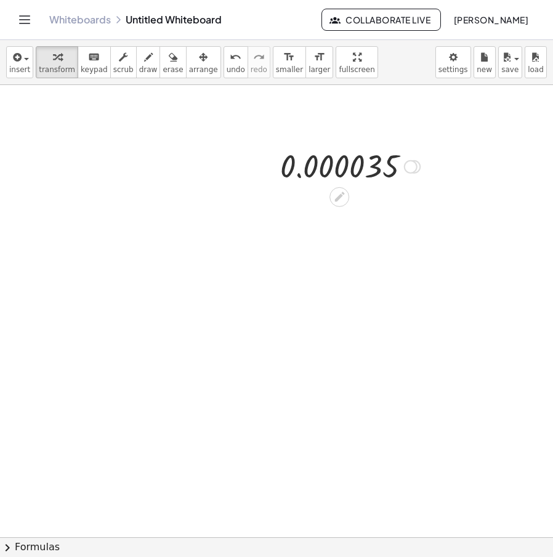
click at [343, 200] on icon at bounding box center [339, 196] width 13 height 13
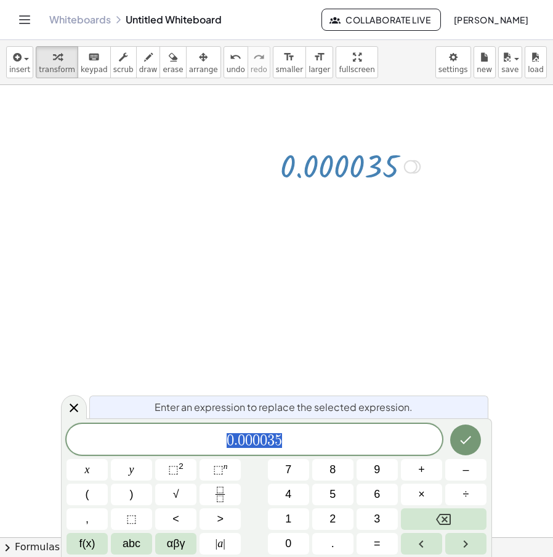
drag, startPoint x: 193, startPoint y: 439, endPoint x: 164, endPoint y: 441, distance: 28.4
click at [153, 441] on span "0 . 0 0 0 0 3 5" at bounding box center [254, 440] width 376 height 17
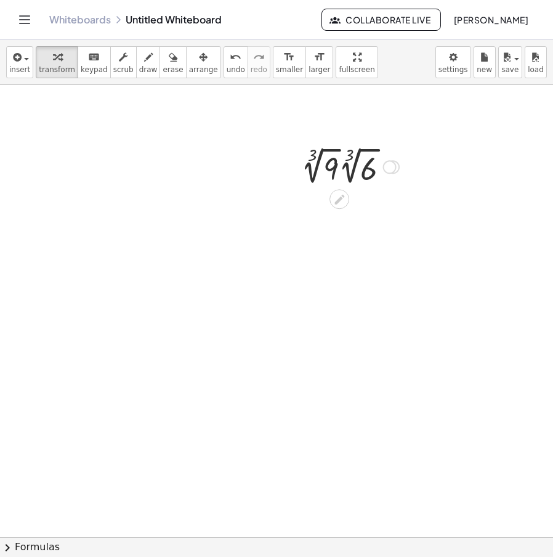
click at [392, 166] on div "Transform line Copy line as LaTeX Copy derivation as LaTeX Expand new lines: Off" at bounding box center [390, 167] width 14 height 14
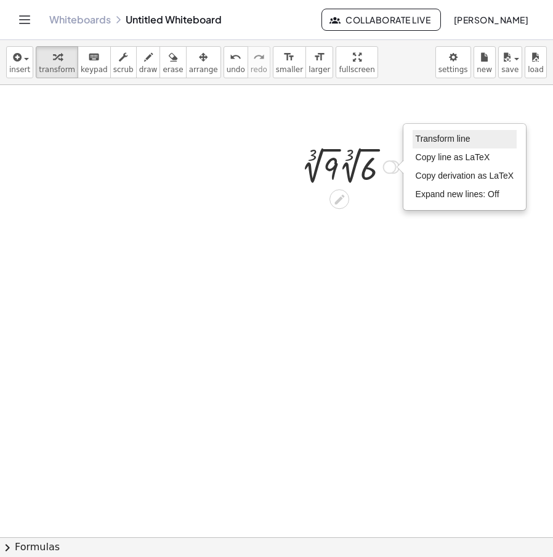
click at [430, 146] on li "Transform line" at bounding box center [465, 139] width 105 height 18
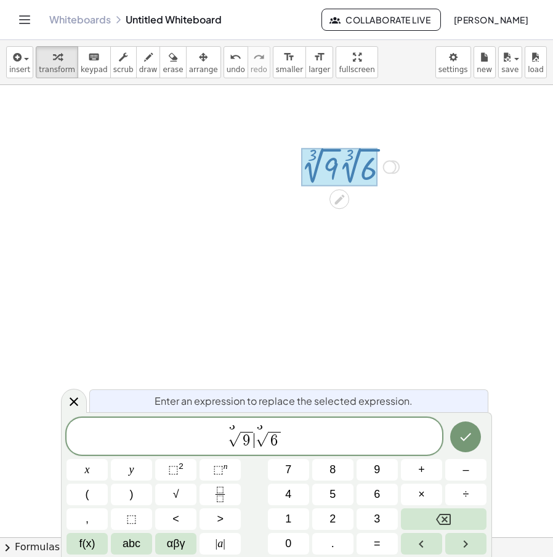
click at [254, 441] on span "3 √ 9 ​ 3 √ 6" at bounding box center [254, 437] width 376 height 24
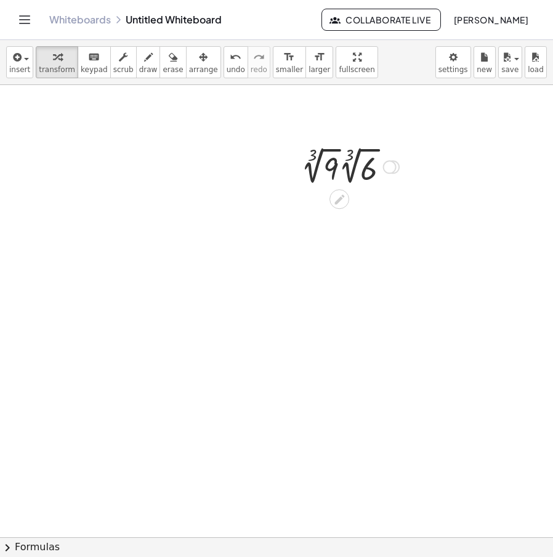
click at [354, 174] on div at bounding box center [350, 165] width 110 height 45
click at [227, 65] on span "undo" at bounding box center [236, 69] width 18 height 9
click at [372, 177] on div at bounding box center [350, 165] width 110 height 45
click at [314, 167] on div at bounding box center [350, 165] width 110 height 45
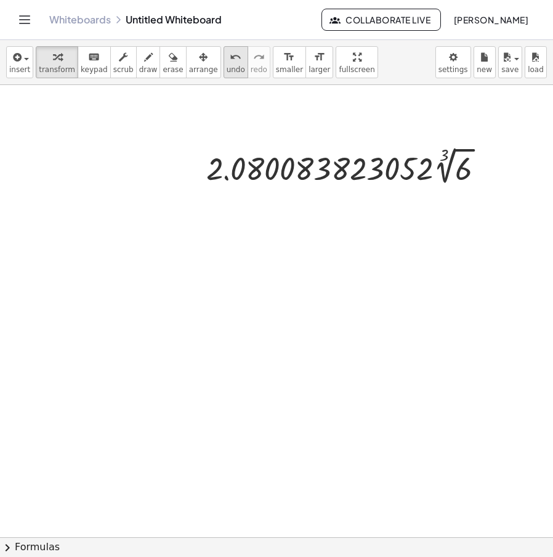
click at [227, 71] on span "undo" at bounding box center [236, 69] width 18 height 9
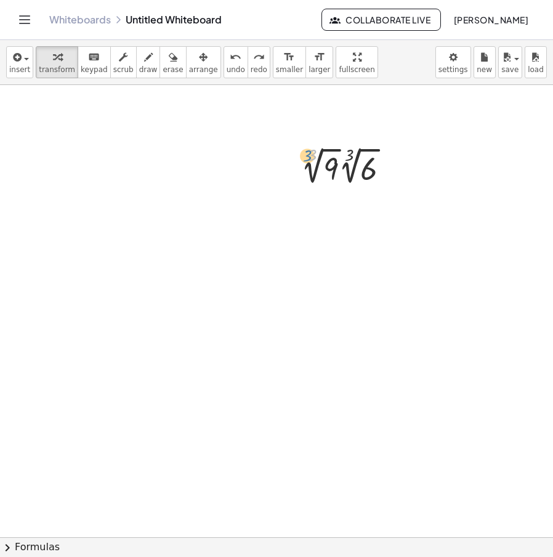
drag, startPoint x: 310, startPoint y: 155, endPoint x: 299, endPoint y: 145, distance: 15.3
click at [300, 147] on div "− 7 − · 5 · x = + · 4 · x + 11 − 7 − · 5 · x + ⬚ = + · 4 · x + 11 + ⬚ − 7 − · 5…" at bounding box center [346, 165] width 126 height 51
click at [334, 196] on icon at bounding box center [339, 199] width 13 height 13
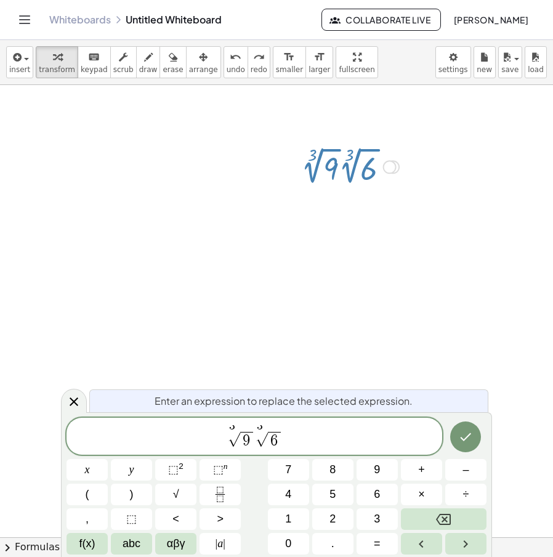
click at [278, 443] on span "6" at bounding box center [274, 440] width 12 height 16
click at [244, 206] on div at bounding box center [348, 537] width 696 height 904
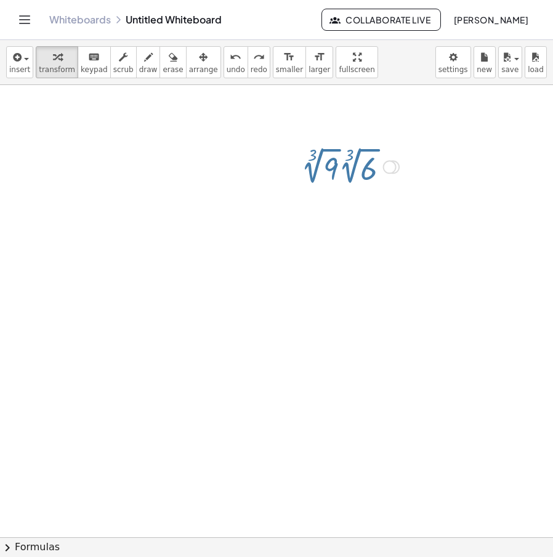
click at [204, 272] on div at bounding box center [348, 537] width 696 height 904
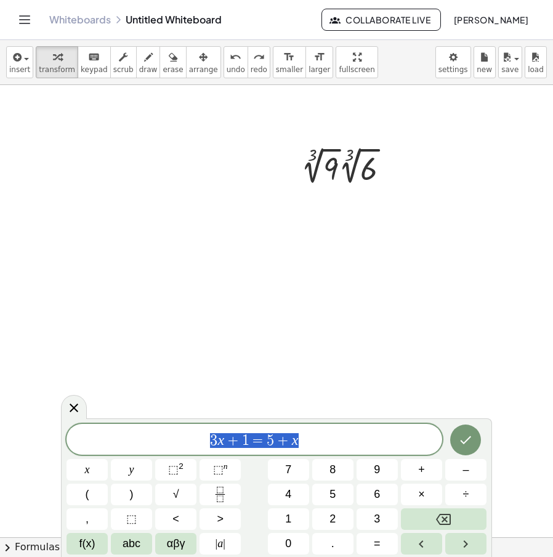
drag, startPoint x: 342, startPoint y: 437, endPoint x: 135, endPoint y: 442, distance: 207.6
click at [135, 442] on span "3 x + 1 = 5 + x" at bounding box center [254, 440] width 376 height 17
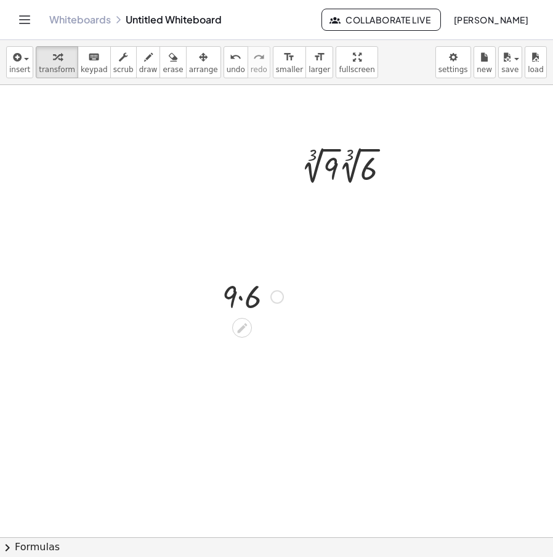
click at [239, 294] on div at bounding box center [252, 296] width 73 height 42
click at [340, 199] on icon at bounding box center [339, 200] width 10 height 10
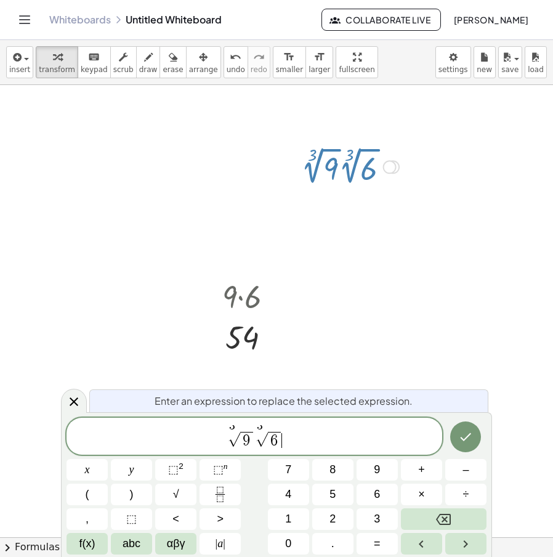
drag, startPoint x: 302, startPoint y: 441, endPoint x: 171, endPoint y: 447, distance: 131.9
click at [171, 447] on span "3 √ 9 3 √ 6 ​" at bounding box center [254, 437] width 376 height 24
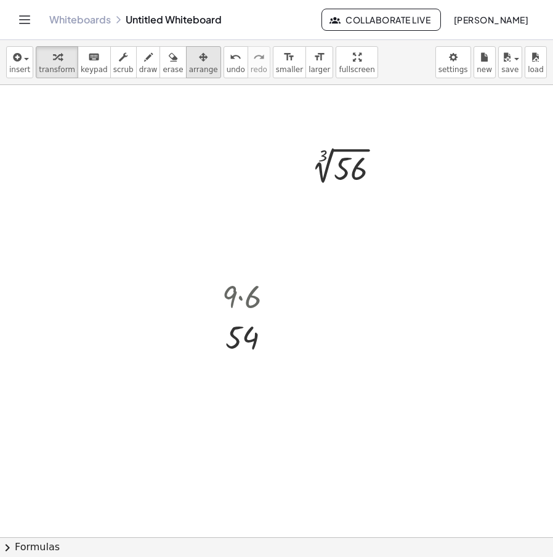
click at [199, 63] on icon "button" at bounding box center [203, 57] width 9 height 15
click at [57, 63] on div "button" at bounding box center [57, 56] width 36 height 15
click at [337, 191] on div at bounding box center [339, 200] width 20 height 20
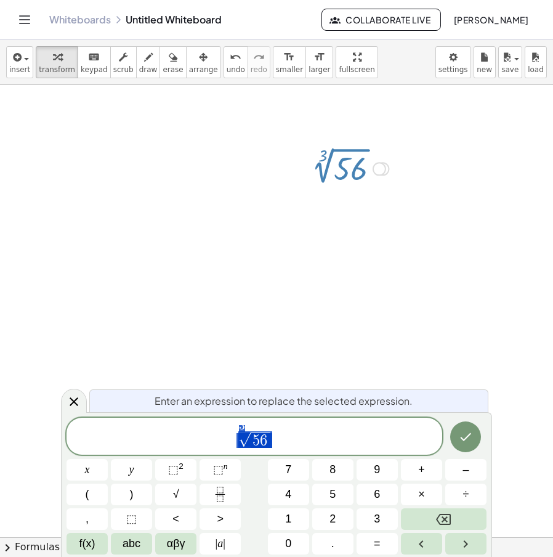
click at [275, 438] on span "3 √ 5 6" at bounding box center [254, 437] width 376 height 24
click at [264, 443] on span "6" at bounding box center [263, 440] width 7 height 15
click at [270, 443] on span "5 6 ​" at bounding box center [261, 440] width 20 height 16
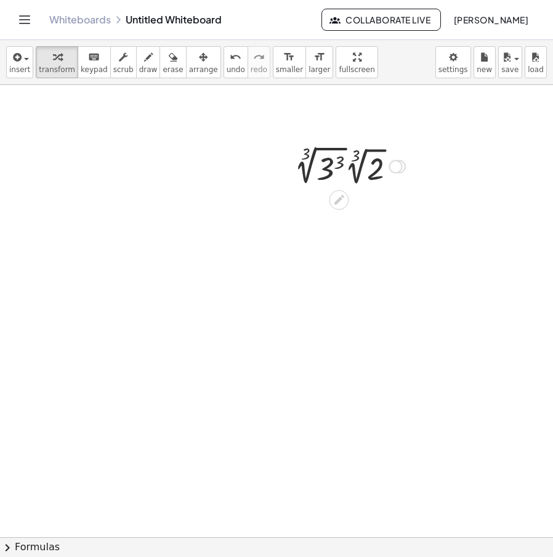
click at [304, 176] on div at bounding box center [349, 165] width 123 height 46
